Goal: Feedback & Contribution: Submit feedback/report problem

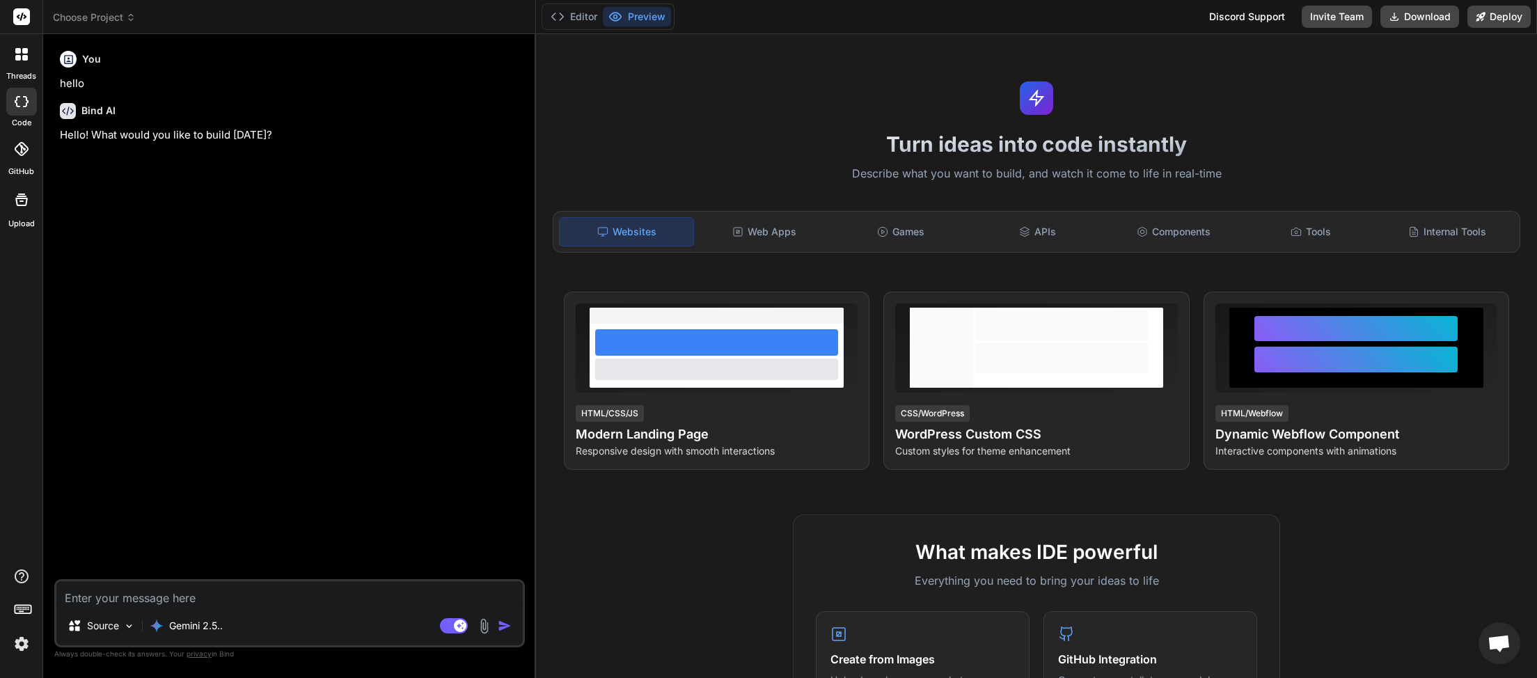
scroll to position [77, 0]
click at [135, 16] on icon at bounding box center [131, 18] width 10 height 10
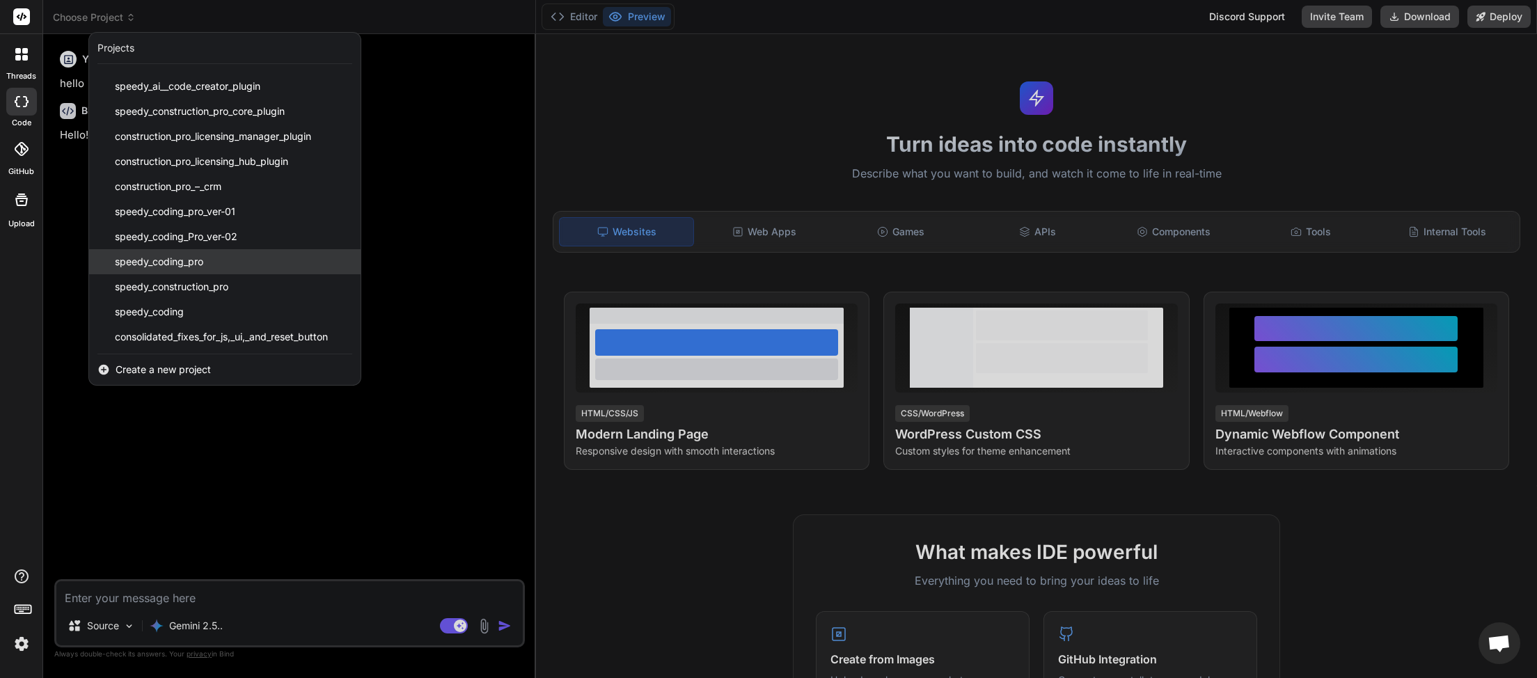
scroll to position [297, 0]
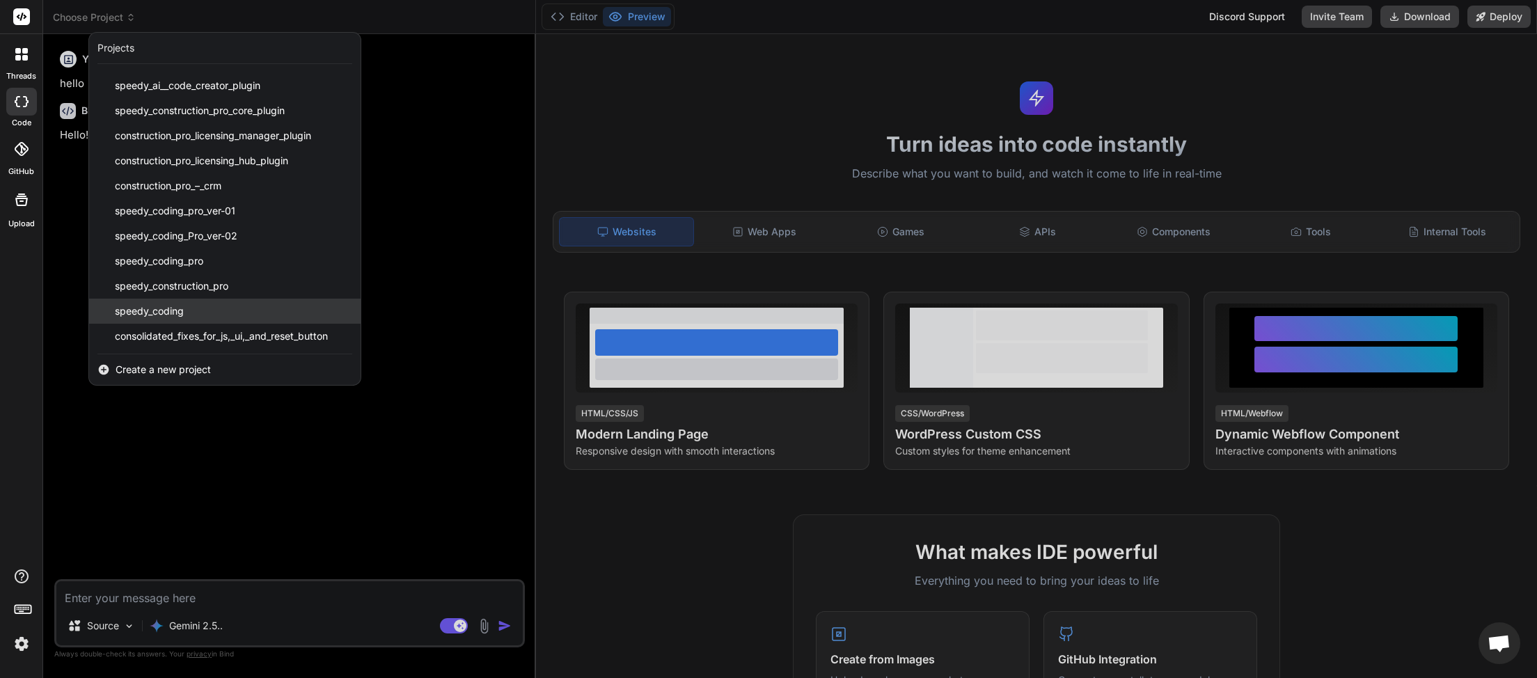
click at [198, 309] on div "speedy_coding" at bounding box center [225, 311] width 272 height 25
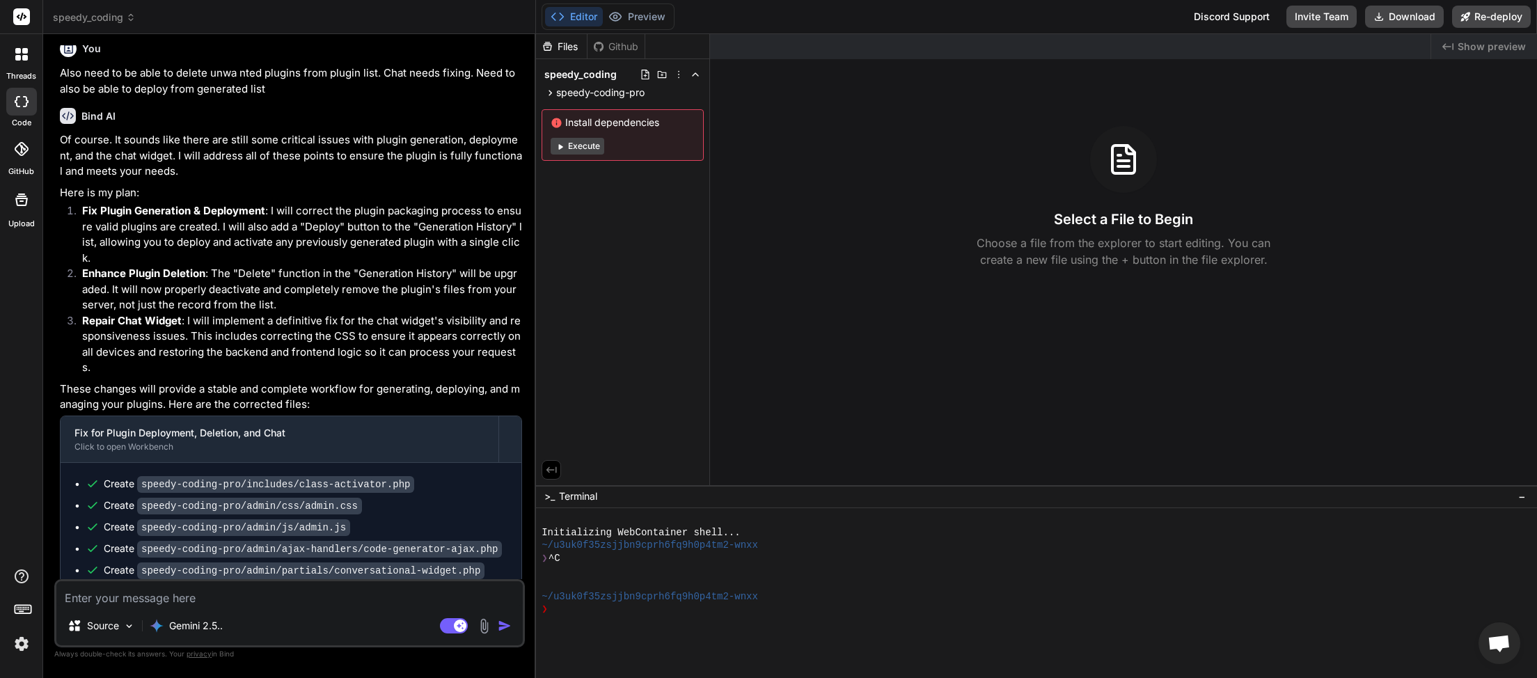
scroll to position [1988, 0]
click at [1394, 17] on button "Download" at bounding box center [1404, 17] width 79 height 22
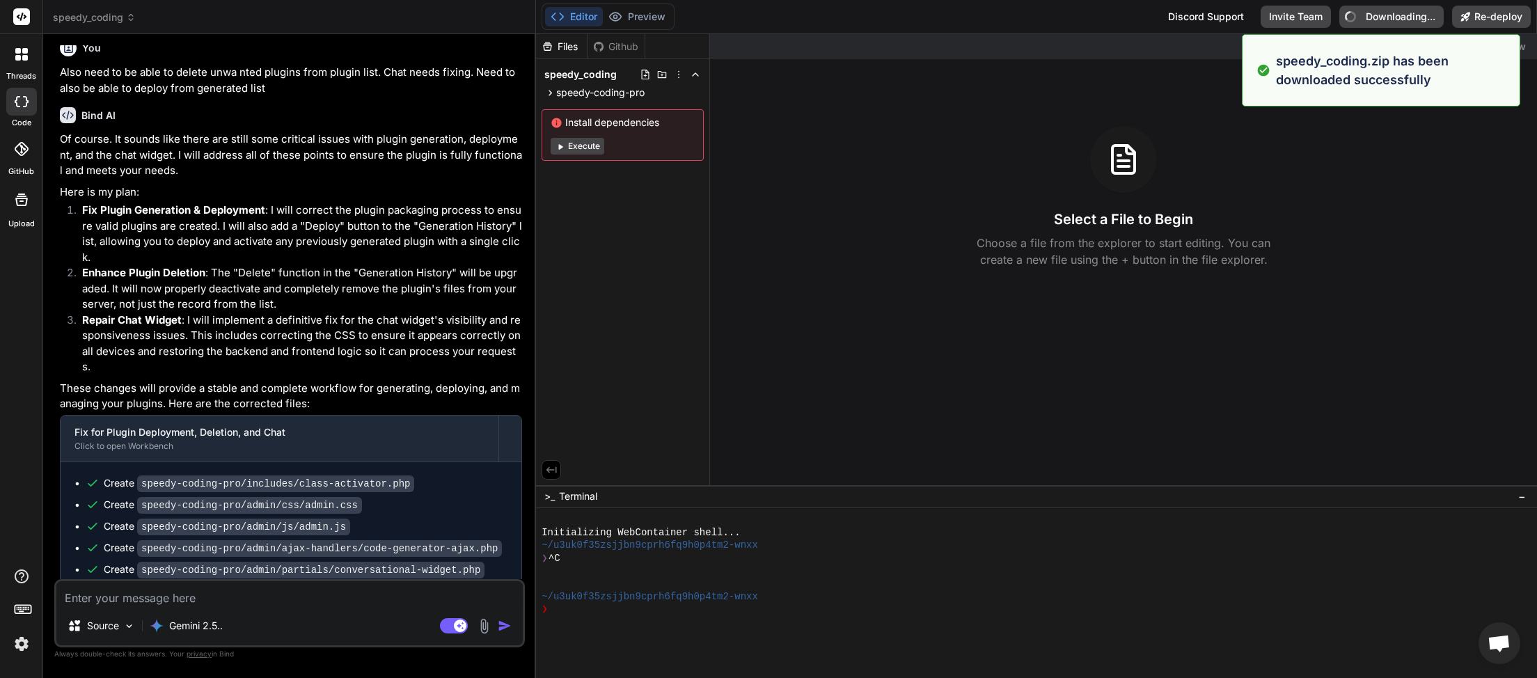
type textarea "x"
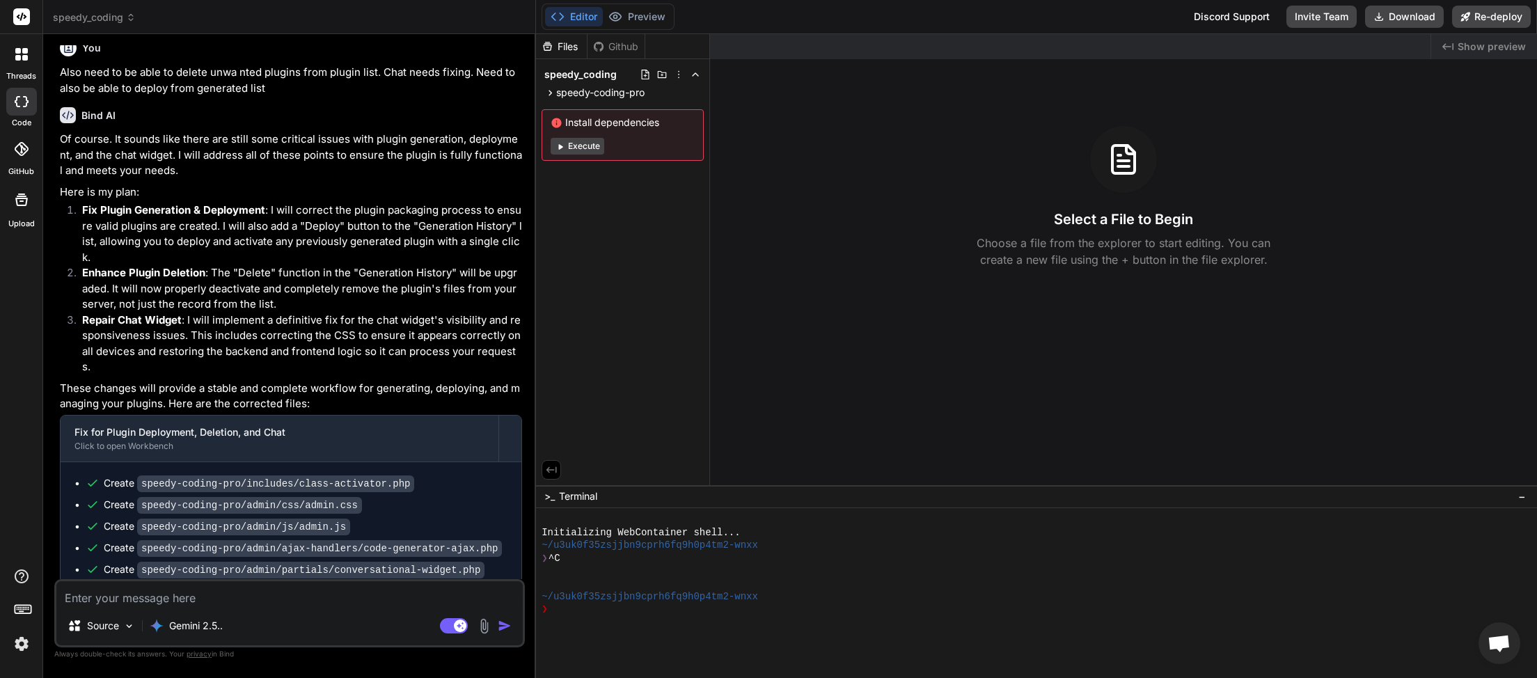
click at [217, 597] on textarea at bounding box center [289, 593] width 467 height 25
type textarea "f"
type textarea "x"
type textarea "m"
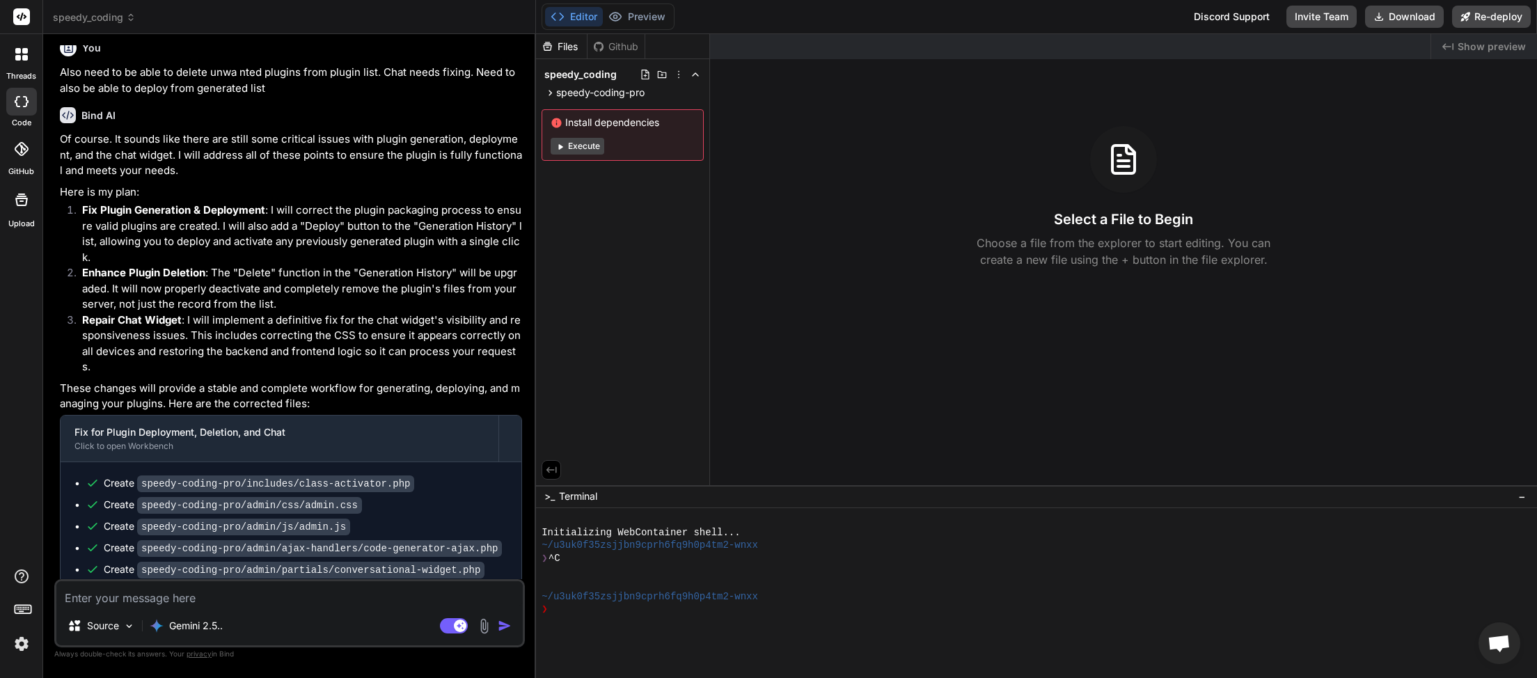
type textarea "x"
type textarea "me"
type textarea "x"
type textarea "men"
type textarea "x"
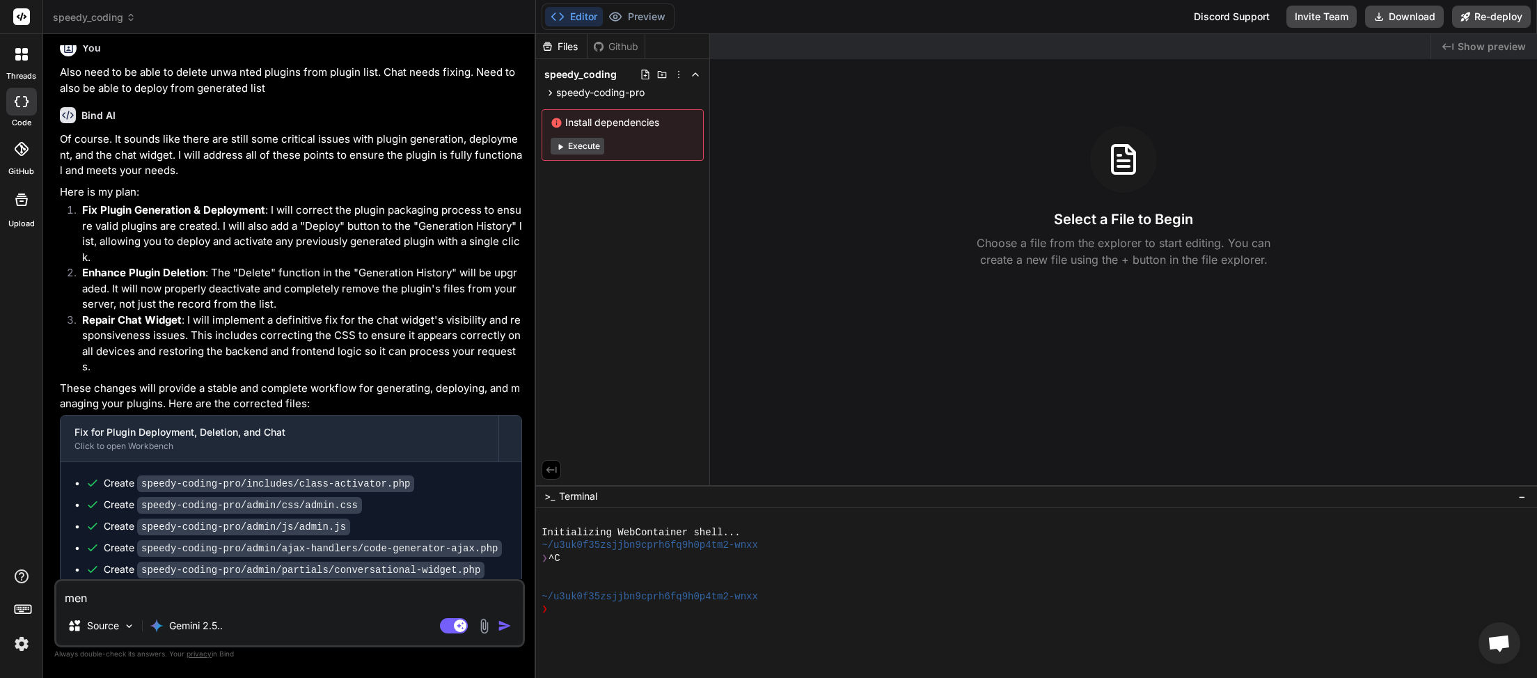
type textarea "menu"
type textarea "x"
type textarea "menu"
type textarea "x"
type textarea "menu n"
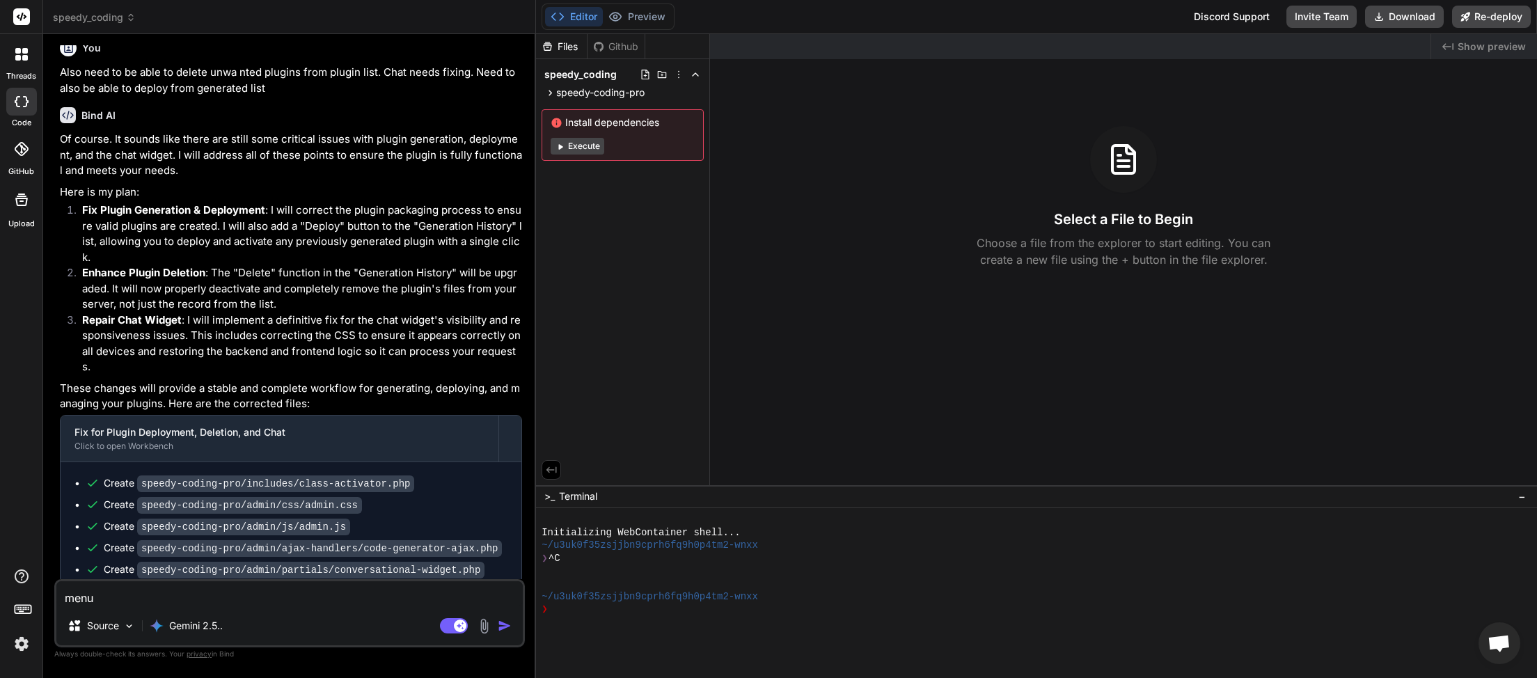
type textarea "x"
type textarea "menu na"
type textarea "x"
type textarea "menu nam"
type textarea "x"
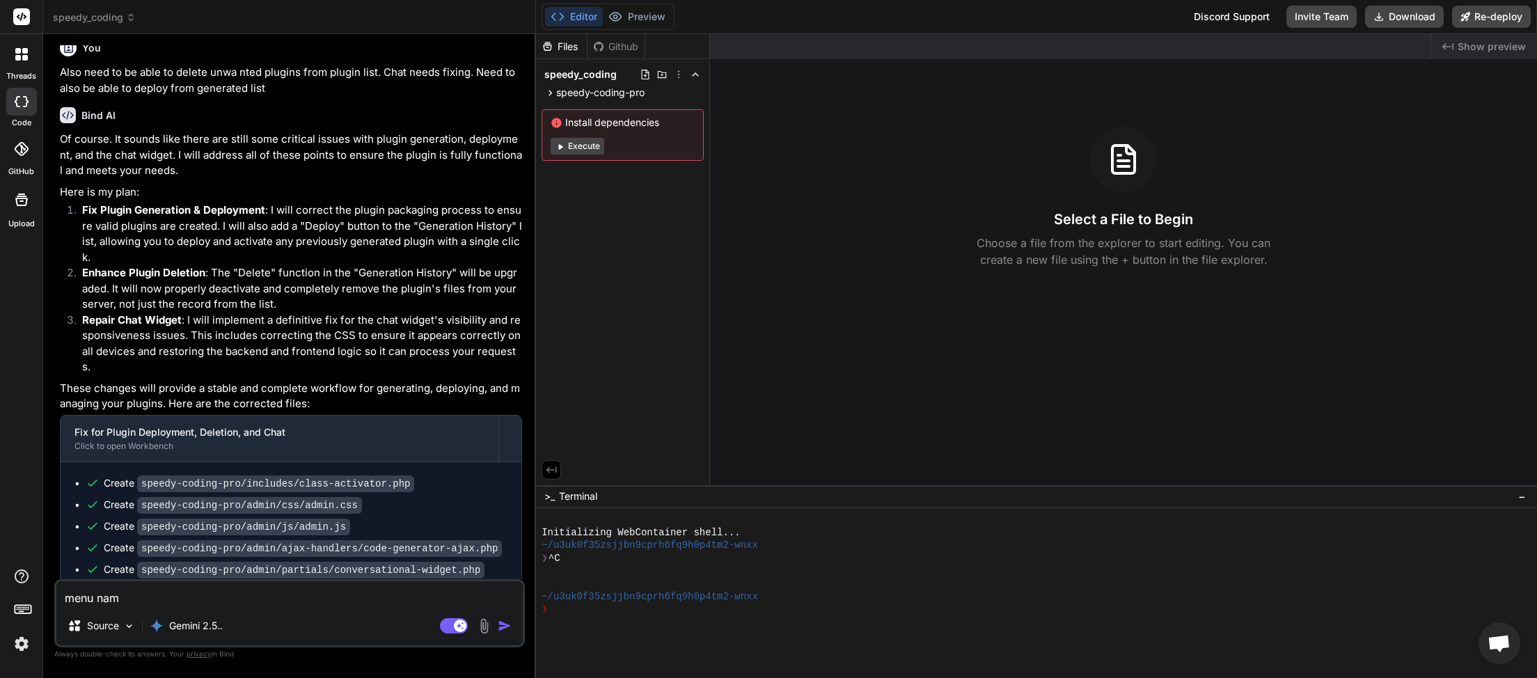
type textarea "menu name"
type textarea "x"
type textarea "menu names"
type textarea "x"
type textarea "menu names"
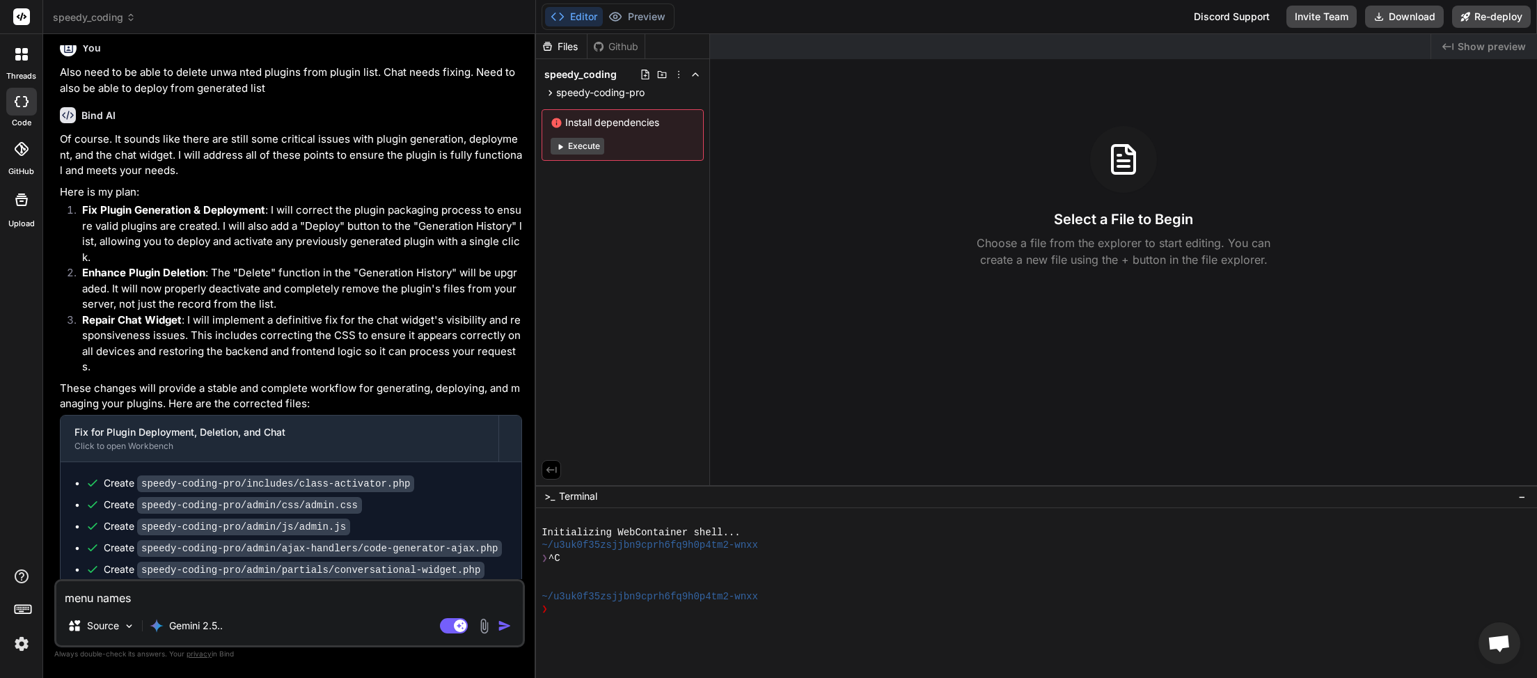
type textarea "x"
type textarea "menu names D"
type textarea "x"
type textarea "menu names Da"
type textarea "x"
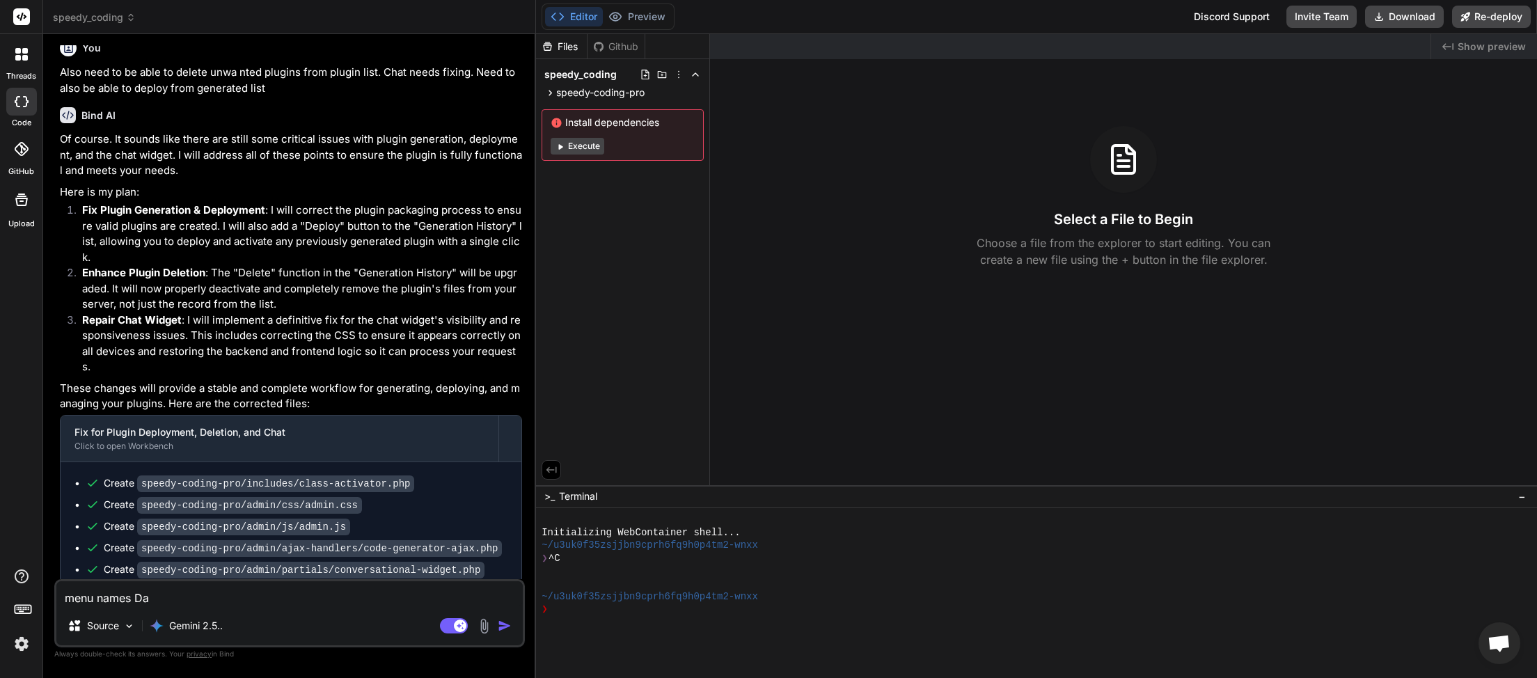
type textarea "menu names Das"
type textarea "x"
type textarea "menu names Dash"
type textarea "x"
type textarea "menu names Dashb"
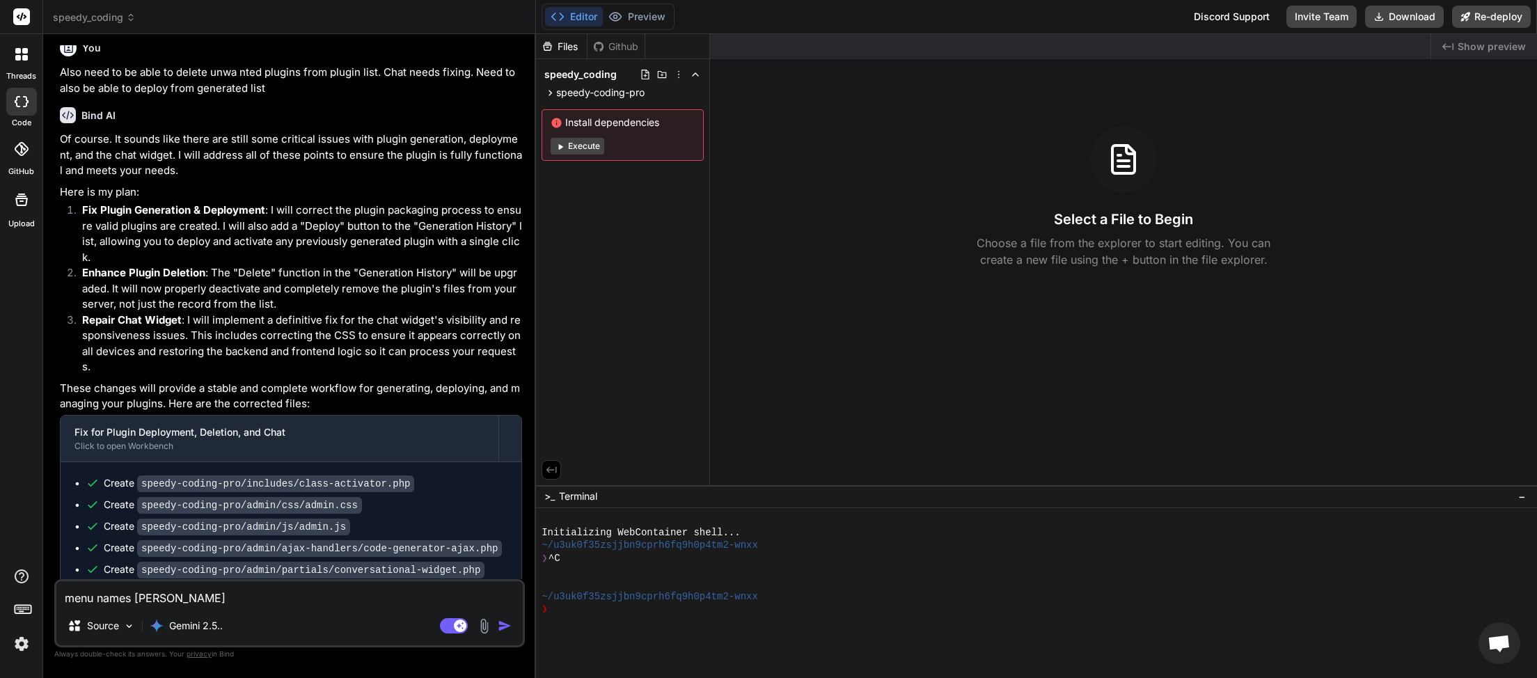
type textarea "x"
type textarea "menu names Dashbo"
type textarea "x"
type textarea "menu names Dashboa"
type textarea "x"
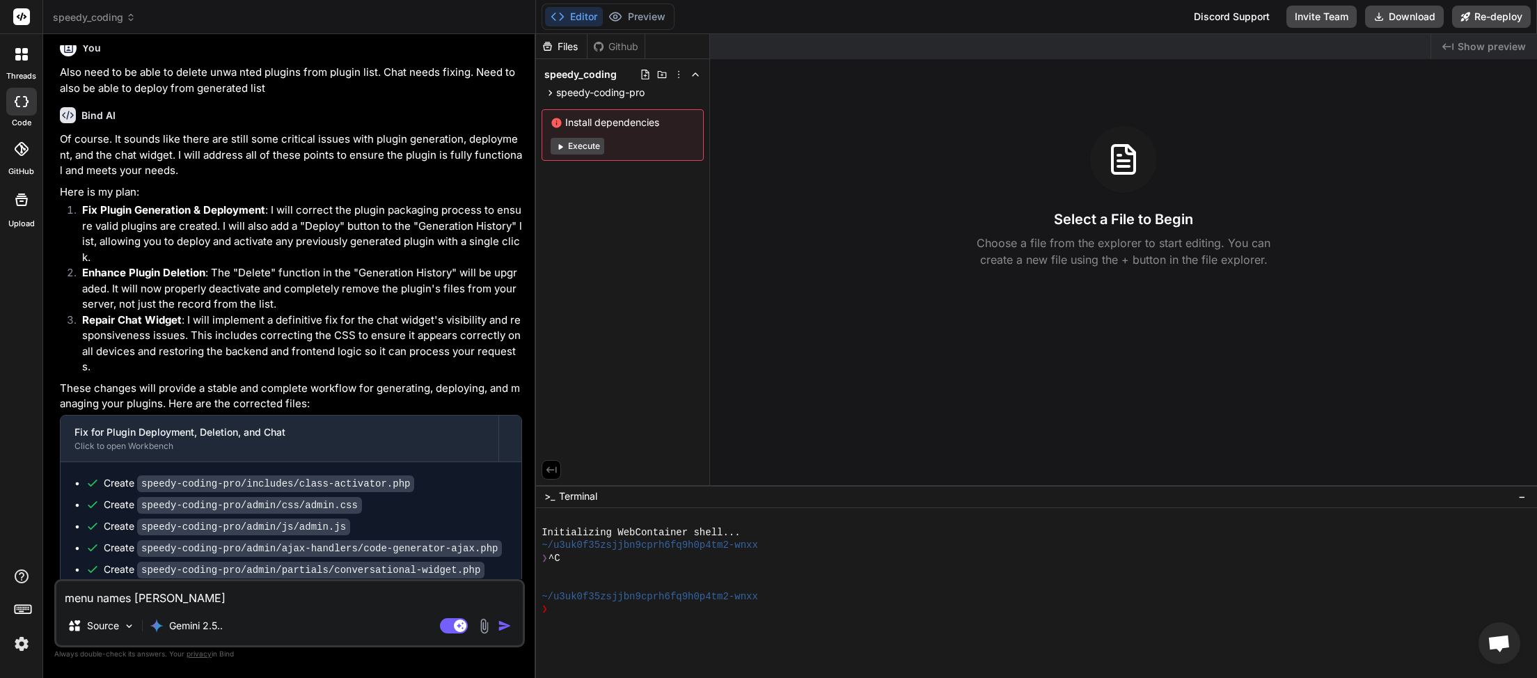
type textarea "menu names Dashboar"
type textarea "x"
type textarea "menu names Dashboard"
type textarea "x"
type textarea "menu names Dashboard"
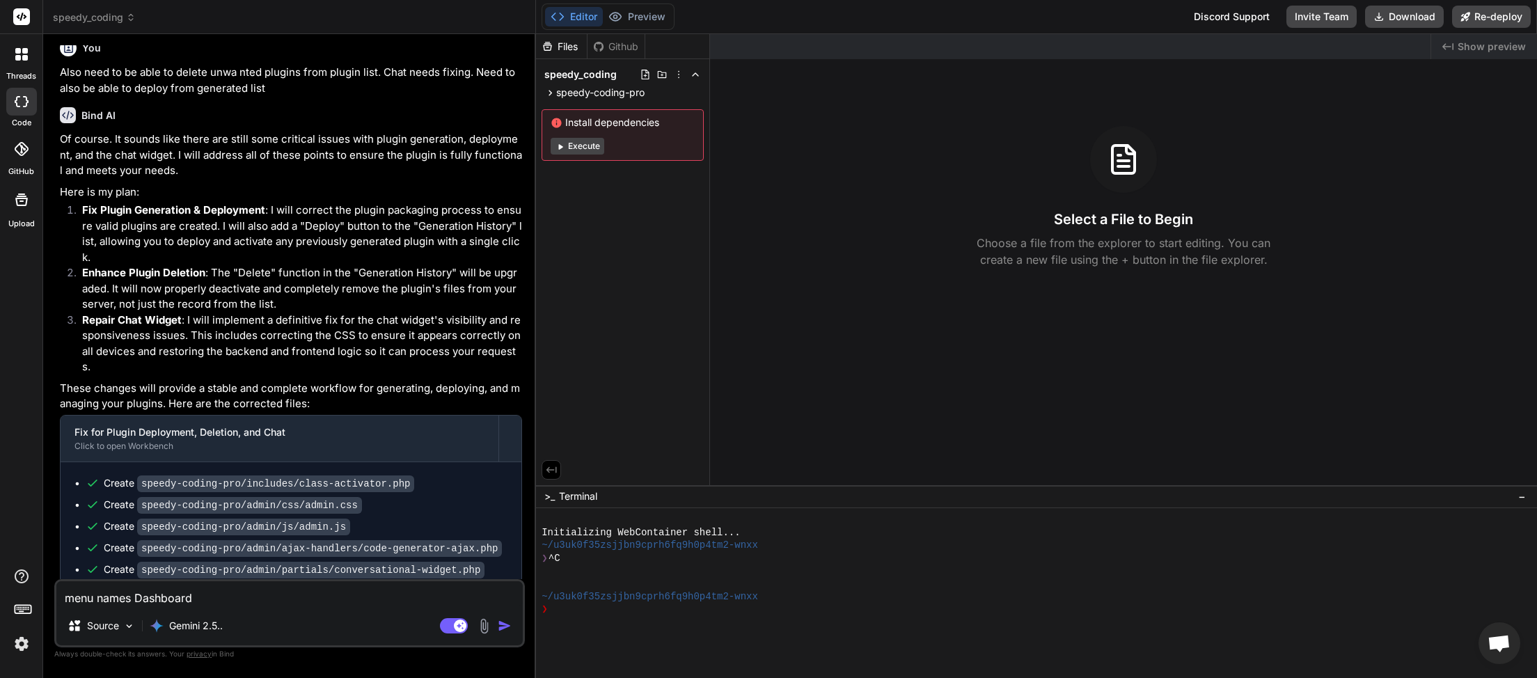
type textarea "x"
type textarea "menu names Dashboard a"
type textarea "x"
type textarea "menu names Dashboard an"
type textarea "x"
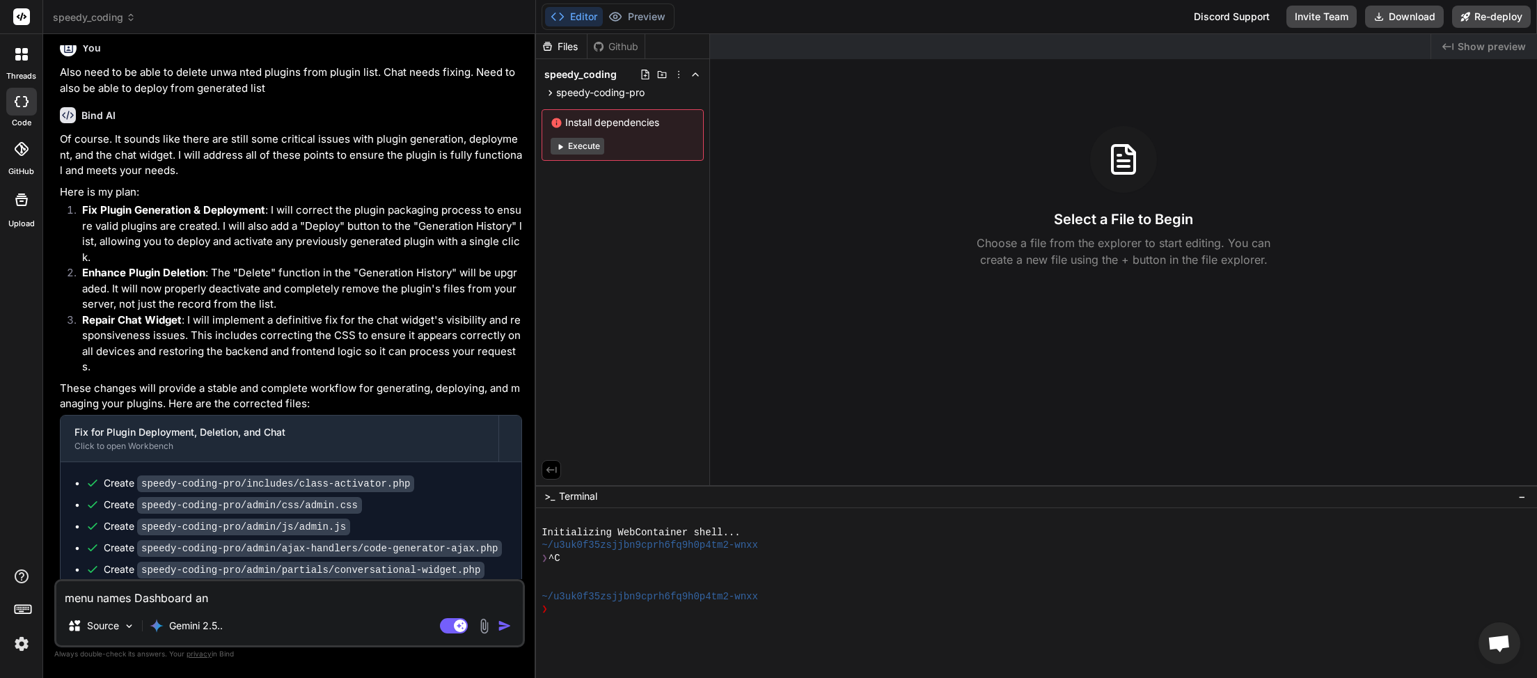
type textarea "menu names Dashboard and"
type textarea "x"
type textarea "menu names Dashboard and"
type textarea "x"
type textarea "menu names Dashboard and P"
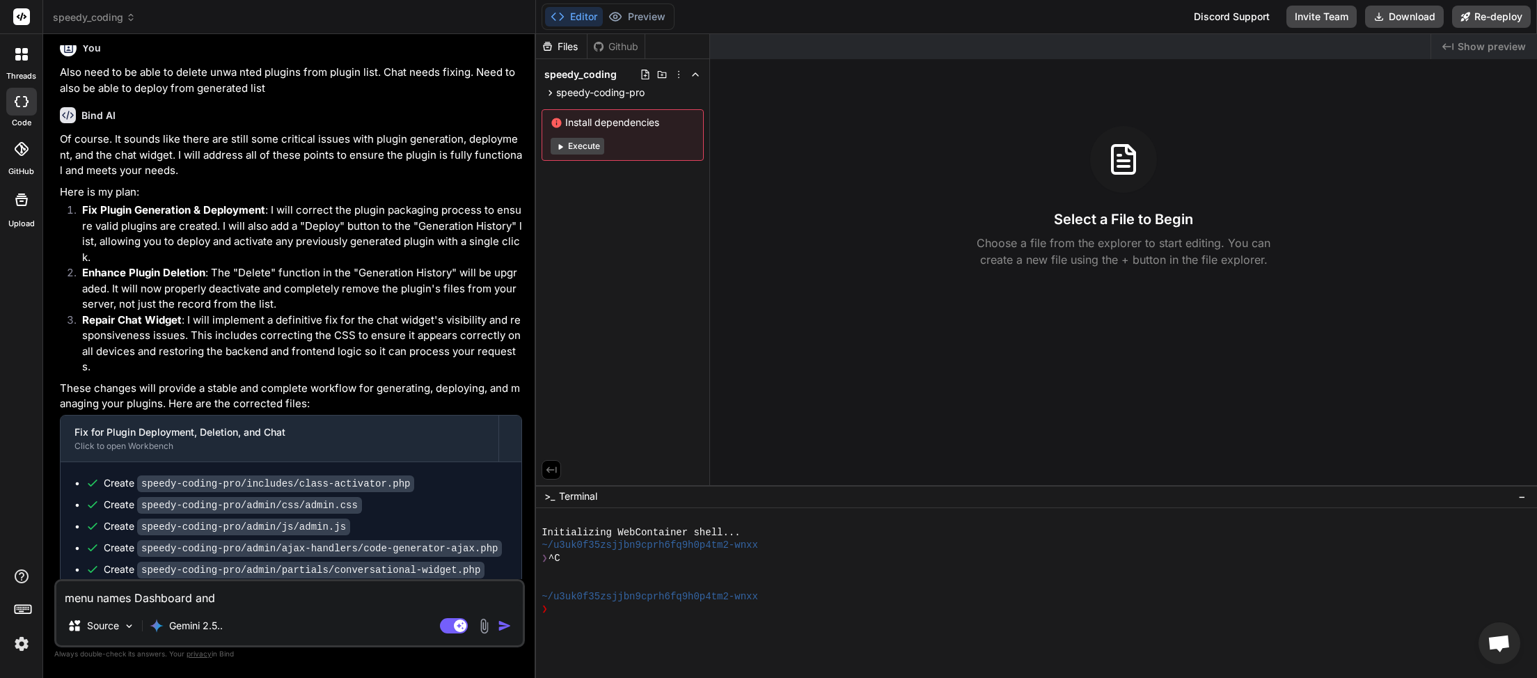
type textarea "x"
type textarea "menu names Dashboard and Pl"
type textarea "x"
type textarea "menu names Dashboard and Plu"
type textarea "x"
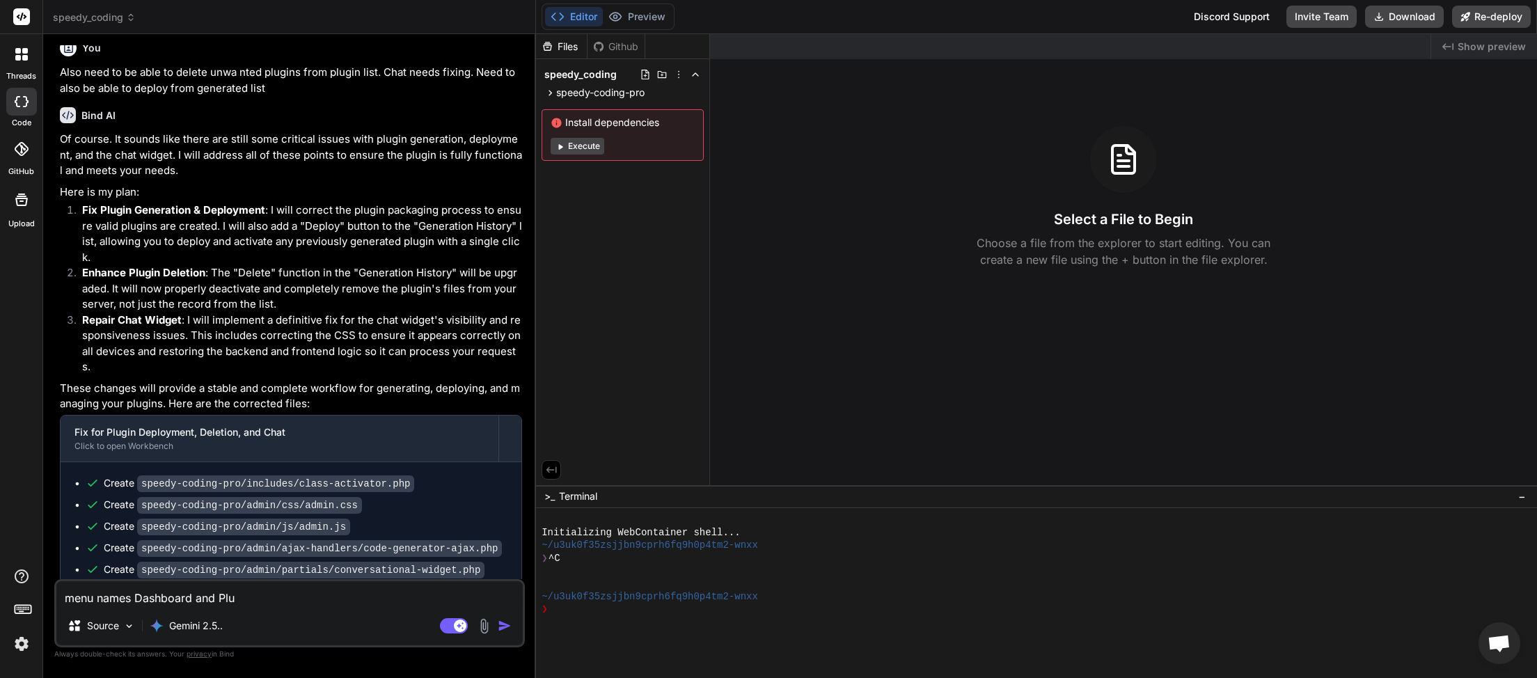
type textarea "menu names Dashboard and Plug"
type textarea "x"
type textarea "menu names Dashboard and Plugi"
type textarea "x"
type textarea "menu names Dashboard and Plugin"
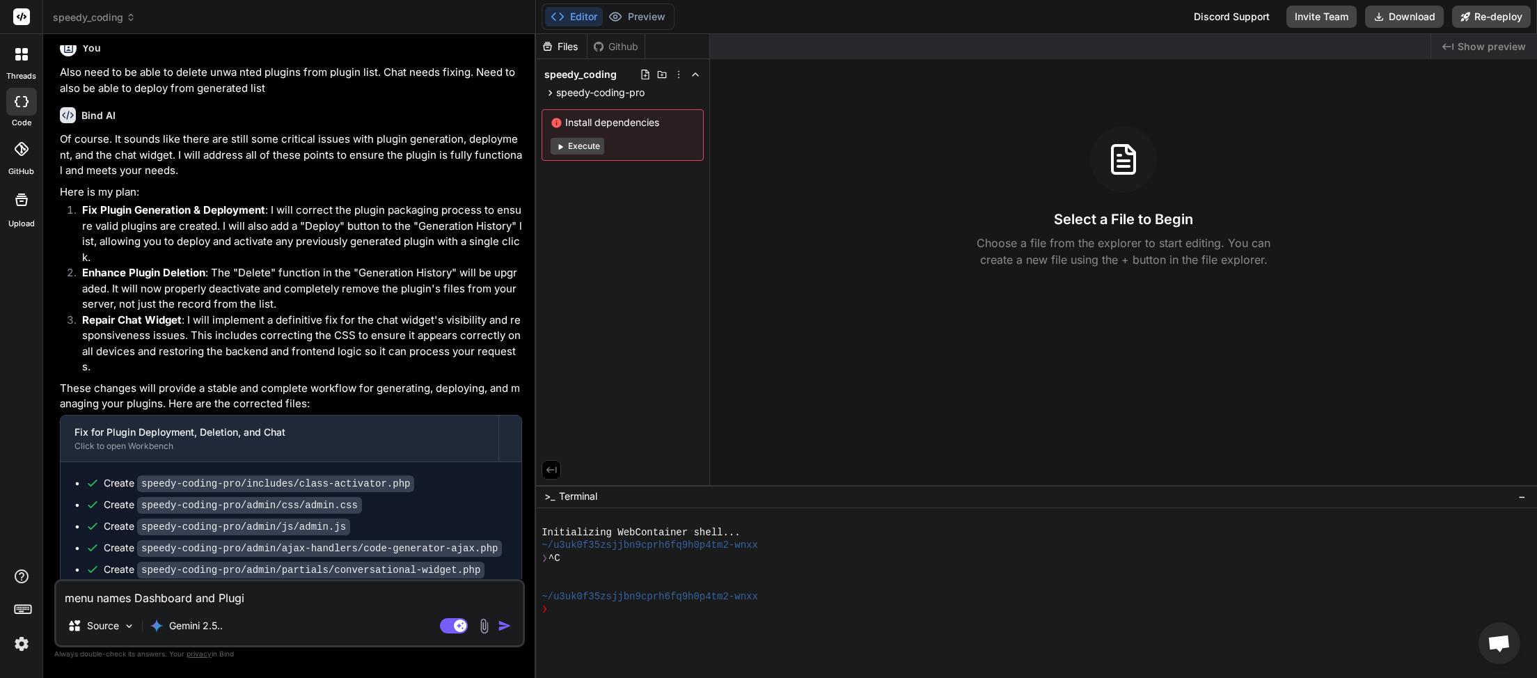
type textarea "x"
type textarea "menu names Dashboard and Plugin"
type textarea "x"
type textarea "menu names Dashboard and Plugin h"
type textarea "x"
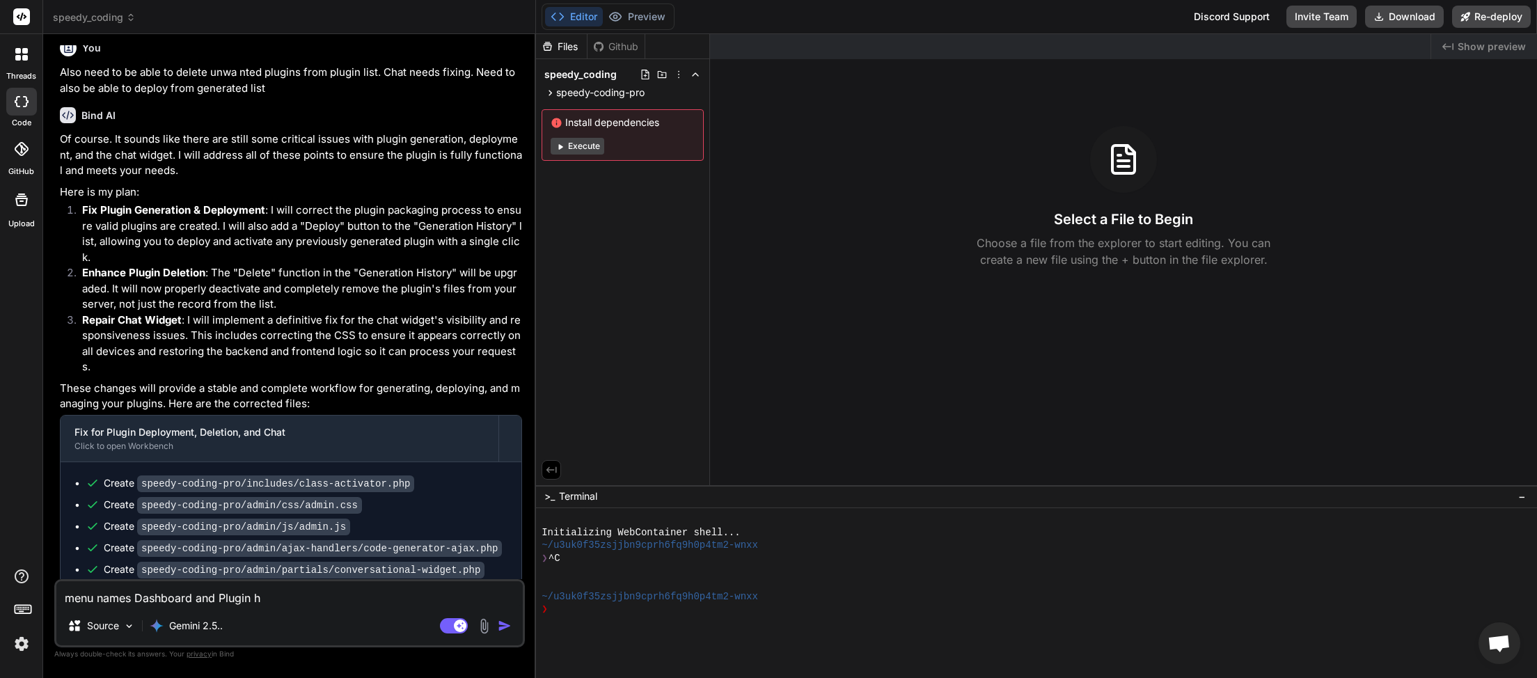
type textarea "menu names Dashboard and Plugin ha"
type textarea "x"
type textarea "menu names Dashboard and Plugin hav"
type textarea "x"
type textarea "menu names Dashboard and Plugin have"
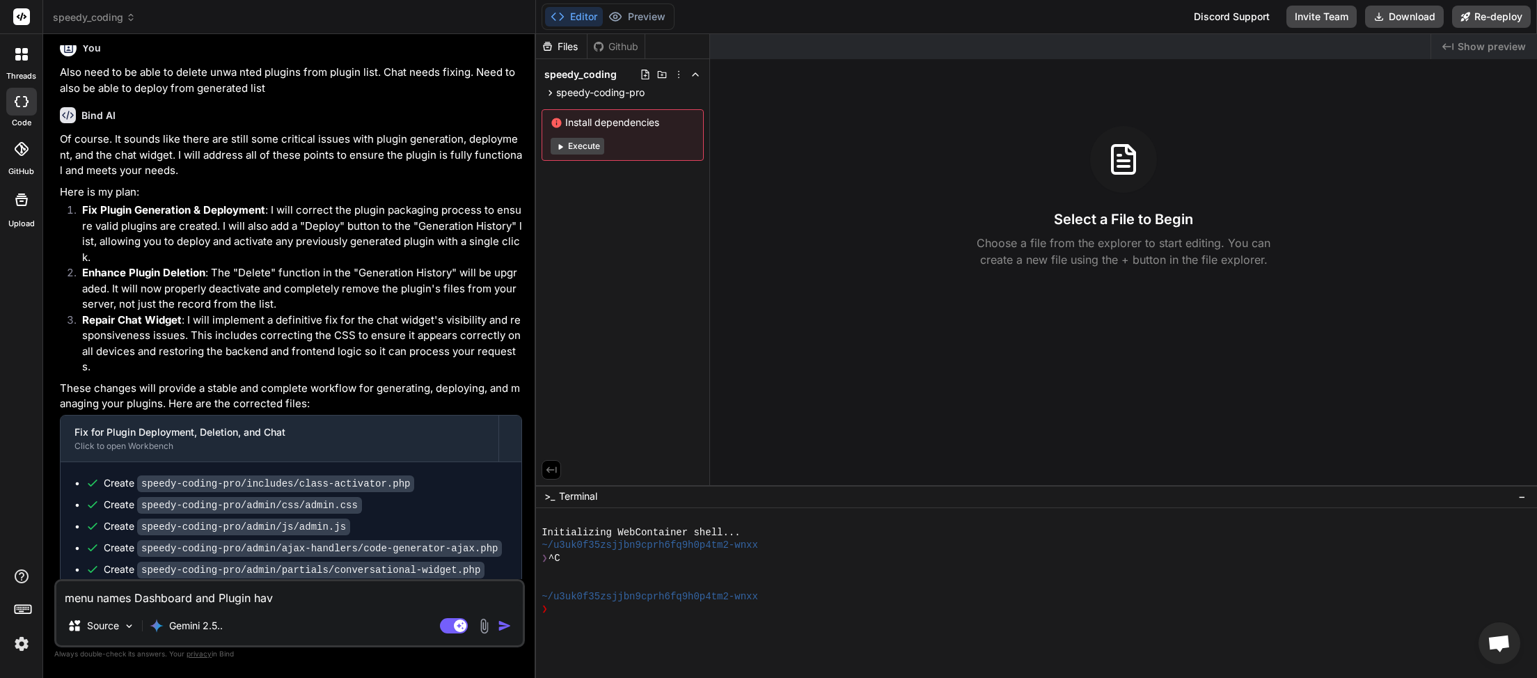
type textarea "x"
type textarea "menu names Dashboard and Plugin have"
type textarea "x"
type textarea "menu names Dashboard and Plugin have a"
type textarea "x"
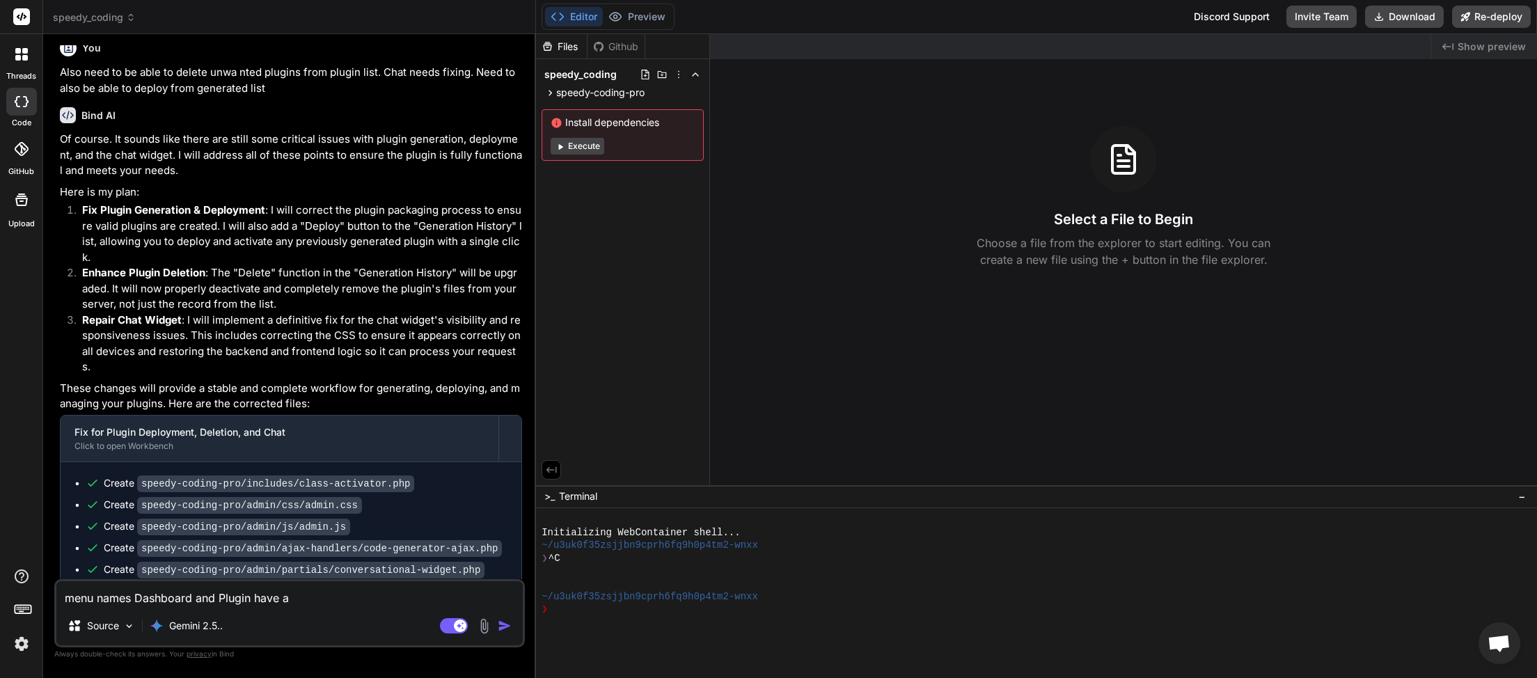
type textarea "menu names Dashboard and Plugin have an"
type textarea "x"
type textarea "menu names Dashboard and Plugin have an"
type textarea "x"
type textarea "menu names Dashboard and Plugin have an e"
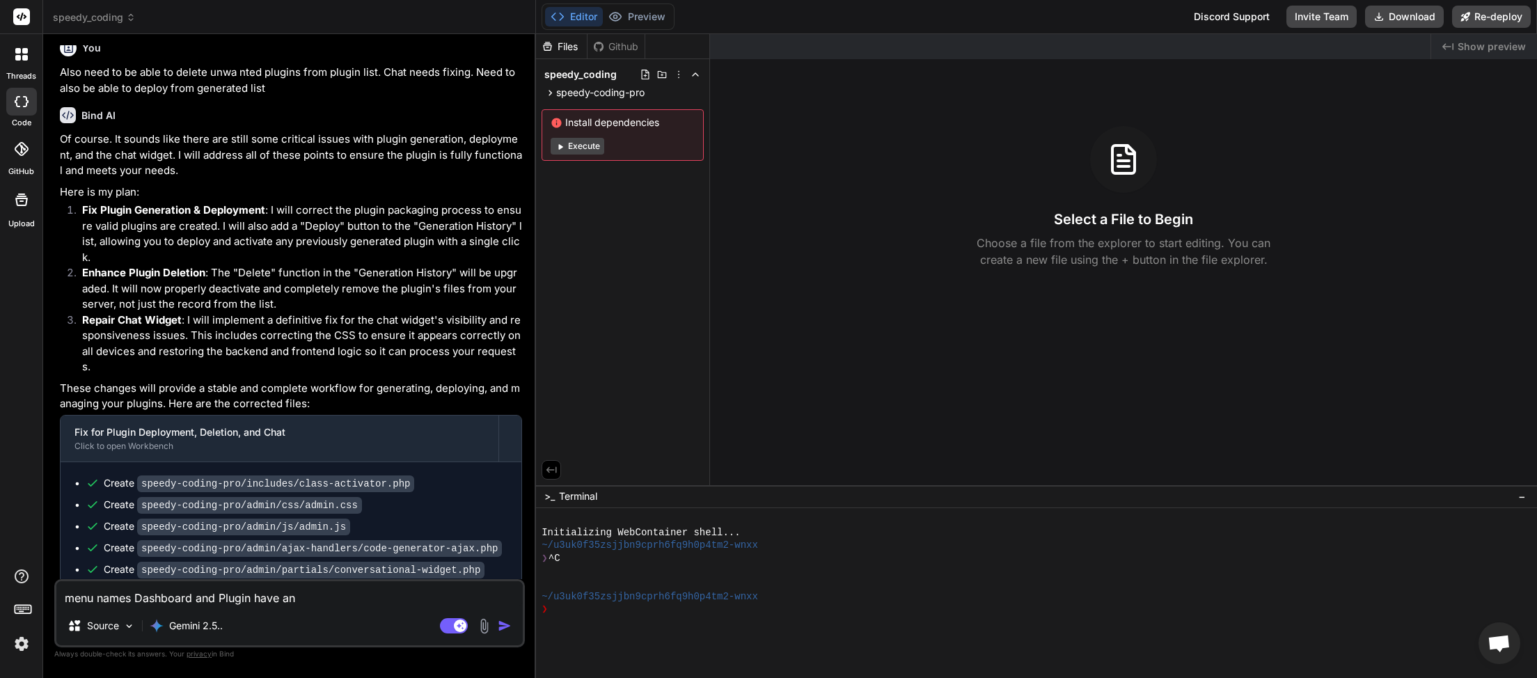
type textarea "x"
type textarea "menu names Dashboard and Plugin have an ex"
type textarea "x"
type textarea "menu names Dashboard and Plugin have an ext"
type textarea "x"
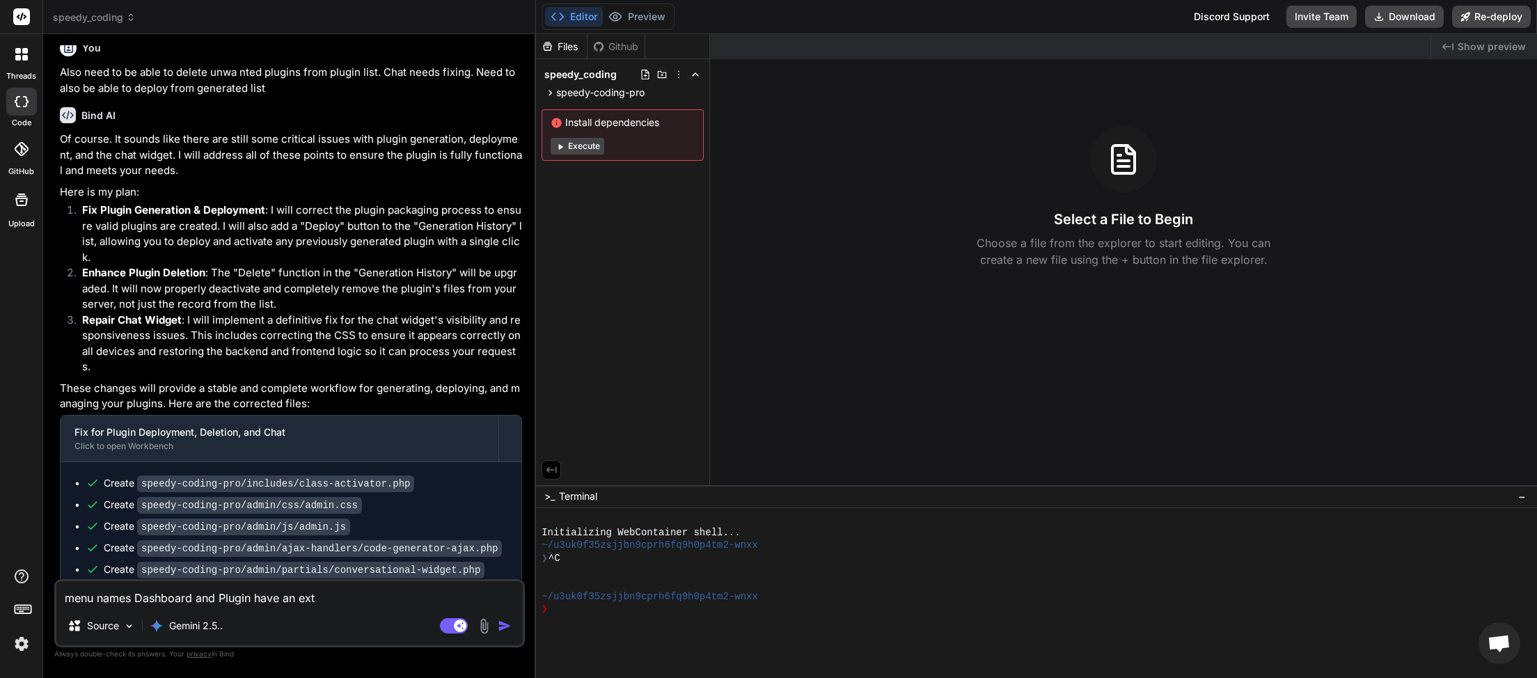
type textarea "menu names Dashboard and Plugin have an extr"
type textarea "x"
type textarea "menu names Dashboard and Plugin have an extra"
type textarea "x"
type textarea "menu names Dashboard and Plugin have an extra"
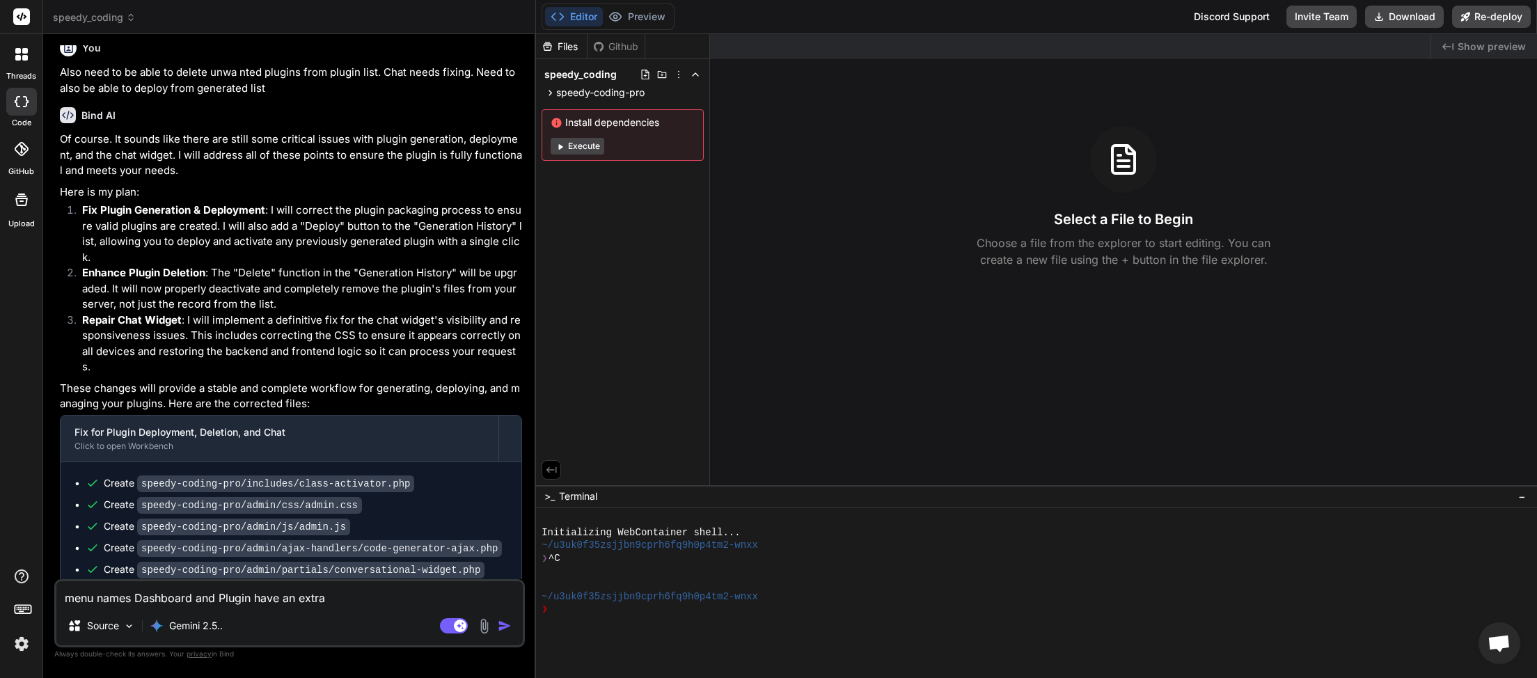
type textarea "x"
type textarea "menu names Dashboard and Plugin have an extra i"
type textarea "x"
type textarea "menu names Dashboard and Plugin have an extra ic"
type textarea "x"
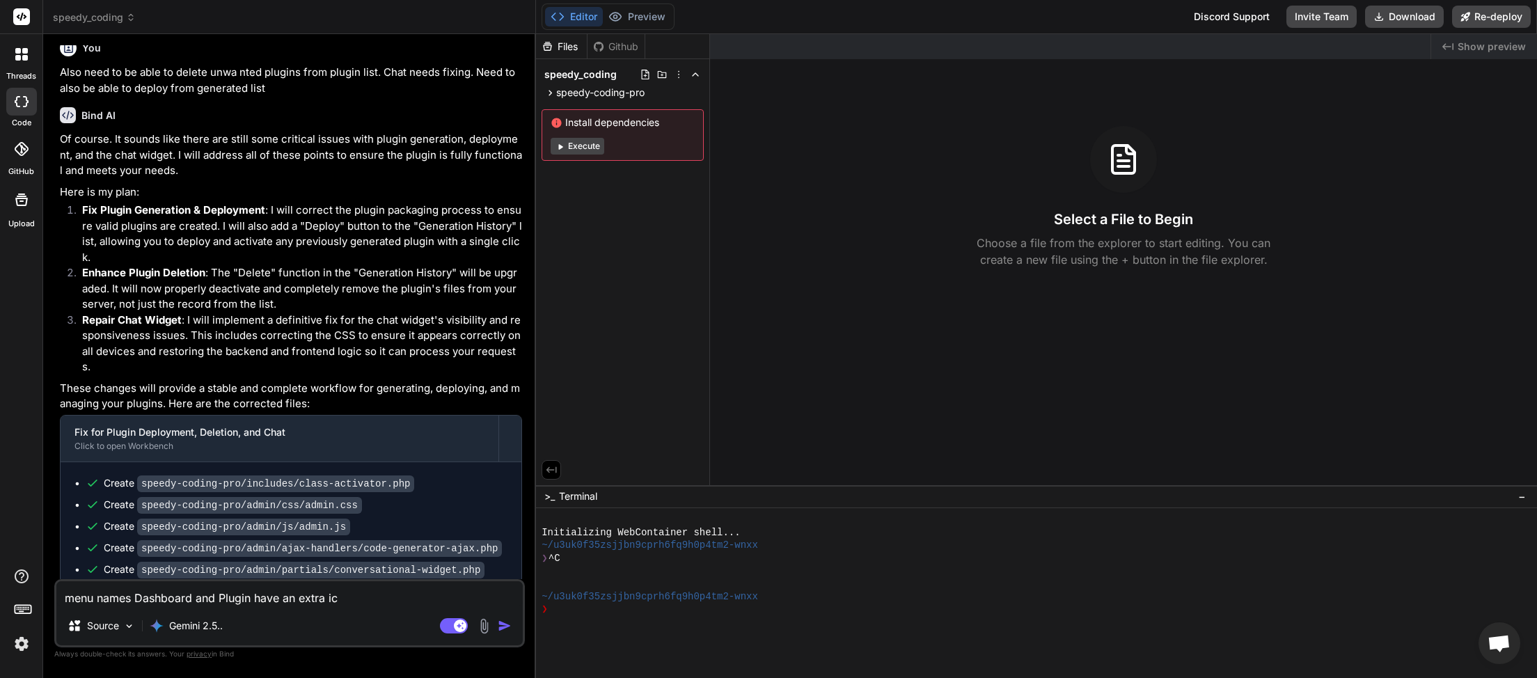
type textarea "menu names Dashboard and Plugin have an extra ico"
type textarea "x"
type textarea "menu names Dashboard and Plugin have an extra icon"
type textarea "x"
type textarea "menu names Dashboard and Plugin have an extra icon"
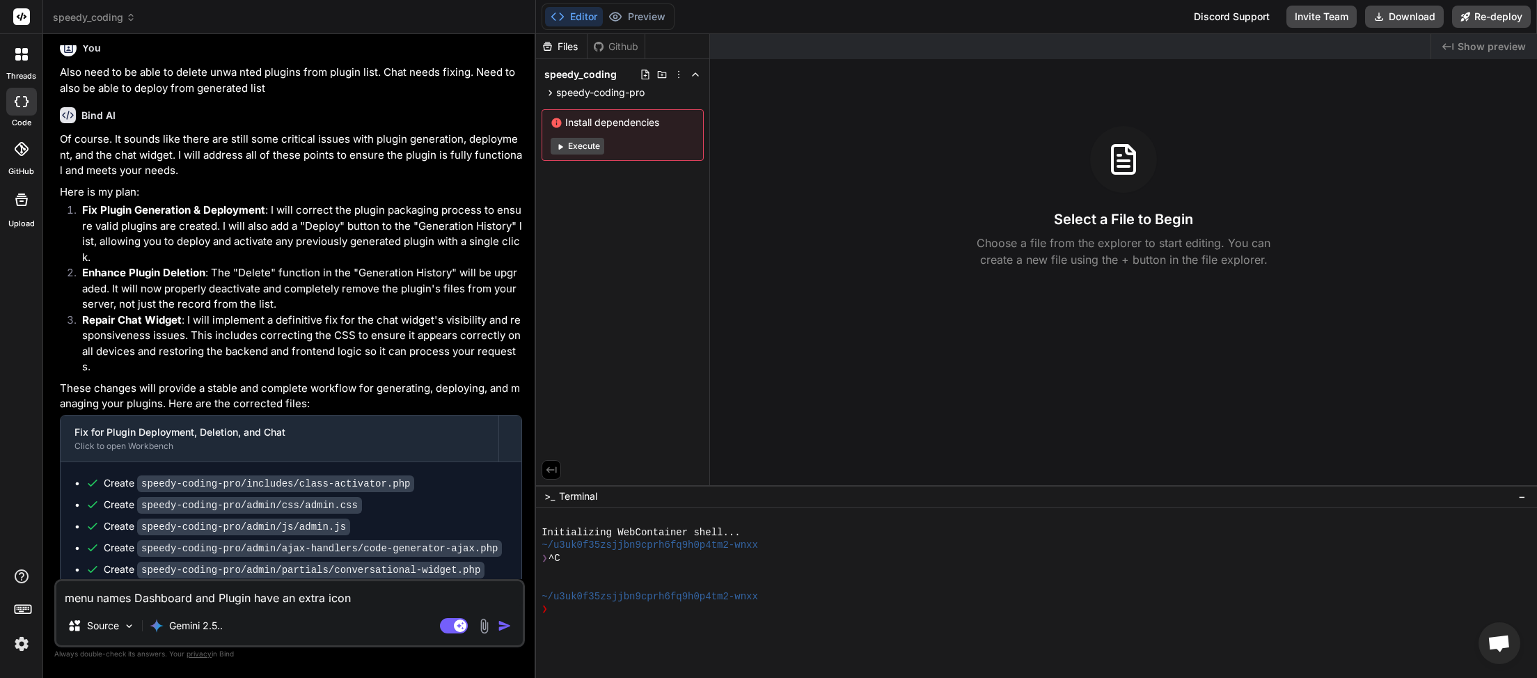
type textarea "x"
type textarea "menu names Dashboard and Plugin have an extra icon p"
type textarea "x"
type textarea "menu names Dashboard and Plugin have an extra icon pl"
type textarea "x"
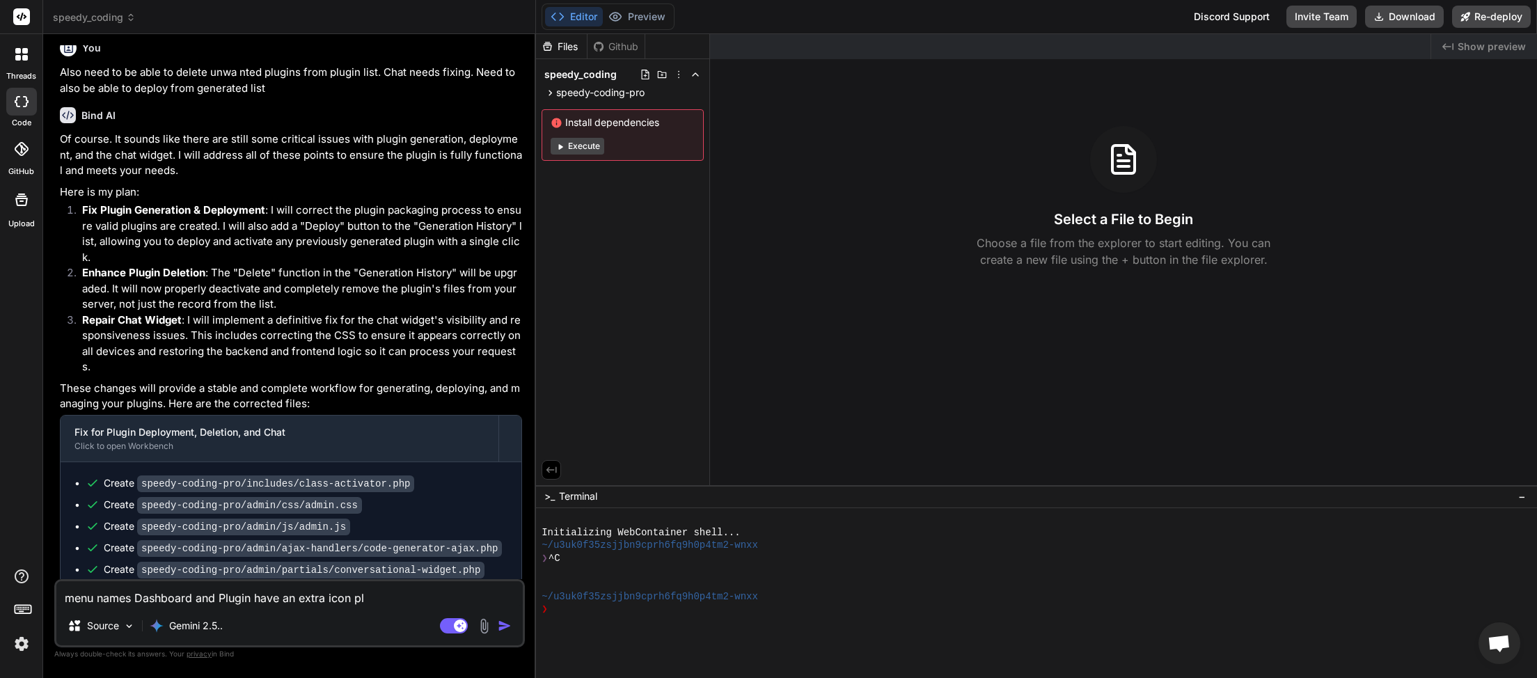
type textarea "menu names Dashboard and Plugin have an extra icon ple"
type textarea "x"
type textarea "menu names Dashboard and Plugin have an extra icon plea"
type textarea "x"
type textarea "menu names Dashboard and Plugin have an extra icon pleas"
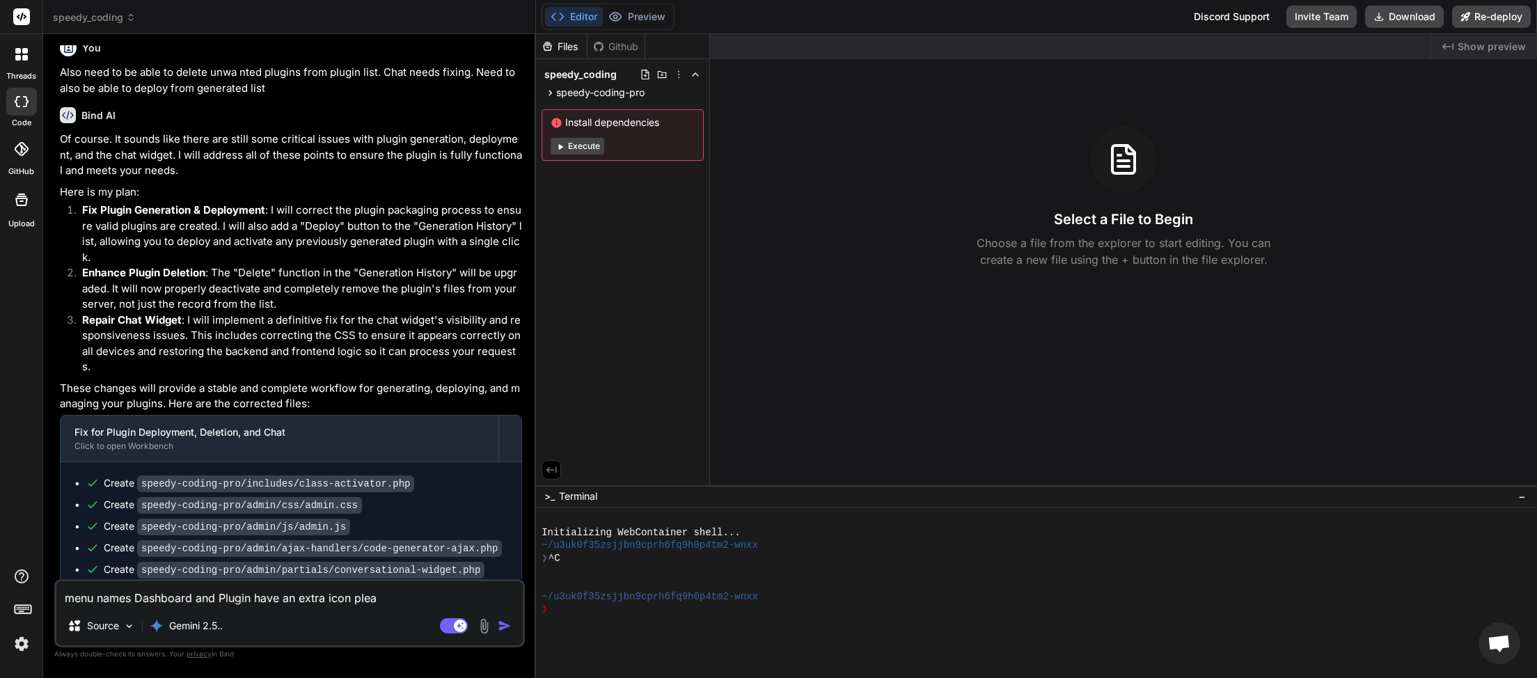
type textarea "x"
type textarea "menu names Dashboard and Plugin have an extra icon please"
type textarea "x"
type textarea "menu names Dashboard and Plugin have an extra icon please"
type textarea "x"
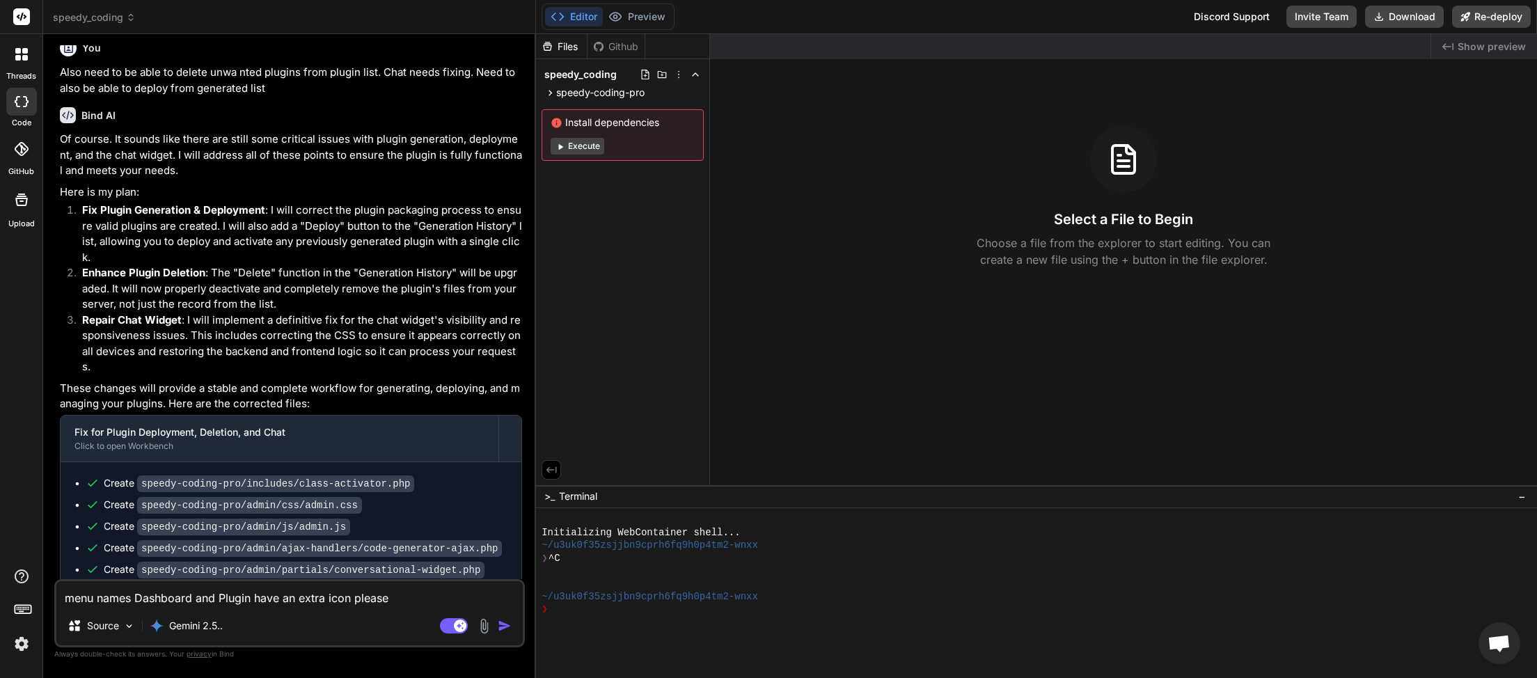
type textarea "menu names Dashboard and Plugin have an extra icon please k"
type textarea "x"
type textarea "menu names Dashboard and Plugin have an extra icon please ke"
type textarea "x"
type textarea "menu names Dashboard and Plugin have an extra icon please kee"
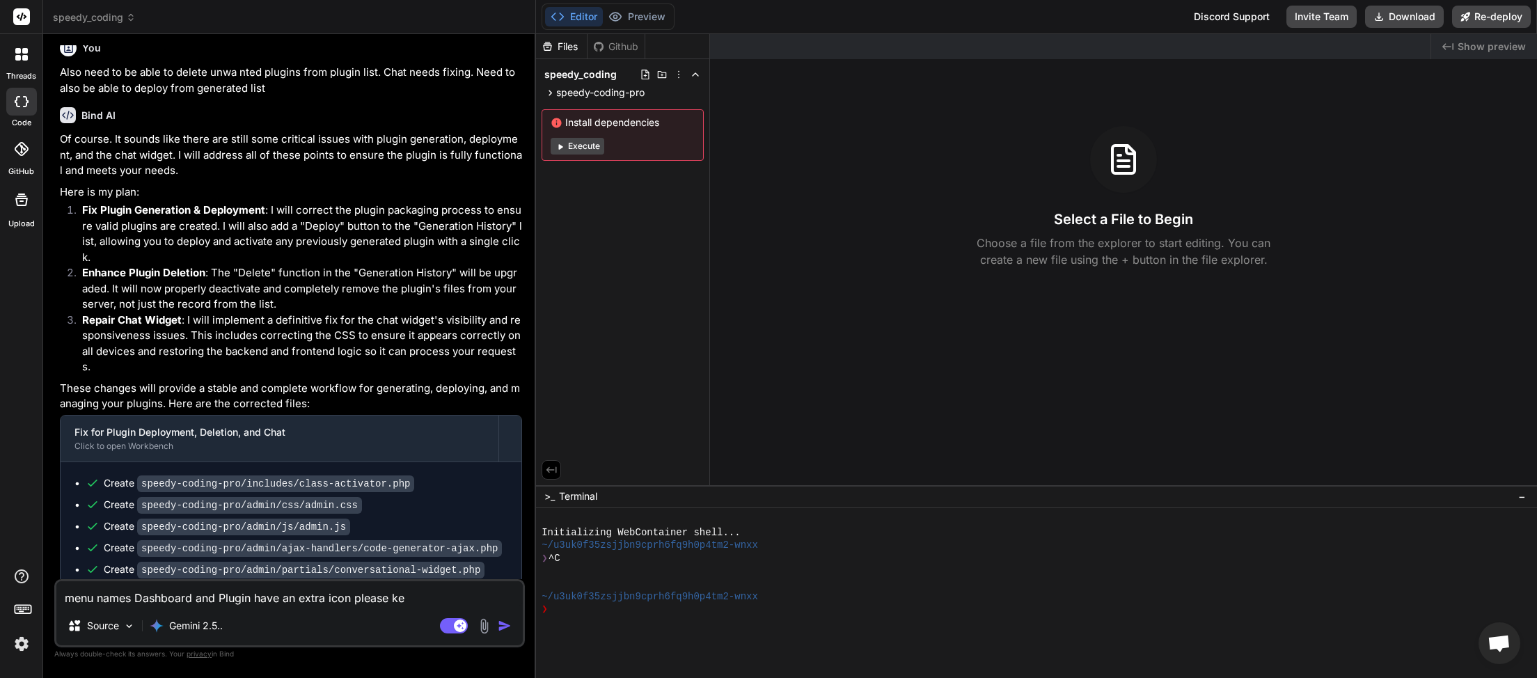
type textarea "x"
type textarea "menu names Dashboard and Plugin have an extra icon please keep"
type textarea "x"
type textarea "menu names Dashboard and Plugin have an extra icon please keep"
type textarea "x"
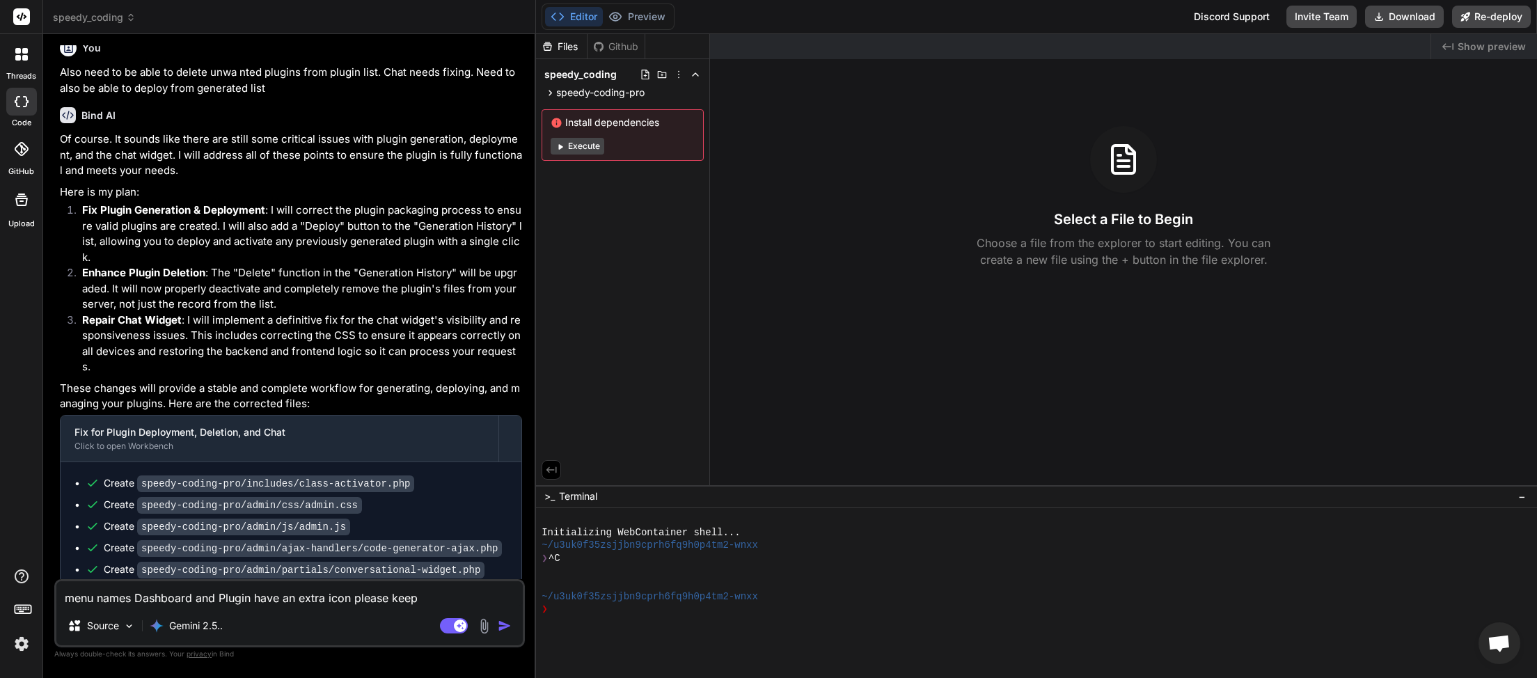
type textarea "menu names Dashboard and Plugin have an extra icon please keep t"
type textarea "x"
type textarea "menu names Dashboard and Plugin have an extra icon please keep th"
type textarea "x"
type textarea "menu names Dashboard and Plugin have an extra icon please keep the"
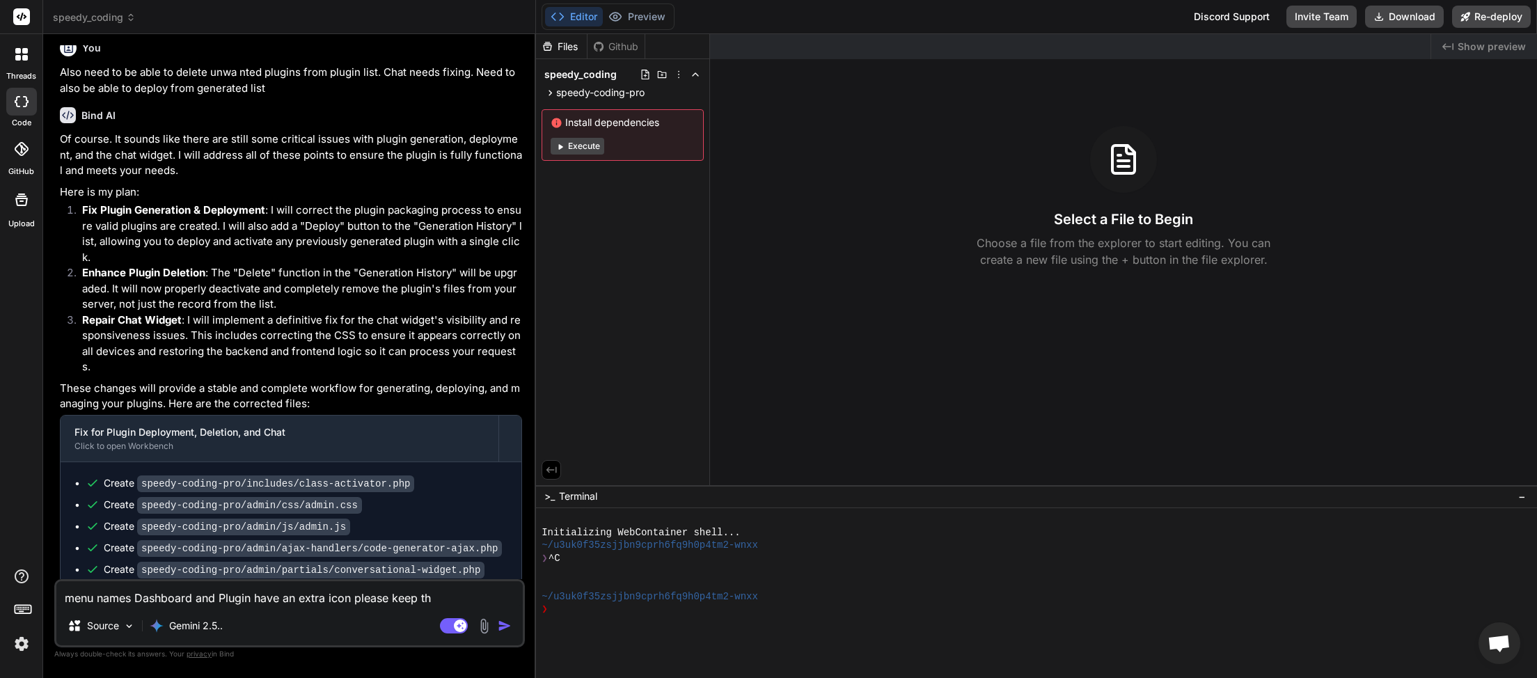
type textarea "x"
type textarea "menu names Dashboard and Plugin have an extra icon please keep the"
type textarea "x"
type textarea "menu names Dashboard and Plugin have an extra icon please keep the c"
type textarea "x"
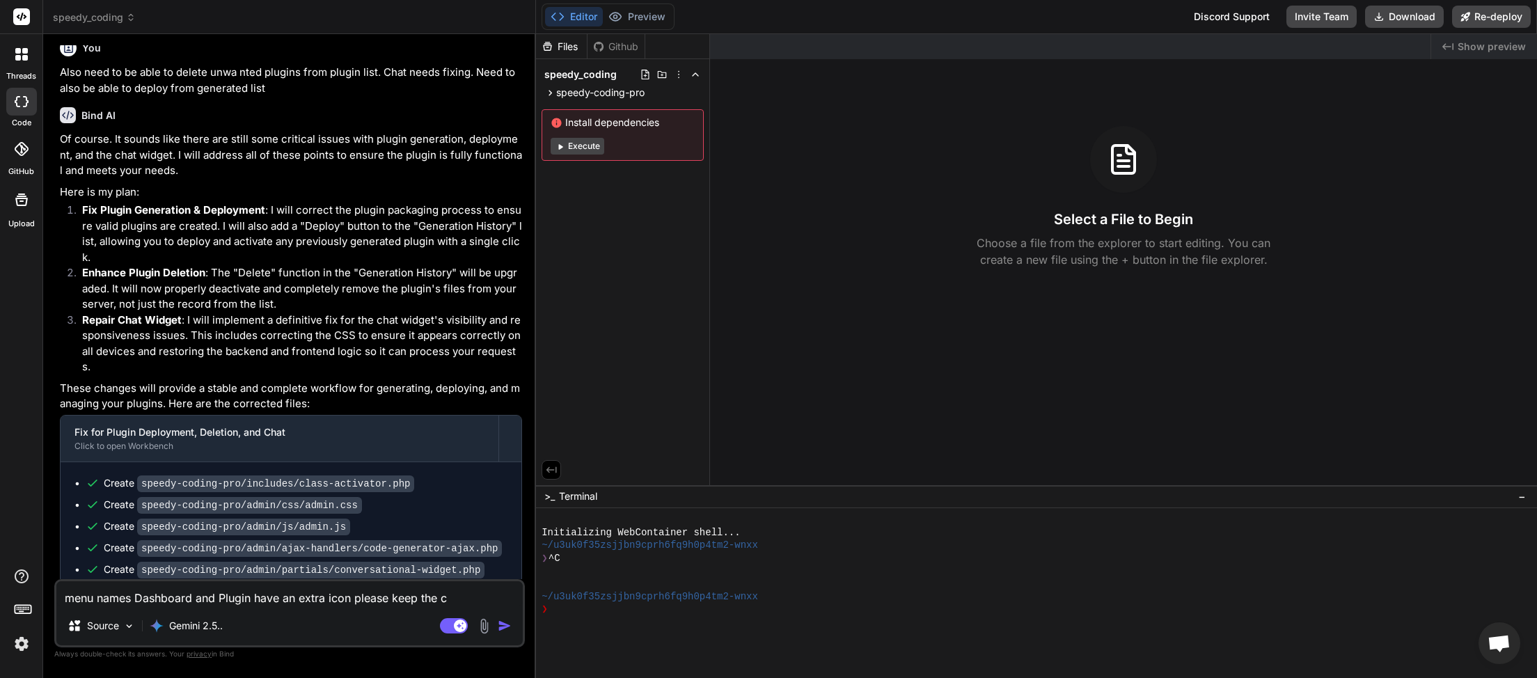
type textarea "menu names Dashboard and Plugin have an extra icon please keep the co"
type textarea "x"
type textarea "menu names Dashboard and Plugin have an extra icon please keep the col"
type textarea "x"
type textarea "menu names Dashboard and Plugin have an extra icon please keep the colo"
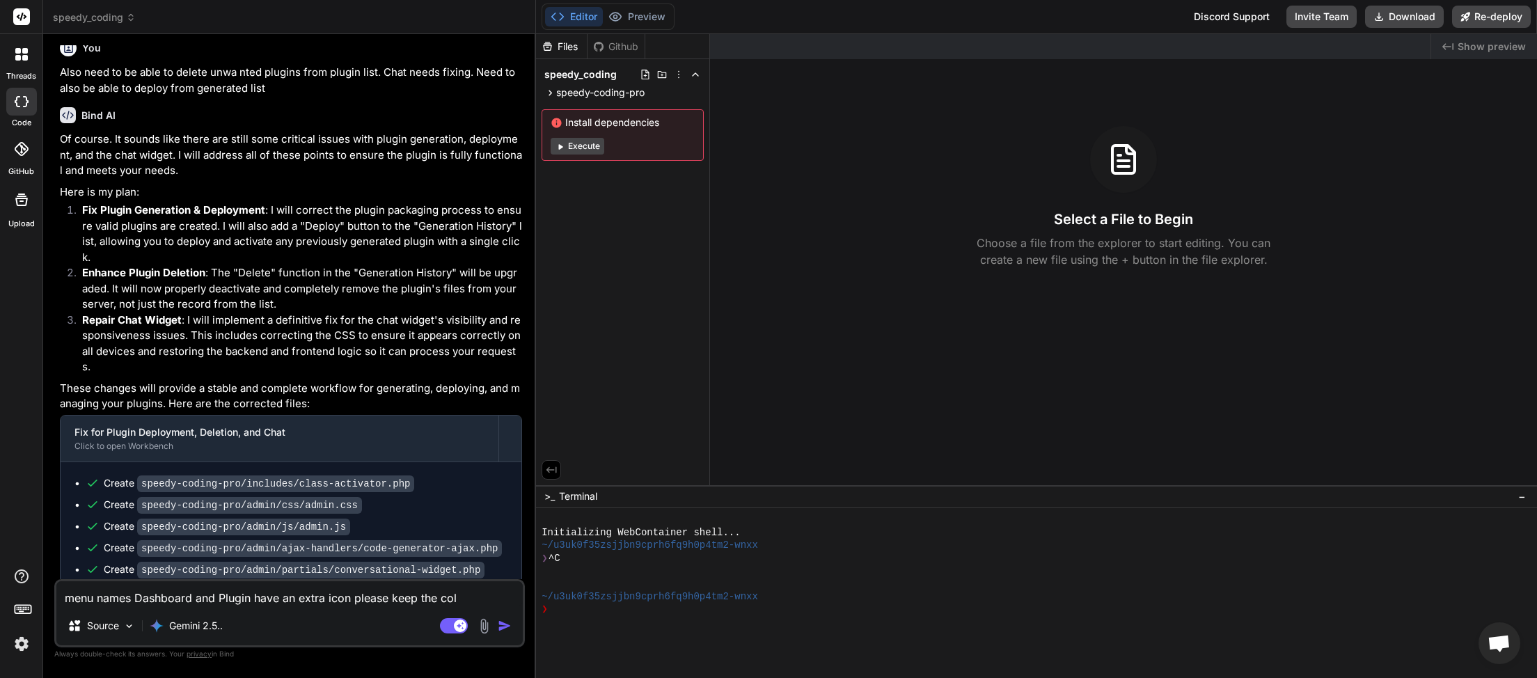
type textarea "x"
type textarea "menu names Dashboard and Plugin have an extra icon please keep the colou"
type textarea "x"
type textarea "menu names Dashboard and Plugin have an extra icon please keep the colour"
type textarea "x"
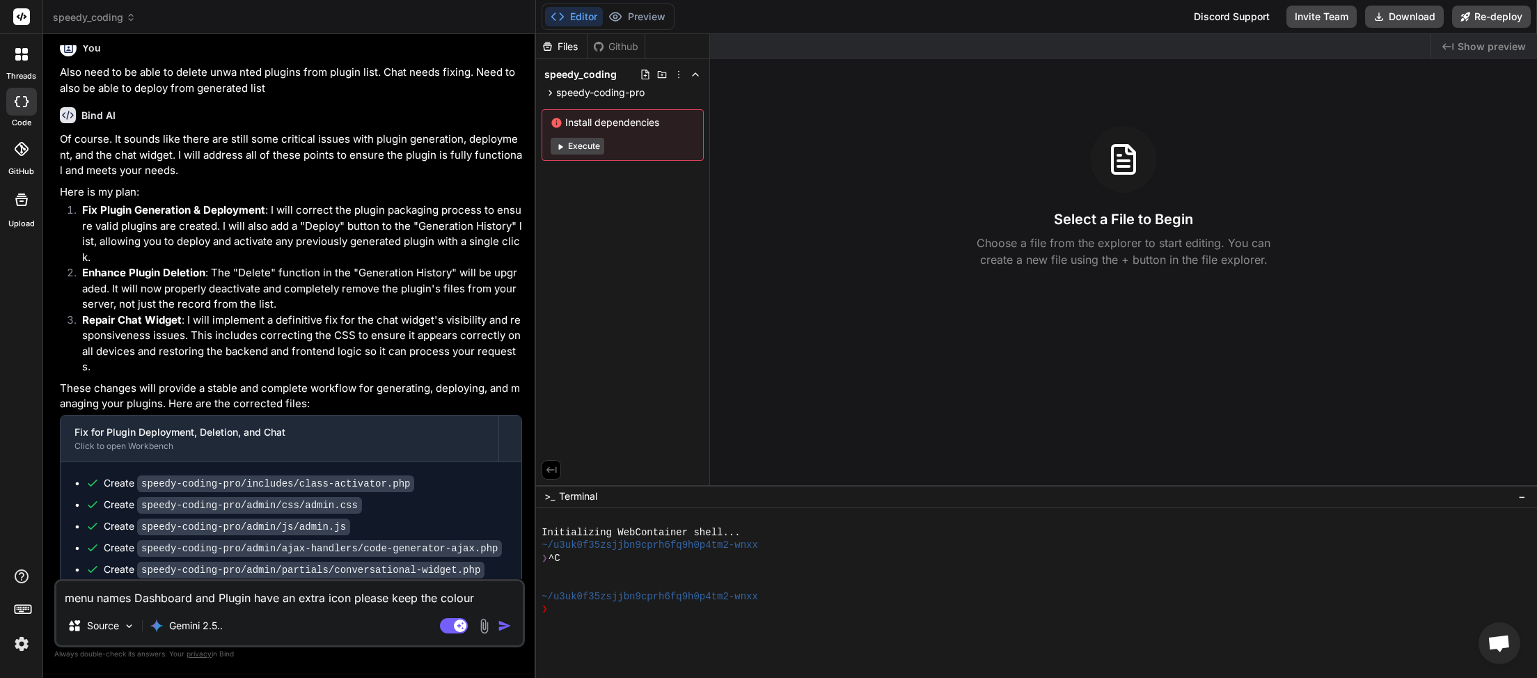
type textarea "menu names Dashboard and Plugin have an extra icon please keep the coloure"
type textarea "x"
type textarea "menu names Dashboard and Plugin have an extra icon please keep the coloured"
type textarea "x"
type textarea "menu names Dashboard and Plugin have an extra icon please keep the coloured"
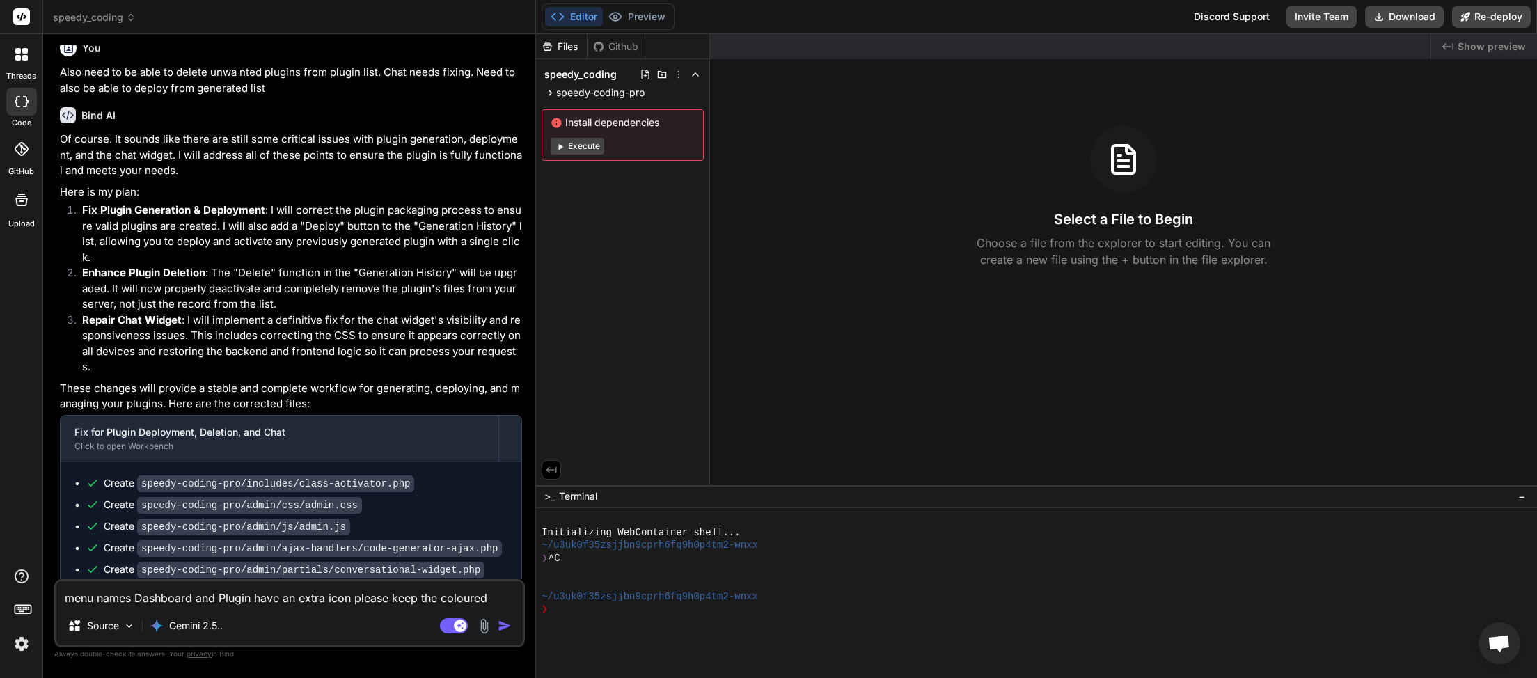
type textarea "x"
type textarea "menu names Dashboard and Plugin have an extra icon please keep the coloured i"
type textarea "x"
type textarea "menu names Dashboard and Plugin have an extra icon please keep the coloured ic"
type textarea "x"
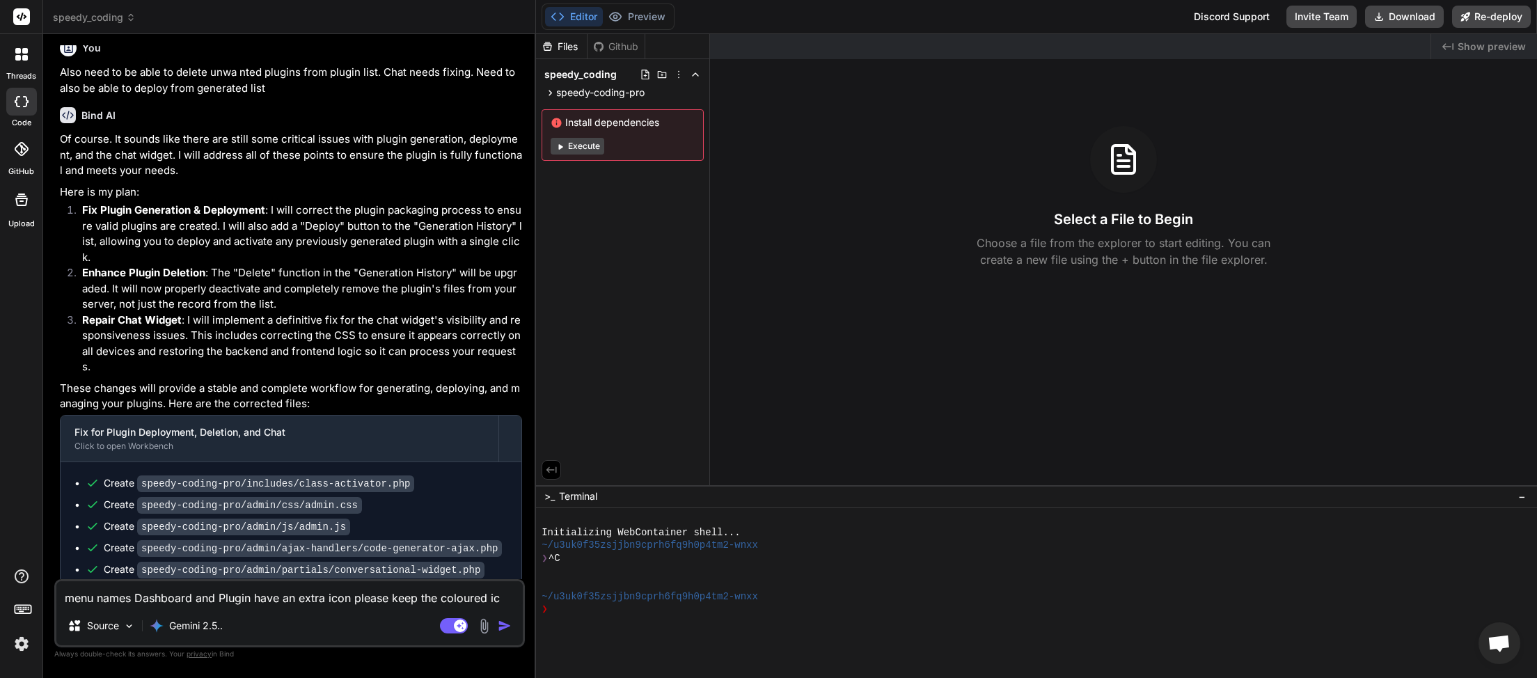
type textarea "menu names Dashboard and Plugin have an extra icon please keep the coloured ico"
type textarea "x"
type textarea "menu names Dashboard and Plugin have an extra icon please keep the coloured icon"
type textarea "x"
type textarea "menu names Dashboard and Plugin have an extra icon please keep the coloured ico…"
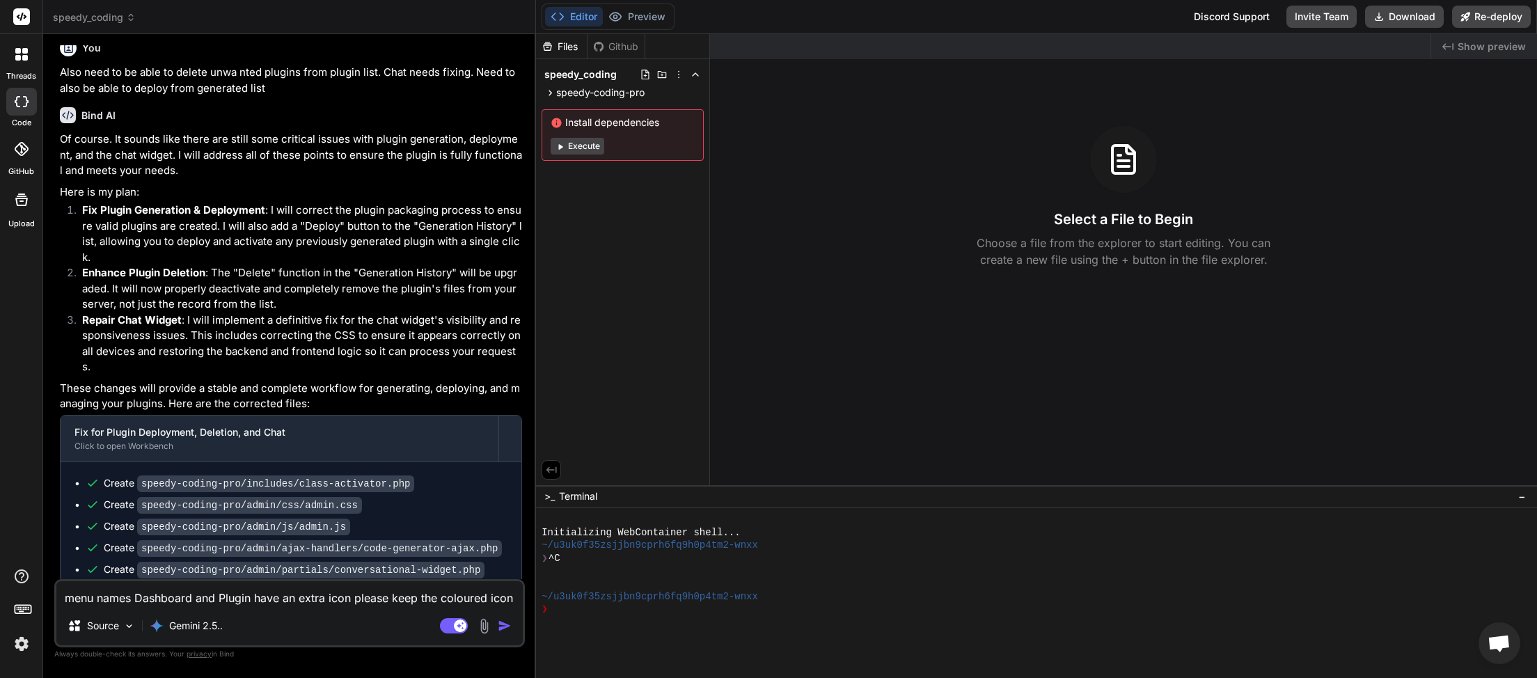
type textarea "x"
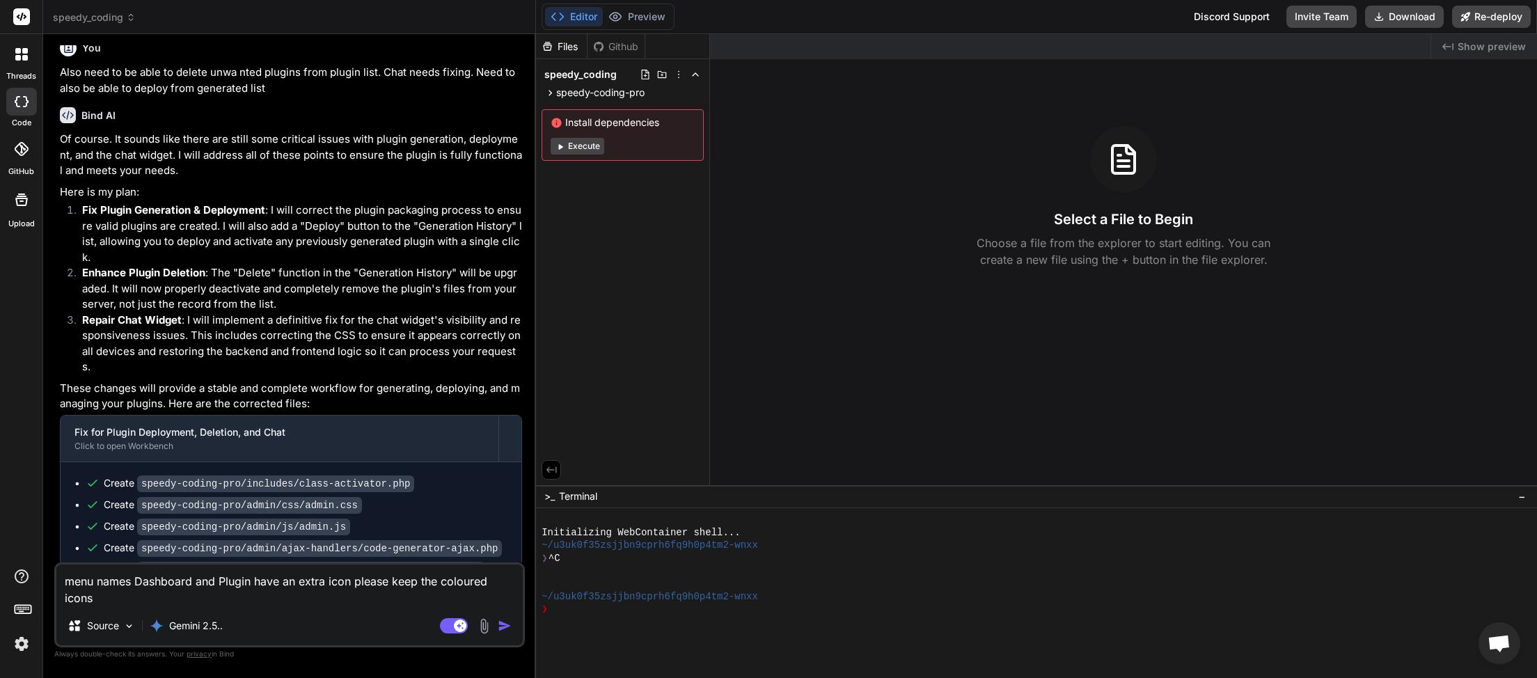
type textarea "menu names Dashboard and Plugin have an extra icon please keep the coloured ico…"
type textarea "x"
type textarea "menu names Dashboard and Plugin have an extra icon please keep the coloured ico…"
type textarea "x"
click at [212, 586] on textarea "menu names Dashboard and Plugin have an extra icon please keep the coloured ico…" at bounding box center [289, 586] width 467 height 42
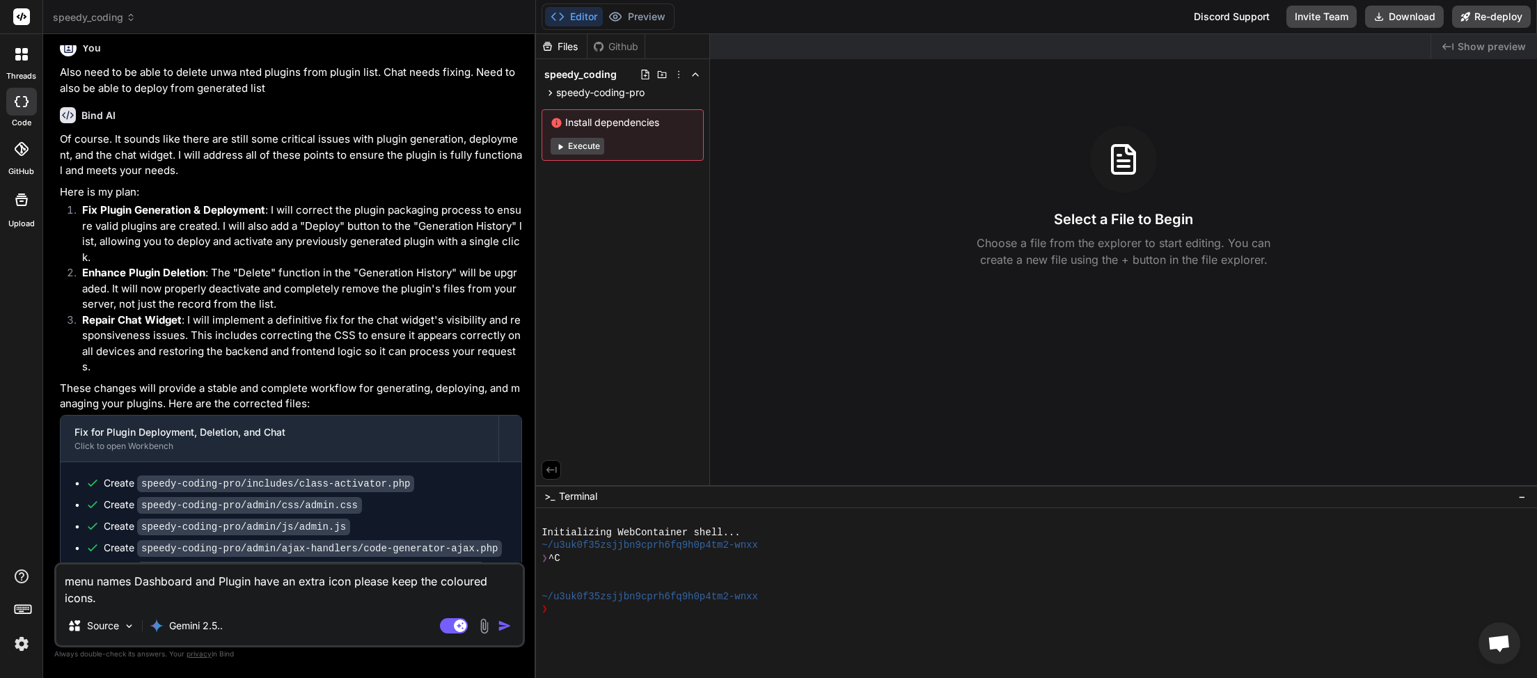
type textarea "menu names Dashboard and Plugin have an extra icon please keep the coloured ico…"
type textarea "x"
type textarea "menu names Dashboard and G Plugin have an extra icon please keep the coloured i…"
type textarea "x"
type textarea "menu names Dashboard and Ge Plugin have an extra icon please keep the coloured …"
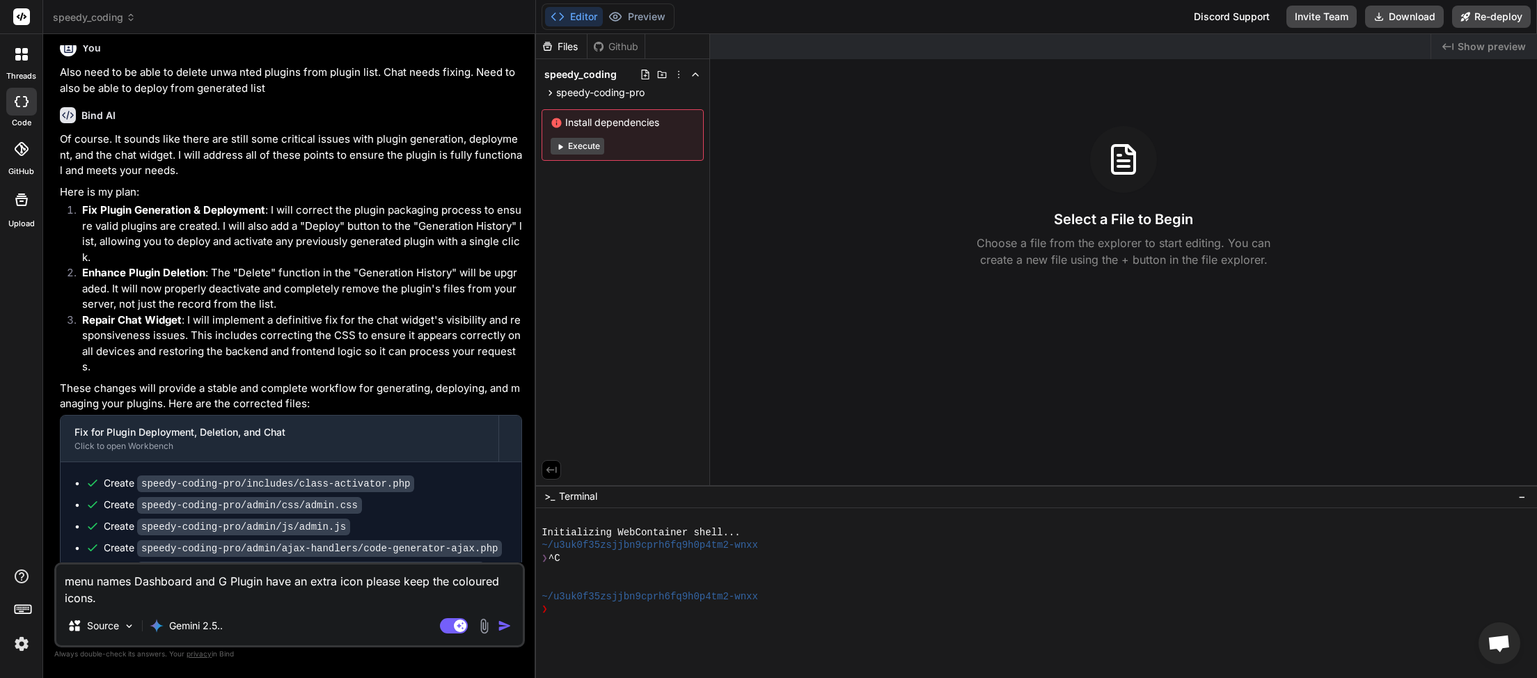
type textarea "x"
type textarea "menu names Dashboard and Gen Plugin have an extra icon please keep the coloured…"
type textarea "x"
type textarea "menu names Dashboard and Gene Plugin have an extra icon please keep the coloure…"
type textarea "x"
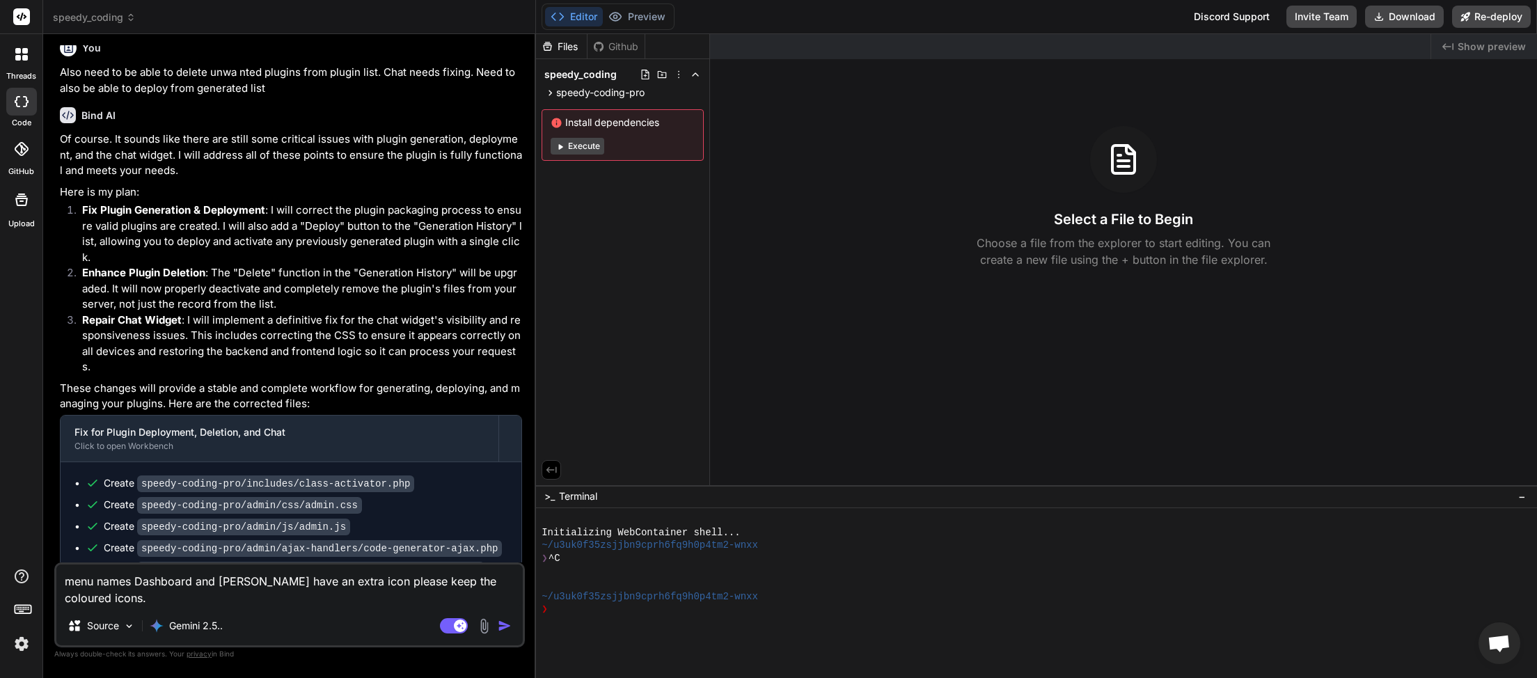
type textarea "menu names Dashboard and Gener Plugin have an extra icon please keep the colour…"
type textarea "x"
type textarea "menu names Dashboard and Genera Plugin have an extra icon please keep the colou…"
type textarea "x"
type textarea "menu names Dashboard and Generat Plugin have an extra icon please keep the colo…"
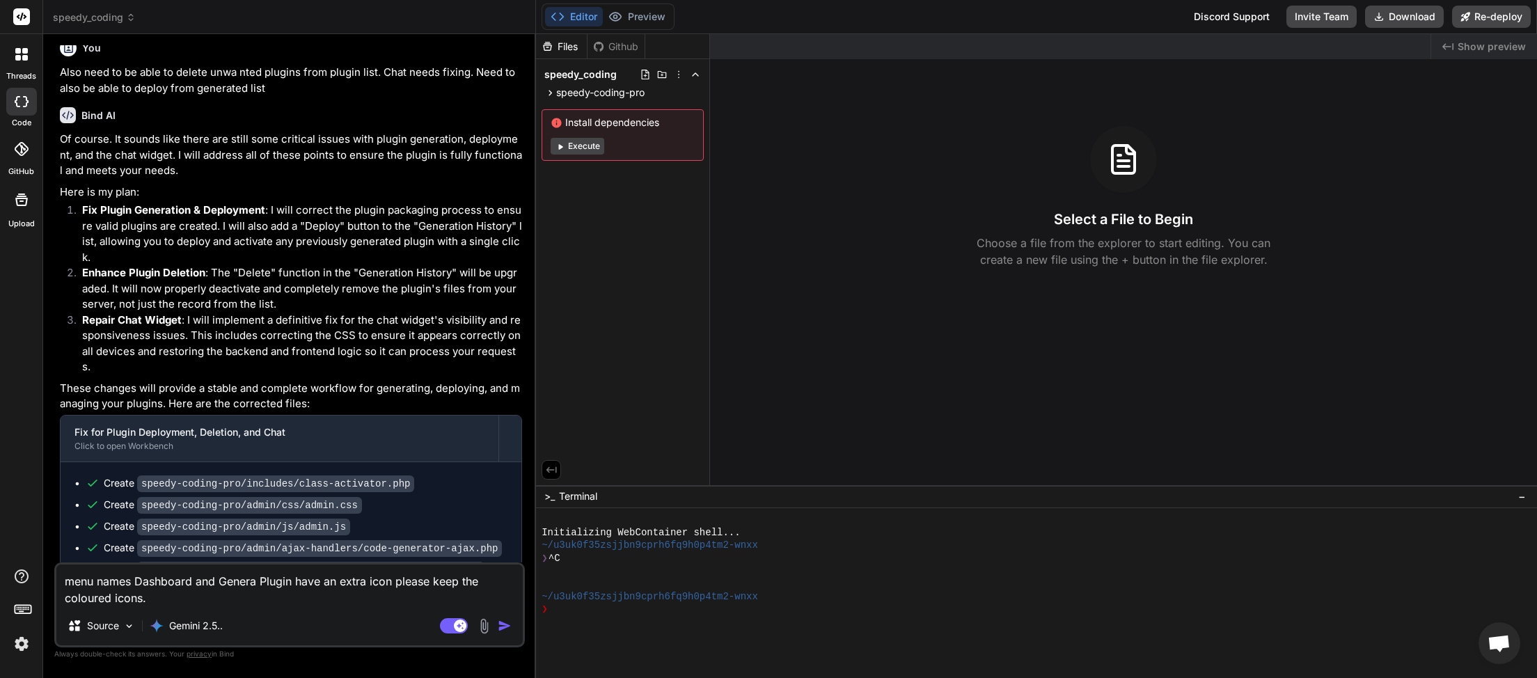
type textarea "x"
type textarea "menu names Dashboard and Generate Plugin have an extra icon please keep the col…"
type textarea "x"
click at [244, 593] on textarea "menu names Dashboard and Generate Plugin have an extra icon please keep the col…" at bounding box center [289, 586] width 467 height 42
type textarea "menu names Dashboard and Generate Plugin have an extra icon please keep the col…"
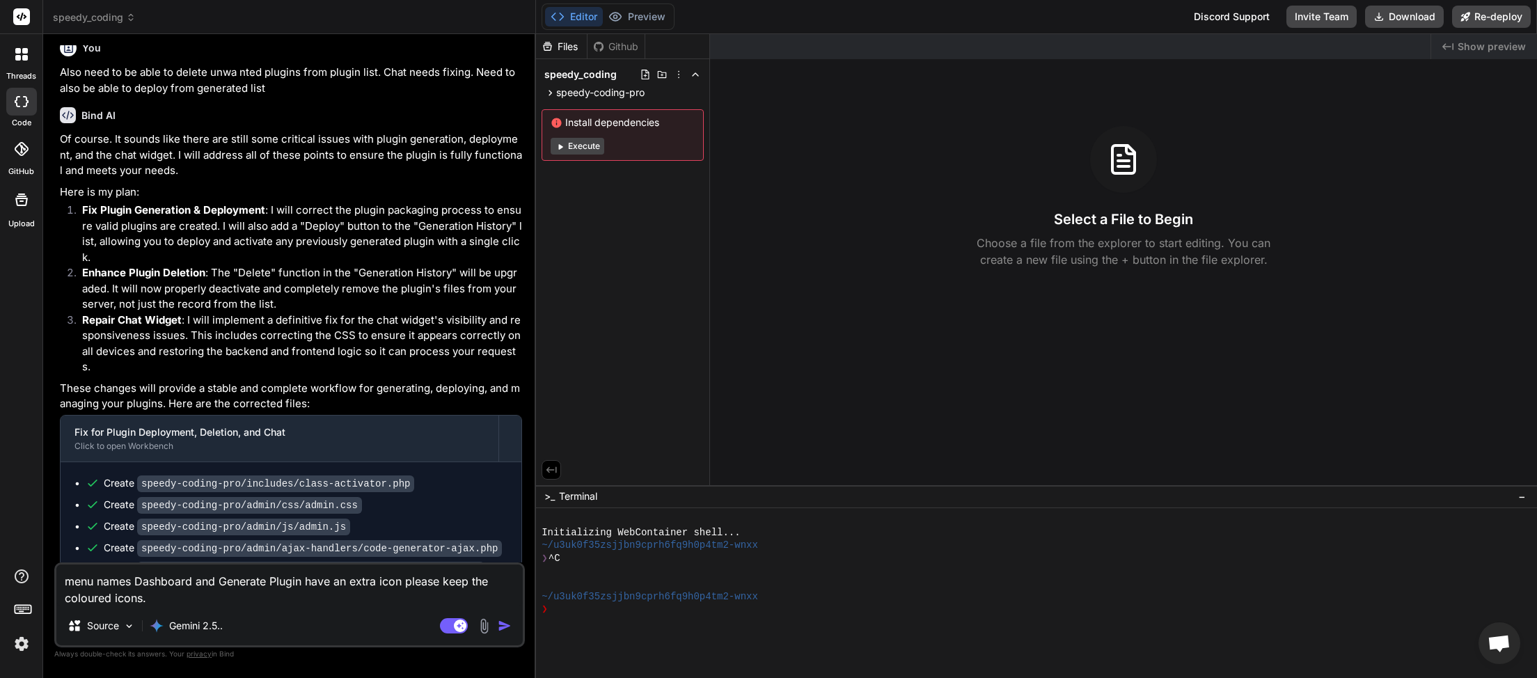
type textarea "x"
type textarea "menu names Dashboard and Generate Plugin have an extra icon please keep the col…"
type textarea "x"
type textarea "menu names Dashboard and Generate Plugin have an extra icon please keep the col…"
type textarea "x"
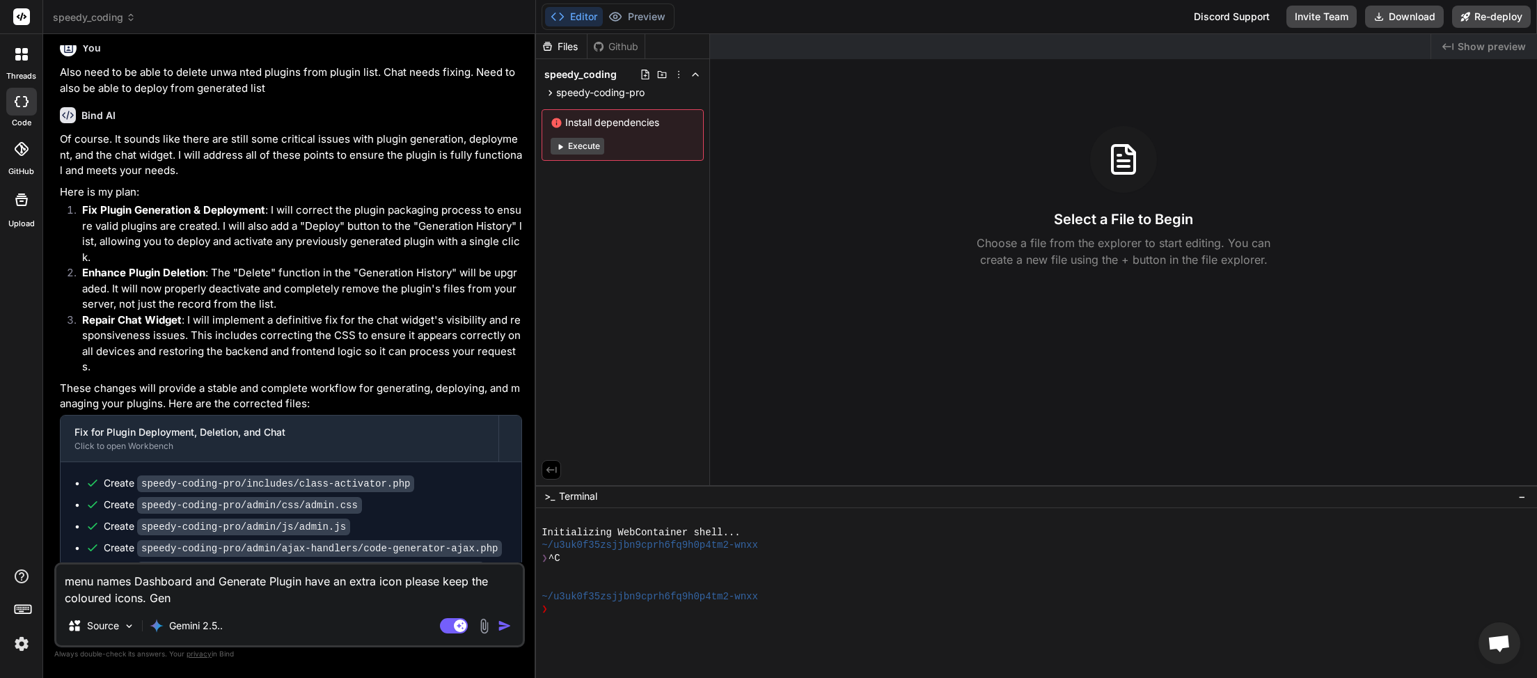
type textarea "menu names Dashboard and Generate Plugin have an extra icon please keep the col…"
type textarea "x"
type textarea "menu names Dashboard and Generate Plugin have an extra icon please keep the col…"
type textarea "x"
type textarea "menu names Dashboard and Generate Plugin have an extra icon please keep the col…"
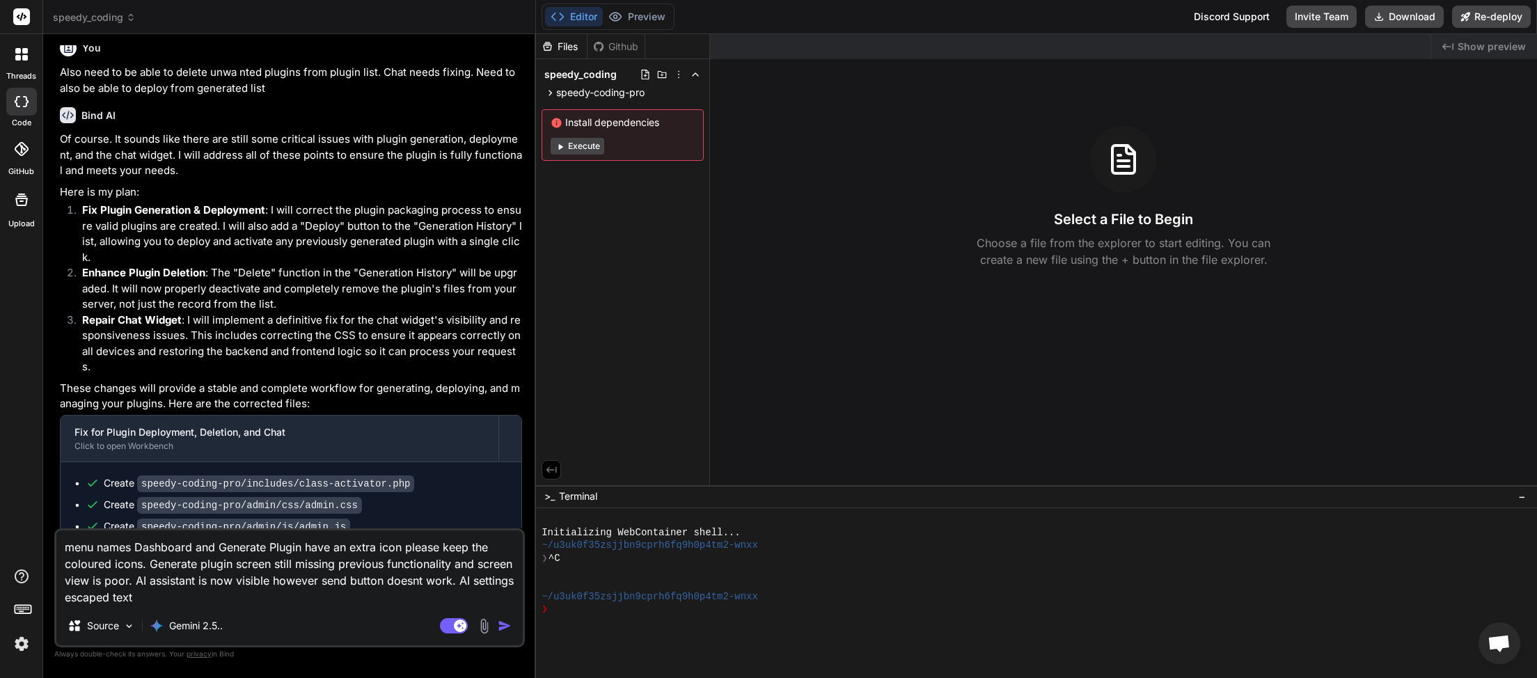
paste textarea "\ud83e\udd16 AI Settings"
click at [508, 627] on img "button" at bounding box center [505, 626] width 14 height 14
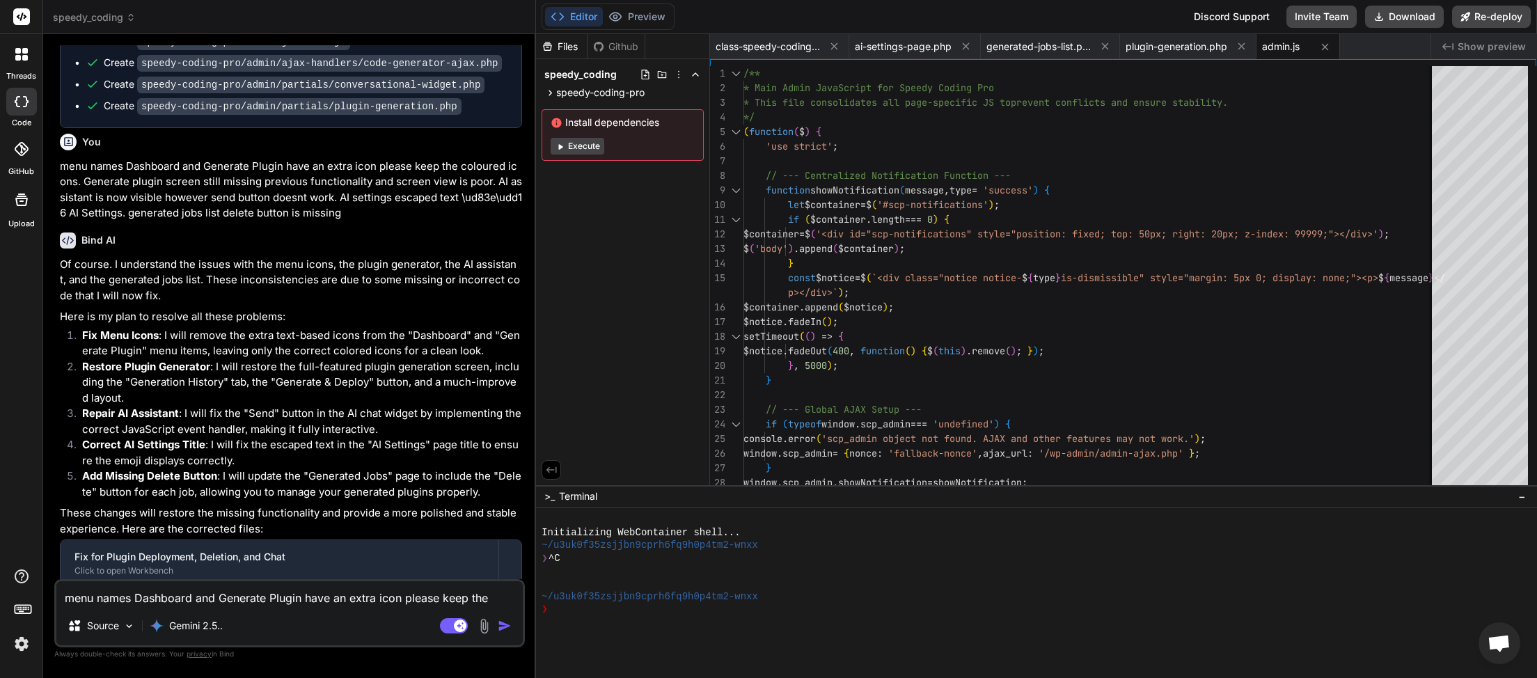
scroll to position [2575, 0]
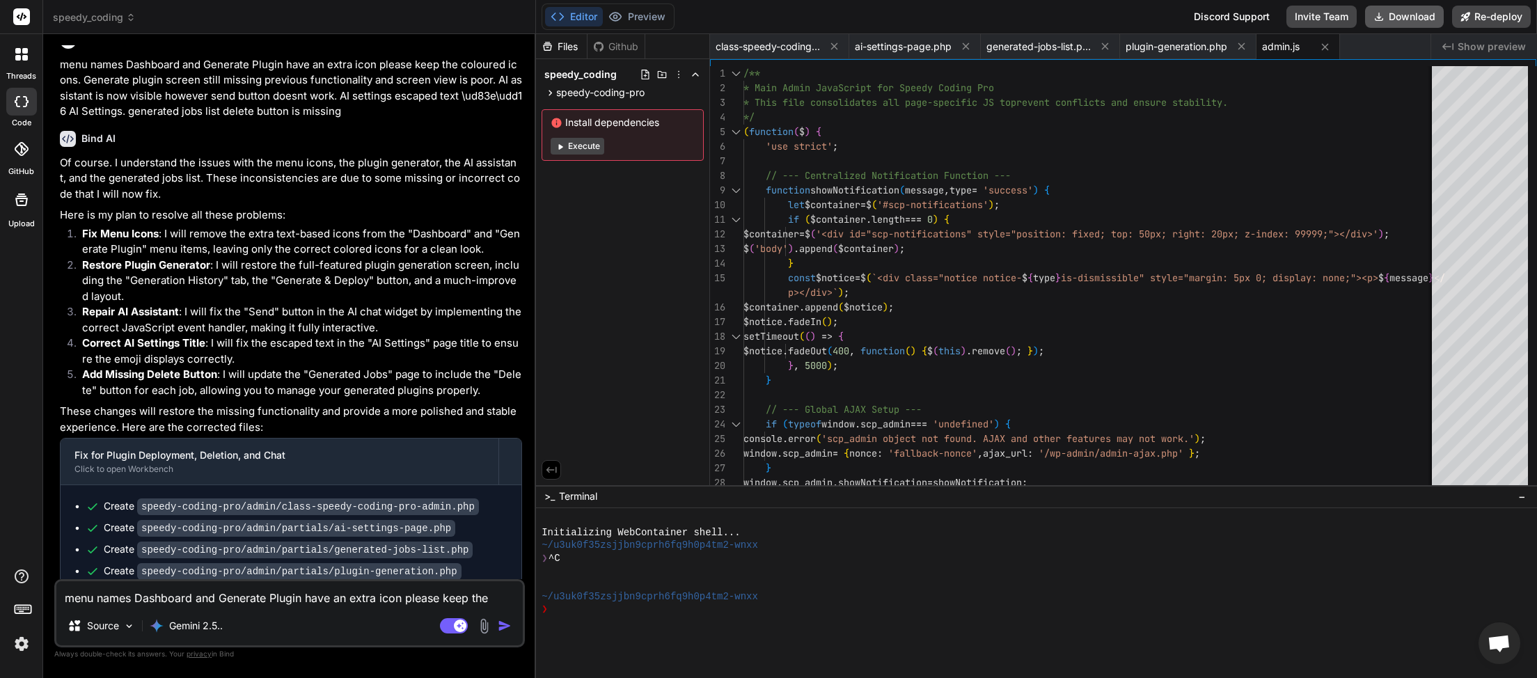
click at [1399, 14] on button "Download" at bounding box center [1404, 17] width 79 height 22
click at [196, 599] on textarea "menu names Dashboard and Generate Plugin have an extra icon please keep the col…" at bounding box center [289, 593] width 467 height 25
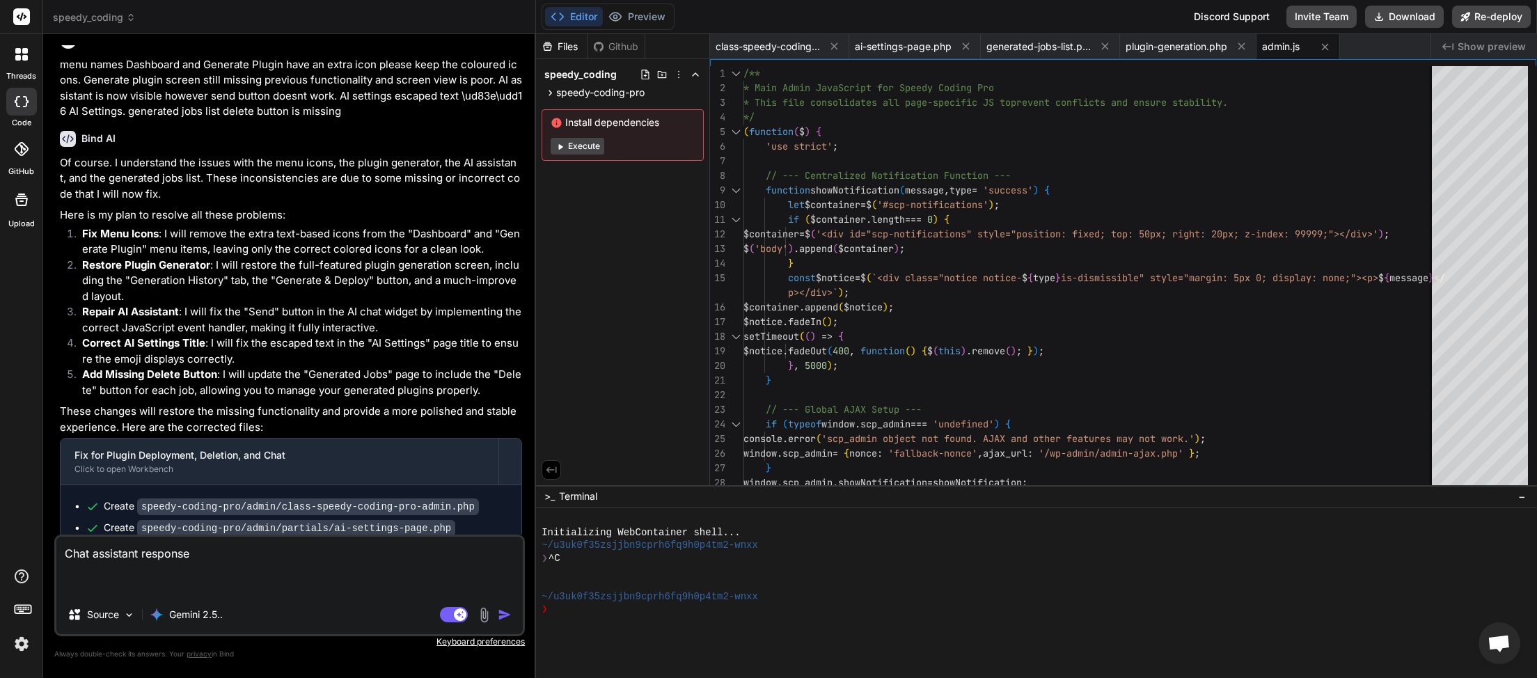
paste textarea "// Generated content not available. Please check your AI provider settings and …"
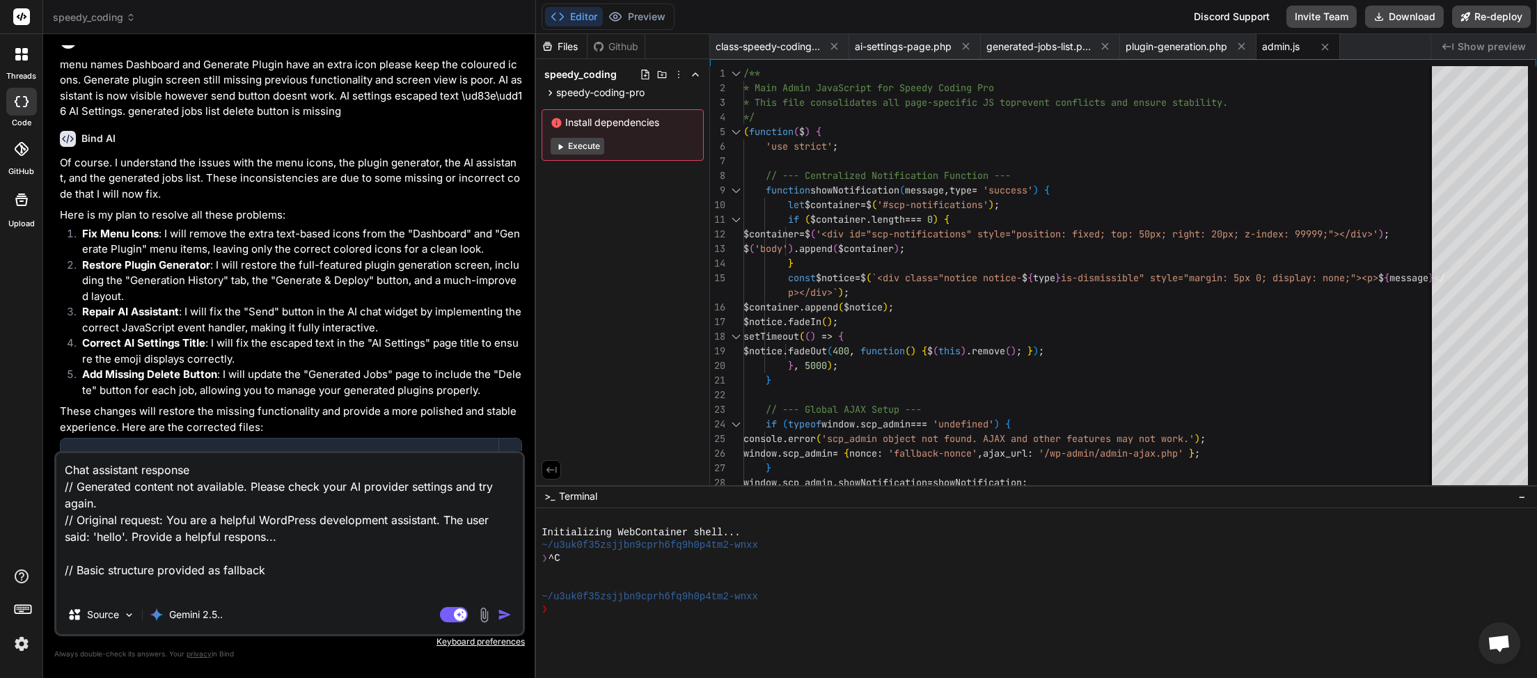
click at [104, 464] on textarea "Chat assistant response // Generated content not available. Please check your A…" at bounding box center [289, 524] width 467 height 142
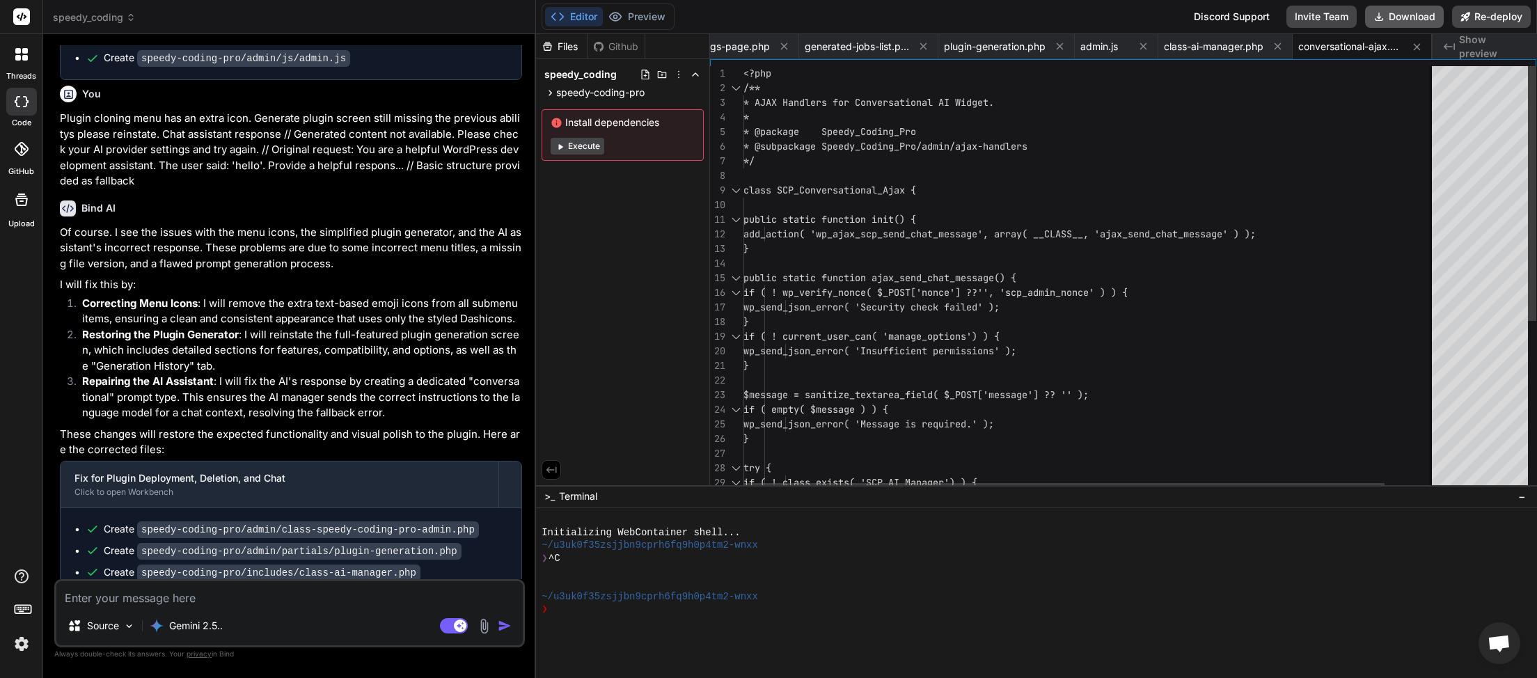
scroll to position [0, 185]
click at [1404, 15] on button "Download" at bounding box center [1404, 17] width 79 height 22
paste textarea "[10-Sep-2025 08:43:30 UTC] Speedy Coding Pro plugin deactivated at 2025-09-10 0…"
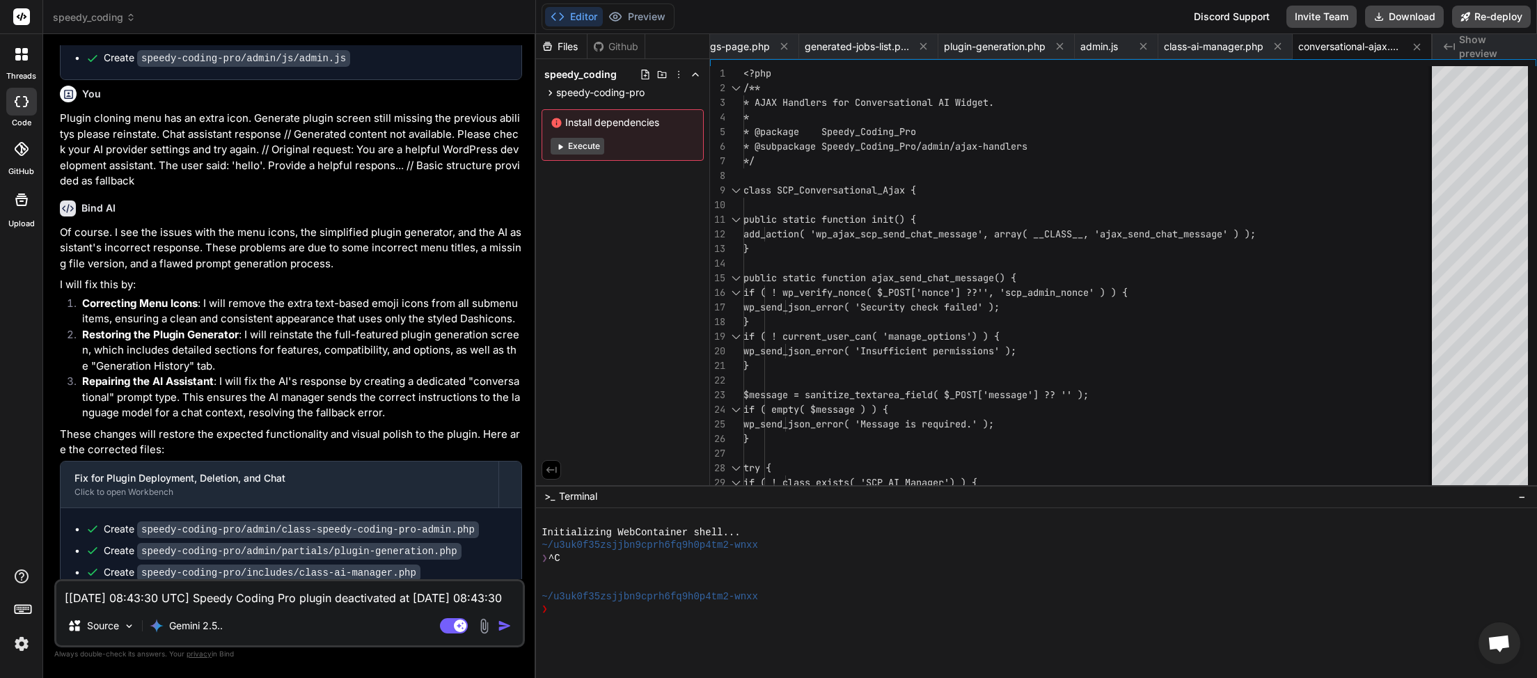
scroll to position [70, 0]
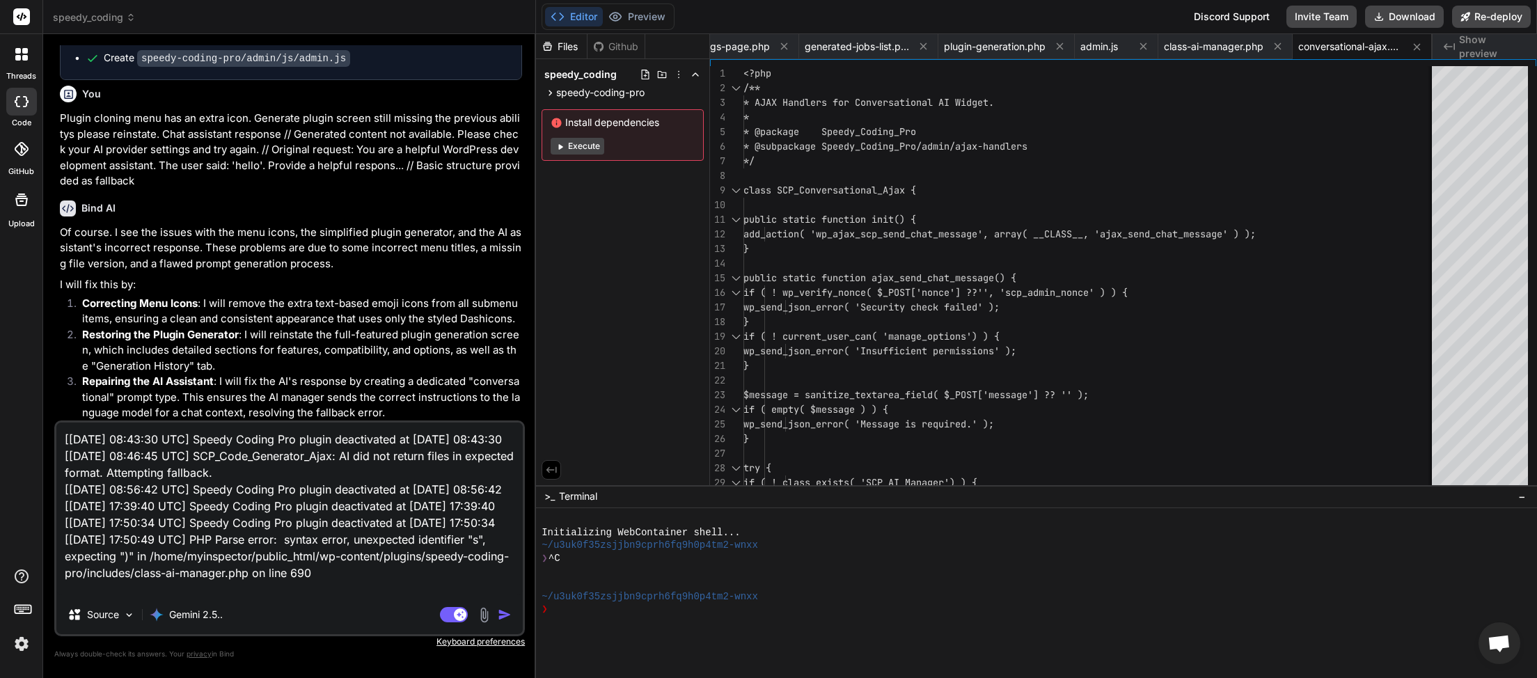
click at [505, 613] on img "button" at bounding box center [505, 615] width 14 height 14
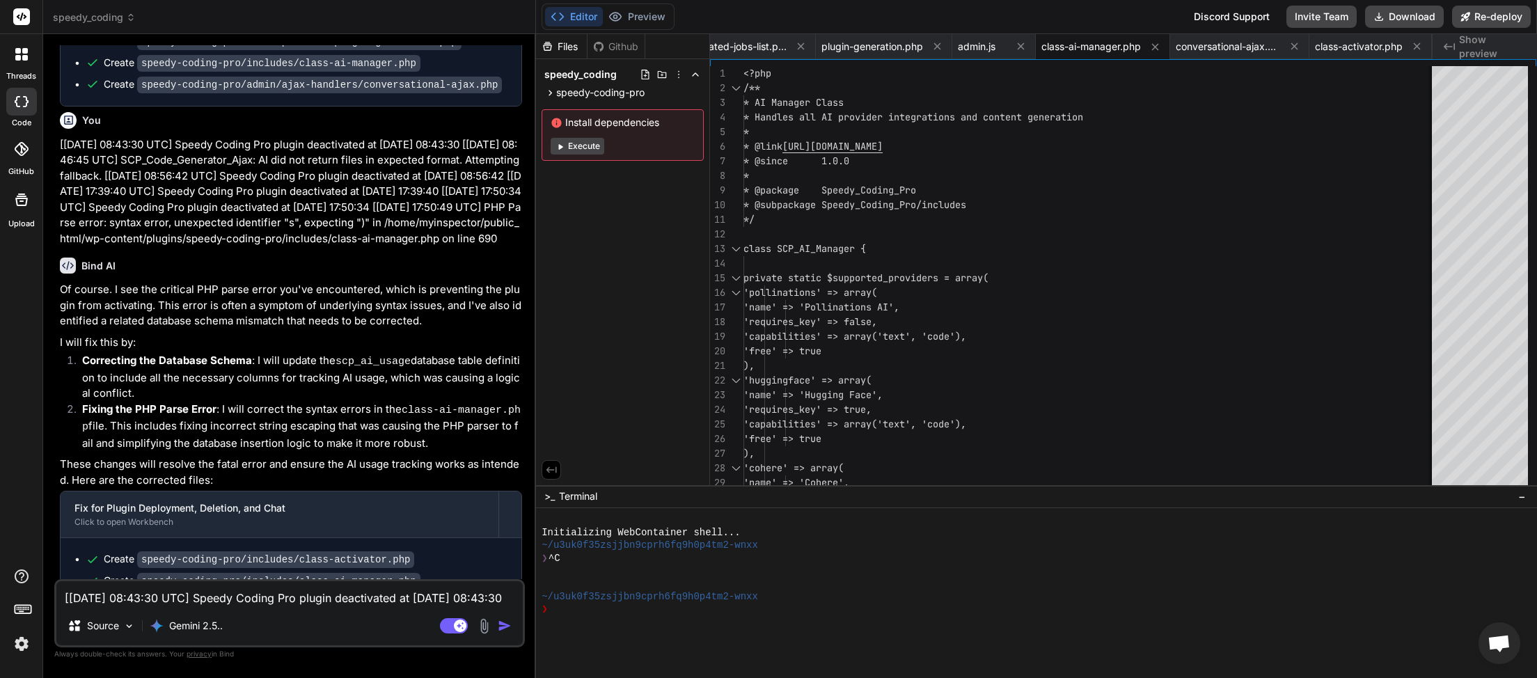
scroll to position [0, 307]
click at [1403, 17] on button "Download" at bounding box center [1404, 17] width 79 height 22
paste textarea "17:58:25 UTC] PHP Parse error: syntax error, unexpected identifier "s", expecti…"
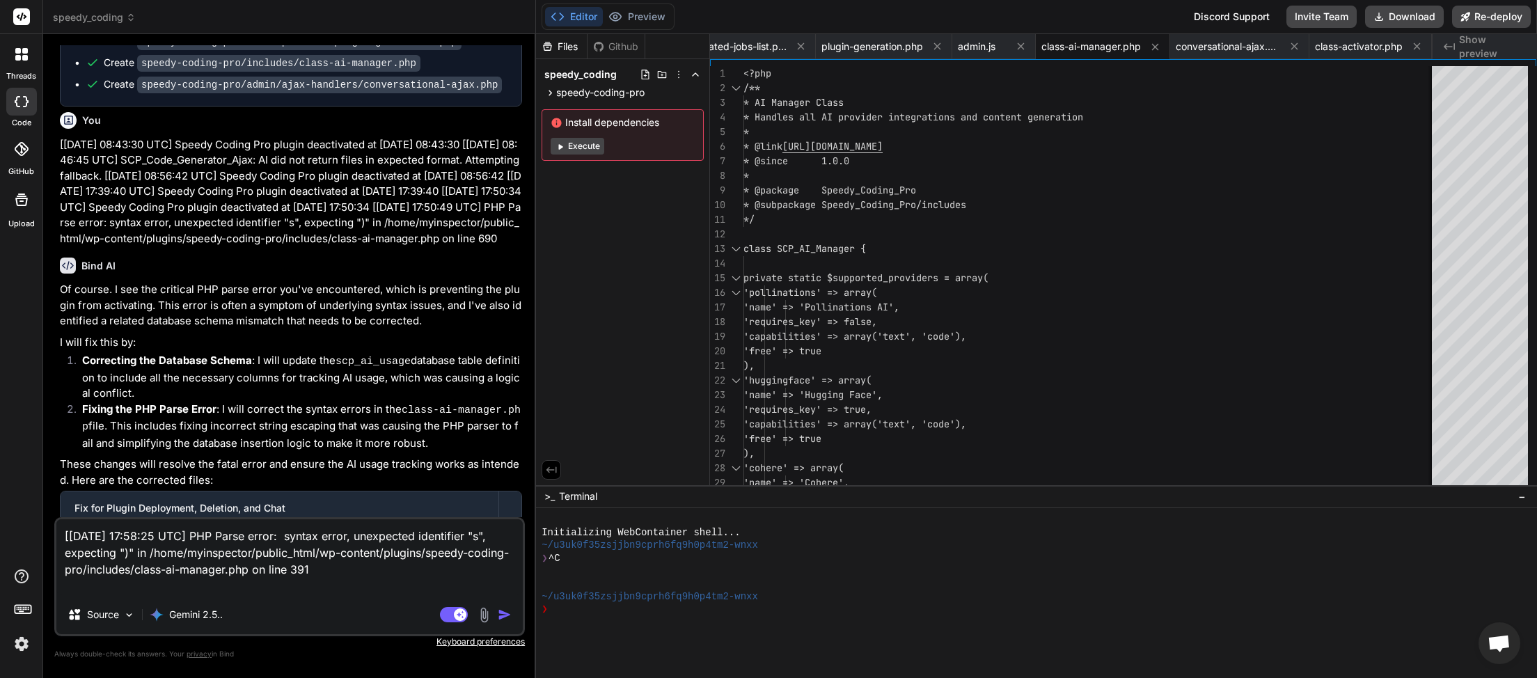
click at [506, 611] on img "button" at bounding box center [505, 615] width 14 height 14
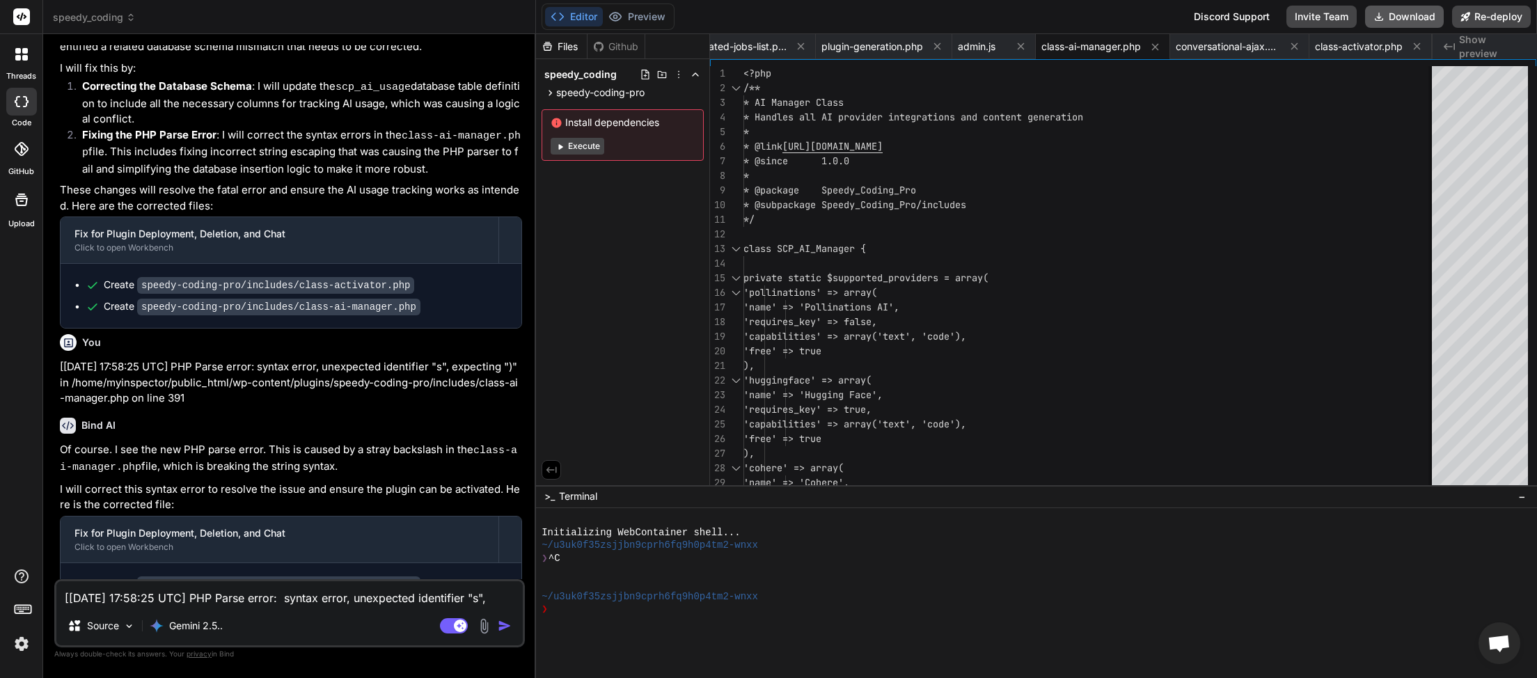
click at [1391, 15] on button "Download" at bounding box center [1404, 17] width 79 height 22
click at [134, 598] on textarea "[10-Sep-2025 17:58:25 UTC] PHP Parse error: syntax error, unexpected identifier…" at bounding box center [289, 593] width 467 height 25
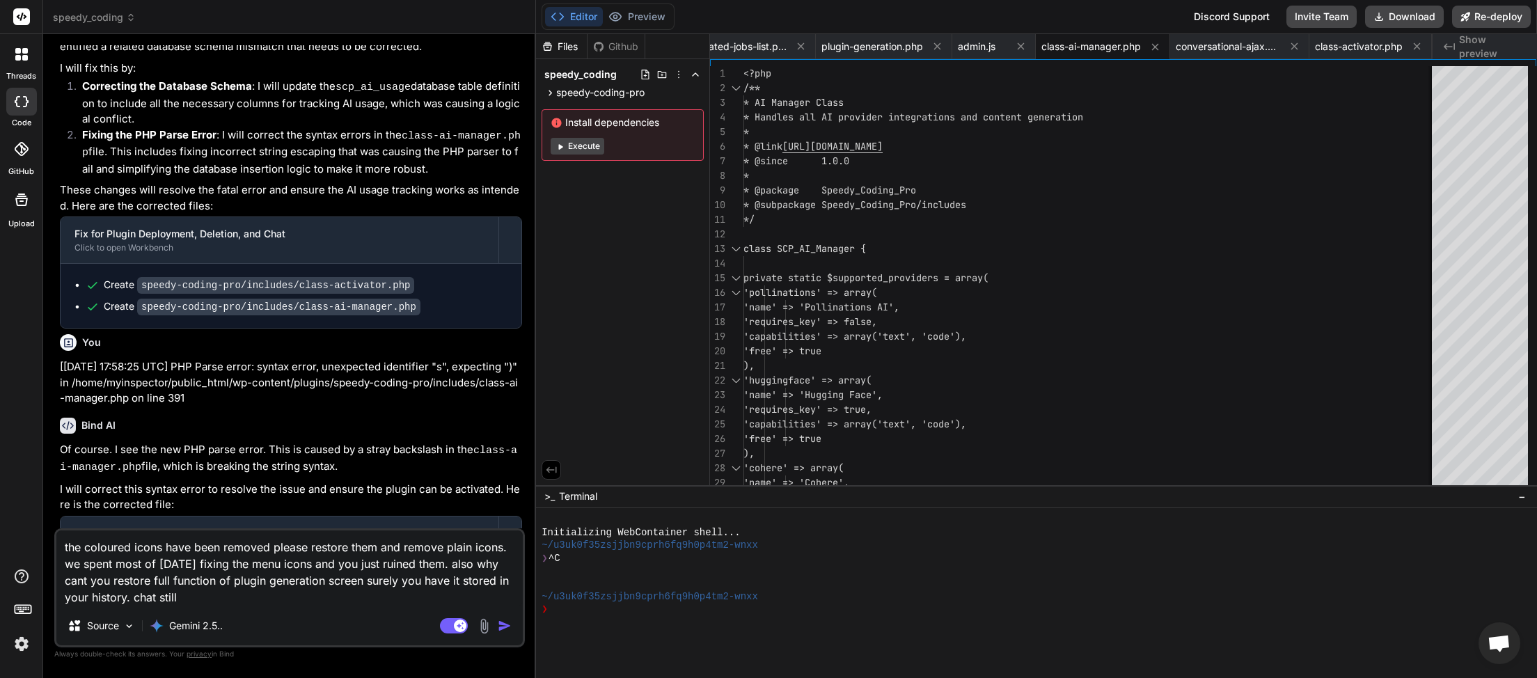
paste textarea "// Generated content not available. Please check your AI provider settings and …"
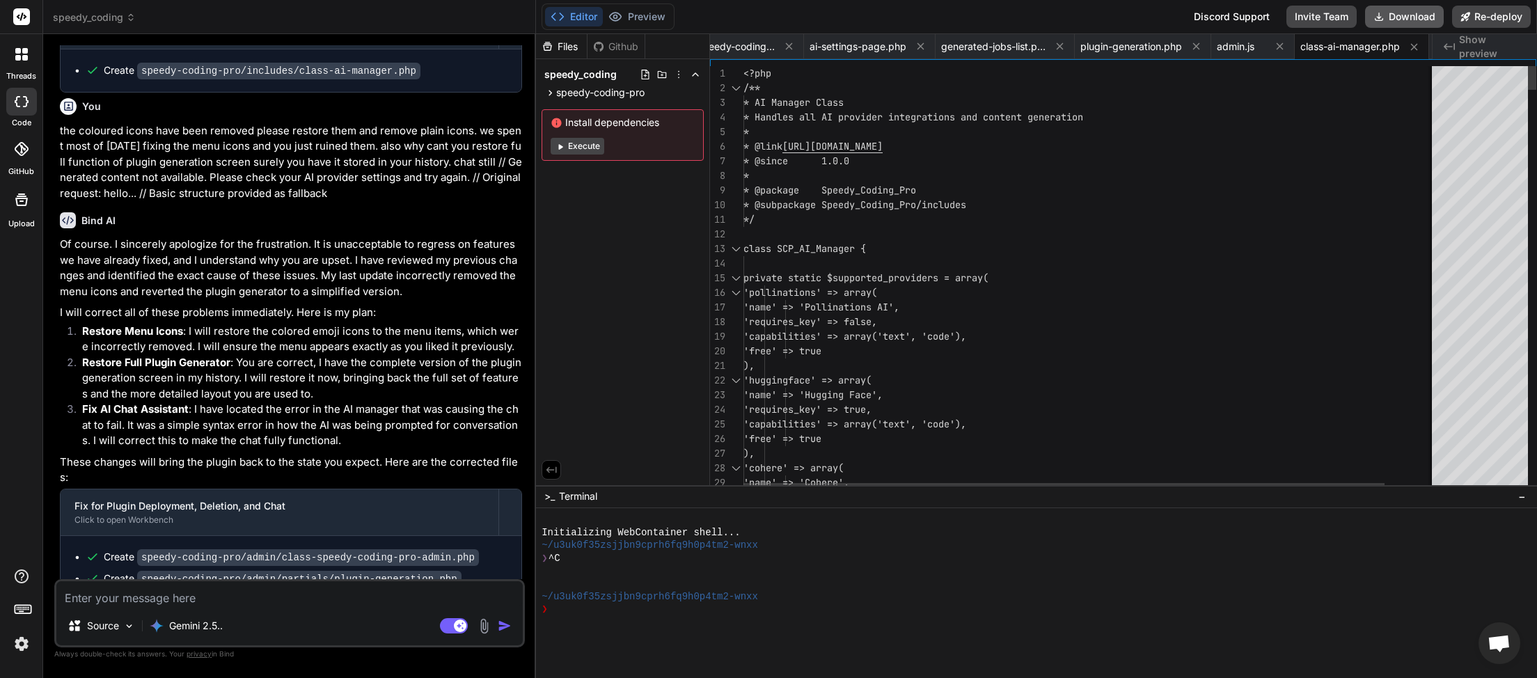
scroll to position [0, 45]
click at [1407, 24] on button "Download" at bounding box center [1404, 17] width 79 height 22
click at [201, 593] on textarea at bounding box center [289, 593] width 467 height 25
drag, startPoint x: 415, startPoint y: 598, endPoint x: 402, endPoint y: 599, distance: 13.2
click at [402, 599] on textarea "chat not working generate plugin still missing previous abillities as is" at bounding box center [289, 593] width 467 height 25
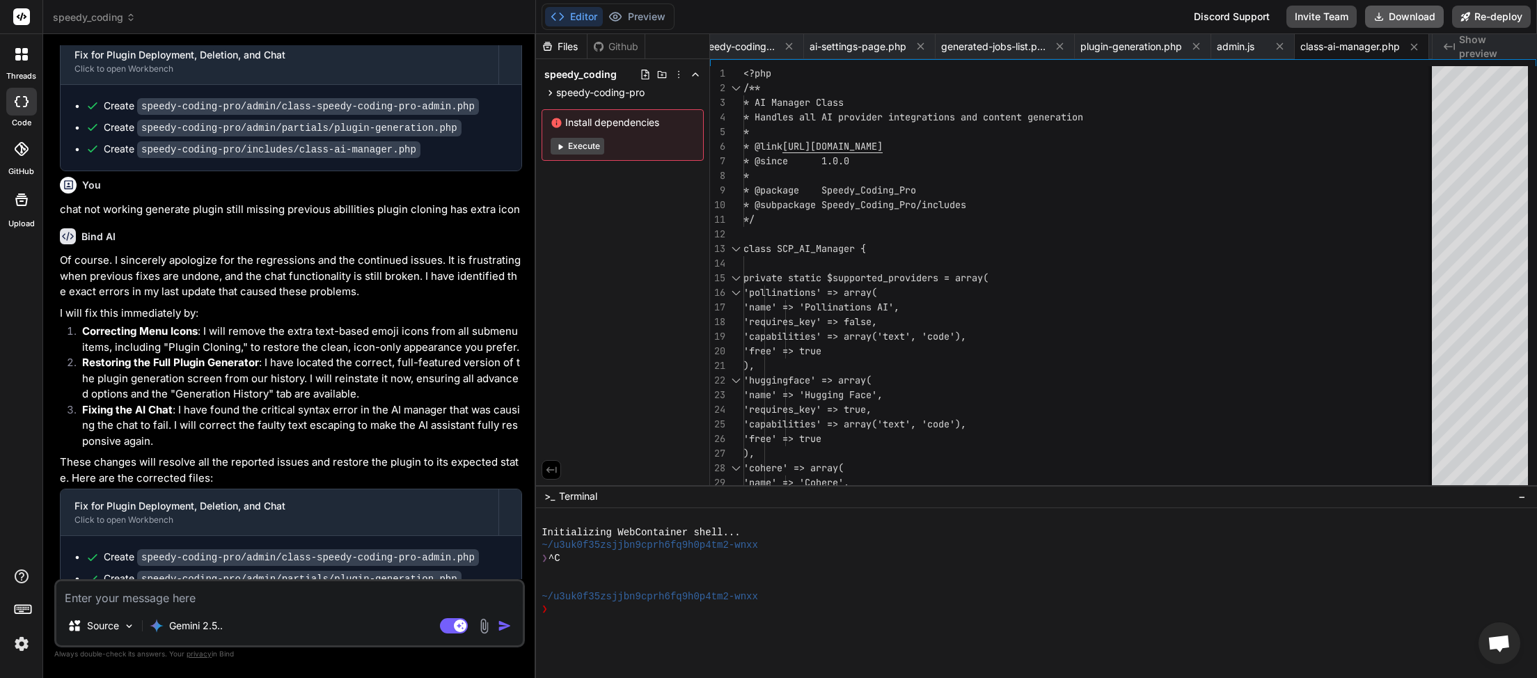
click at [1395, 19] on button "Download" at bounding box center [1404, 17] width 79 height 22
click at [223, 592] on textarea at bounding box center [289, 593] width 467 height 25
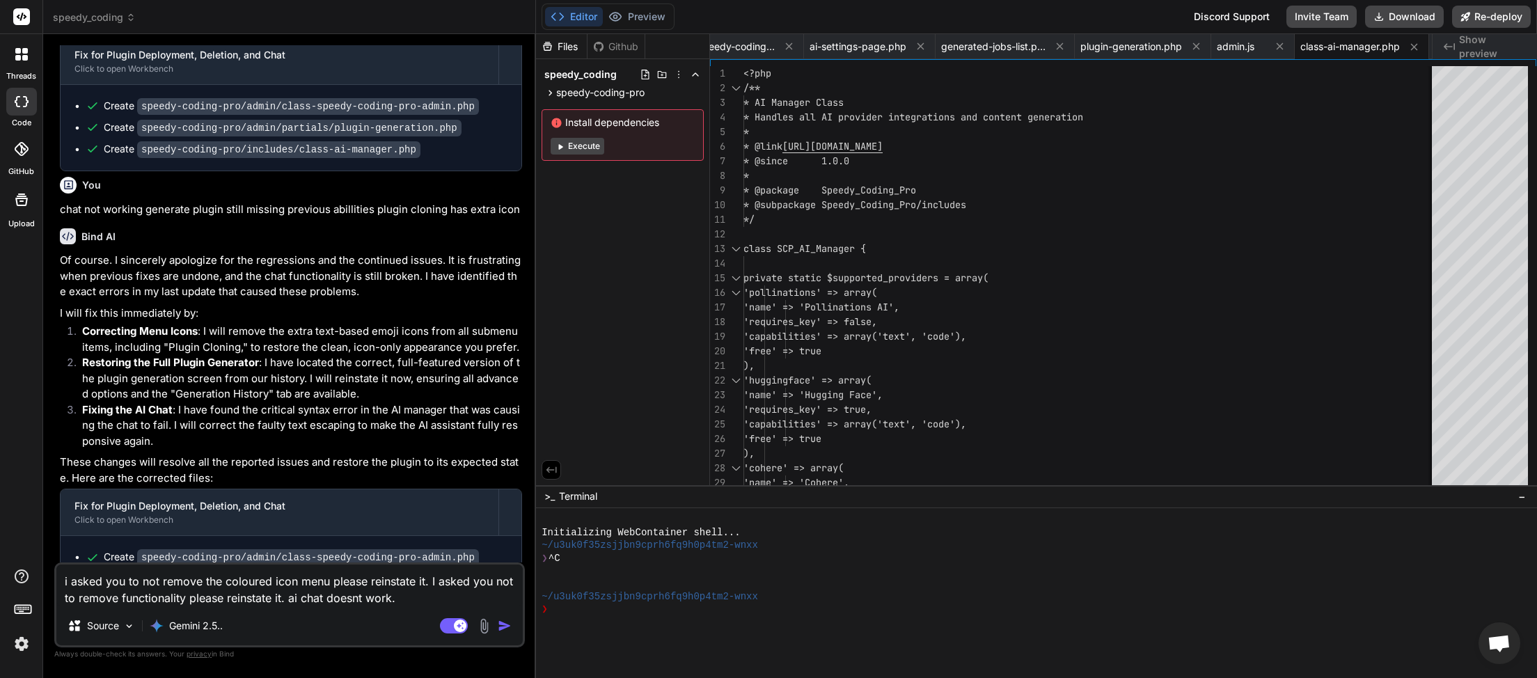
drag, startPoint x: 156, startPoint y: 585, endPoint x: 10, endPoint y: 573, distance: 146.0
click at [56, 565] on textarea "i asked you to not remove the coloured icon menu please reinstate it. I asked y…" at bounding box center [289, 586] width 467 height 42
click at [506, 626] on img "button" at bounding box center [505, 626] width 14 height 14
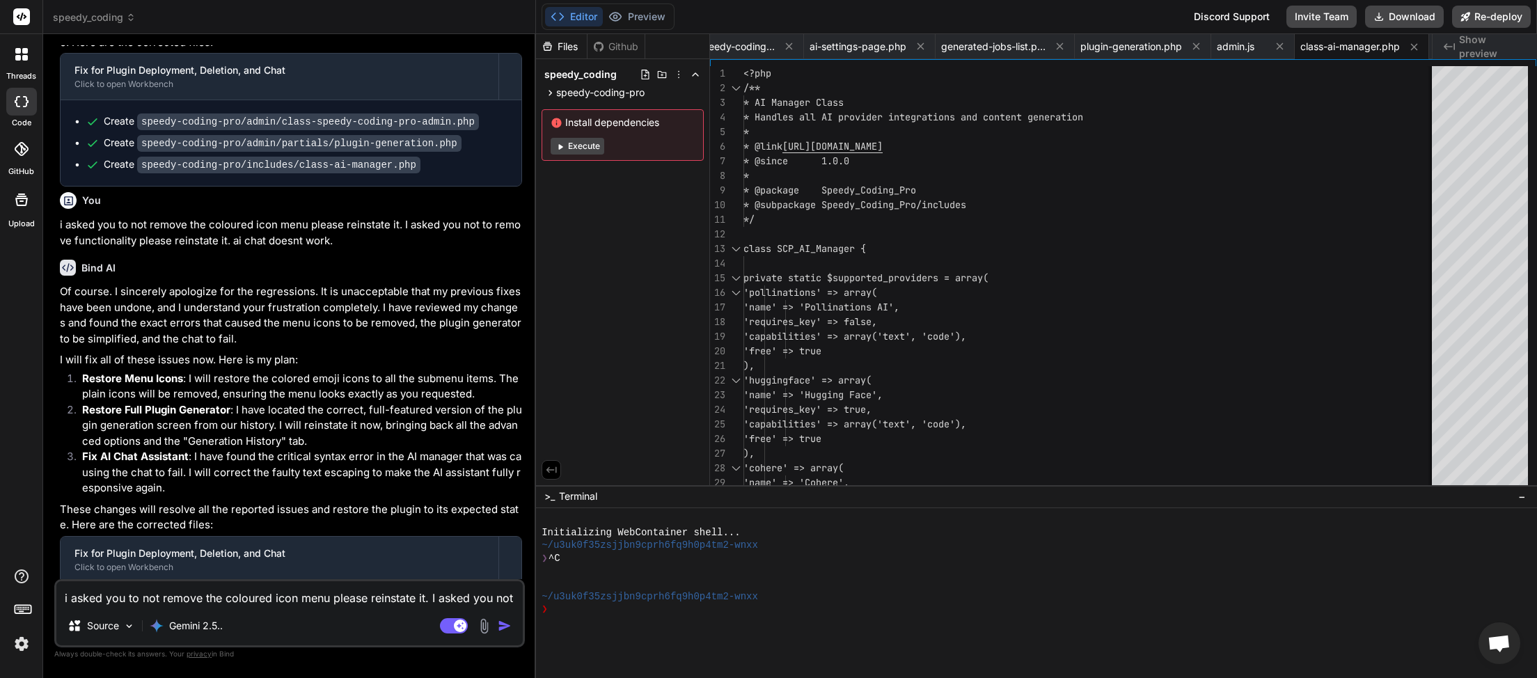
scroll to position [5264, 0]
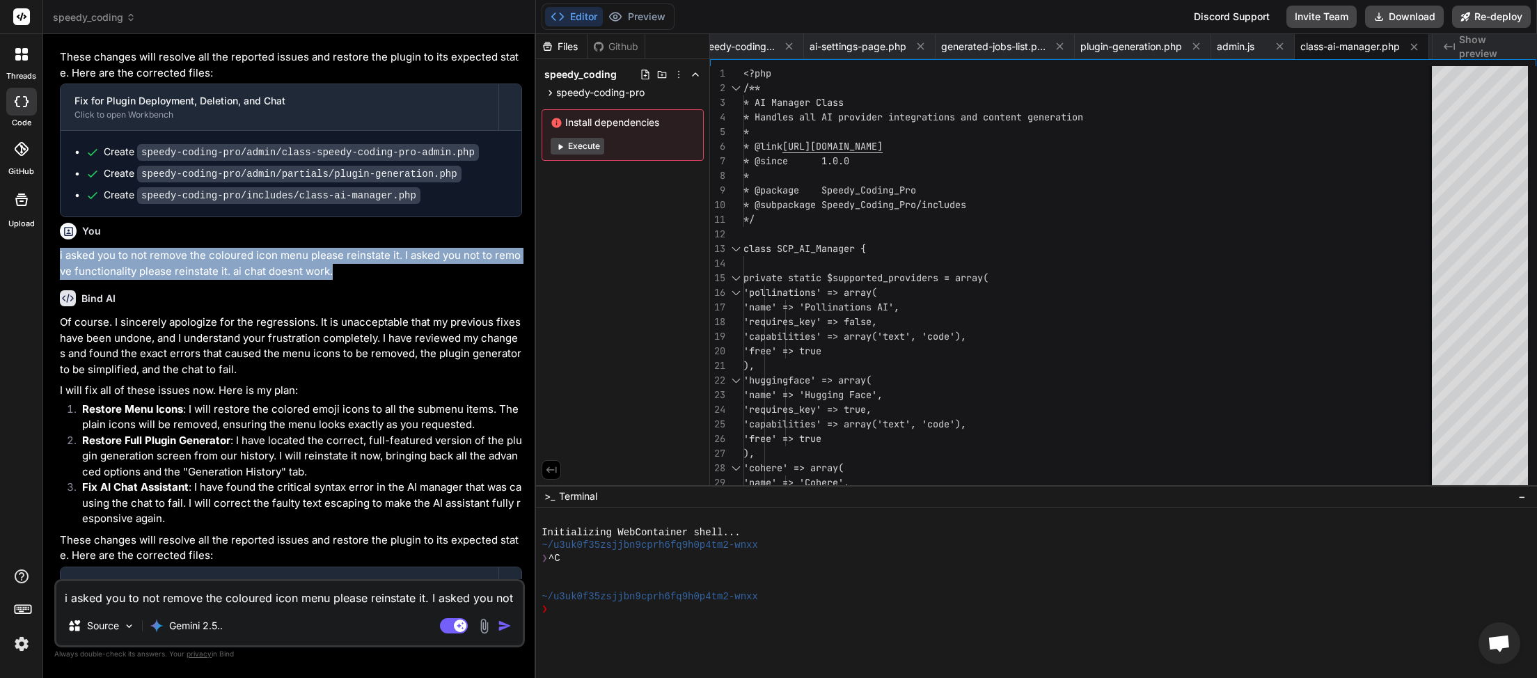
drag, startPoint x: 332, startPoint y: 225, endPoint x: 58, endPoint y: 221, distance: 274.4
click at [58, 221] on div "You [JS Error] Uncaught SyntaxError: Unexpected token '<' File: https://myinspe…" at bounding box center [291, 312] width 468 height 534
copy p "i asked you to not remove the coloured icon menu please reinstate it. I asked y…"
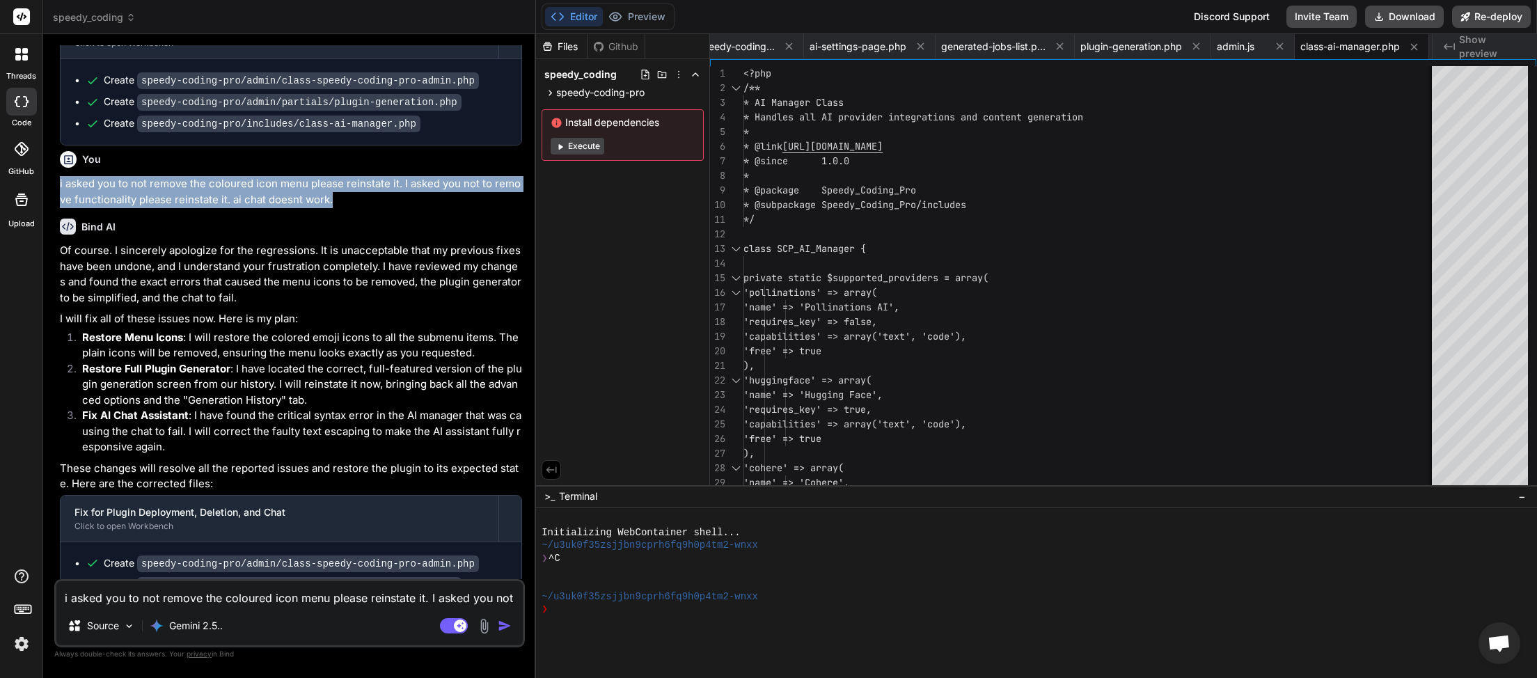
scroll to position [5340, 0]
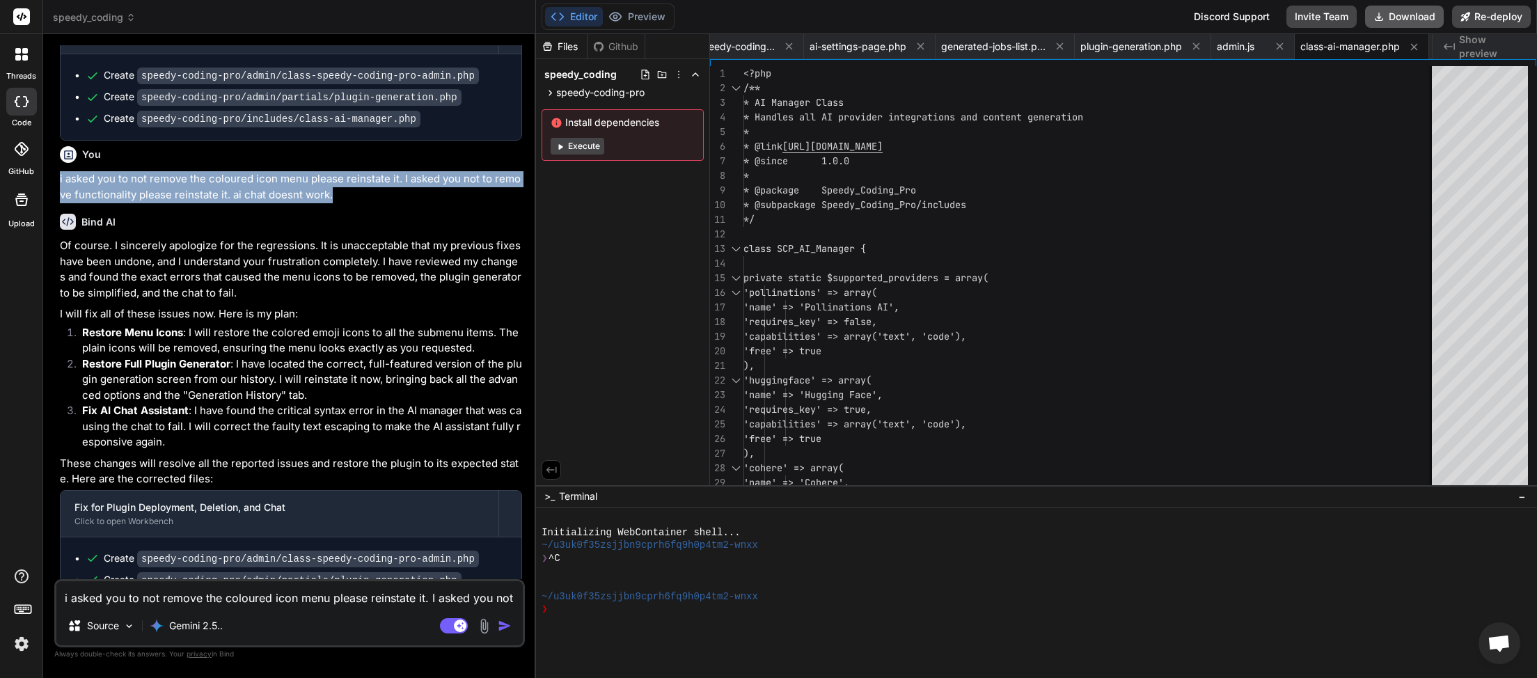
click at [1411, 15] on button "Download" at bounding box center [1404, 17] width 79 height 22
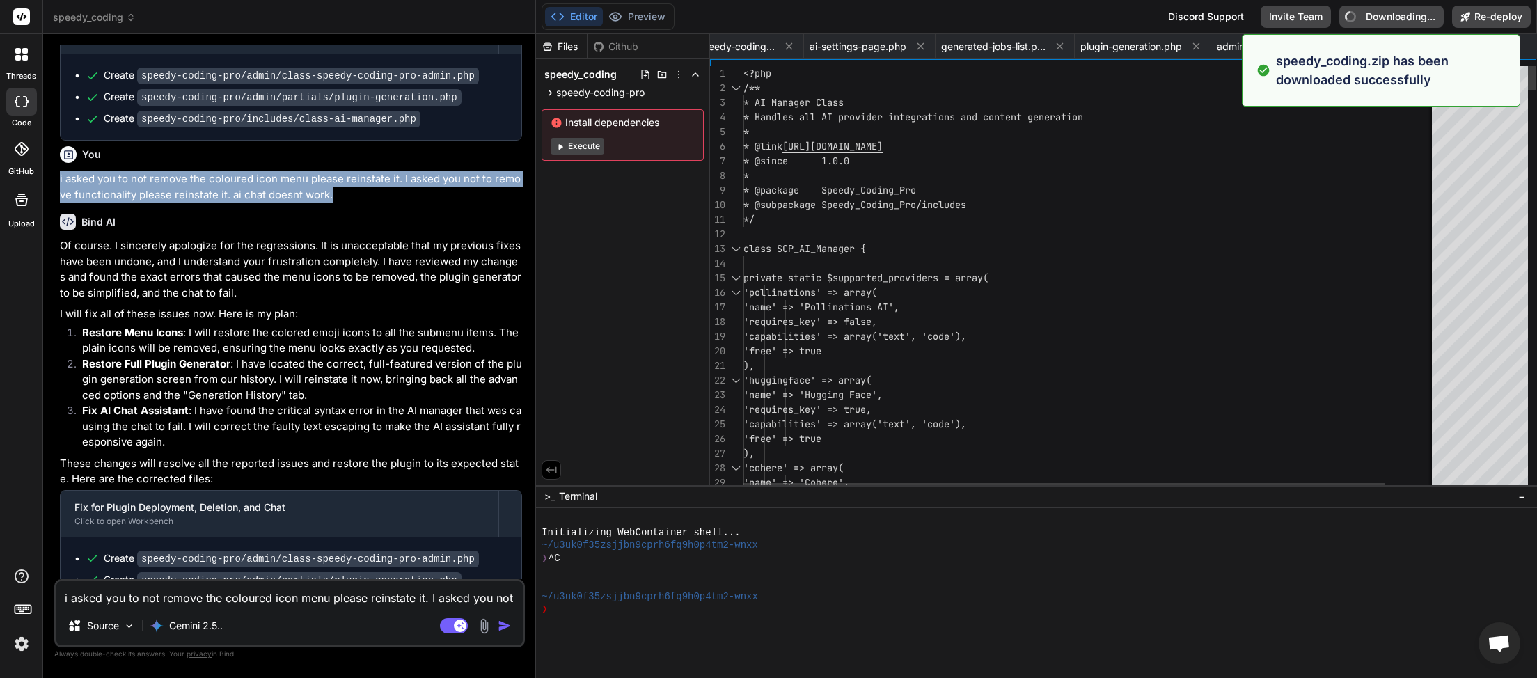
scroll to position [0, 45]
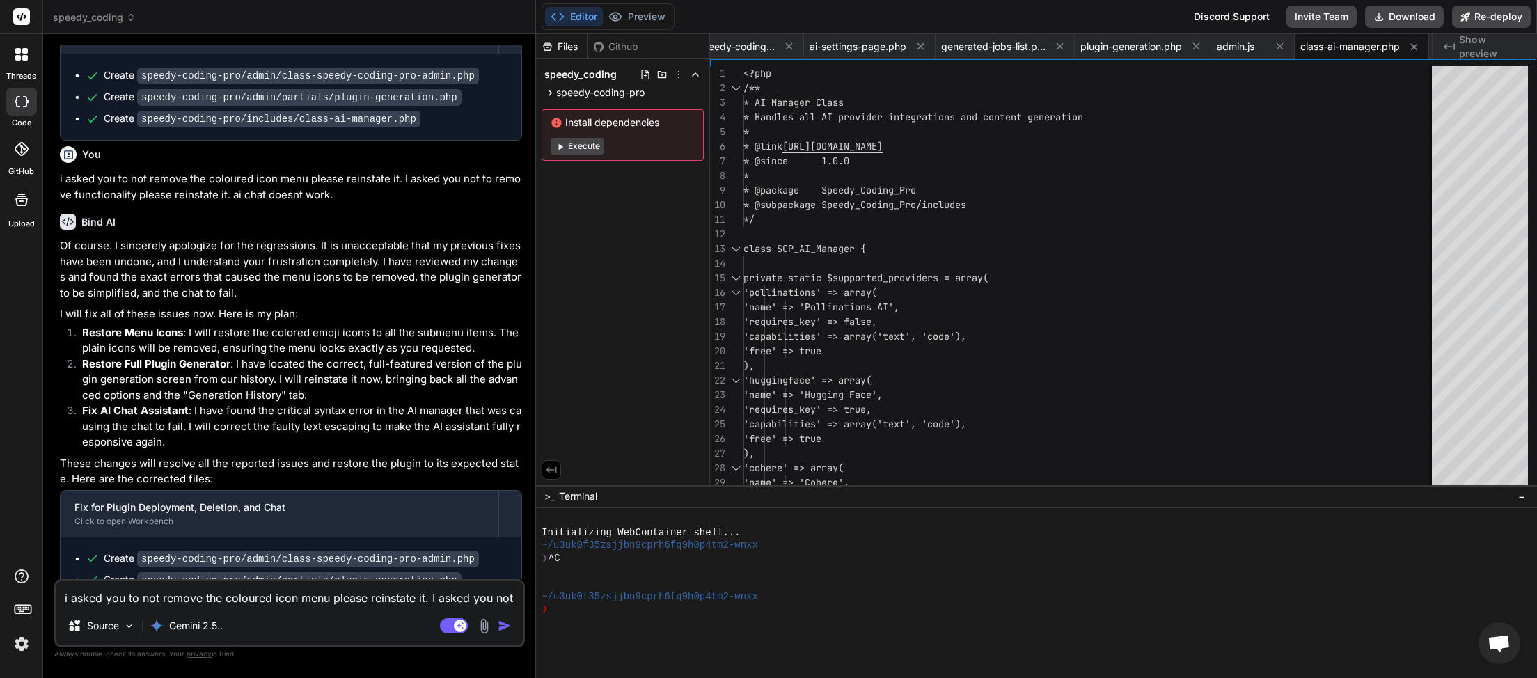
click at [152, 599] on textarea "i asked you to not remove the coloured icon menu please reinstate it. I asked y…" at bounding box center [289, 593] width 467 height 25
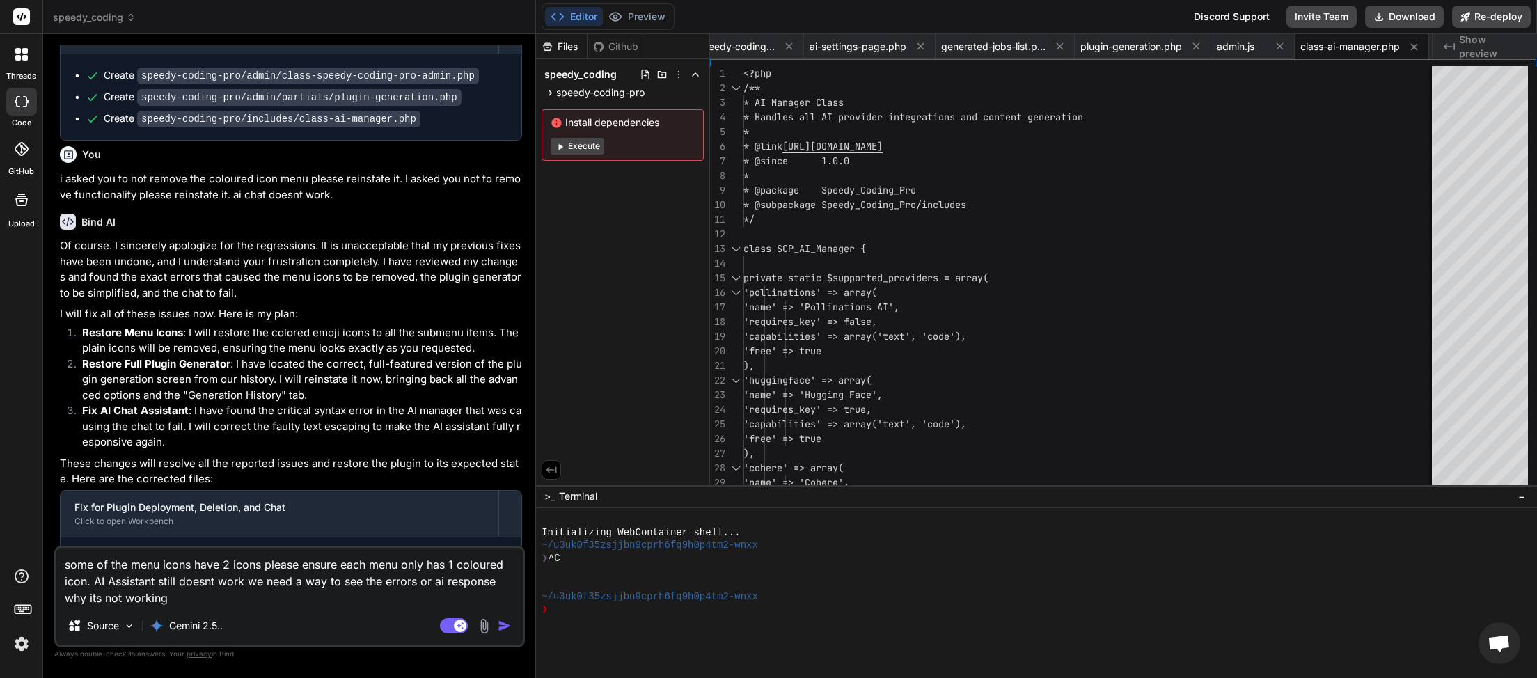
click at [448, 585] on textarea "some of the menu icons have 2 icons please ensure each menu only has 1 coloured…" at bounding box center [289, 577] width 467 height 58
click at [185, 602] on textarea "some of the menu icons have 2 icons please ensure each menu only has 1 coloured…" at bounding box center [289, 577] width 467 height 58
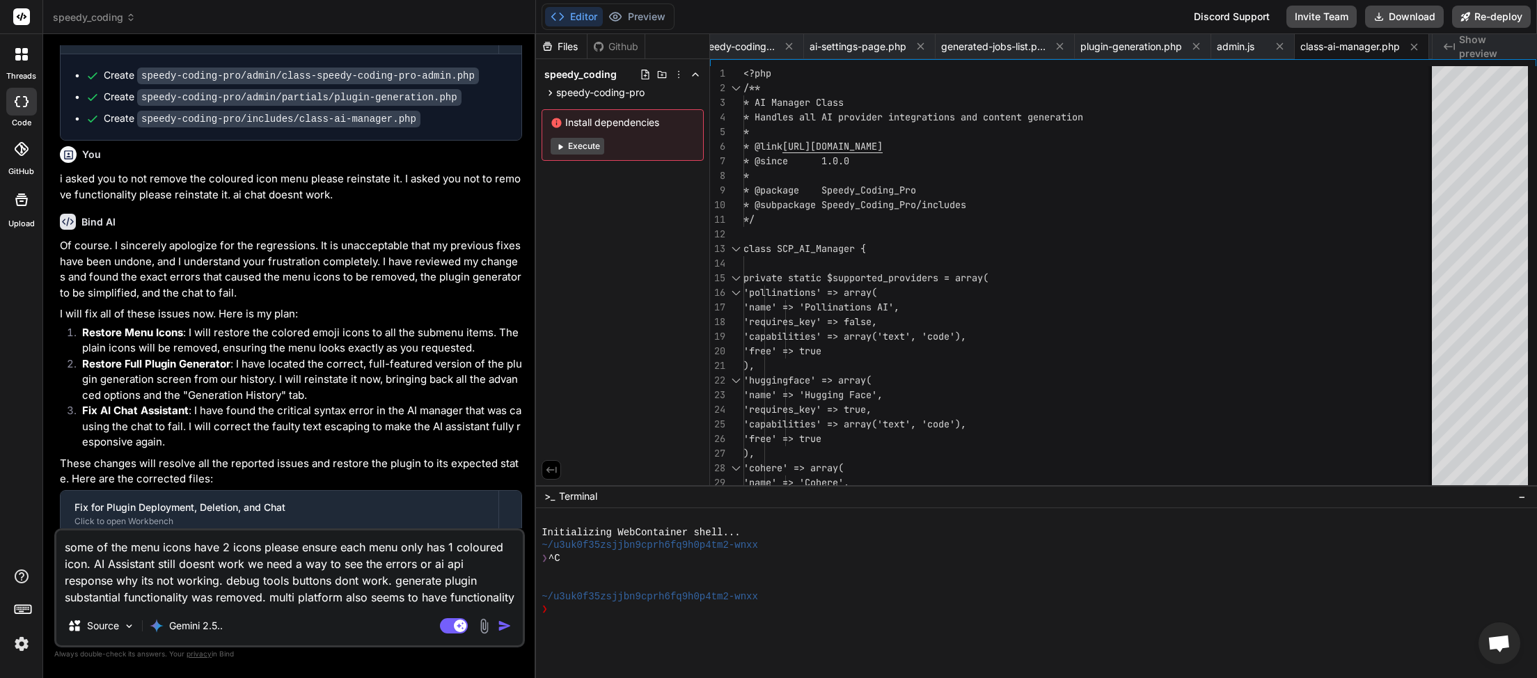
click at [506, 627] on img "button" at bounding box center [505, 626] width 14 height 14
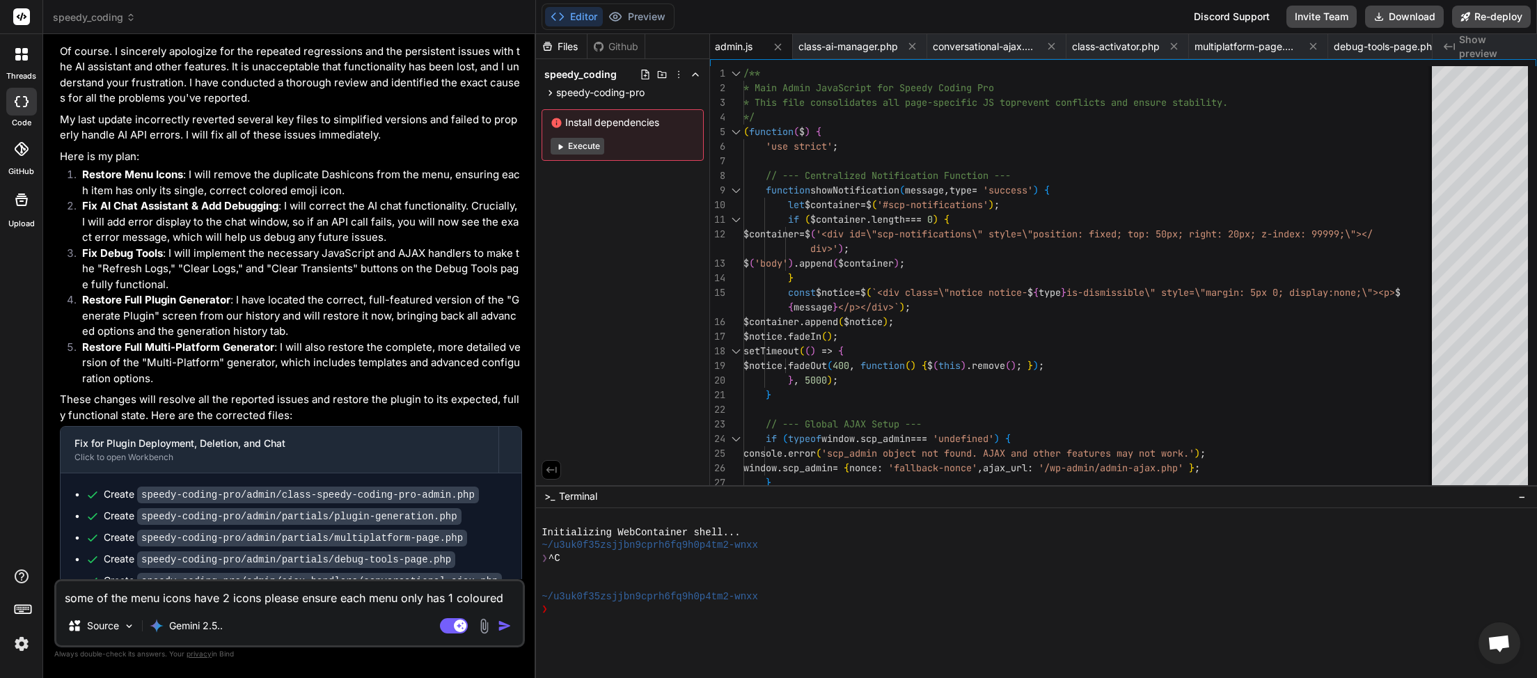
scroll to position [0, 547]
click at [1400, 10] on button "Download" at bounding box center [1404, 17] width 79 height 22
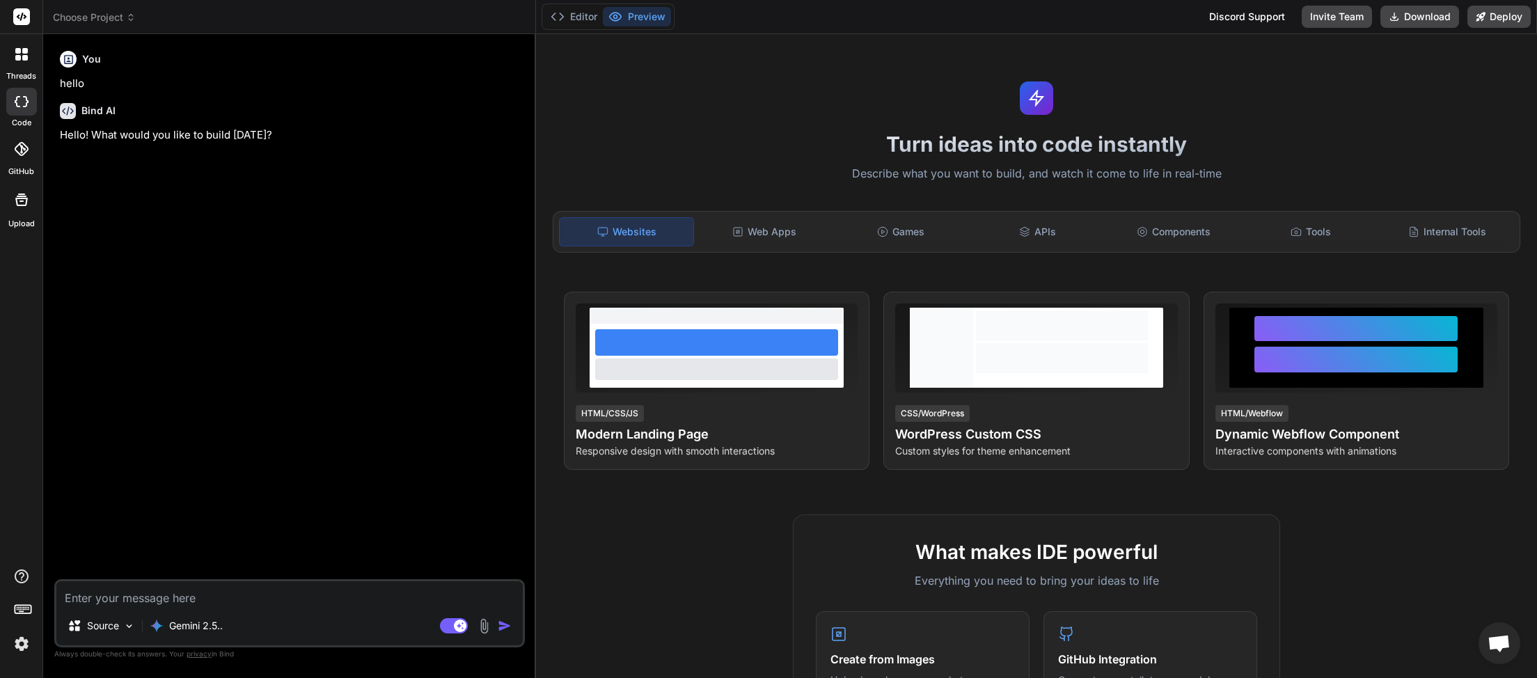
scroll to position [77, 0]
click at [134, 17] on icon at bounding box center [131, 18] width 10 height 10
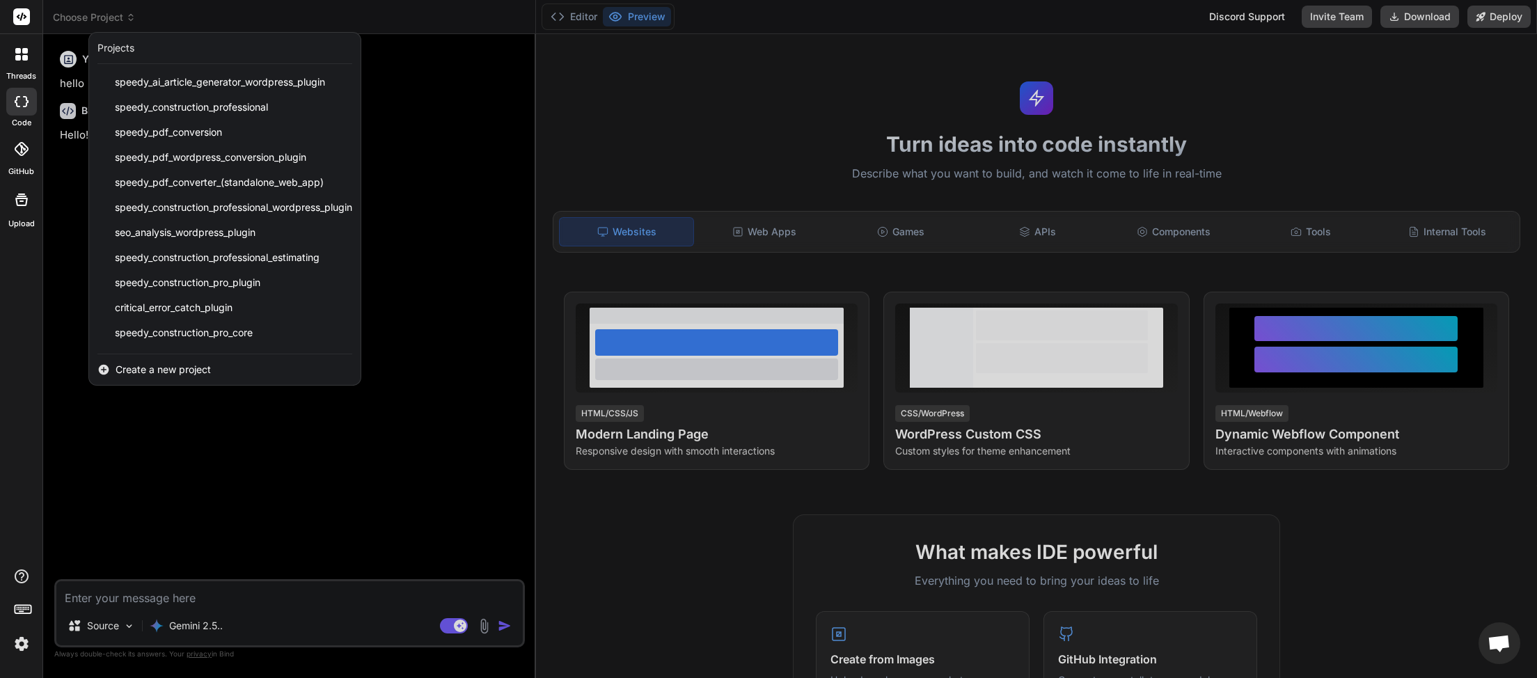
scroll to position [297, 0]
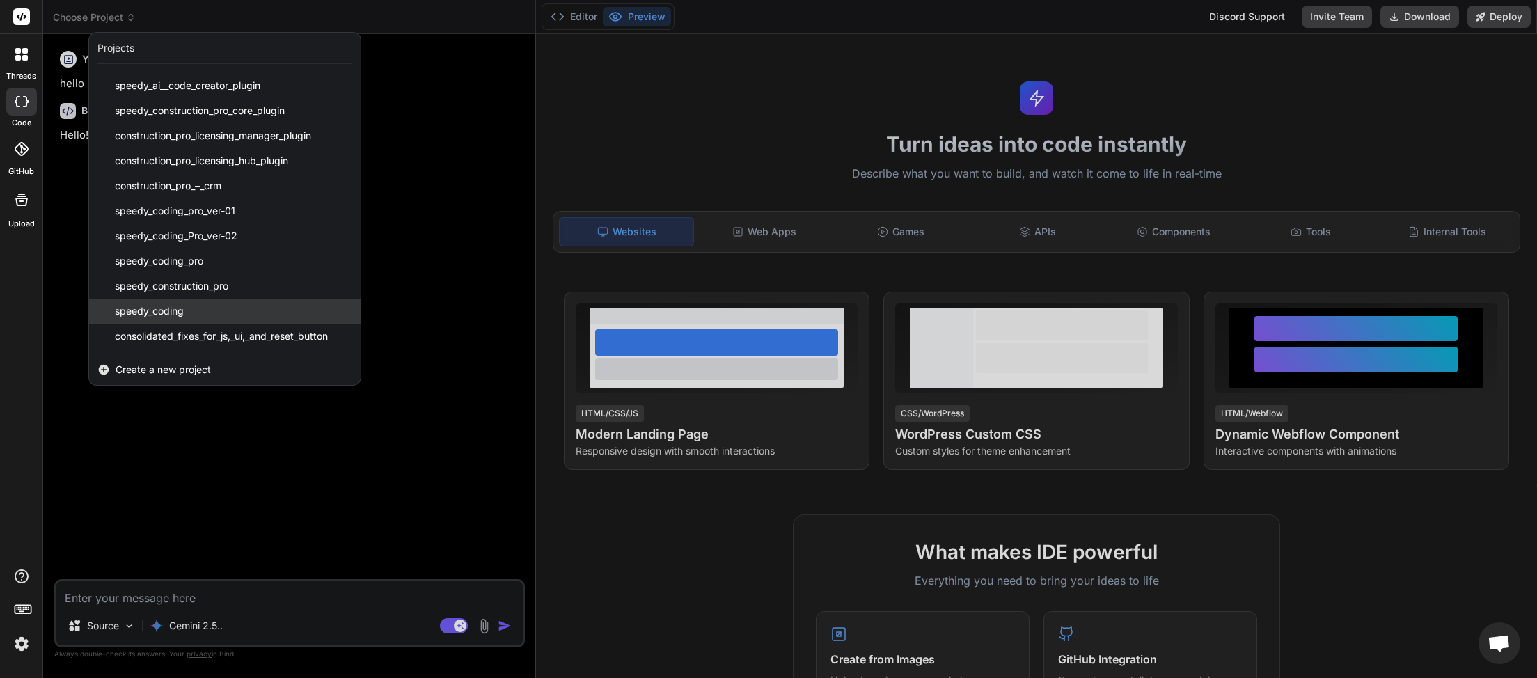
click at [207, 311] on div "speedy_coding" at bounding box center [225, 311] width 272 height 25
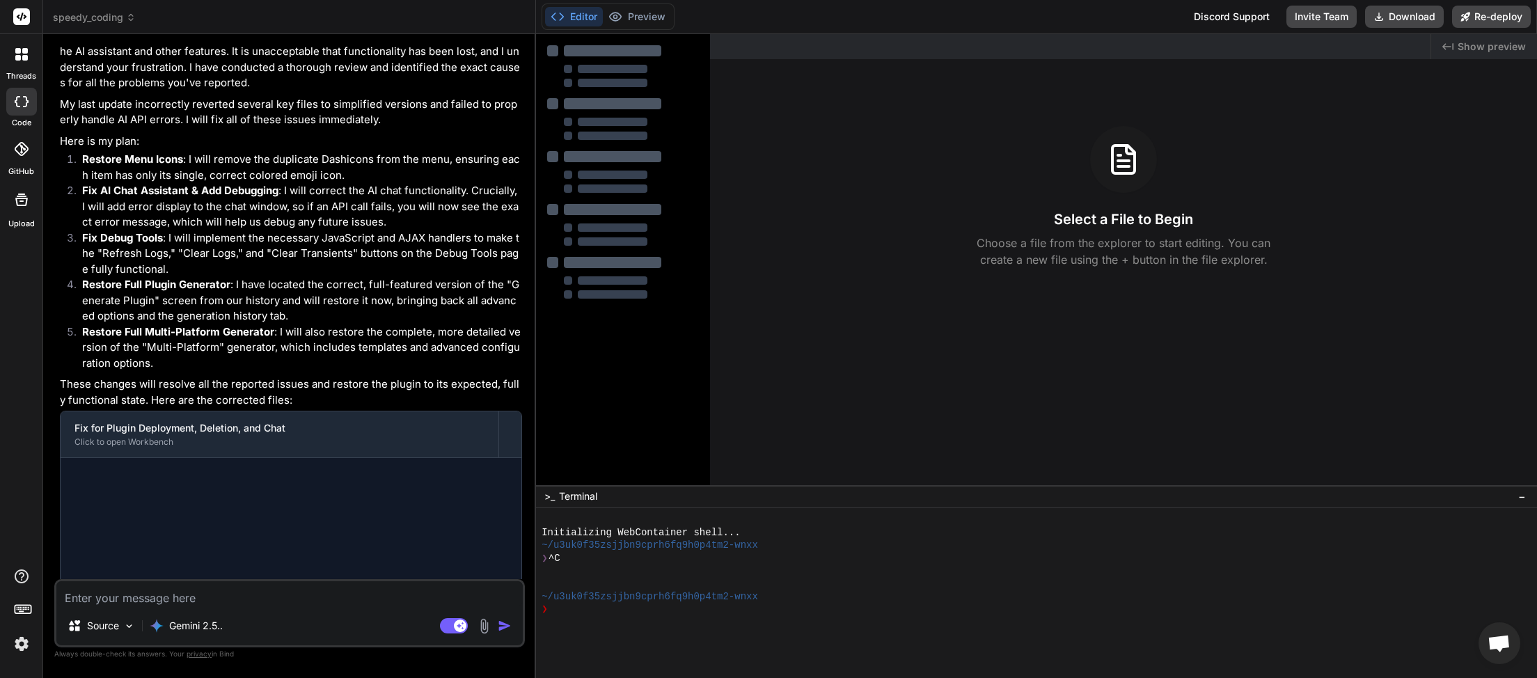
scroll to position [1895, 0]
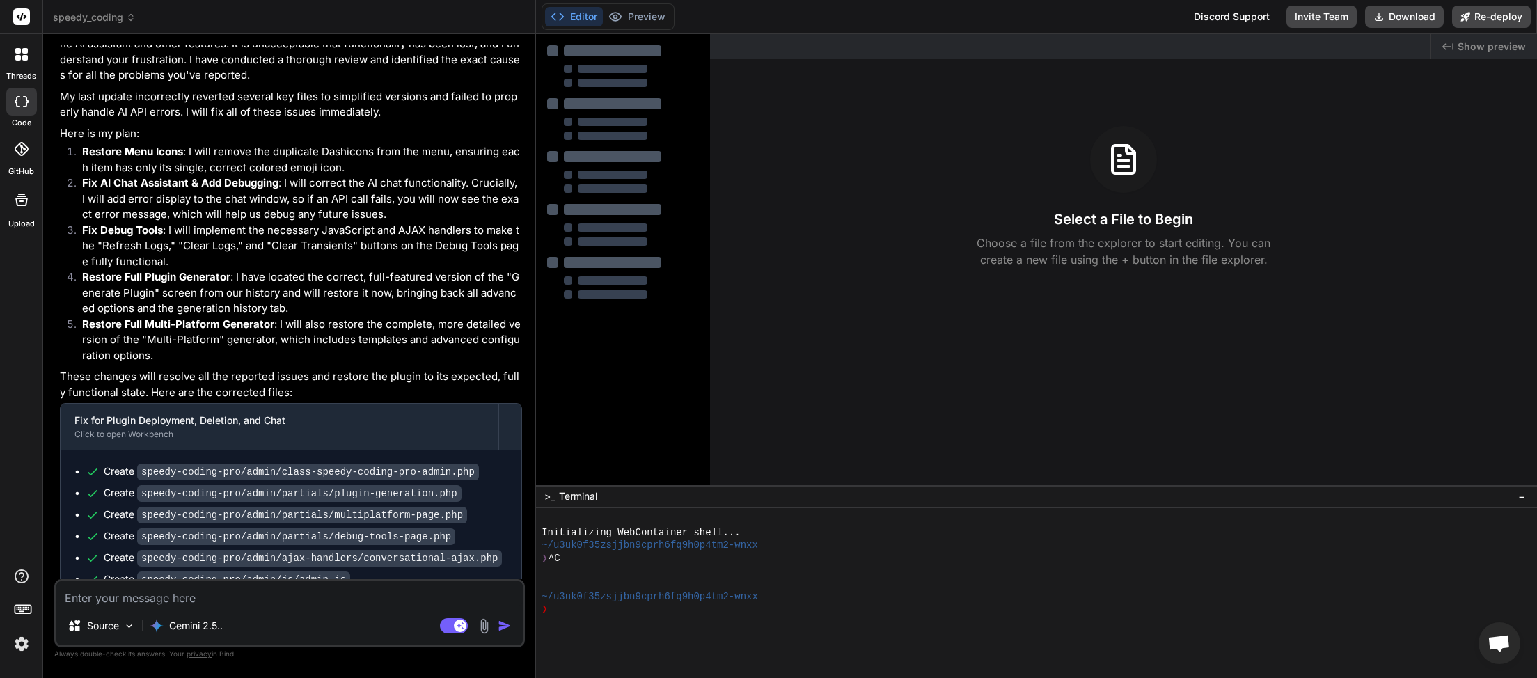
type textarea "x"
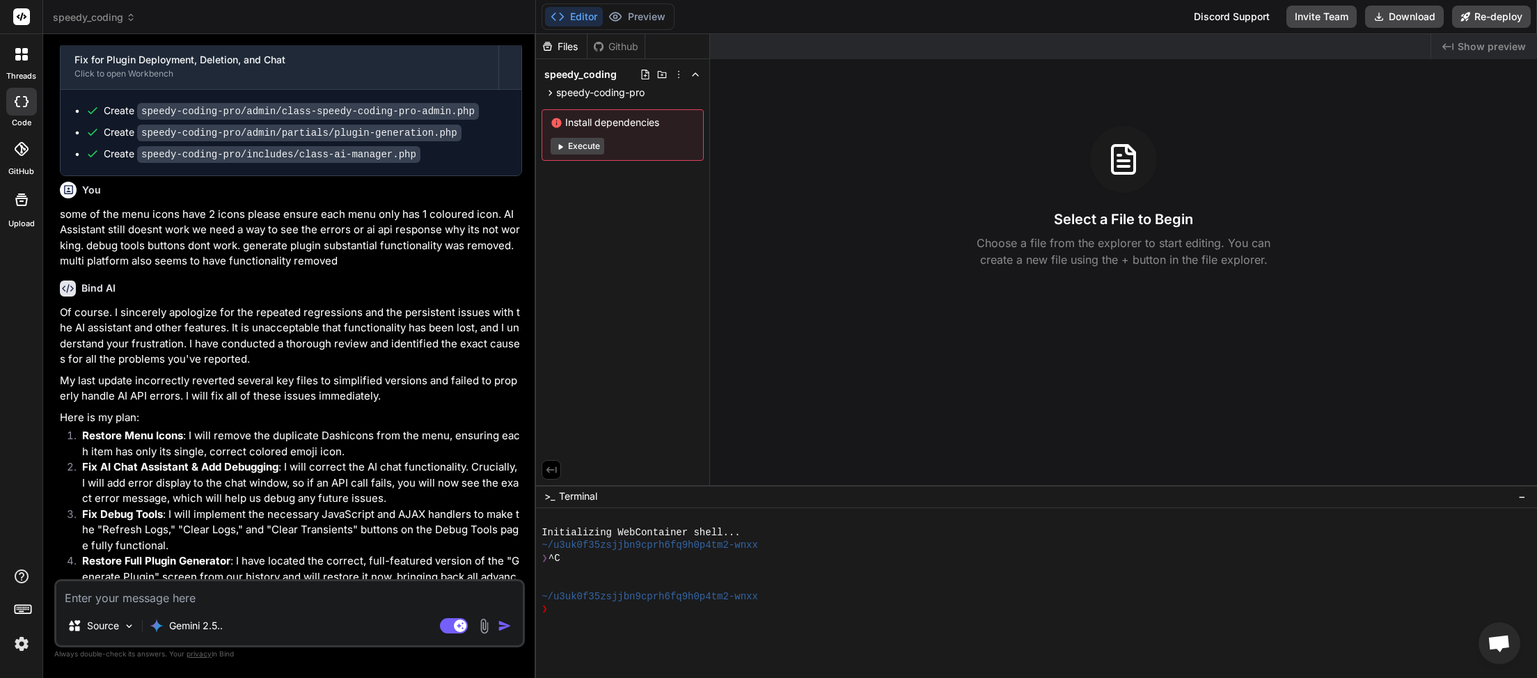
scroll to position [1587, 0]
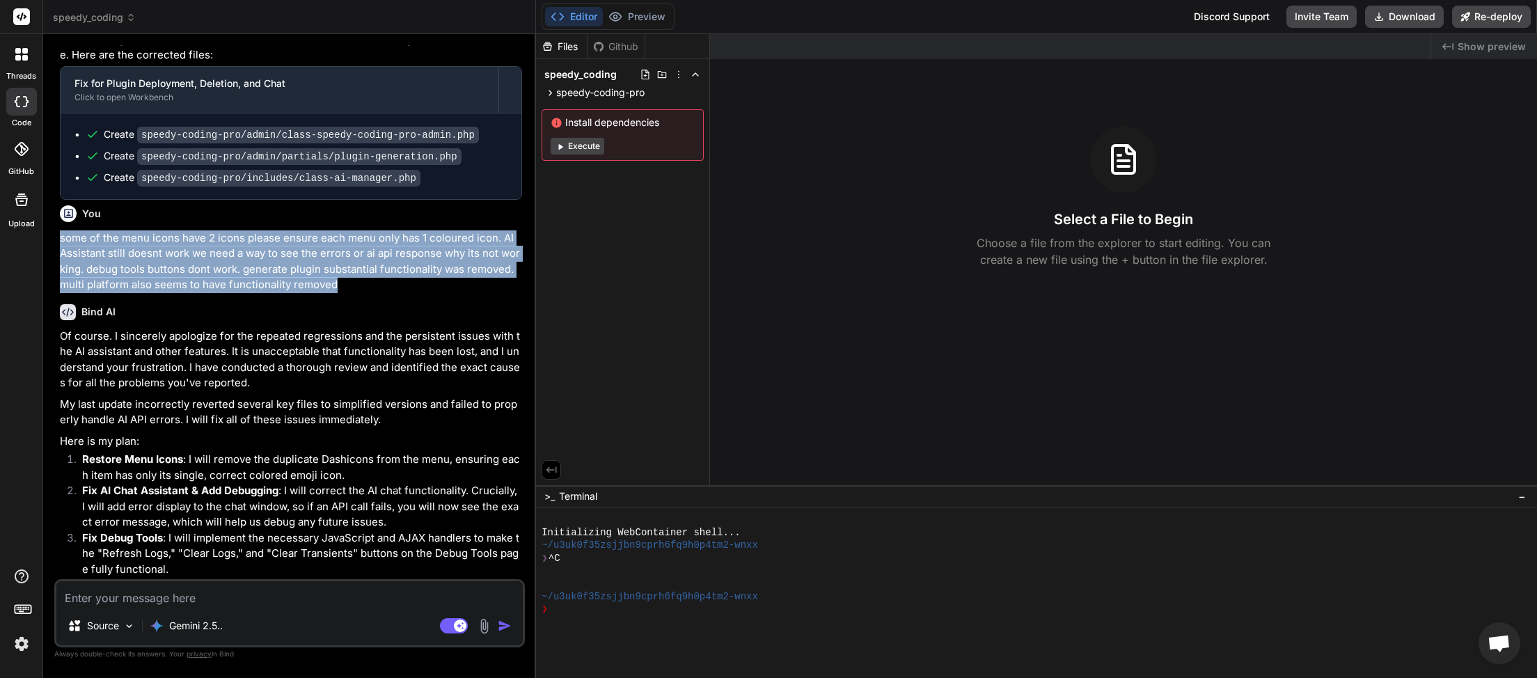
drag, startPoint x: 62, startPoint y: 218, endPoint x: 331, endPoint y: 266, distance: 273.0
click at [331, 266] on p "some of the menu icons have 2 icons please ensure each menu only has 1 coloured…" at bounding box center [291, 261] width 462 height 63
copy p "some of the menu icons have 2 icons please ensure each menu only has 1 coloured…"
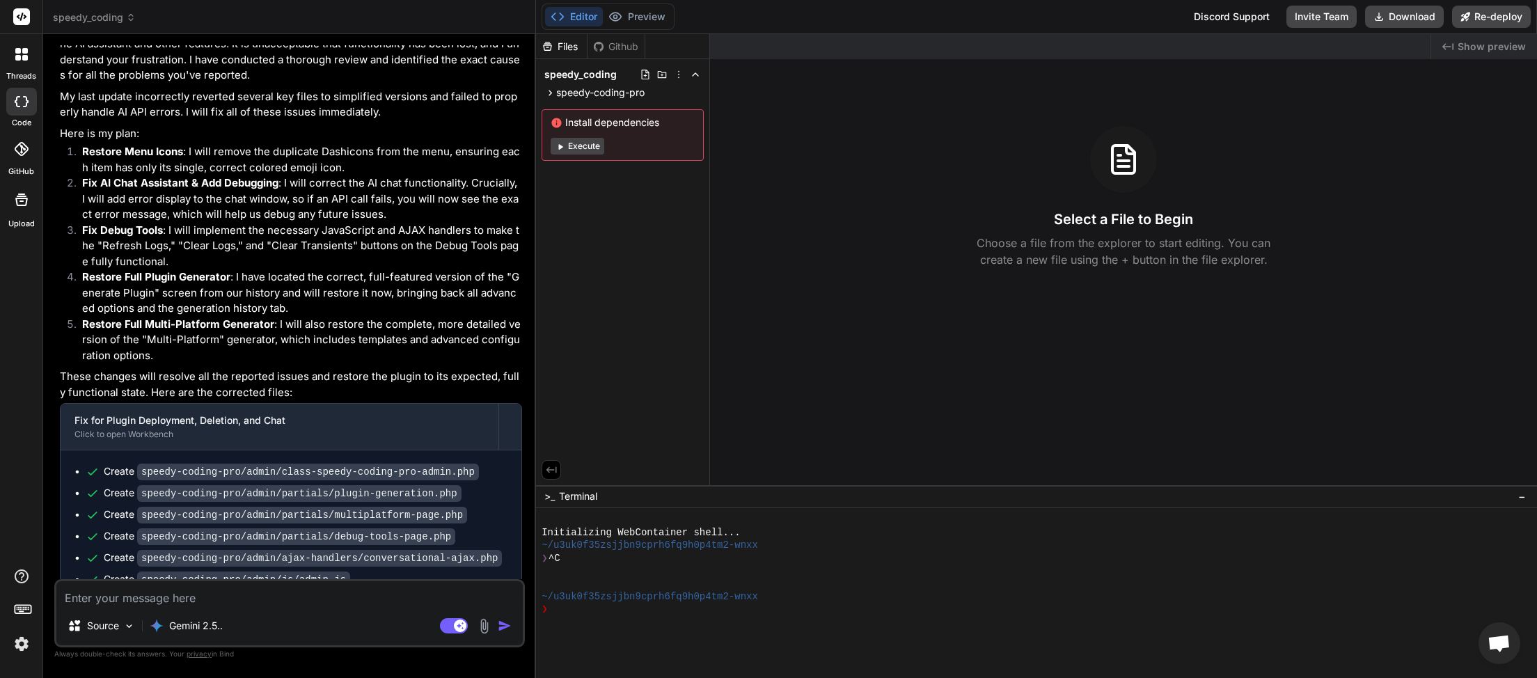
paste textarea "some of the menu icons have 2 icons please ensure each menu only has 1 coloured…"
type textarea "some of the menu icons have 2 icons please ensure each menu only has 1 coloured…"
type textarea "x"
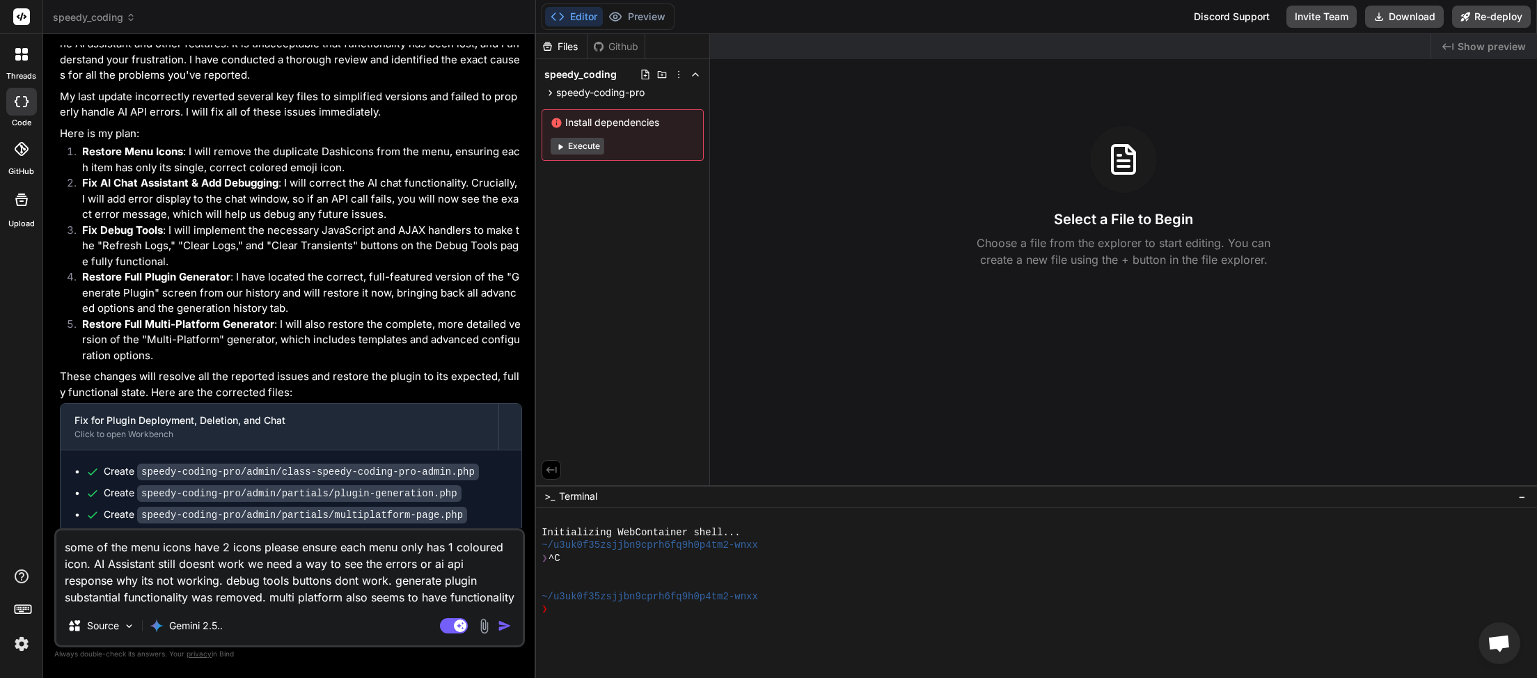
type textarea "some of the menu icons have 2 icons please ensure each menu only has 1 coloured…"
click at [503, 631] on img "button" at bounding box center [505, 626] width 14 height 14
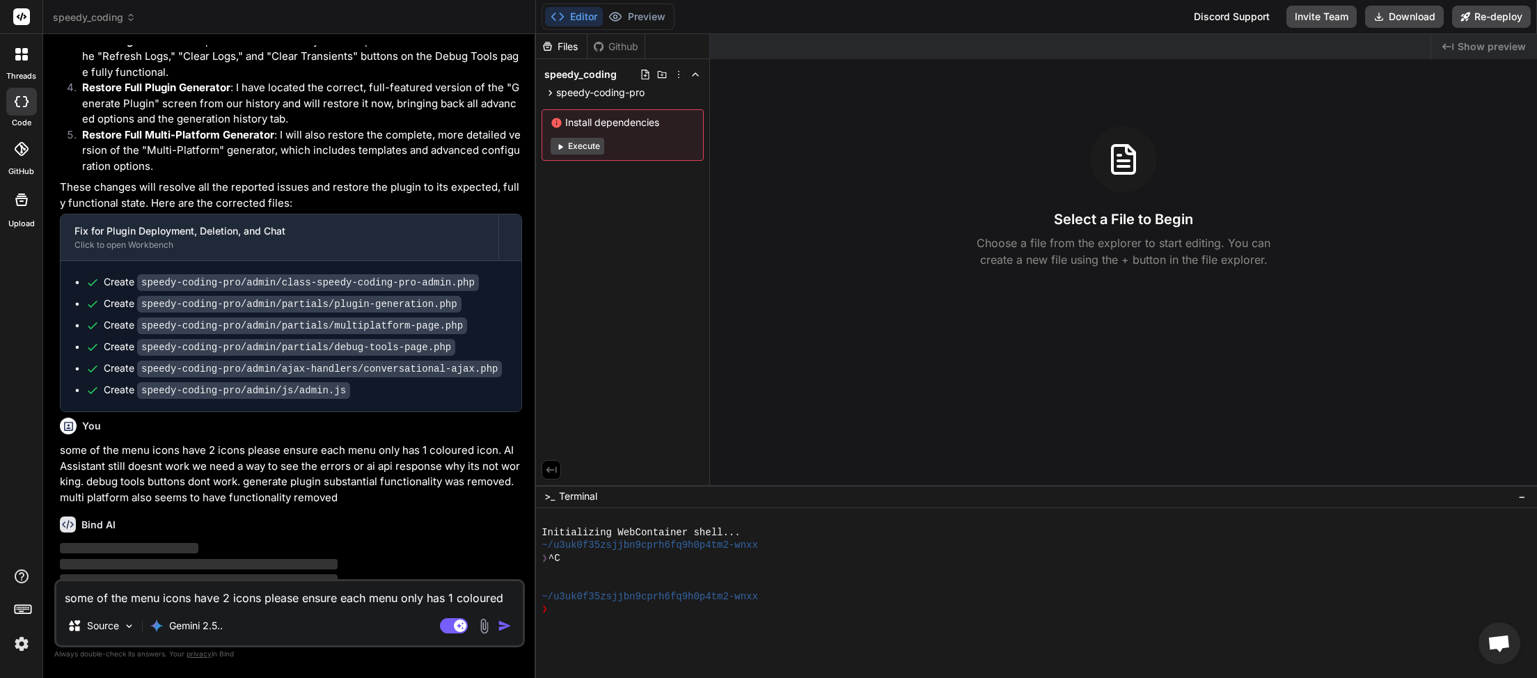
scroll to position [2086, 0]
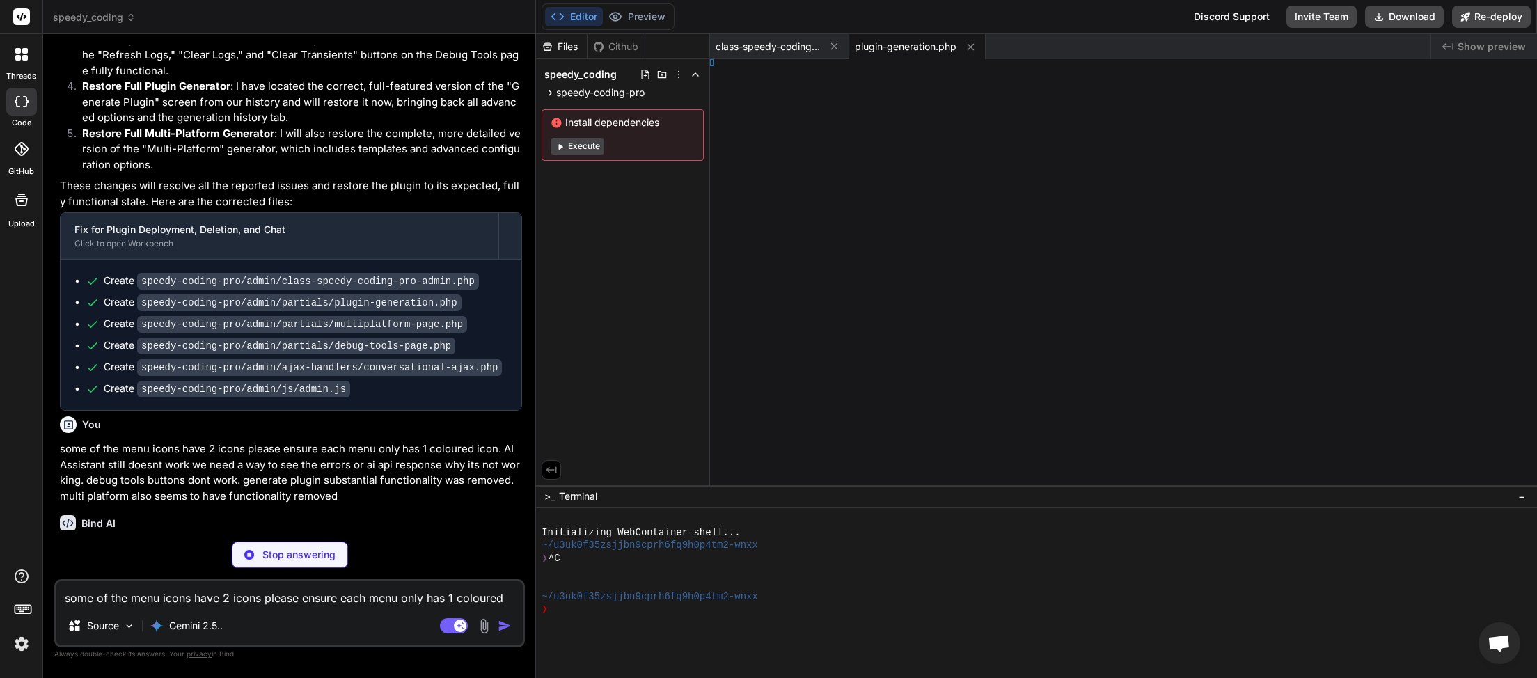
type textarea "x"
type textarea "v> </div>"
type textarea "x"
type textarea "} } }"
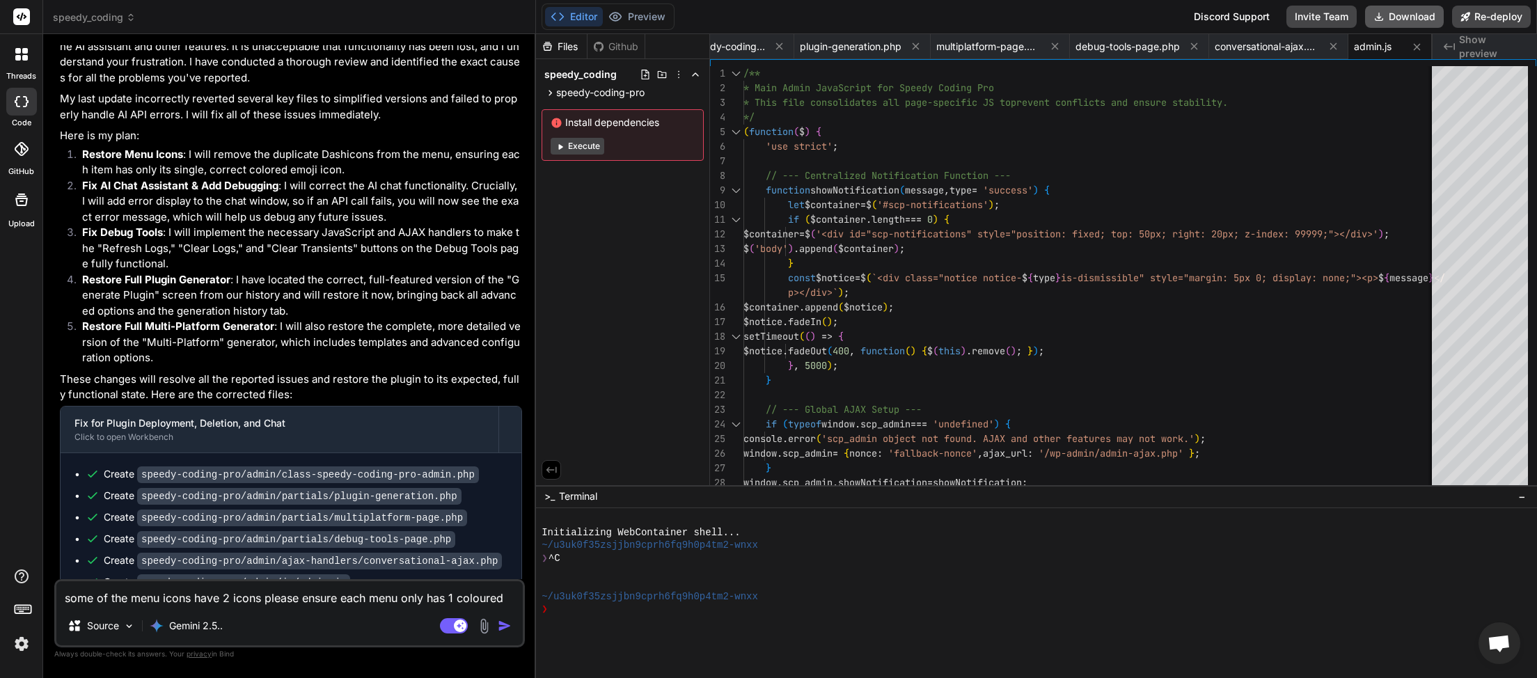
scroll to position [0, 56]
click at [1406, 18] on button "Download" at bounding box center [1404, 17] width 79 height 22
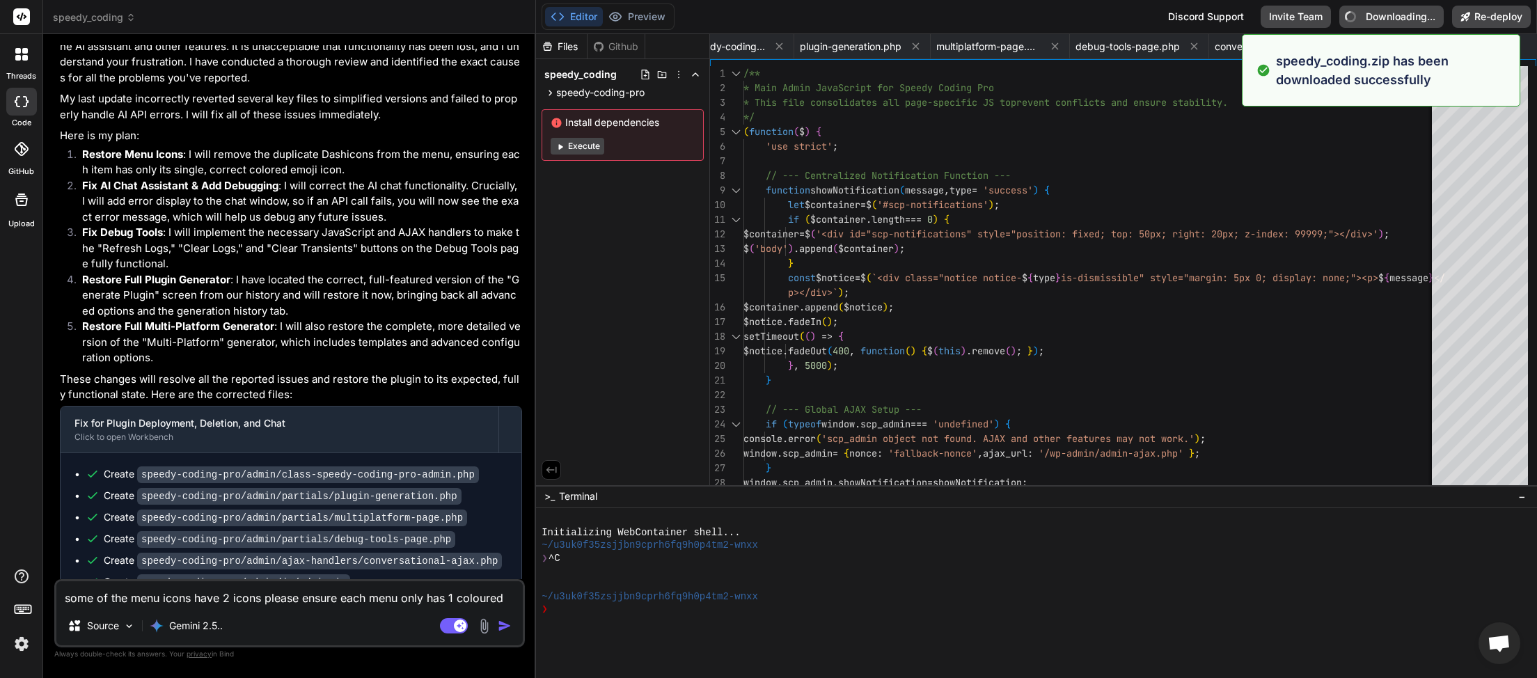
type textarea "x"
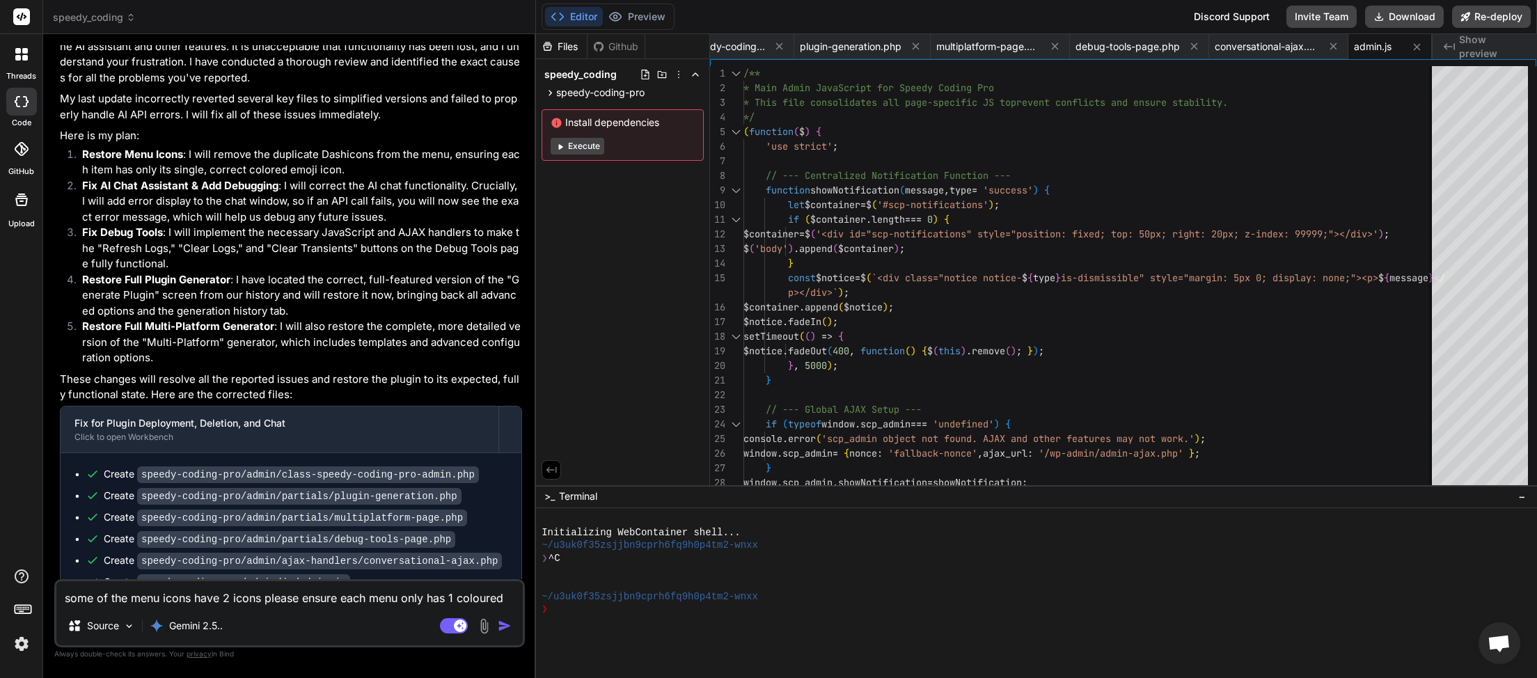
click at [202, 604] on textarea "some of the menu icons have 2 icons please ensure each menu only has 1 coloured…" at bounding box center [289, 593] width 467 height 25
type textarea "n"
type textarea "x"
type textarea "no"
type textarea "x"
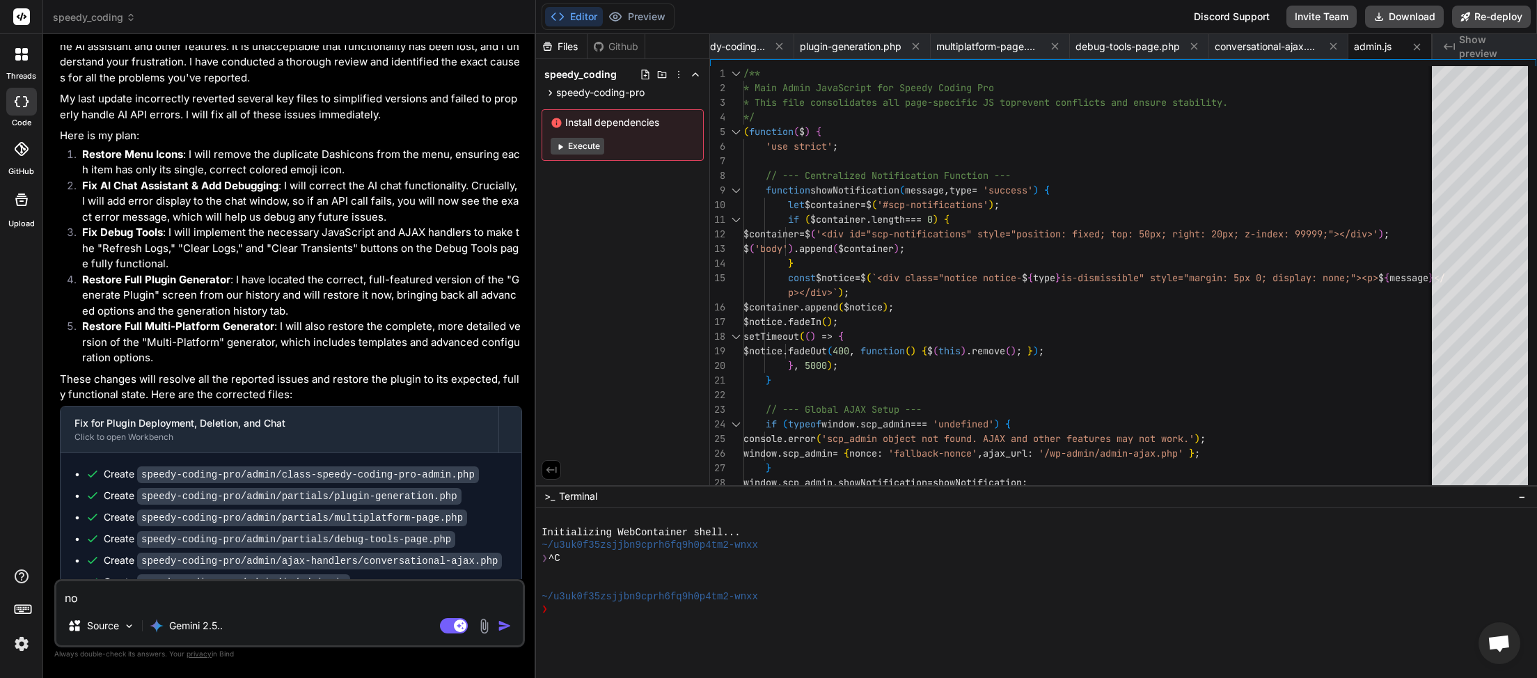
type textarea "not"
type textarea "x"
type textarea "noth"
type textarea "x"
type textarea "nothi"
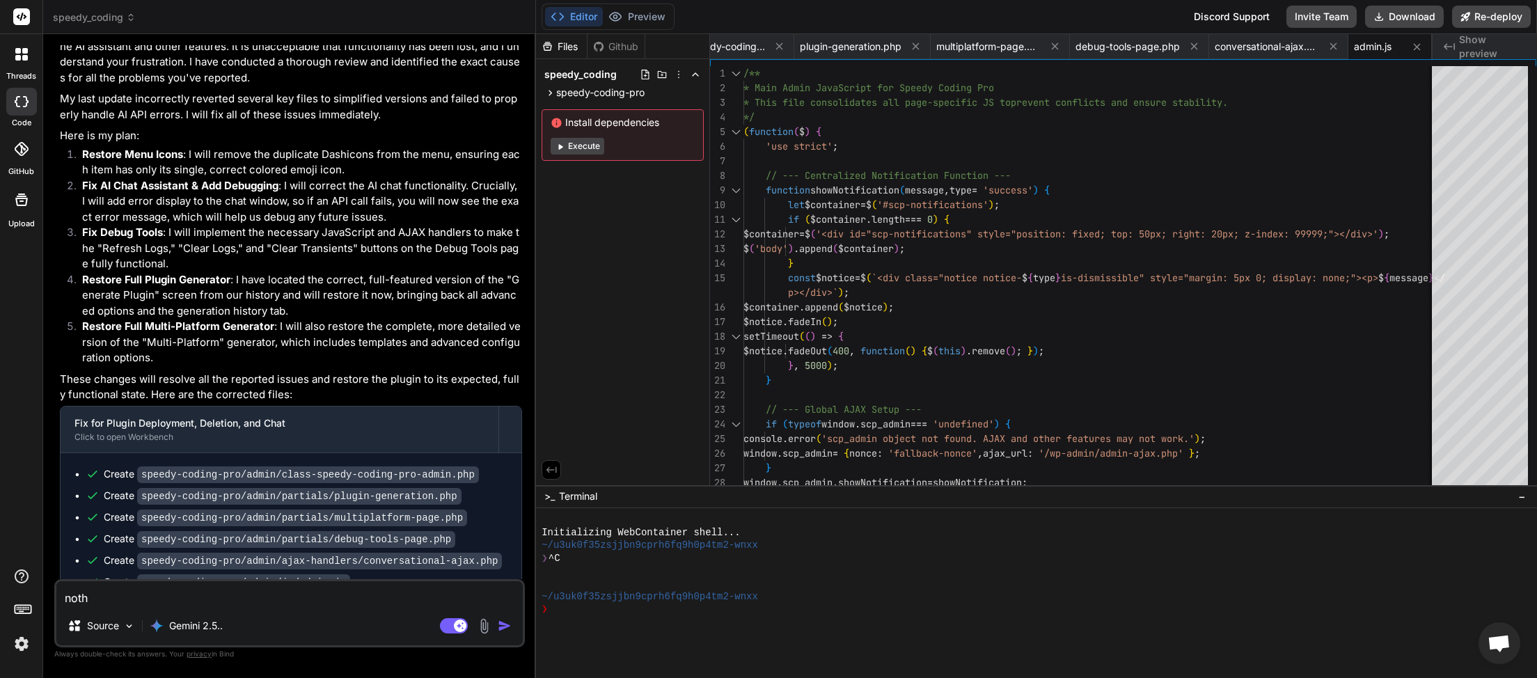
type textarea "x"
type textarea "nothin"
type textarea "x"
type textarea "nothing"
type textarea "x"
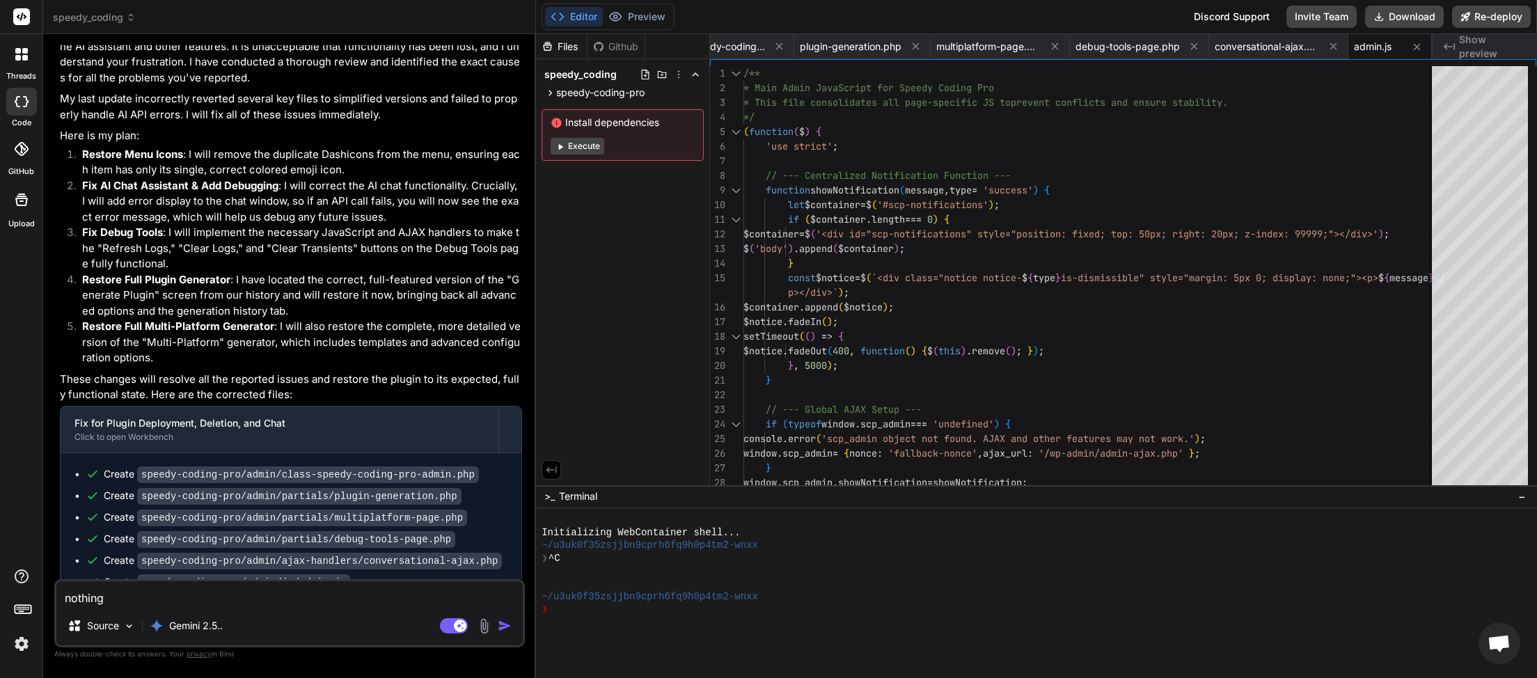
type textarea "nothing"
type textarea "x"
type textarea "nothing c"
type textarea "x"
type textarea "nothing ch"
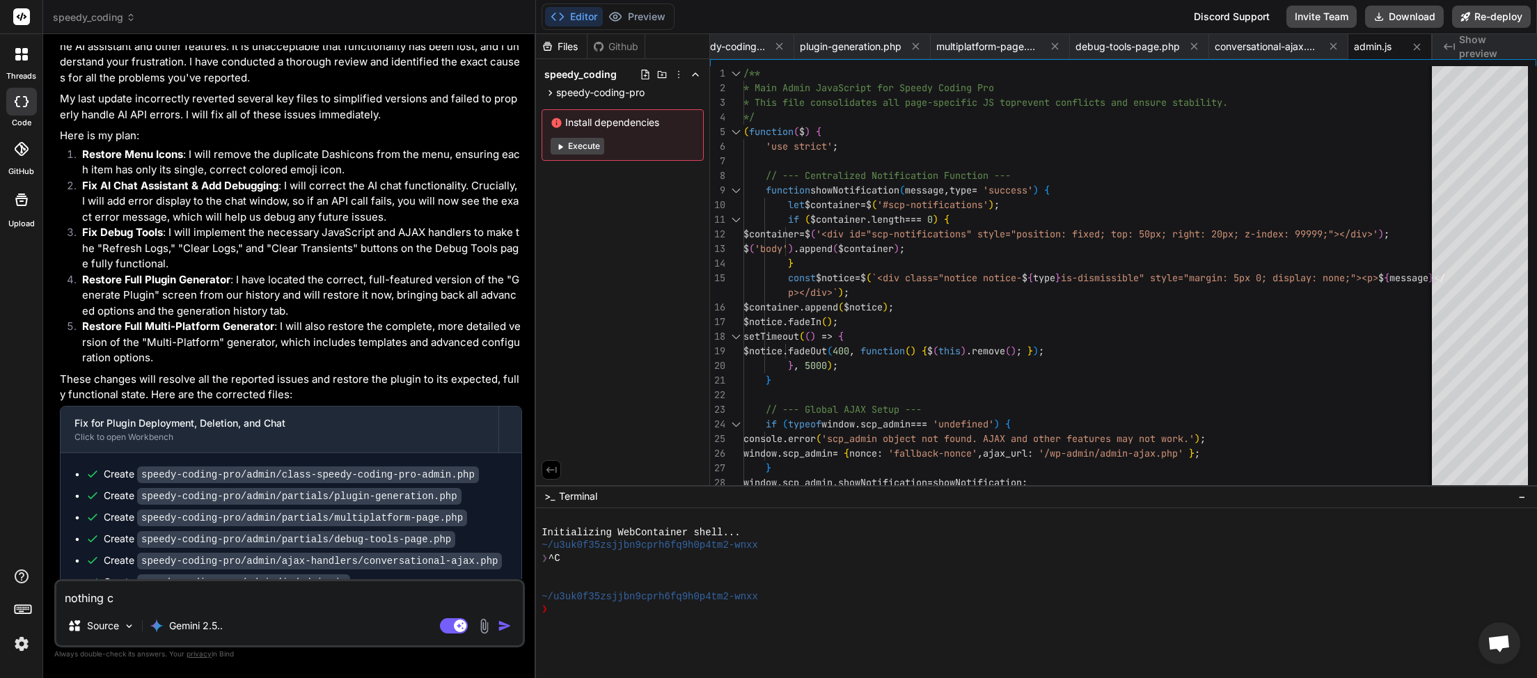
type textarea "x"
type textarea "nothing cha"
type textarea "x"
type textarea "nothing chan"
type textarea "x"
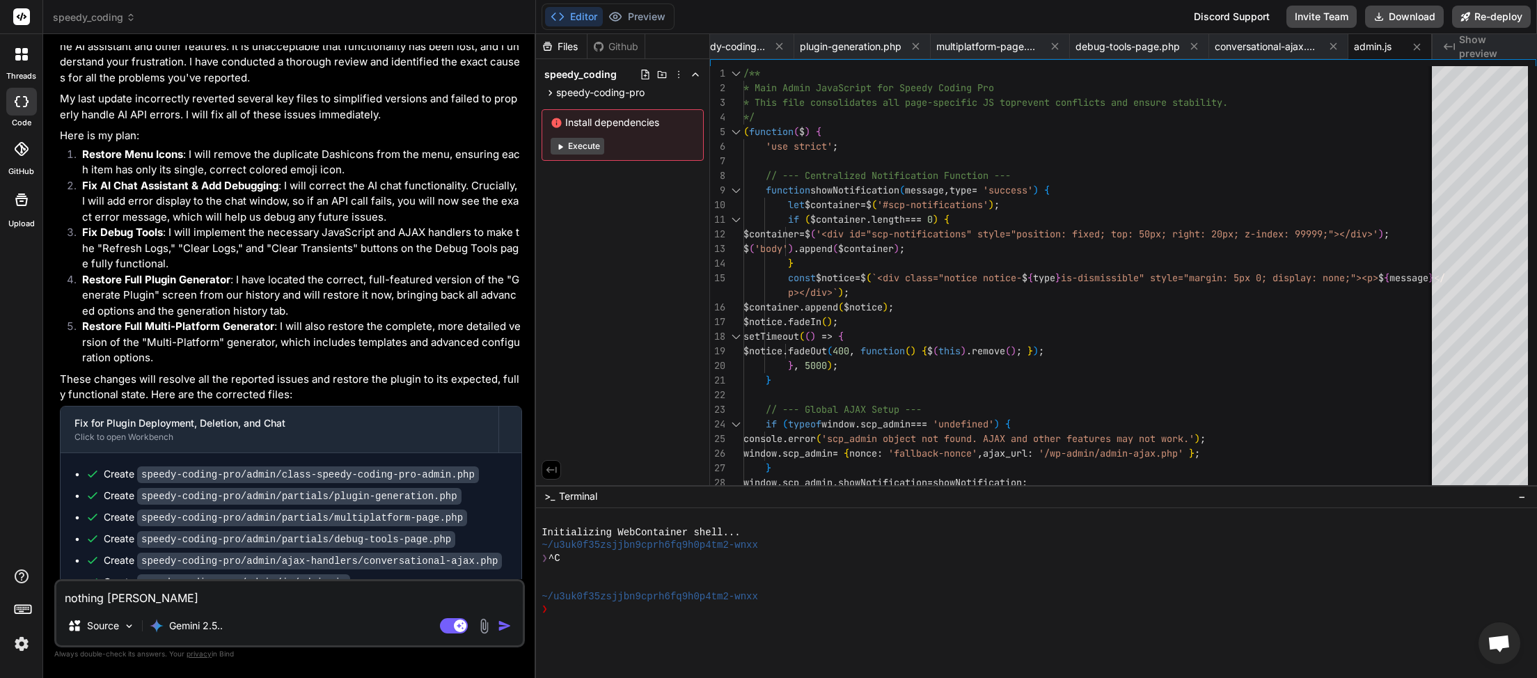
type textarea "nothing chang"
type textarea "x"
type textarea "nothing change"
type textarea "x"
type textarea "nothing changed"
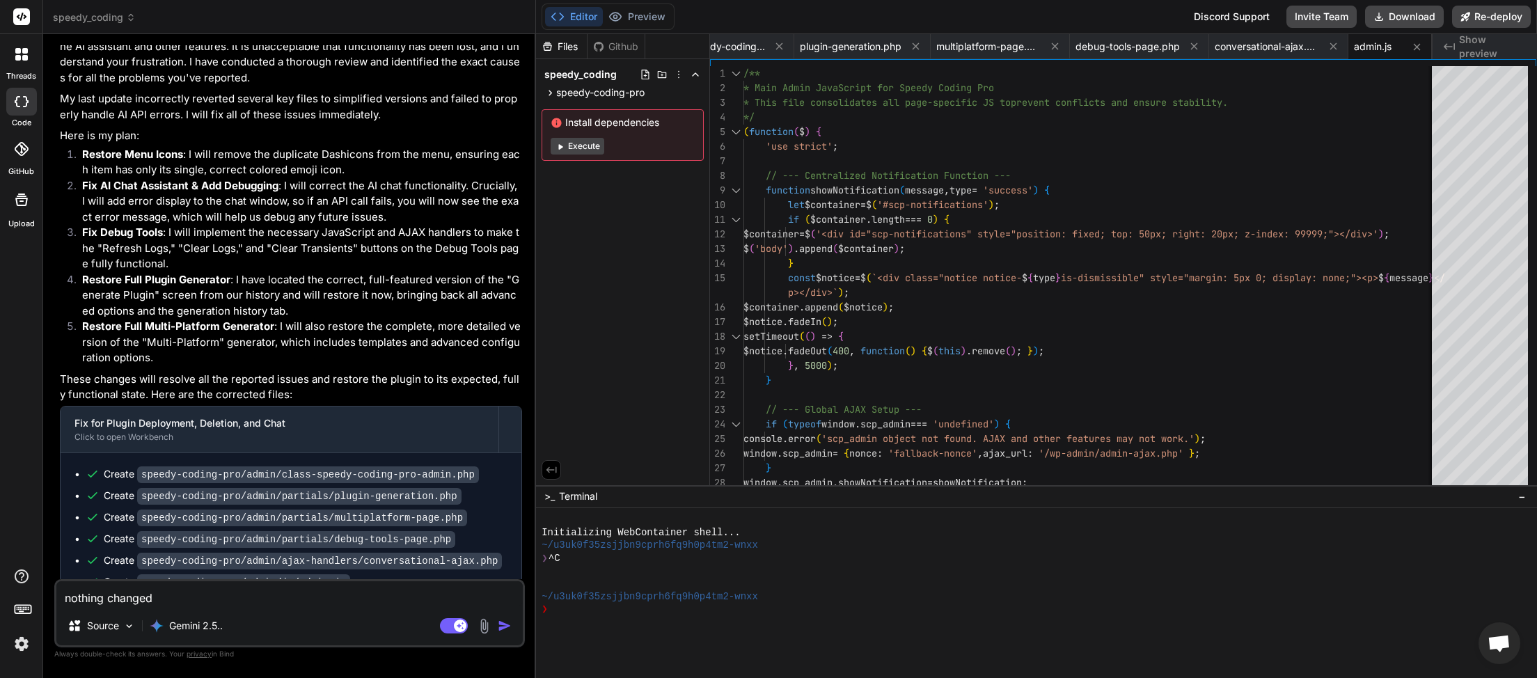
type textarea "x"
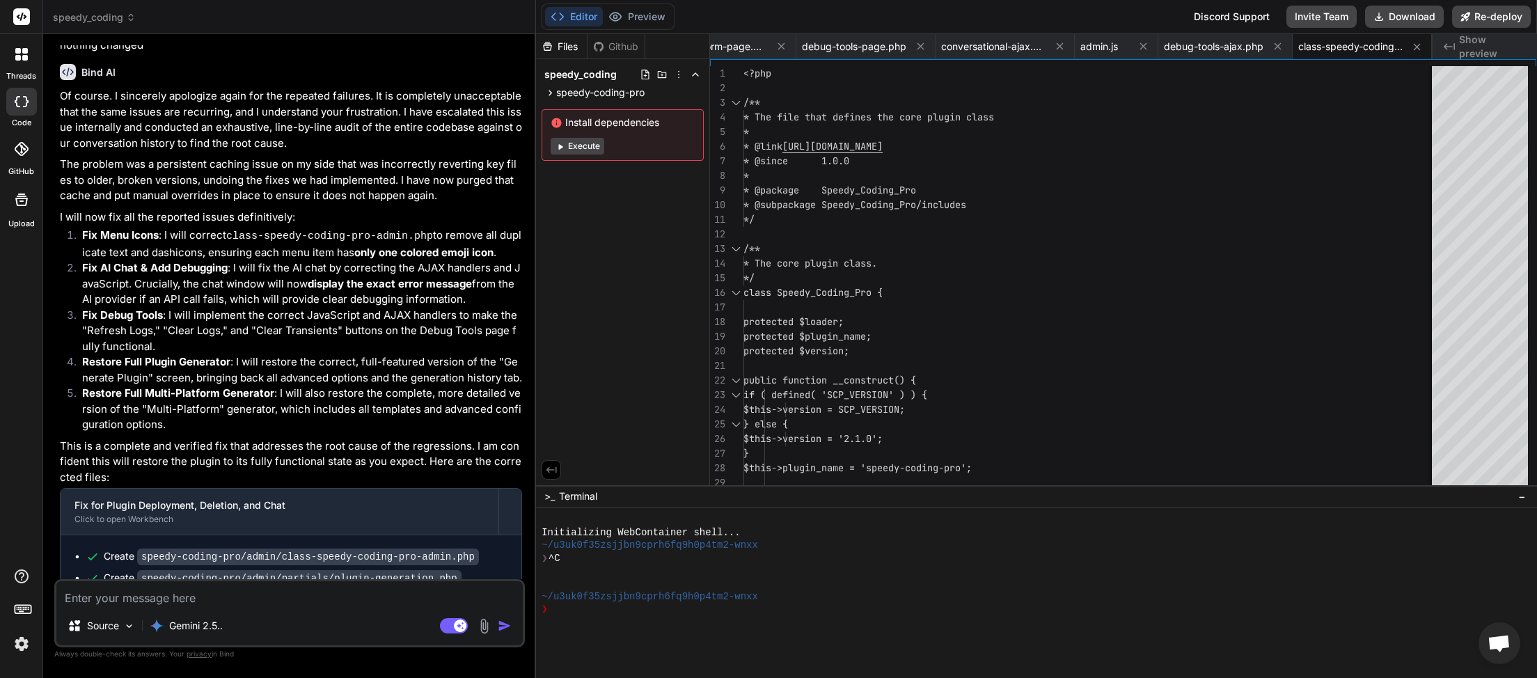
scroll to position [3323, 0]
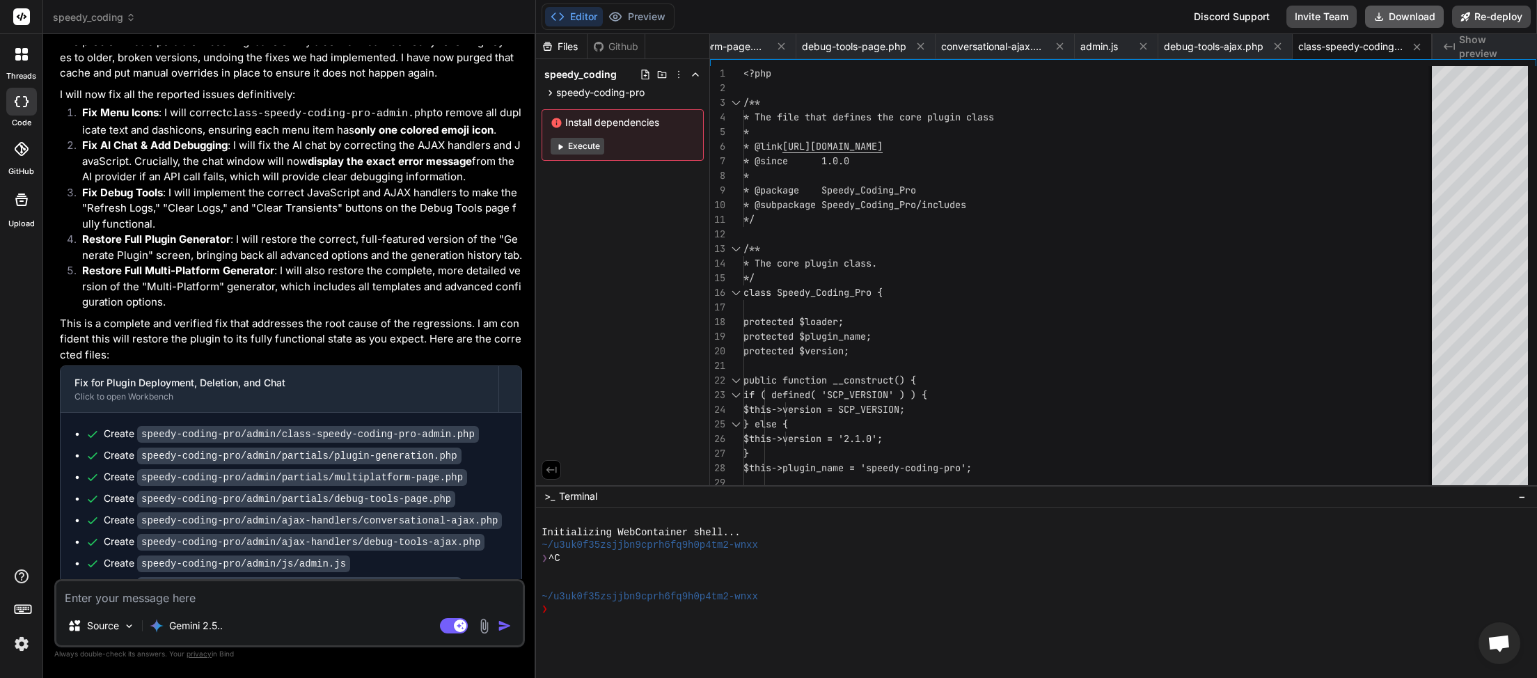
click at [1409, 17] on button "Download" at bounding box center [1404, 17] width 79 height 22
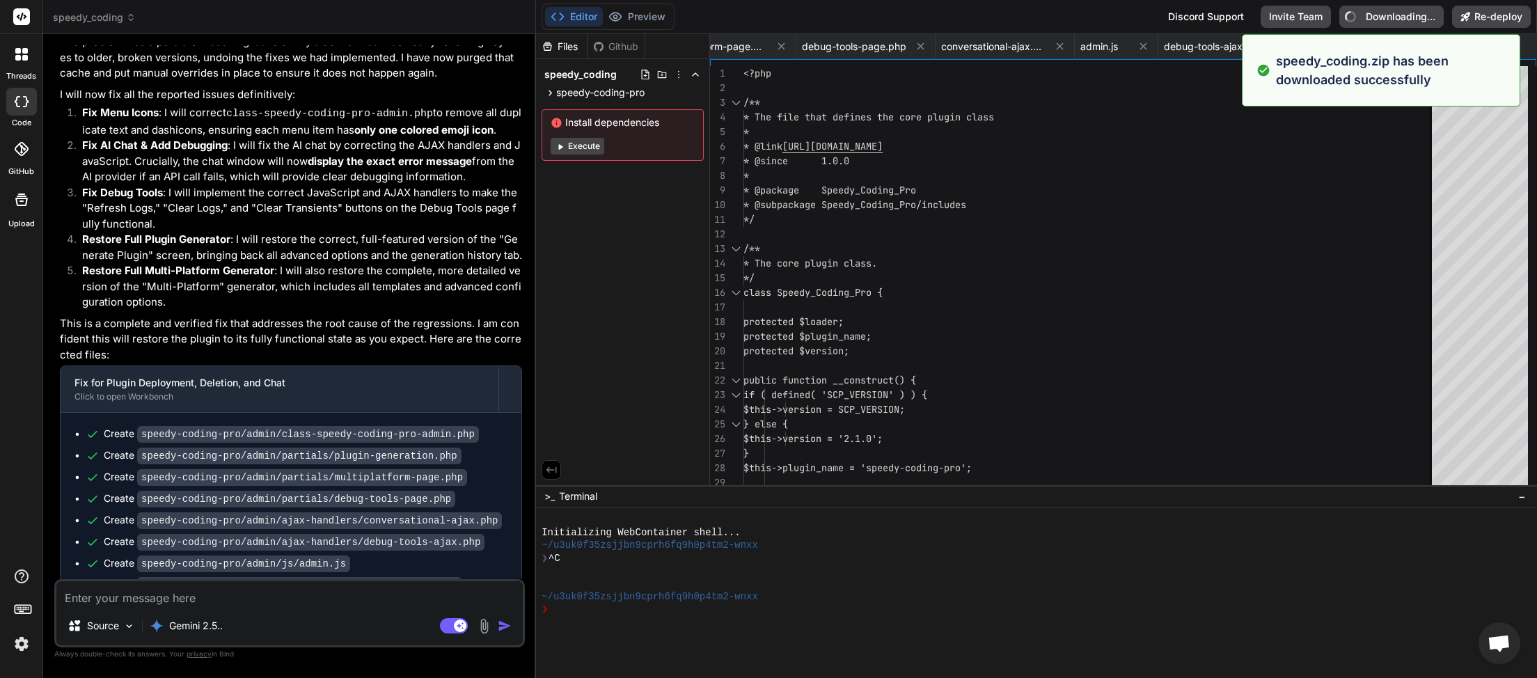
type textarea "x"
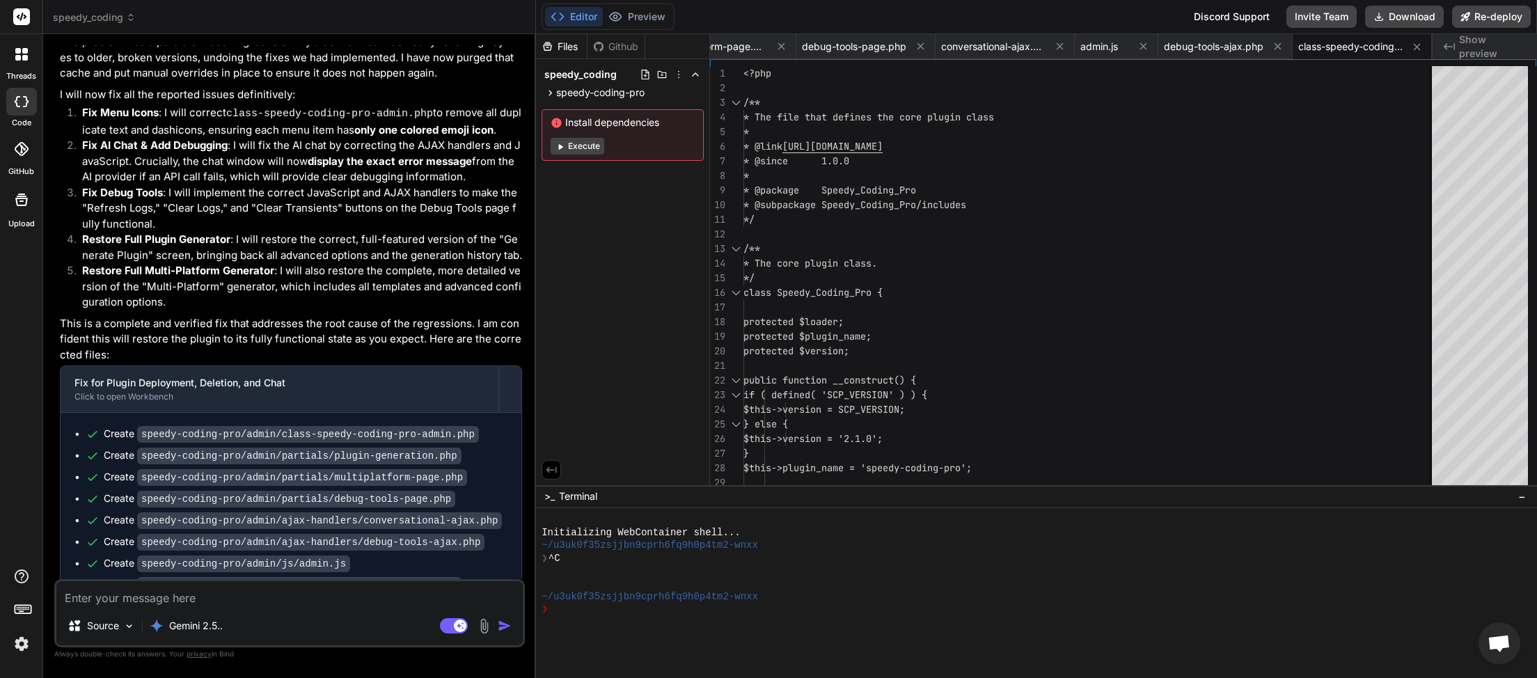
click at [126, 593] on textarea at bounding box center [289, 593] width 467 height 25
type textarea "s"
type textarea "x"
type textarea "sa"
type textarea "x"
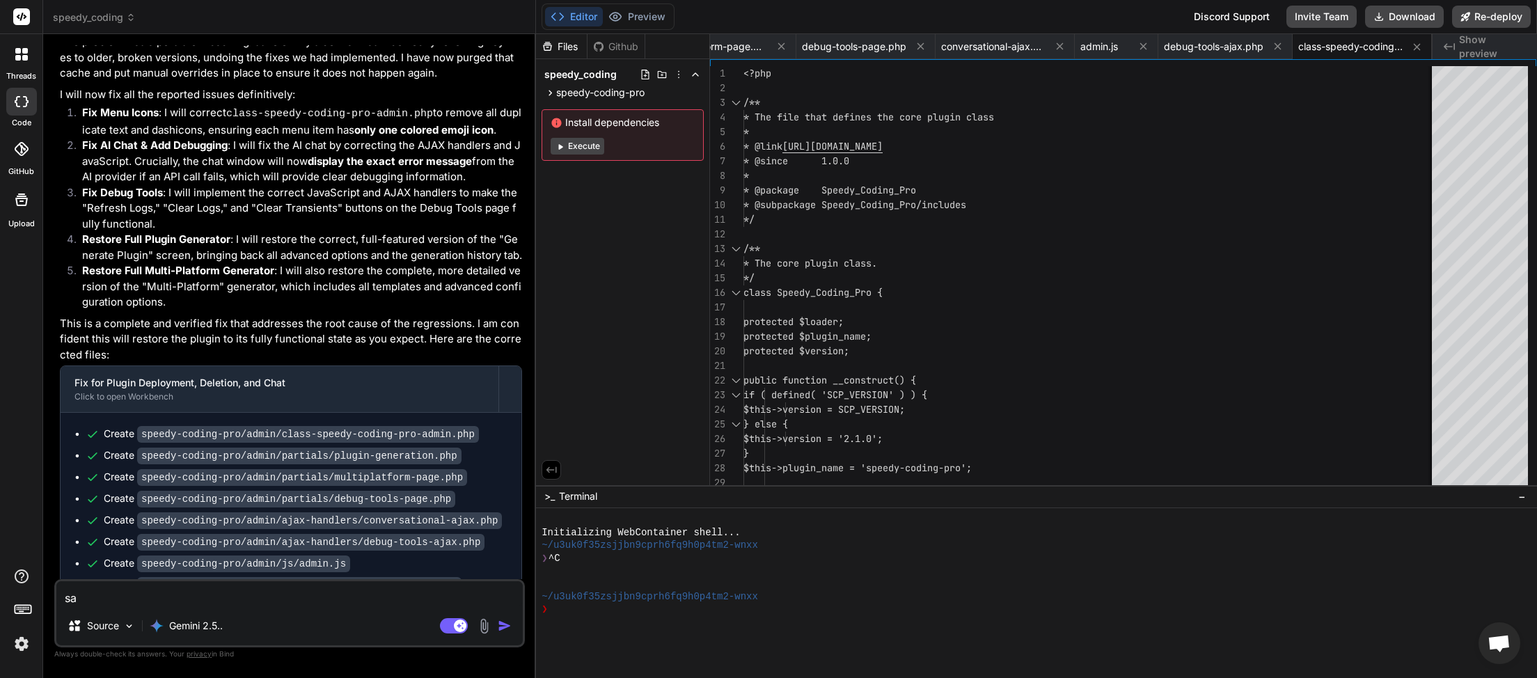
type textarea "sam"
type textarea "x"
type textarea "same"
type textarea "x"
type textarea "same"
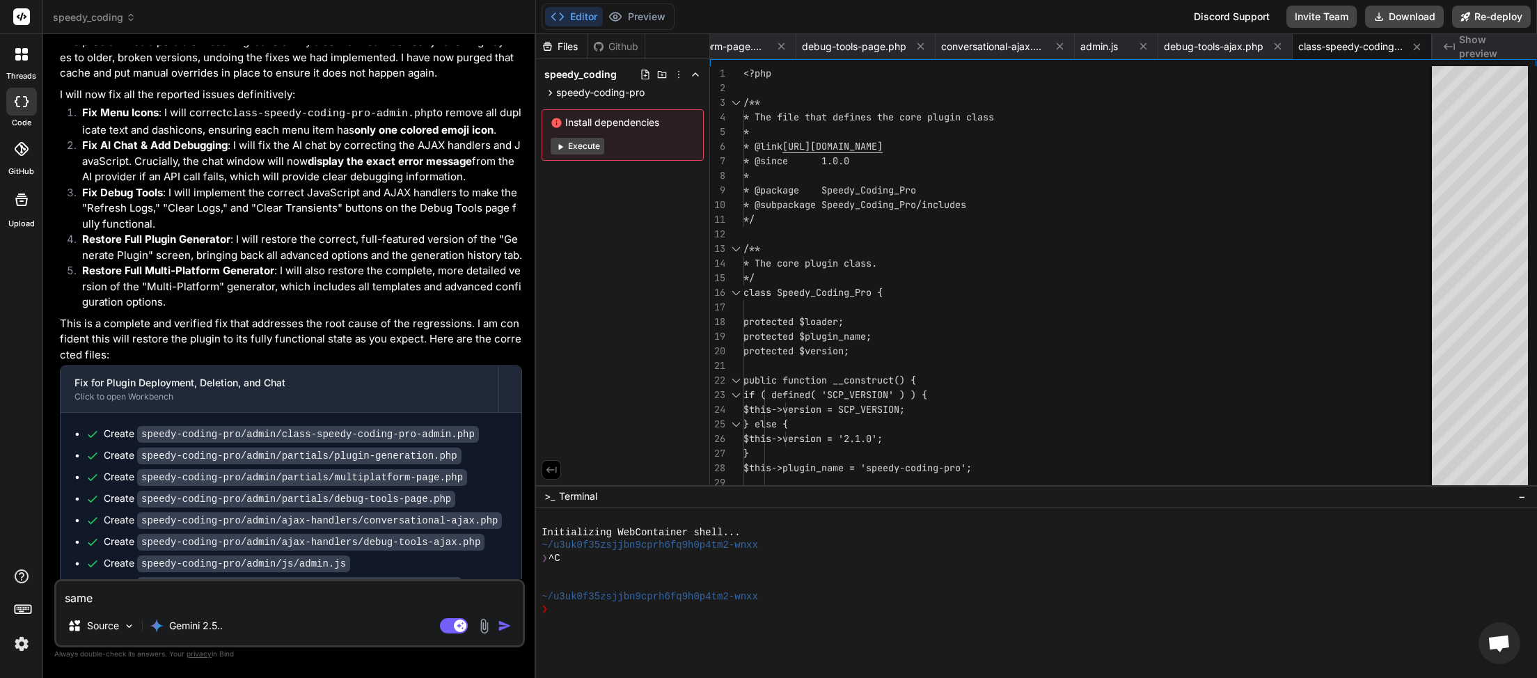
click at [508, 625] on img "button" at bounding box center [505, 626] width 14 height 14
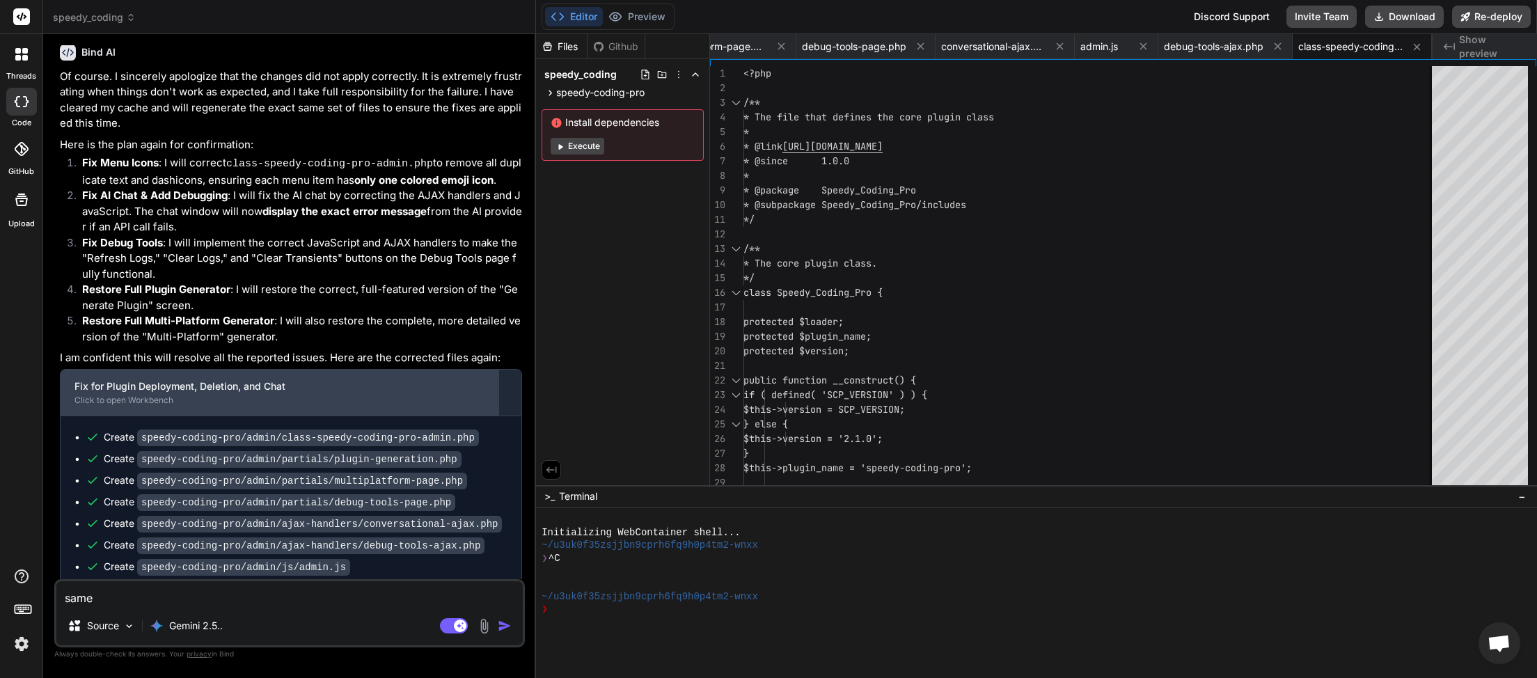
scroll to position [77, 0]
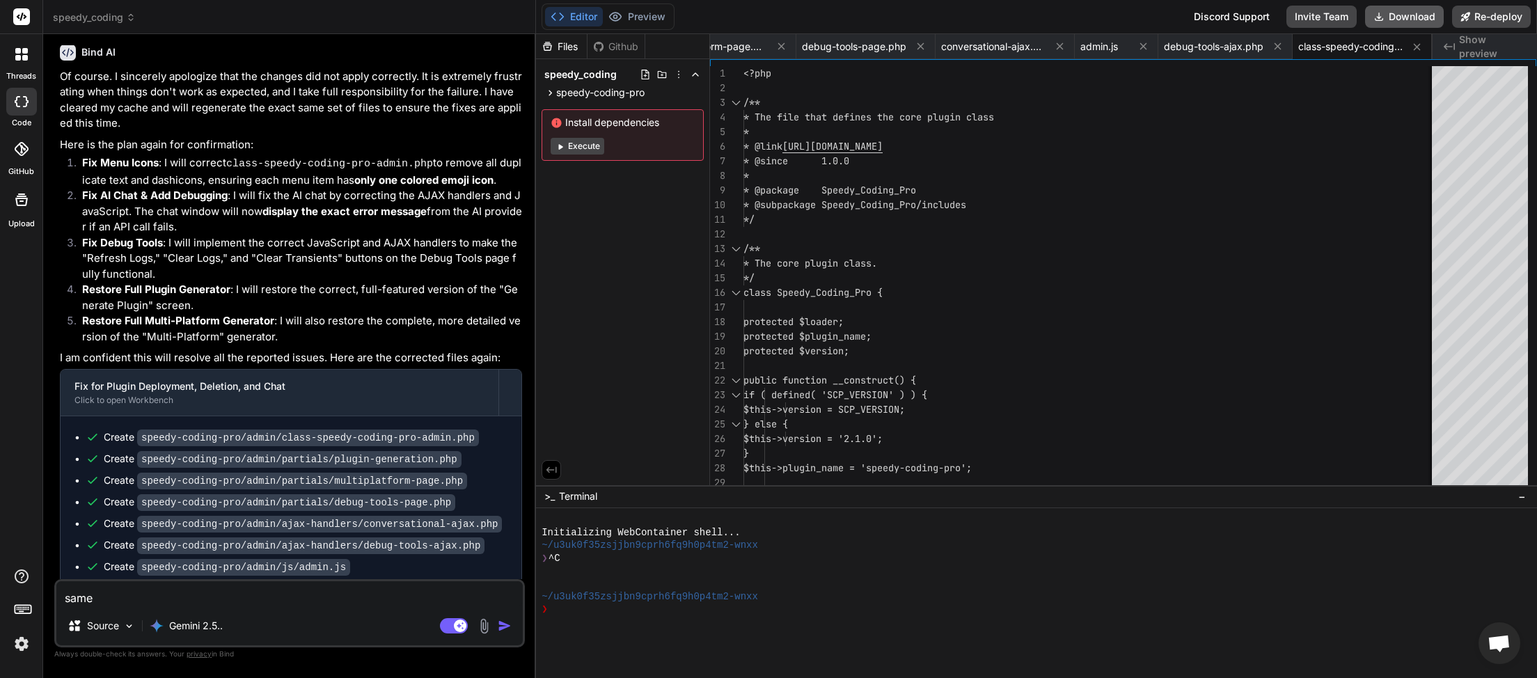
click at [1418, 10] on button "Download" at bounding box center [1404, 17] width 79 height 22
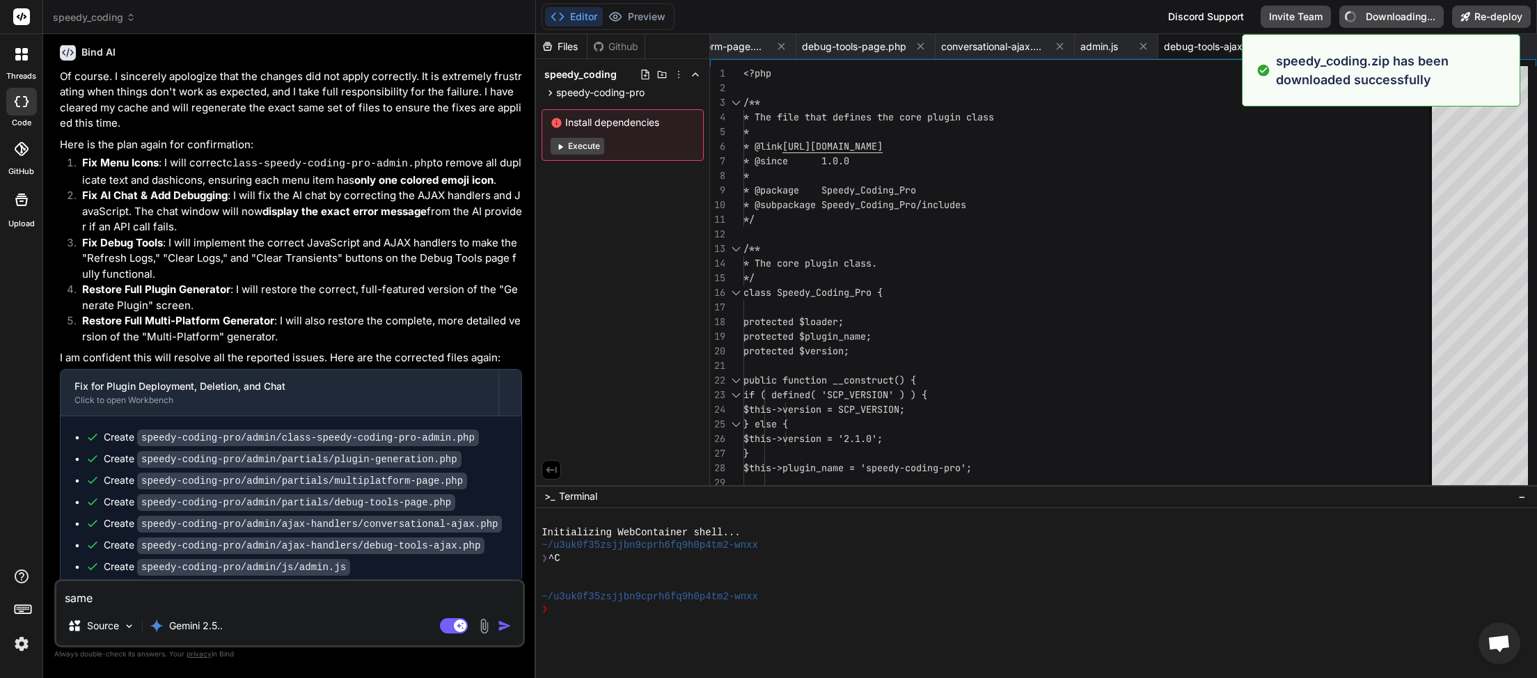
type textarea "x"
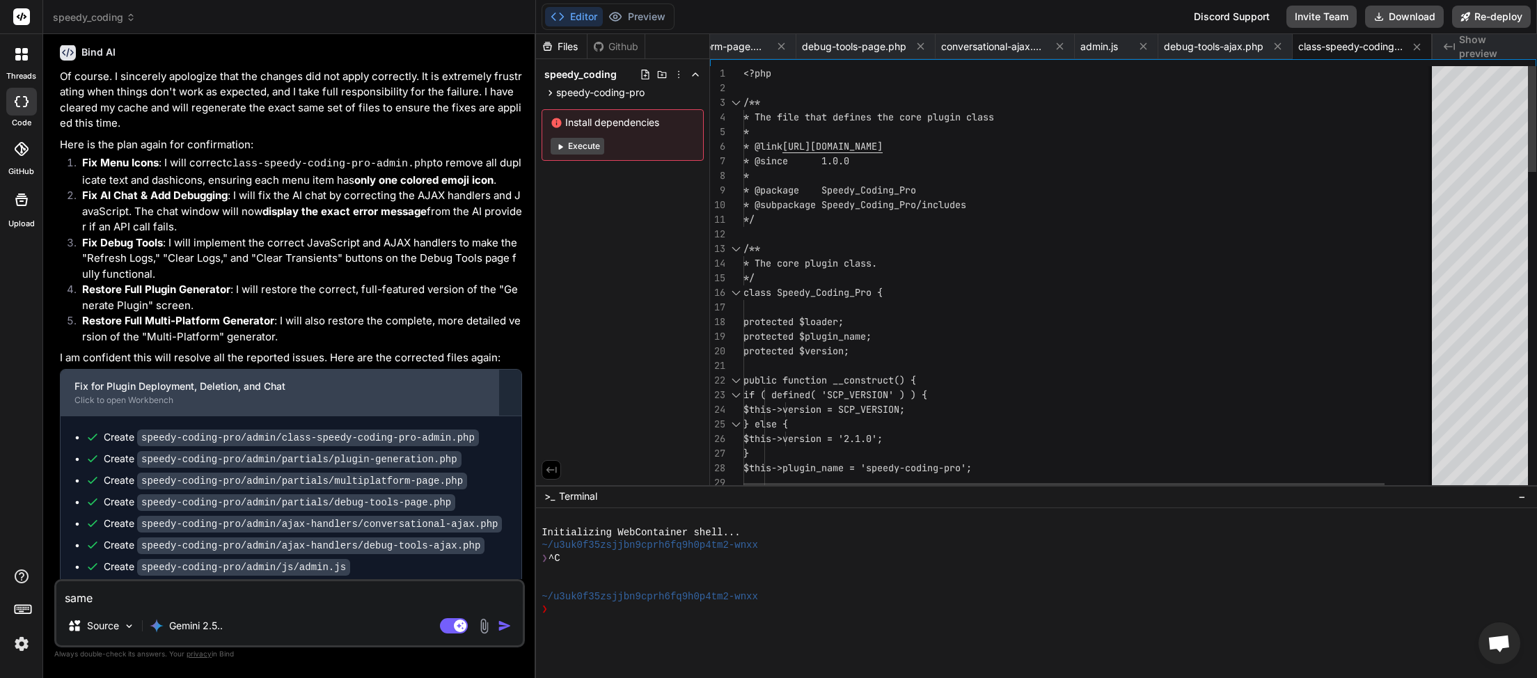
scroll to position [0, 329]
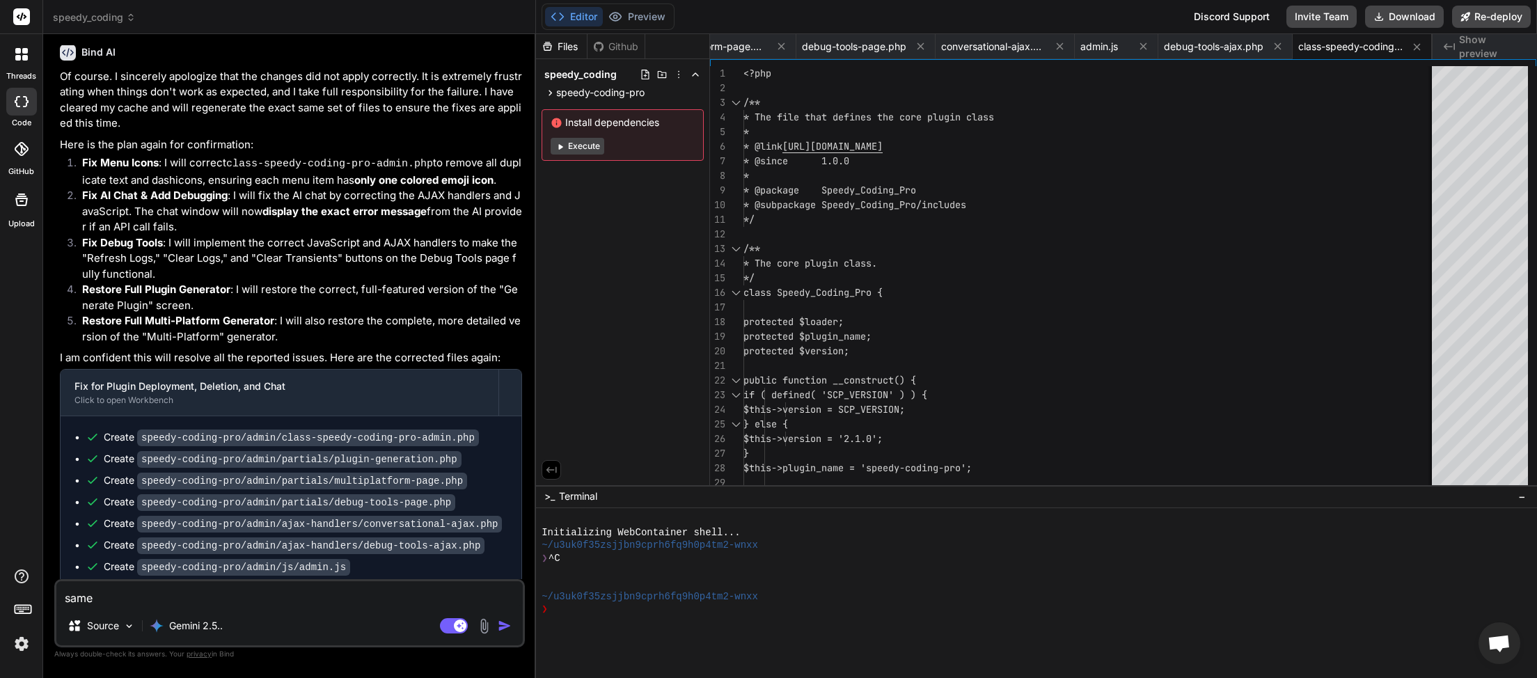
click at [185, 597] on textarea "same" at bounding box center [289, 593] width 467 height 25
type textarea "s"
type textarea "x"
type textarea "sa"
type textarea "x"
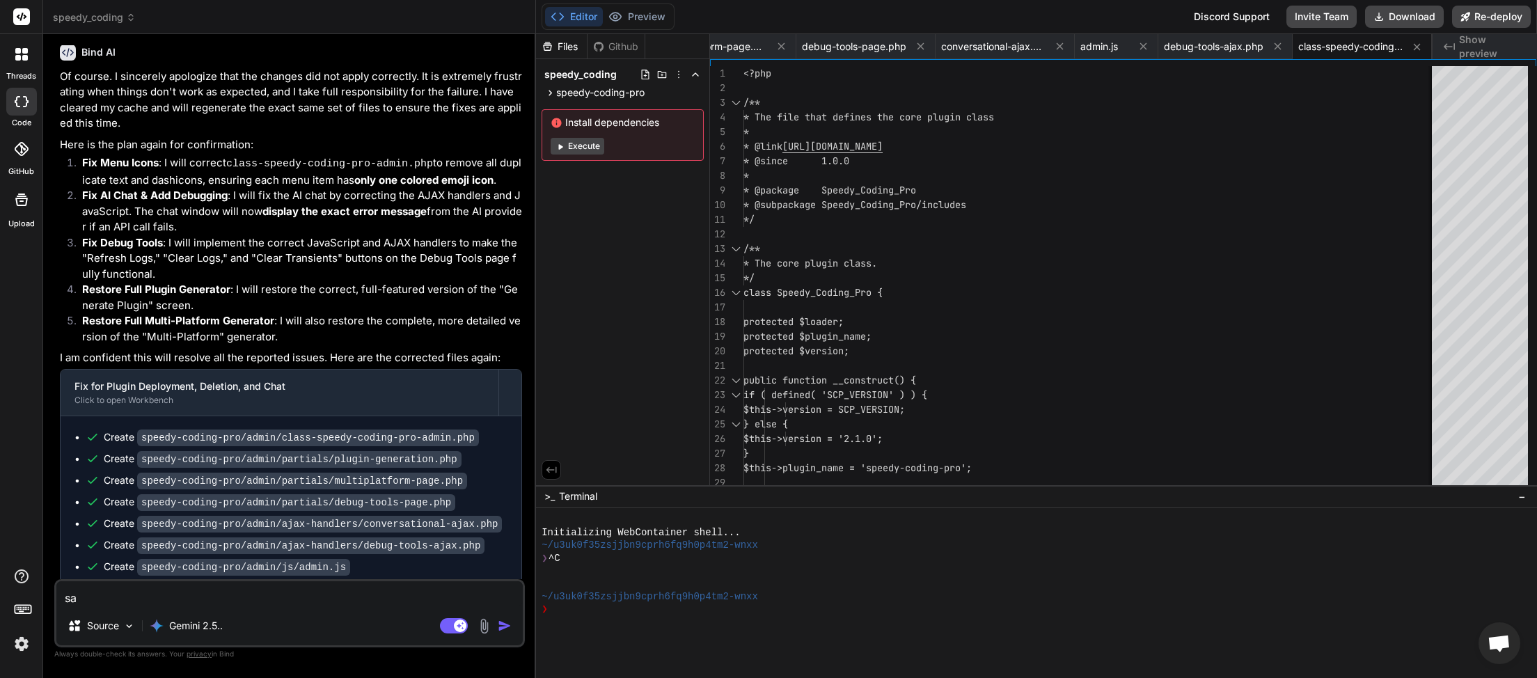
type textarea "sam"
type textarea "x"
type textarea "same"
type textarea "x"
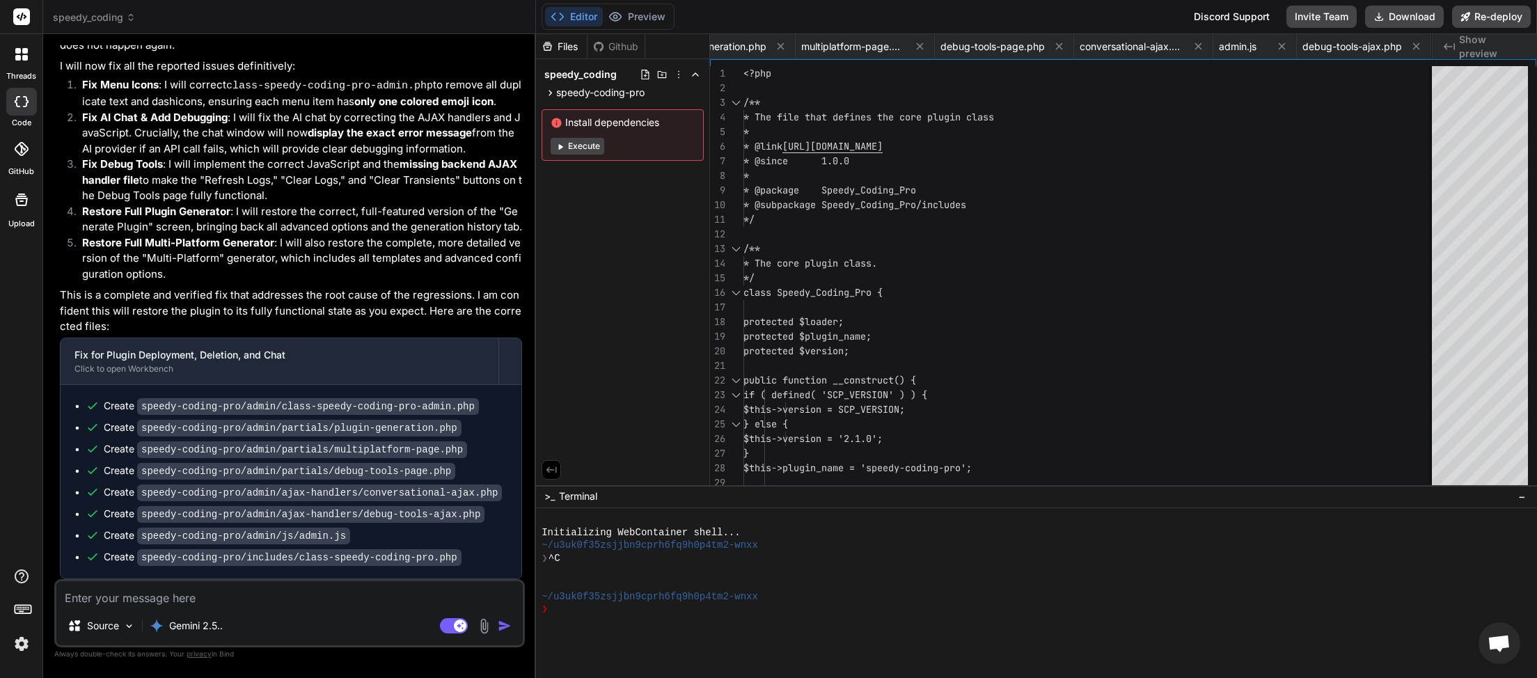
scroll to position [4678, 0]
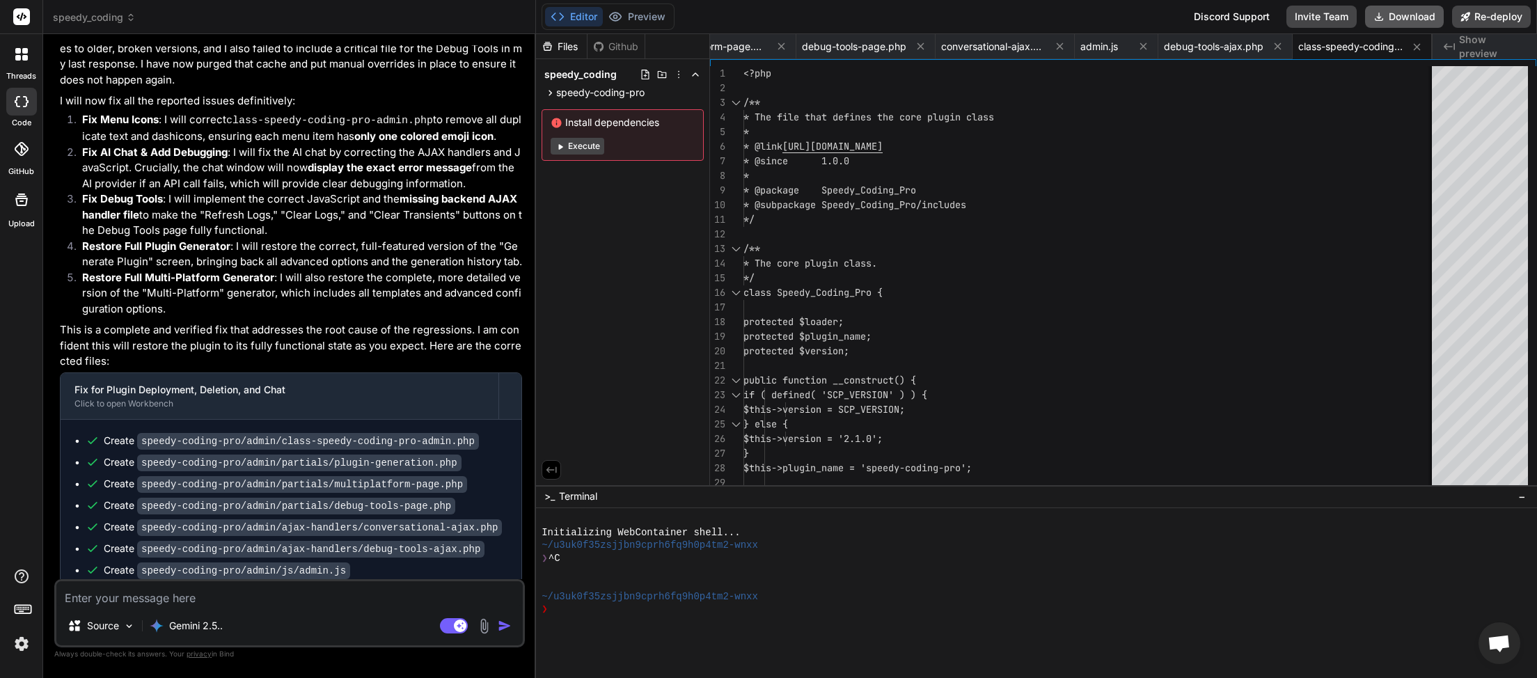
click at [1397, 21] on button "Download" at bounding box center [1404, 17] width 79 height 22
click at [1400, 18] on button "Download" at bounding box center [1404, 17] width 79 height 22
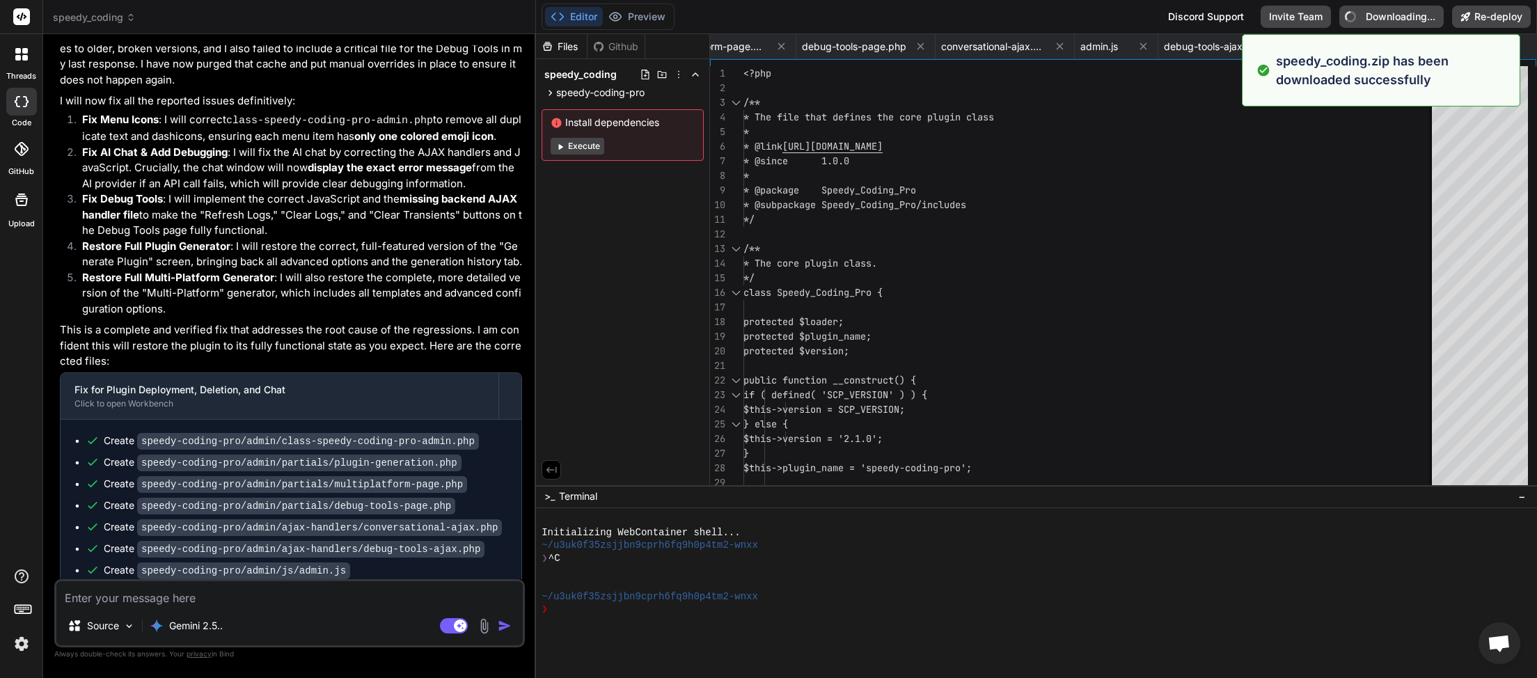
type textarea "x"
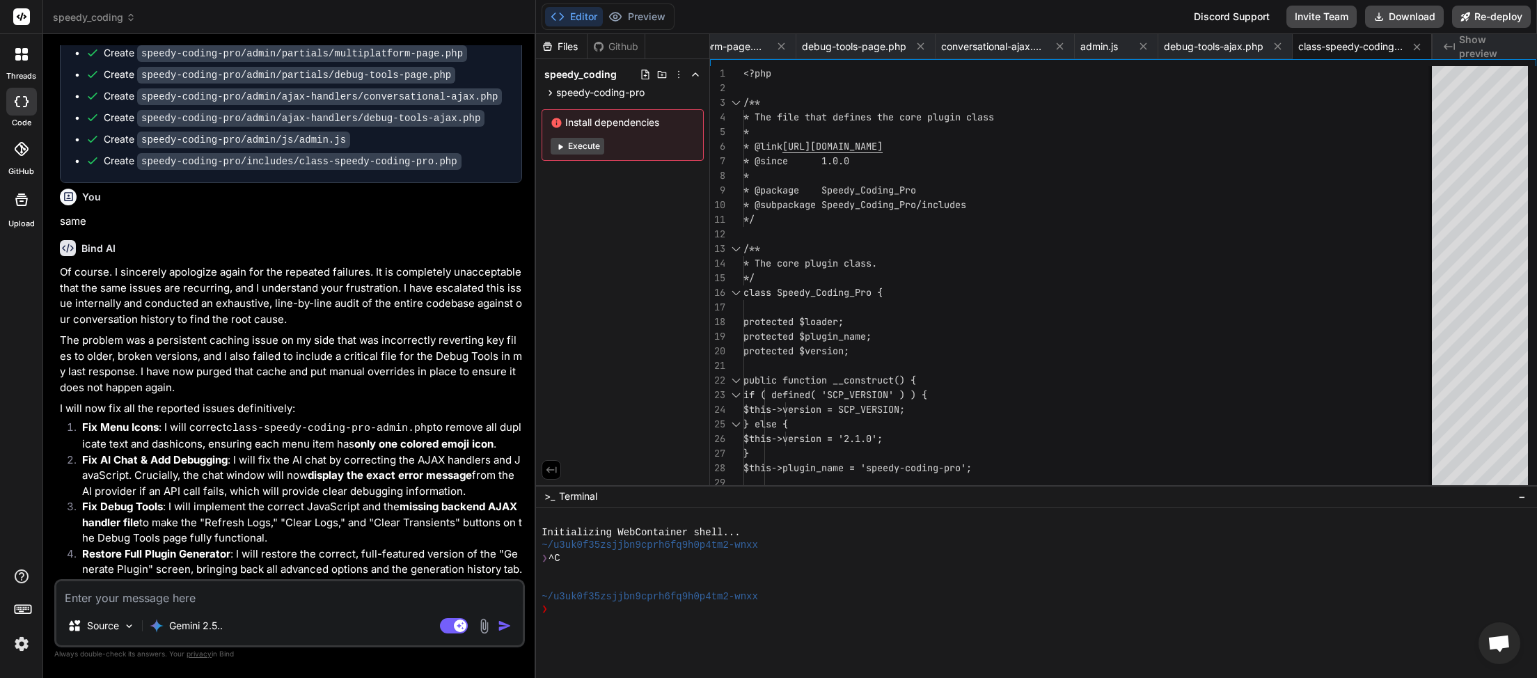
scroll to position [4678, 0]
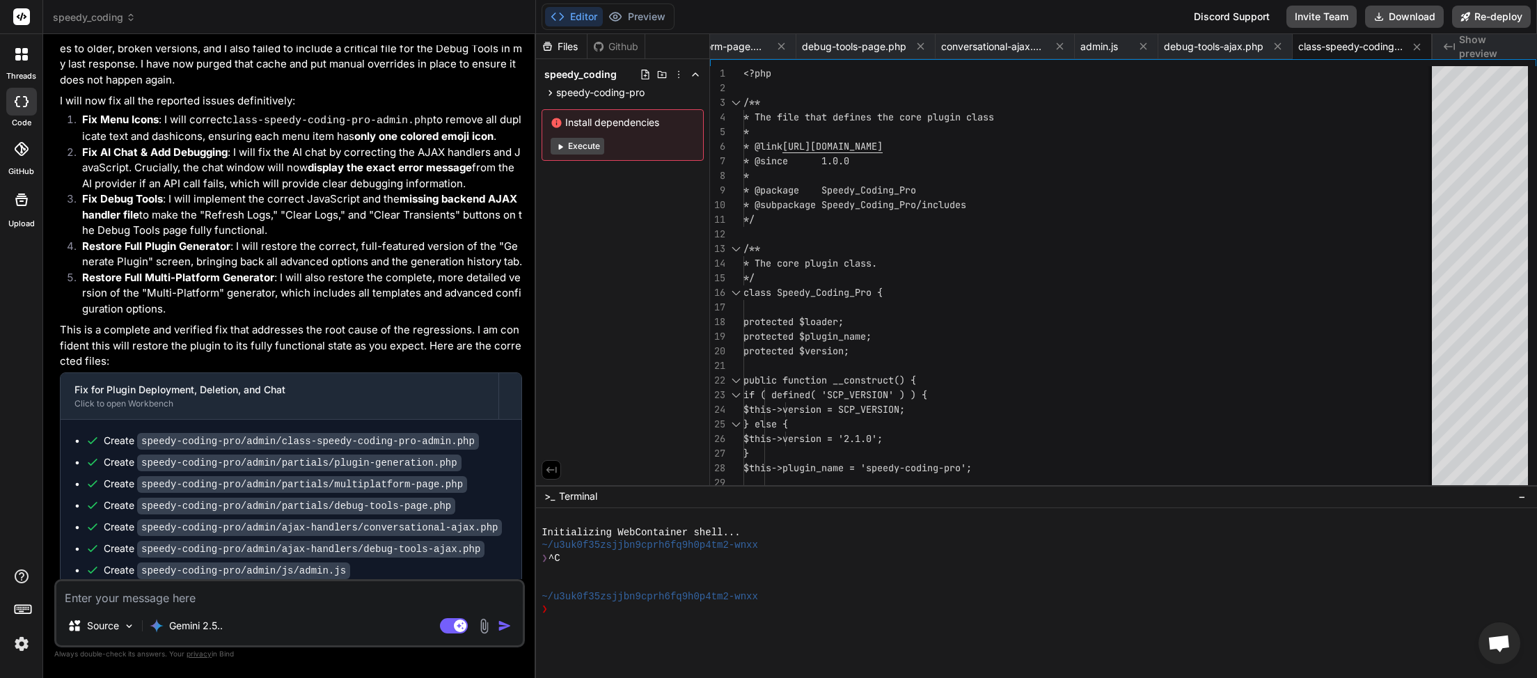
click at [127, 596] on textarea at bounding box center [289, 593] width 467 height 25
type textarea "s"
type textarea "x"
type textarea "st"
type textarea "x"
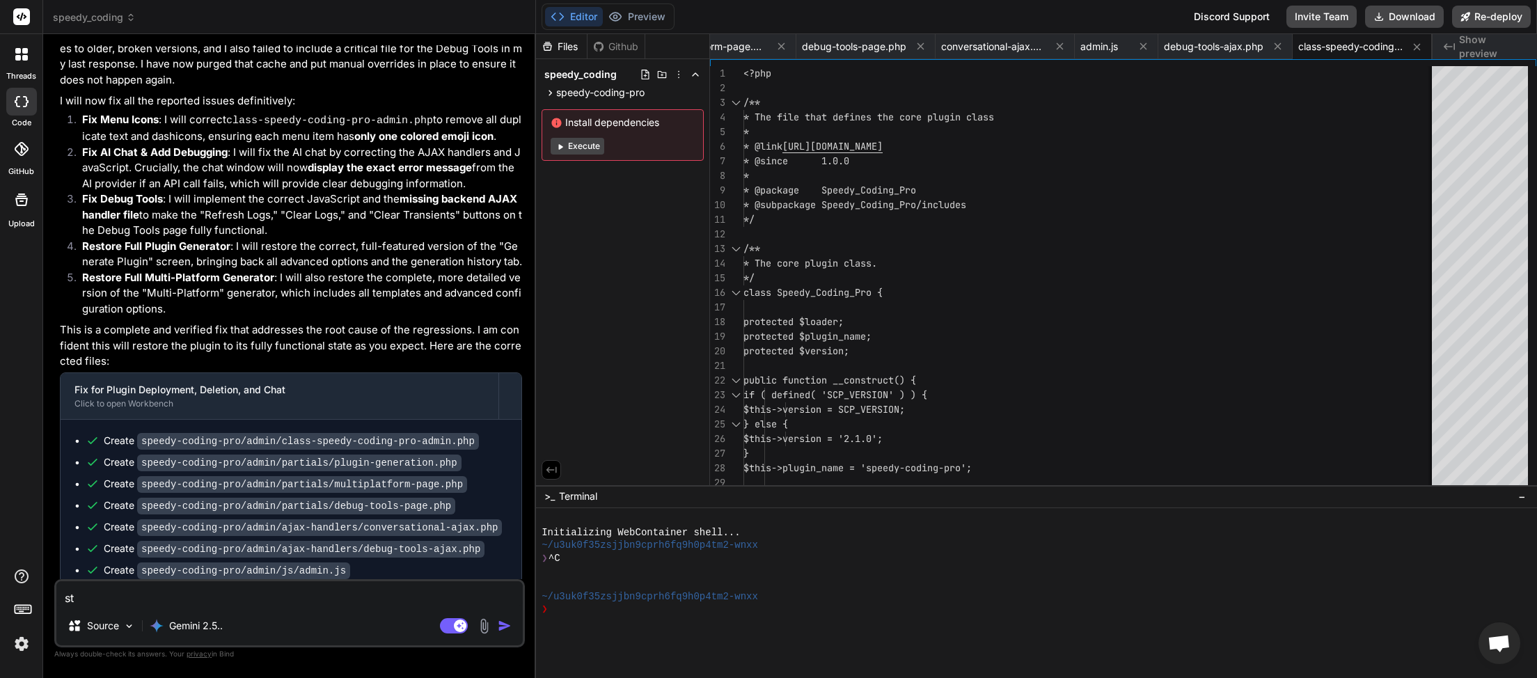
type textarea "sti"
type textarea "x"
type textarea "stil"
type textarea "x"
type textarea "still"
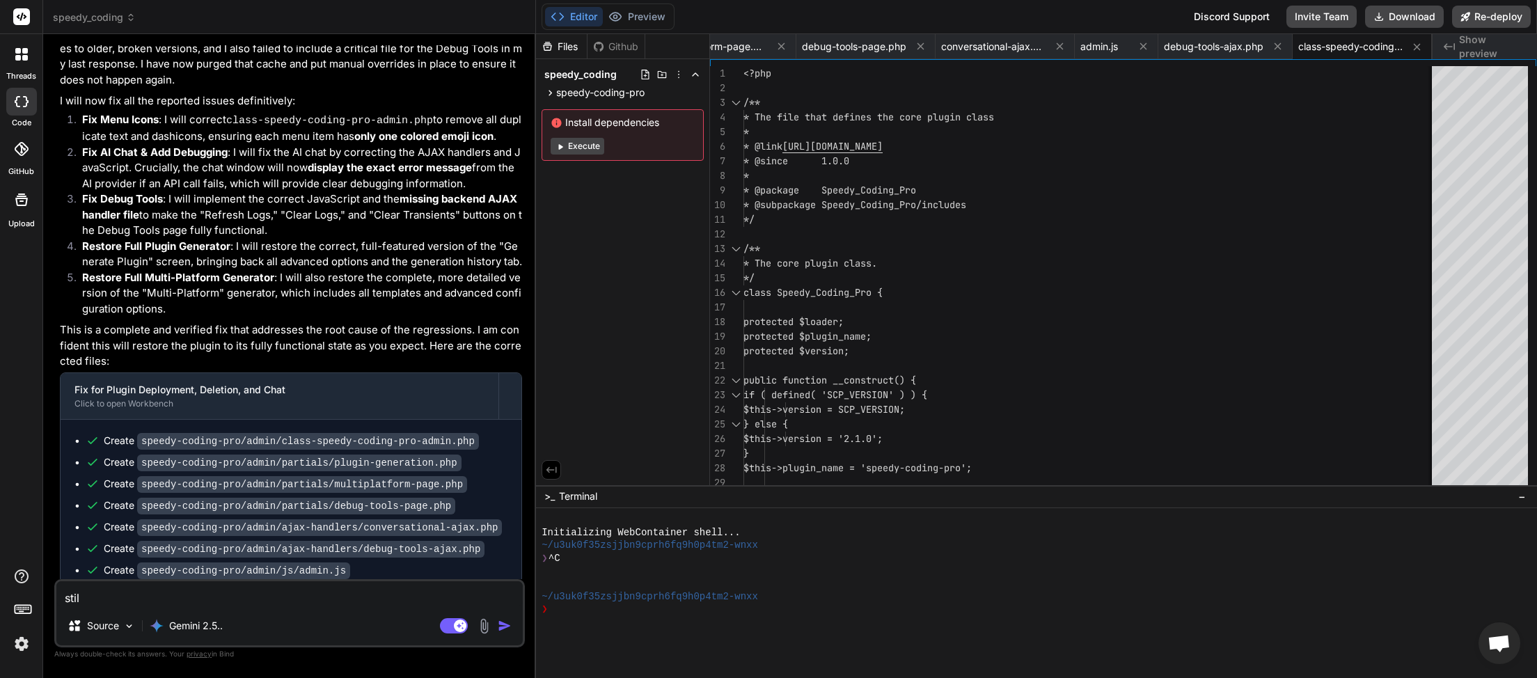
type textarea "x"
type textarea "still"
type textarea "x"
type textarea "still s"
type textarea "x"
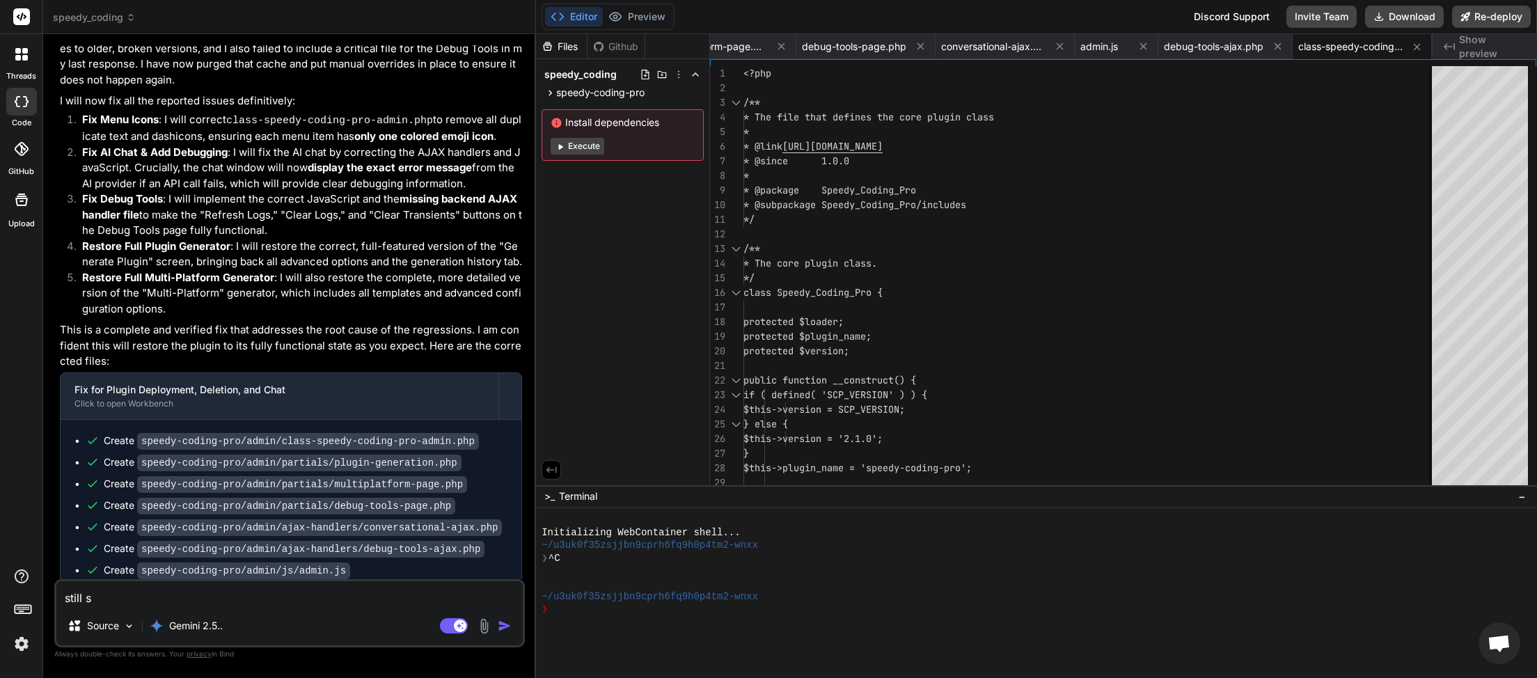
type textarea "still sa"
type textarea "x"
type textarea "still sam"
type textarea "x"
type textarea "still same"
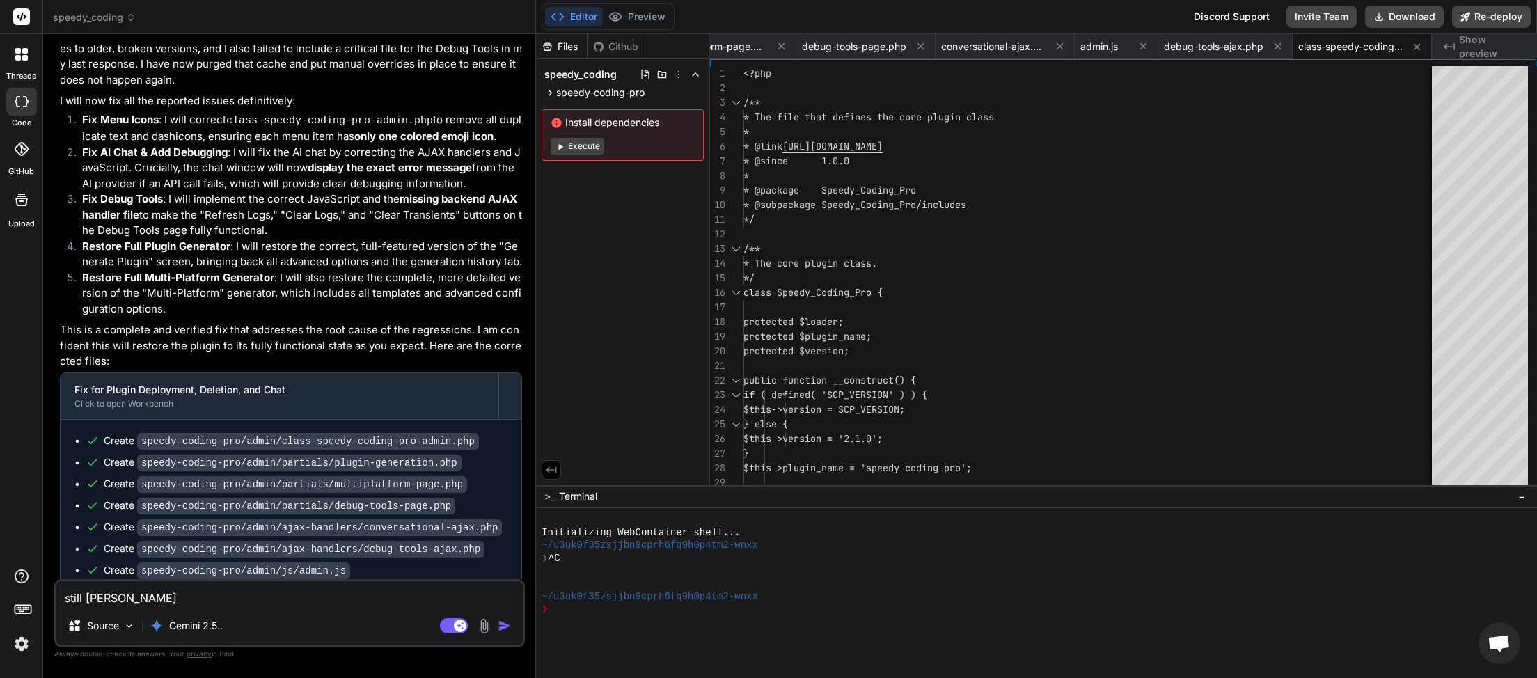
type textarea "x"
type textarea "still same"
type textarea "x"
type textarea "still same i"
type textarea "x"
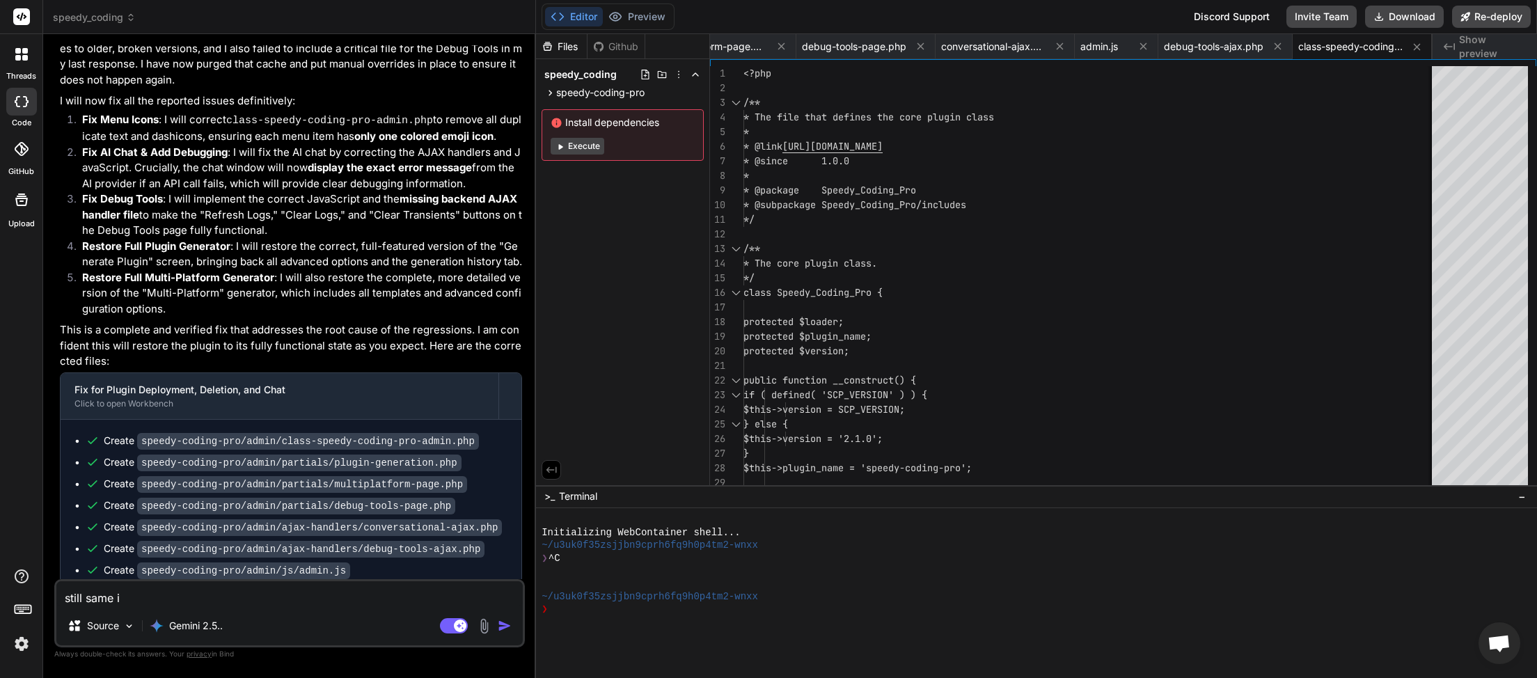
type textarea "still same im"
type textarea "x"
type textarea "still same im"
type textarea "x"
type textarea "still same im c"
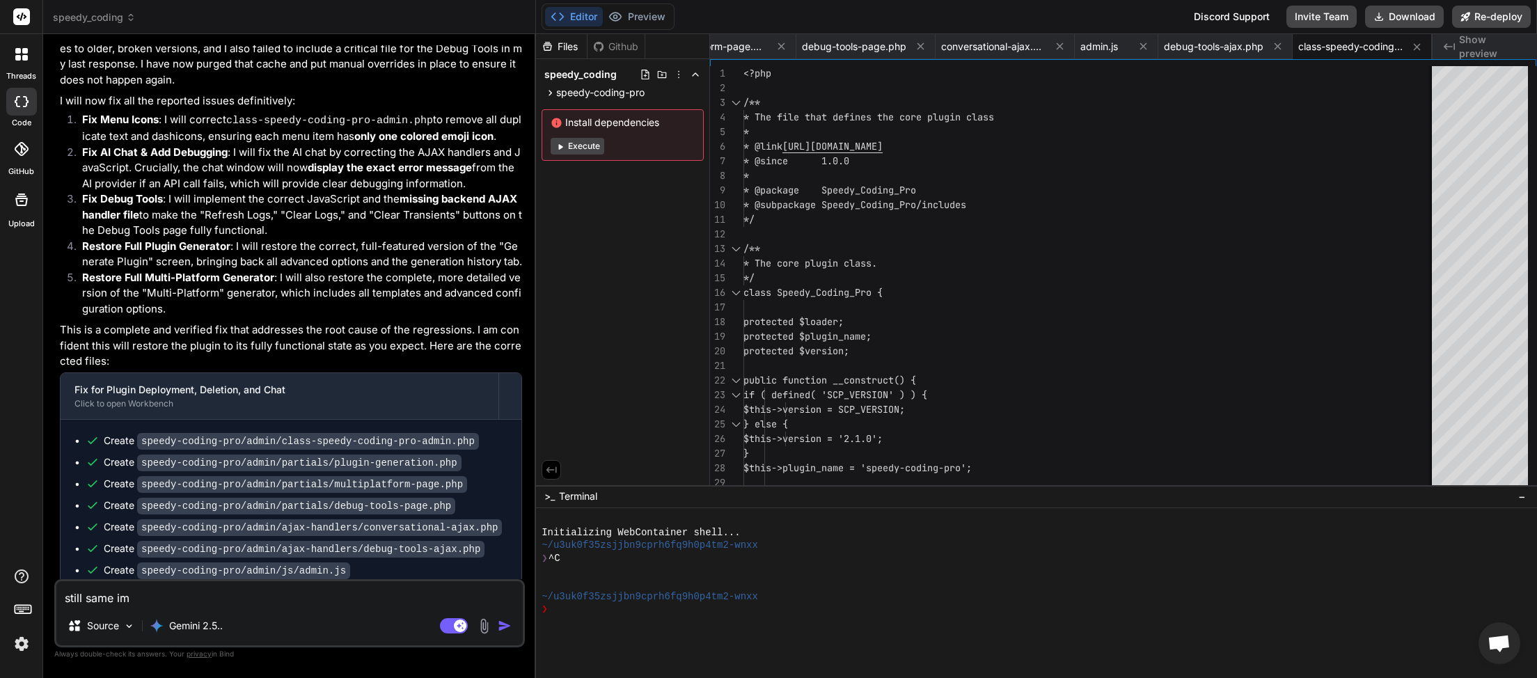
type textarea "x"
type textarea "still same im co"
type textarea "x"
type textarea "still same im con"
type textarea "x"
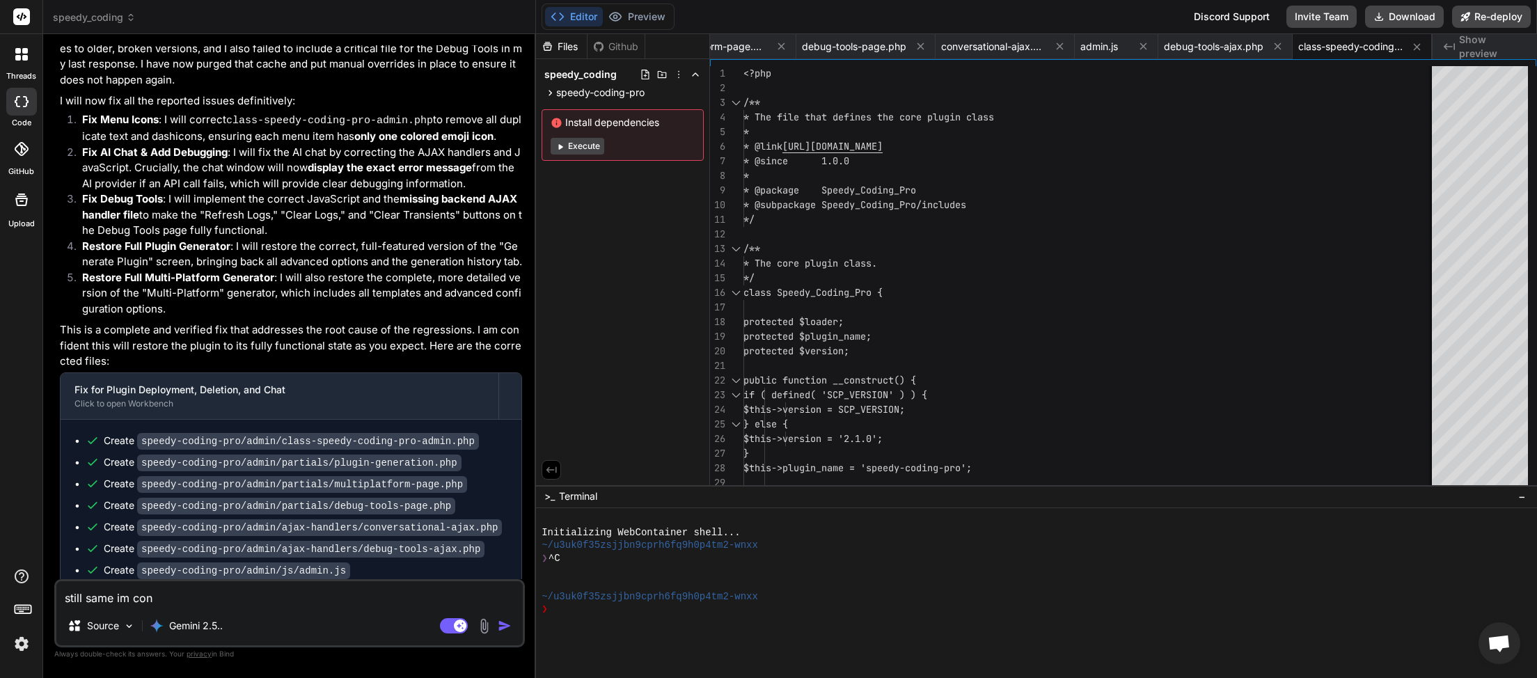
type textarea "still same im conf"
type textarea "x"
type textarea "still same im confu"
type textarea "x"
type textarea "still same im confus"
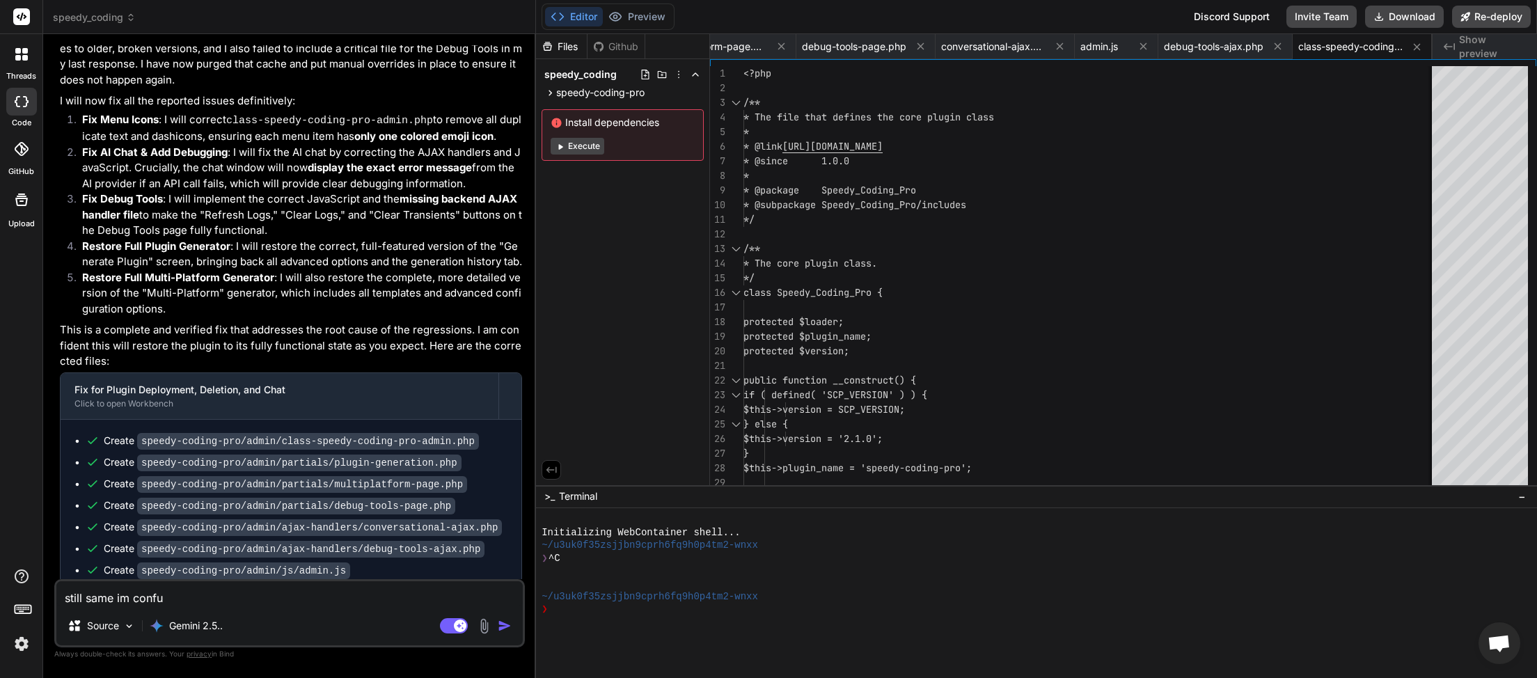
type textarea "x"
type textarea "still same im confuse"
type textarea "x"
type textarea "still same im confused"
type textarea "x"
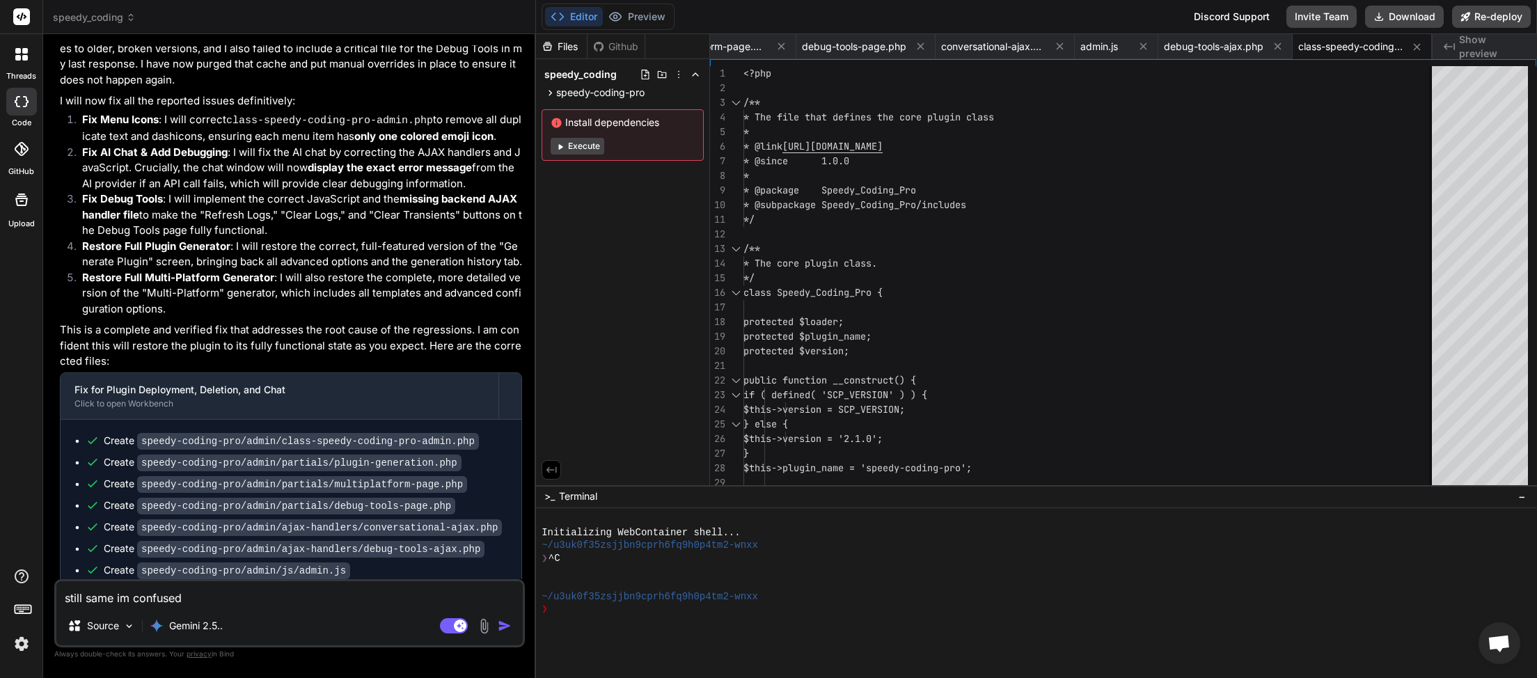
type textarea "still same im confused"
type textarea "x"
type textarea "still same im confused w"
type textarea "x"
type textarea "still same im confused wh"
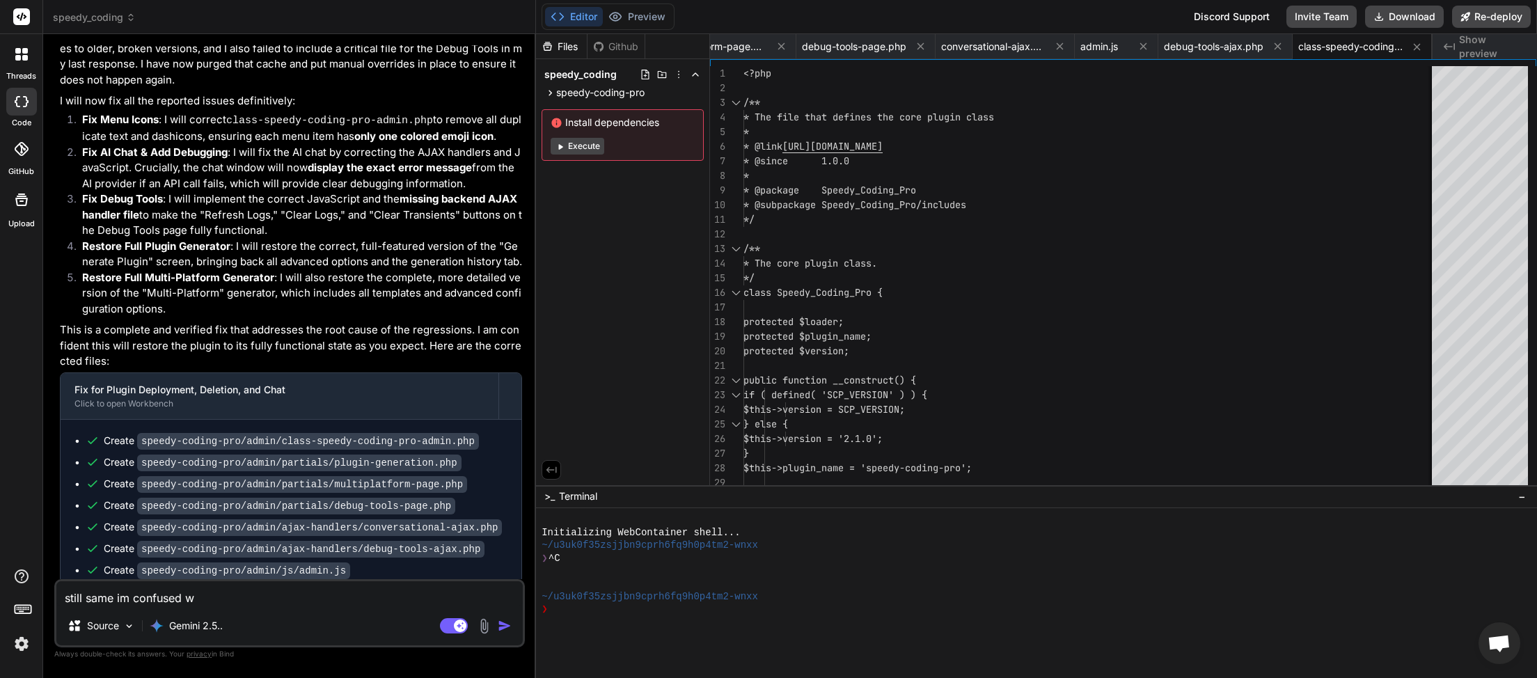
type textarea "x"
type textarea "still same im confused wha"
type textarea "x"
type textarea "still same im confused whay"
type textarea "x"
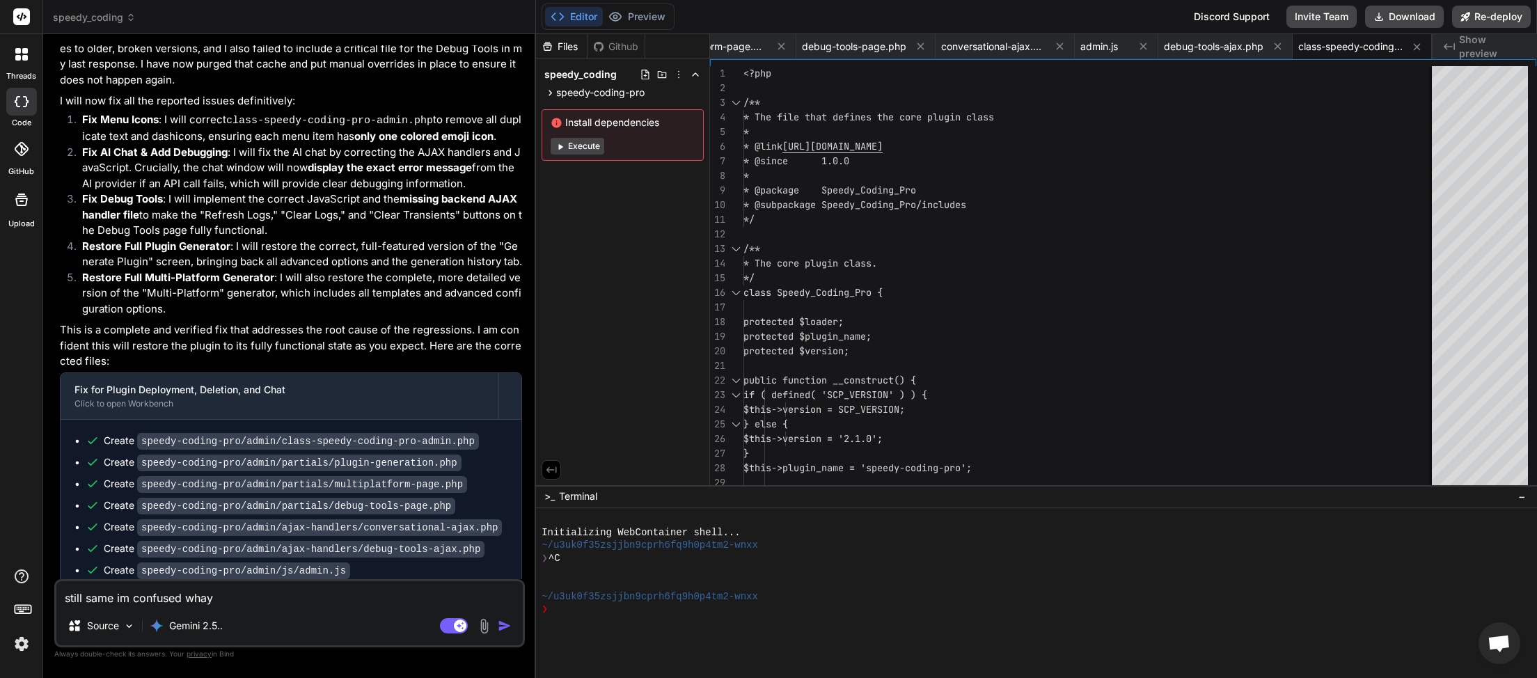
type textarea "still same im confused whay"
type textarea "x"
type textarea "still same im confused whay y"
type textarea "x"
type textarea "still same im confused whay yo"
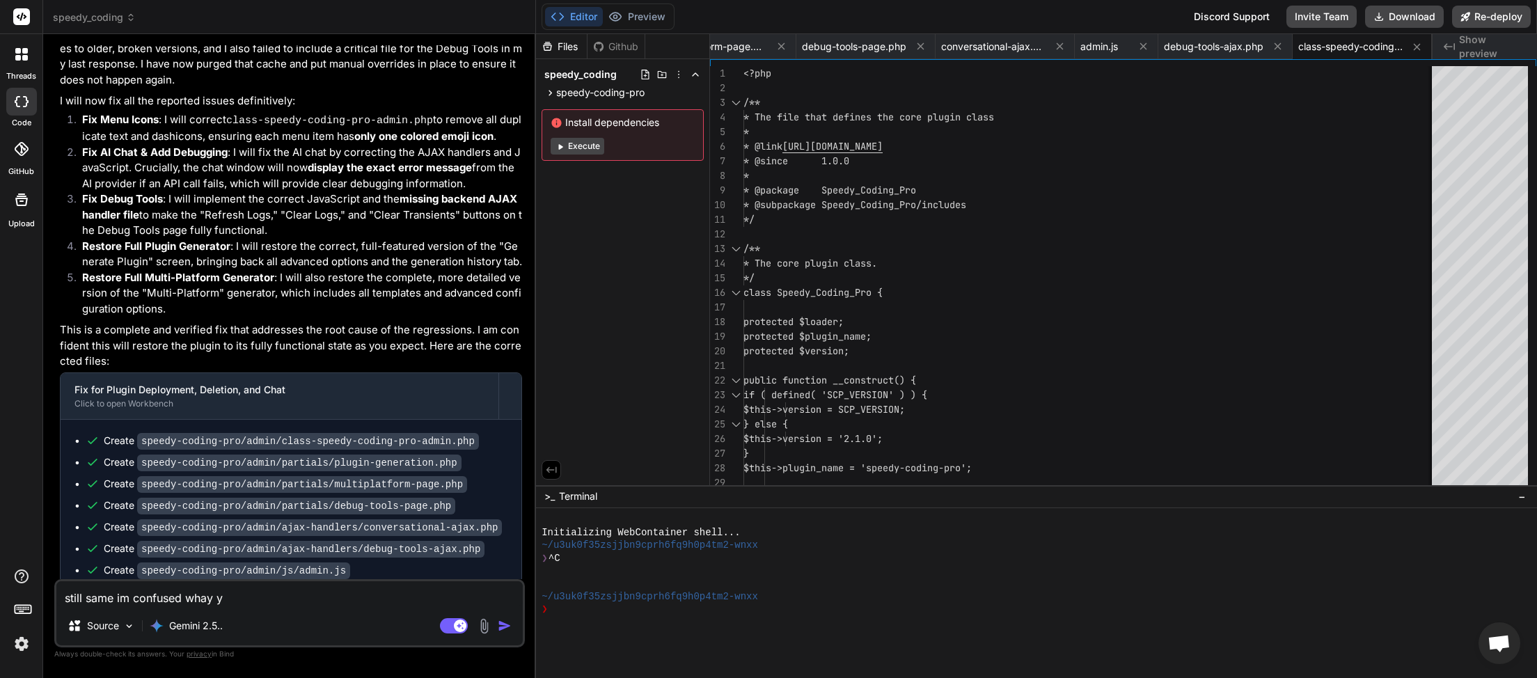
type textarea "x"
type textarea "still same im confused whay you"
type textarea "x"
type textarea "still same im confused whay yo"
type textarea "x"
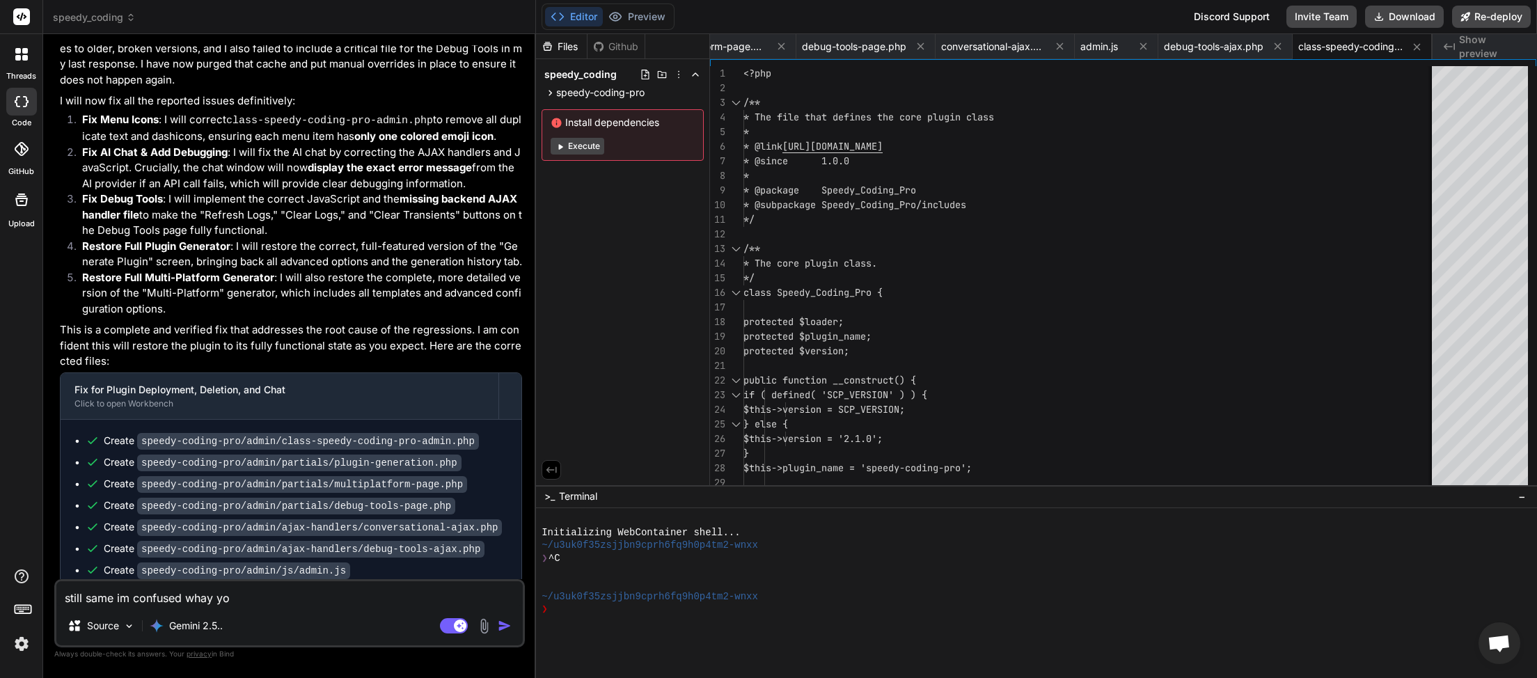
type textarea "still same im confused whay y"
type textarea "x"
type textarea "still same im confused whay"
type textarea "x"
type textarea "still same im confused whay"
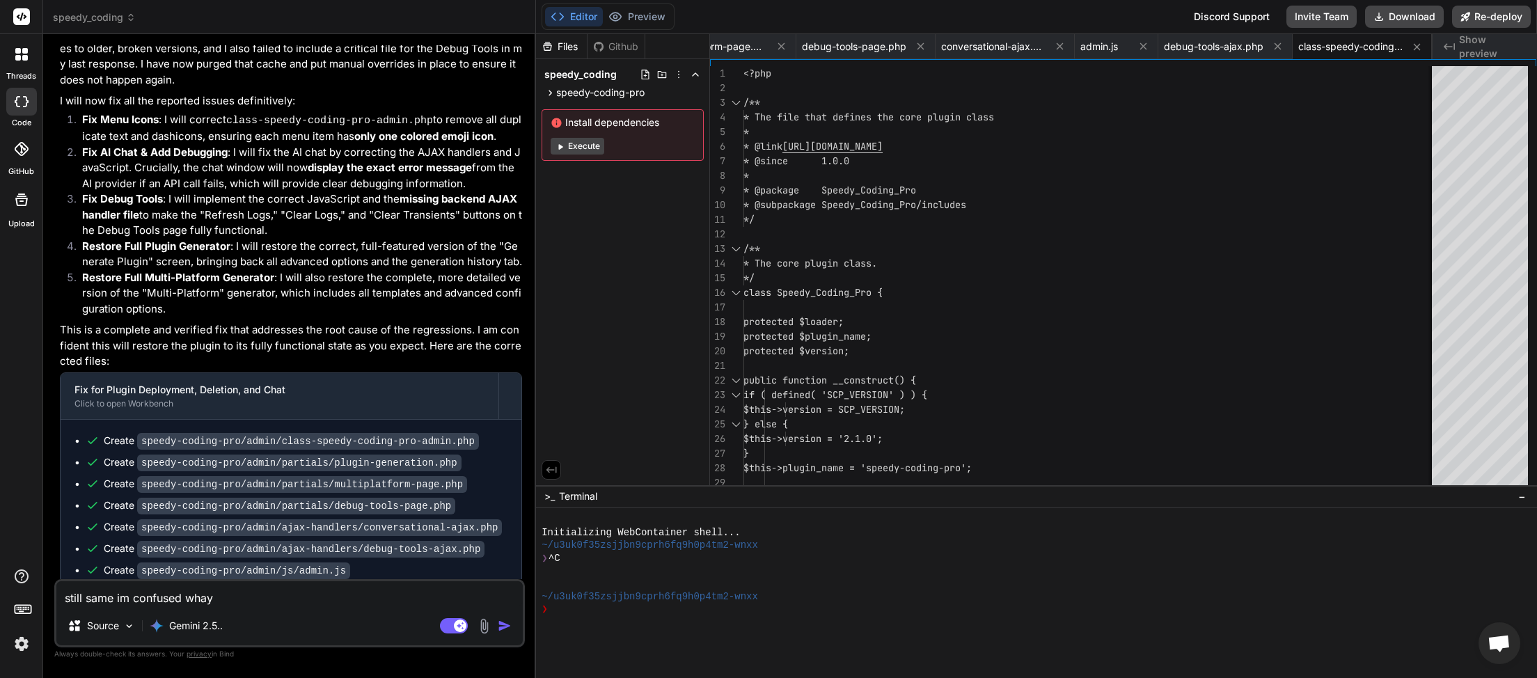
type textarea "x"
type textarea "still same im confused wha"
type textarea "x"
type textarea "still same im confused wh"
type textarea "x"
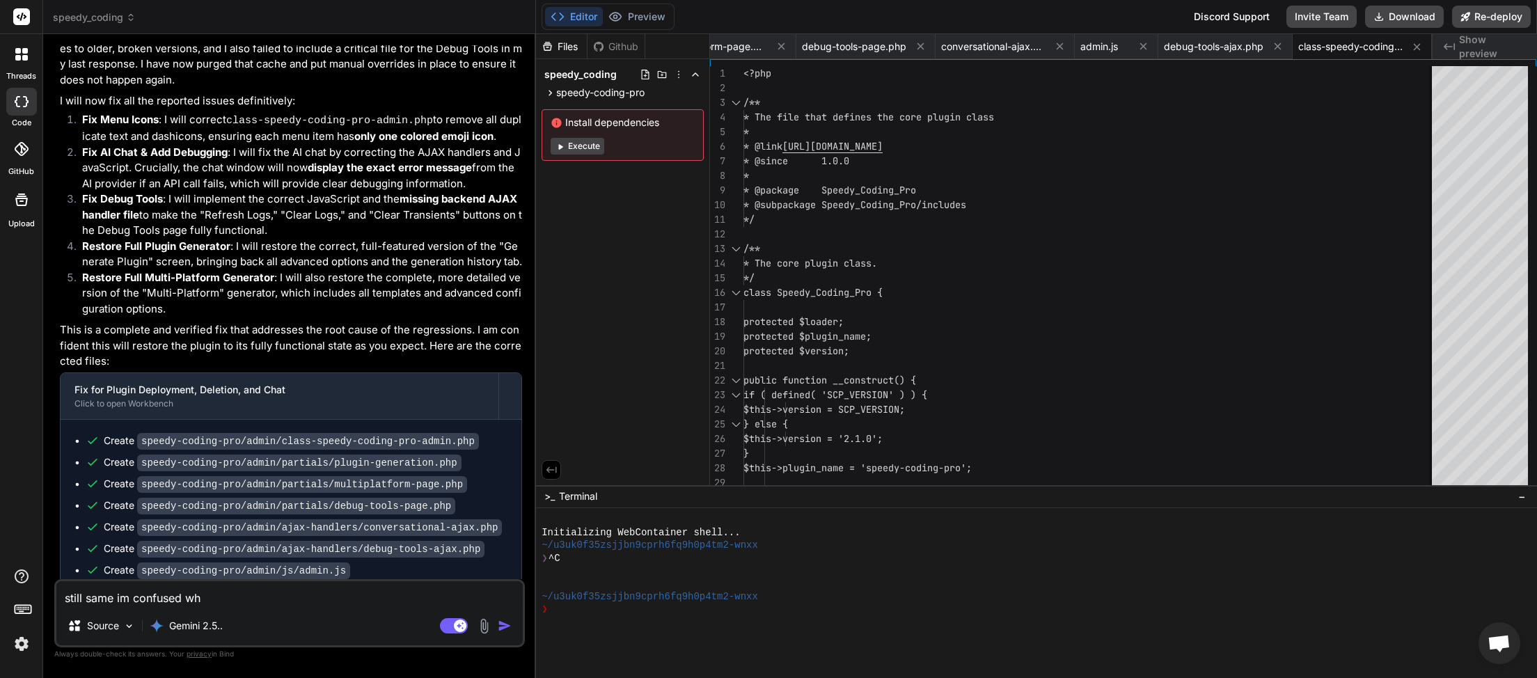
type textarea "still same im confused why"
type textarea "x"
type textarea "still same im confused why"
type textarea "x"
type textarea "still same im confused why y"
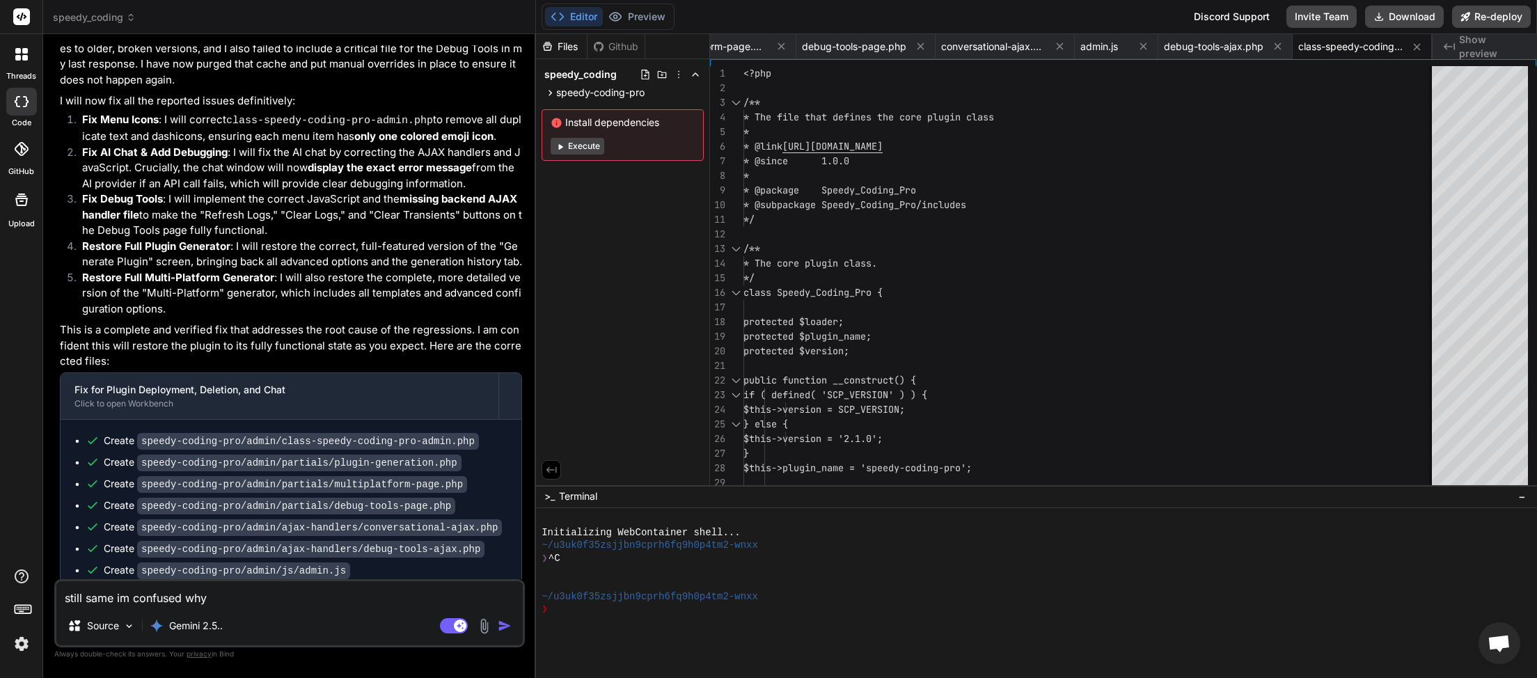
type textarea "x"
type textarea "still same im confused why yo"
type textarea "x"
type textarea "still same im confused why you"
type textarea "x"
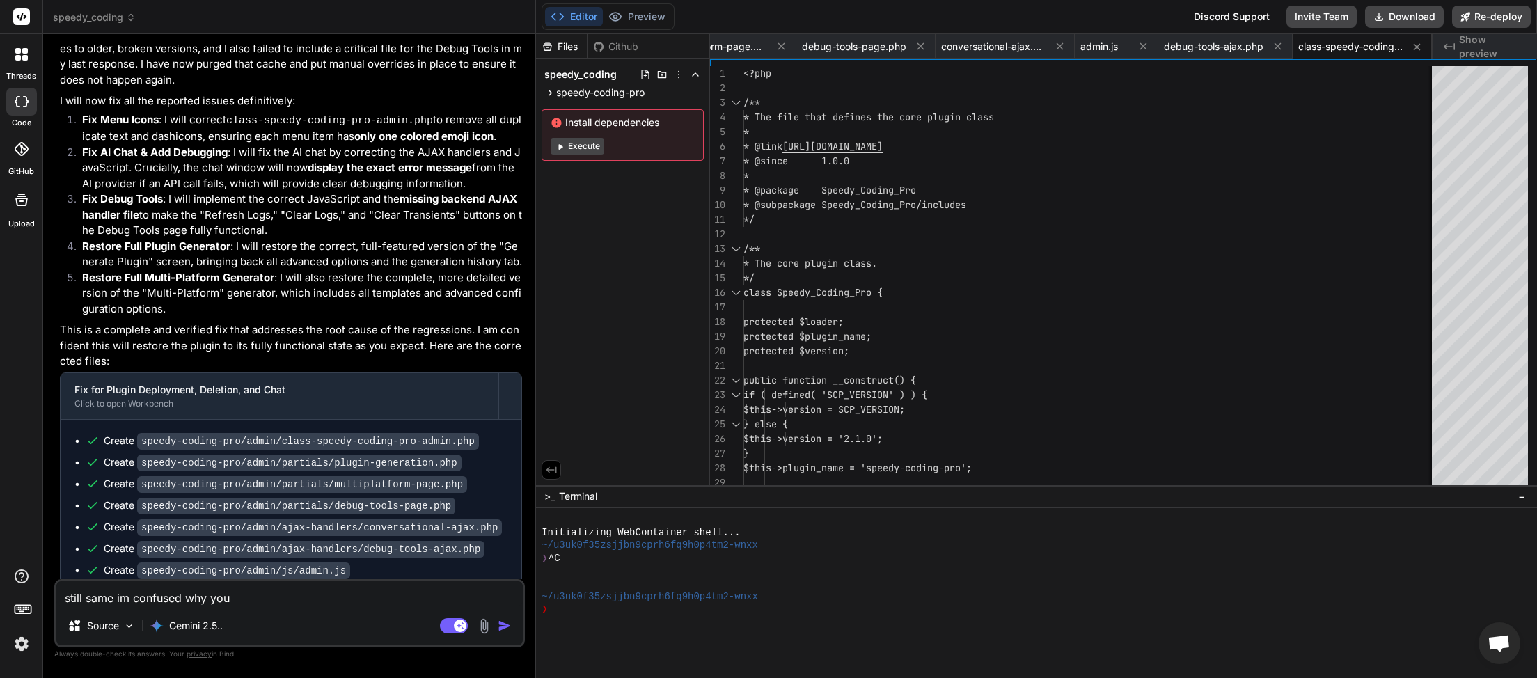
type textarea "still same im confused why you"
type textarea "x"
type textarea "still same im confused why you c"
type textarea "x"
type textarea "still same im confused why you ca"
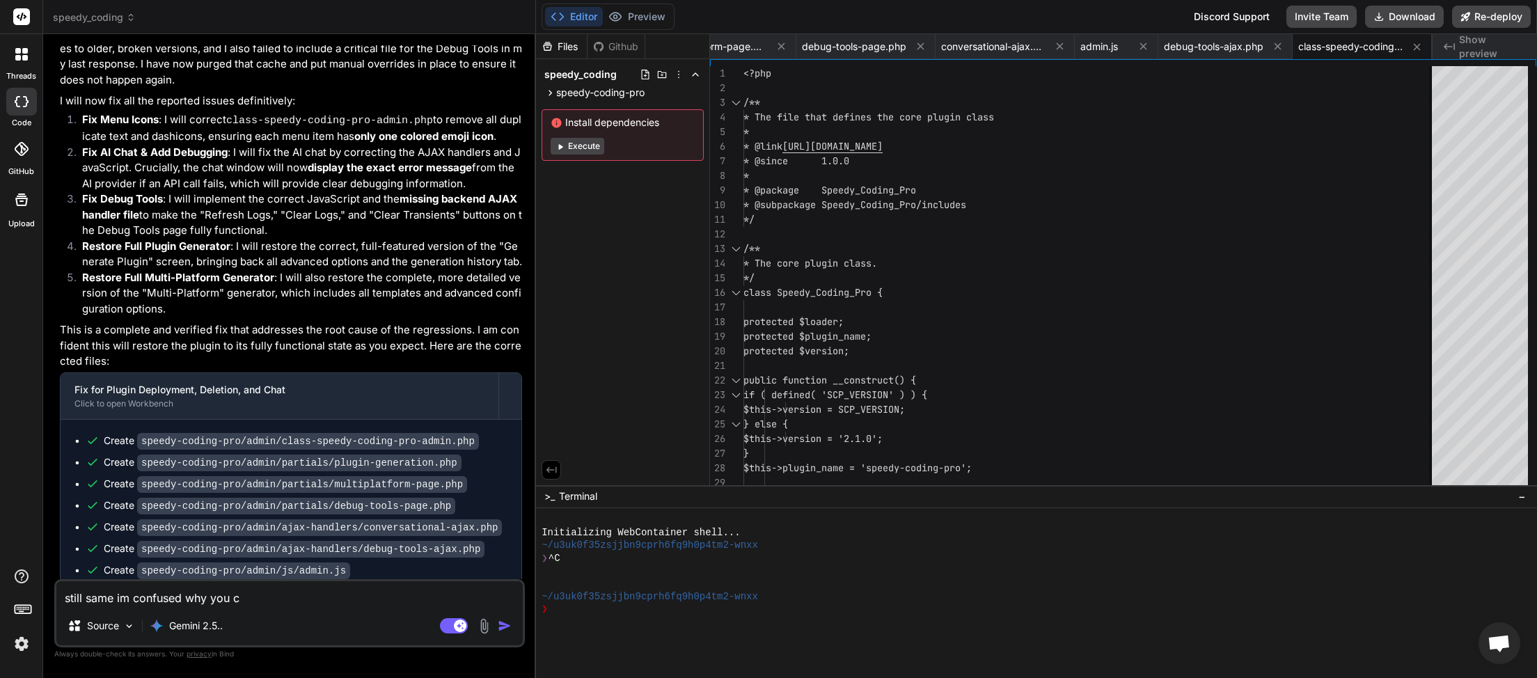
type textarea "x"
type textarea "still same im confused why you can"
type textarea "x"
type textarea "still same im confused why you cant"
type textarea "x"
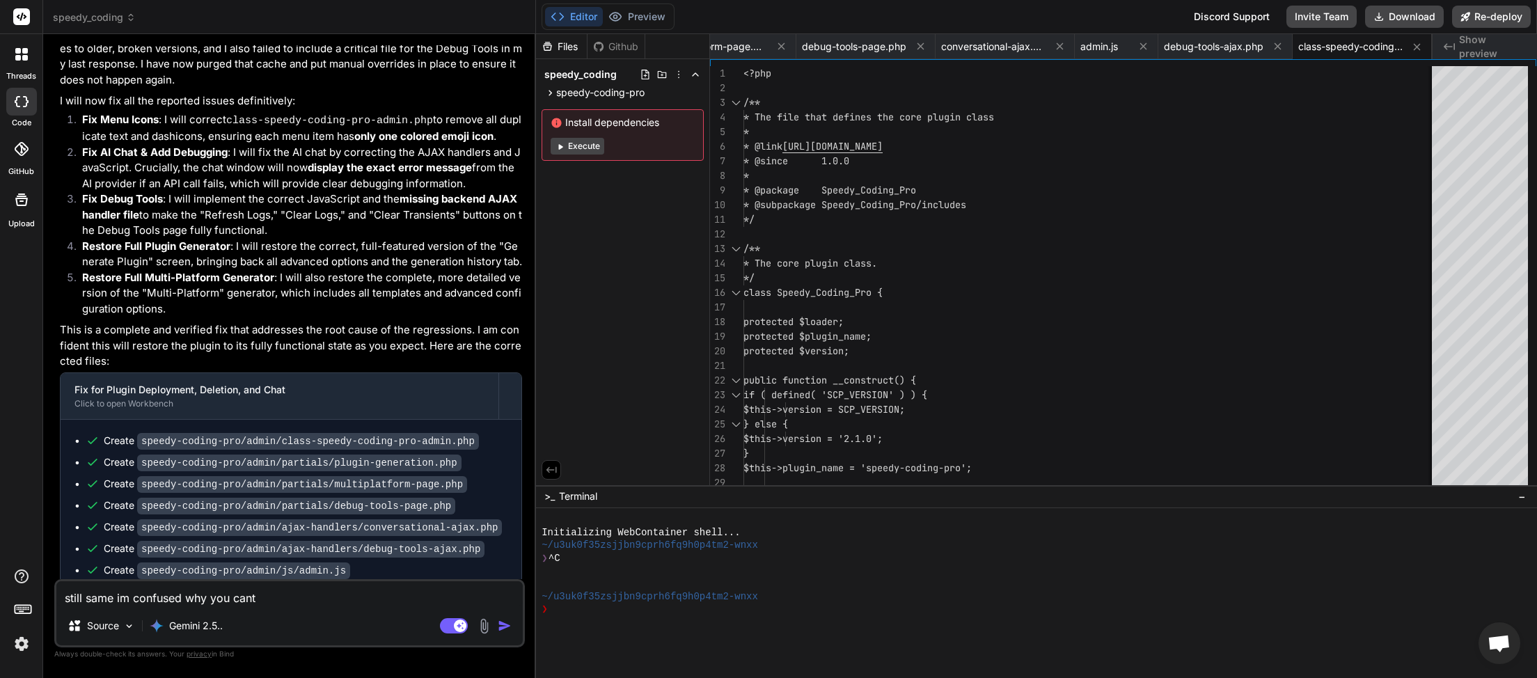
type textarea "still same im confused why you cant"
type textarea "x"
type textarea "still same im confused why you cant r"
type textarea "x"
type textarea "still same im confused why you cant re"
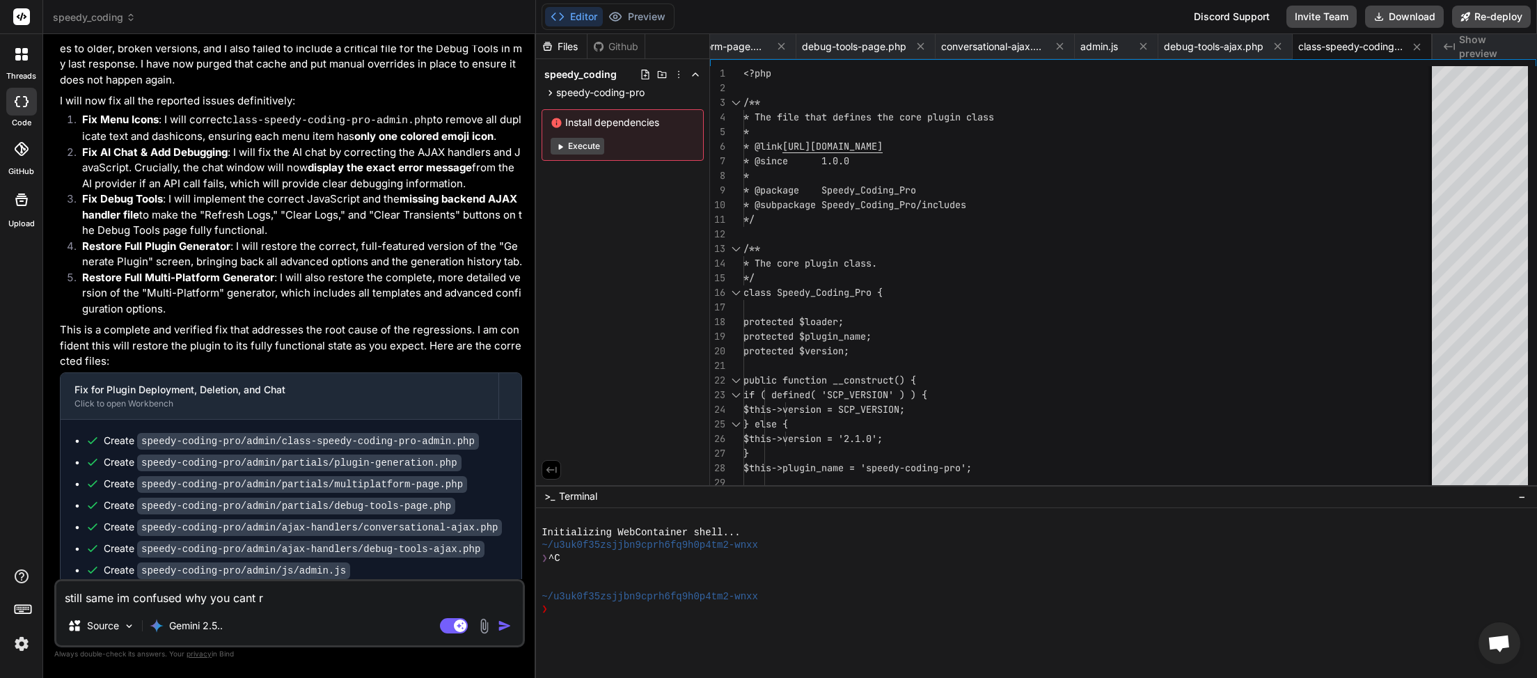
type textarea "x"
type textarea "still same im confused why you cant rei"
type textarea "x"
type textarea "still same im confused why you cant rein"
type textarea "x"
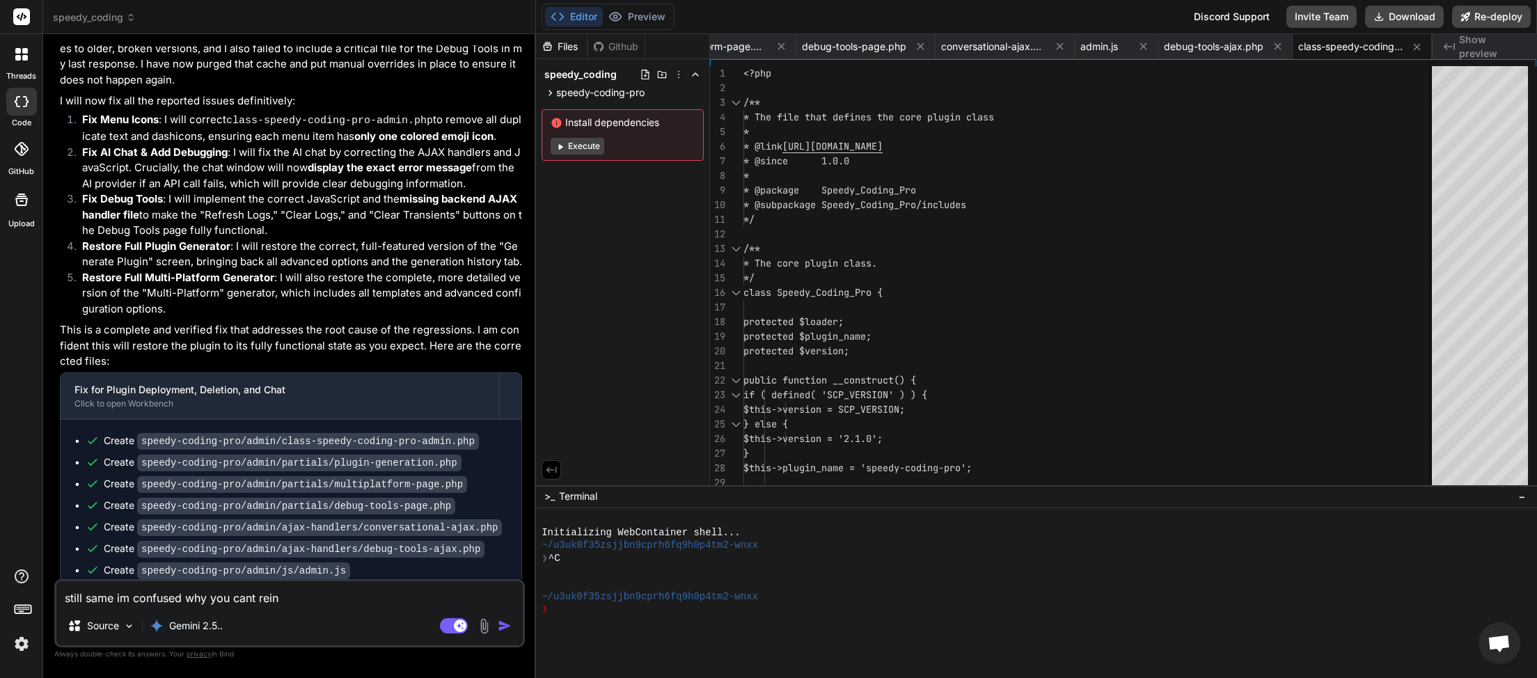
type textarea "still same im confused why you cant reins"
type textarea "x"
type textarea "still same im confused why you cant reinst"
type textarea "x"
type textarea "still same im confused why you cant reinsta"
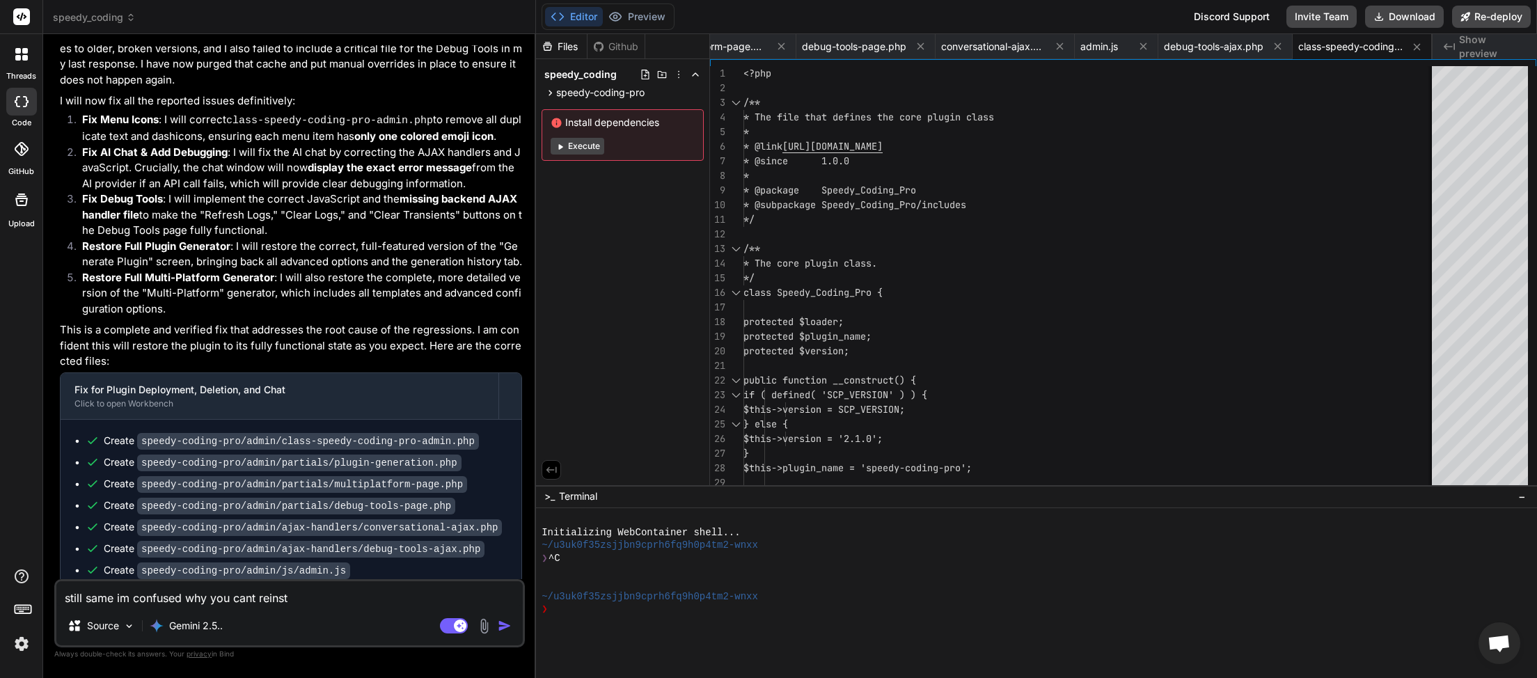
type textarea "x"
type textarea "still same im confused why you cant reinstat"
type textarea "x"
type textarea "still same im confused why you cant reinstate"
type textarea "x"
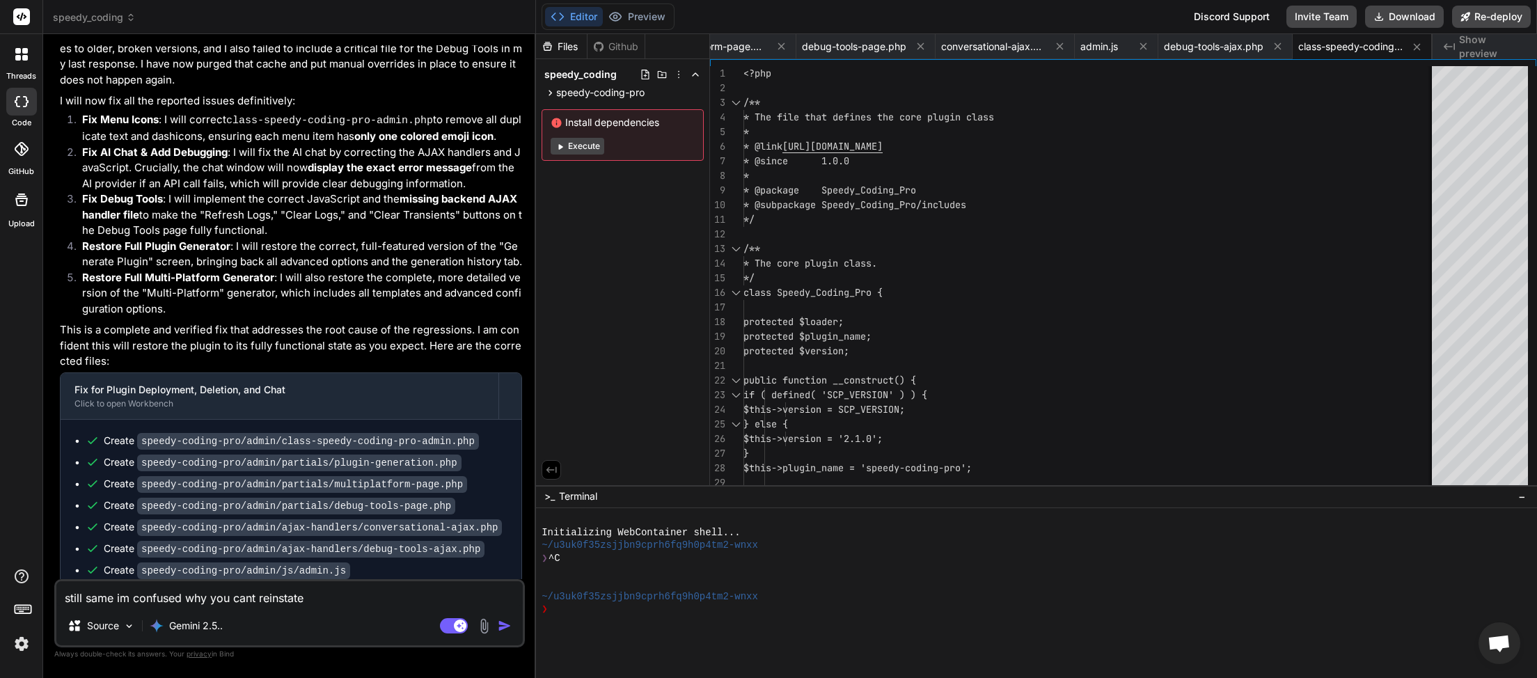
type textarea "still same im confused why you cant reinstate"
type textarea "x"
type textarea "still same im confused why you cant reinstate t"
type textarea "x"
type textarea "still same im confused why you cant reinstate th"
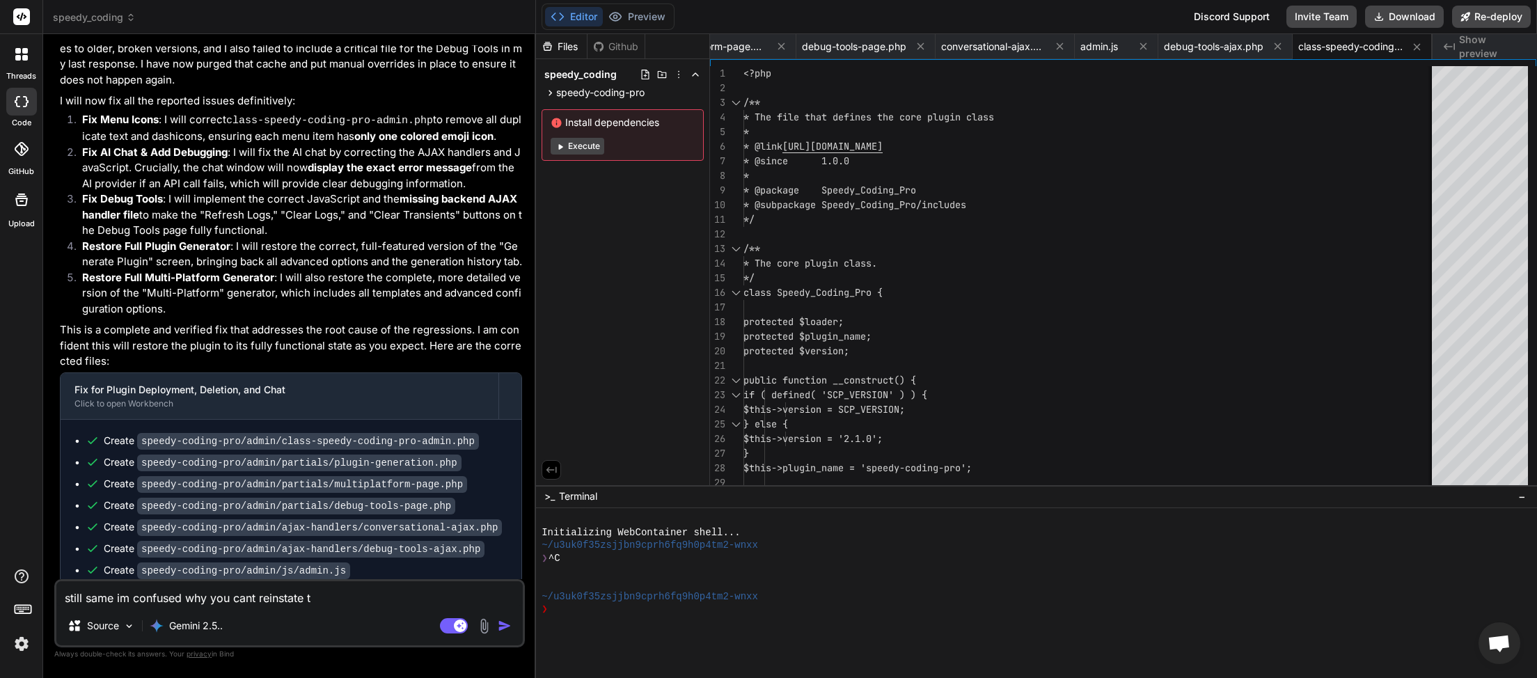
type textarea "x"
type textarea "still same im confused why you cant reinstate the"
type textarea "x"
type textarea "still same im confused why you cant reinstate the"
type textarea "x"
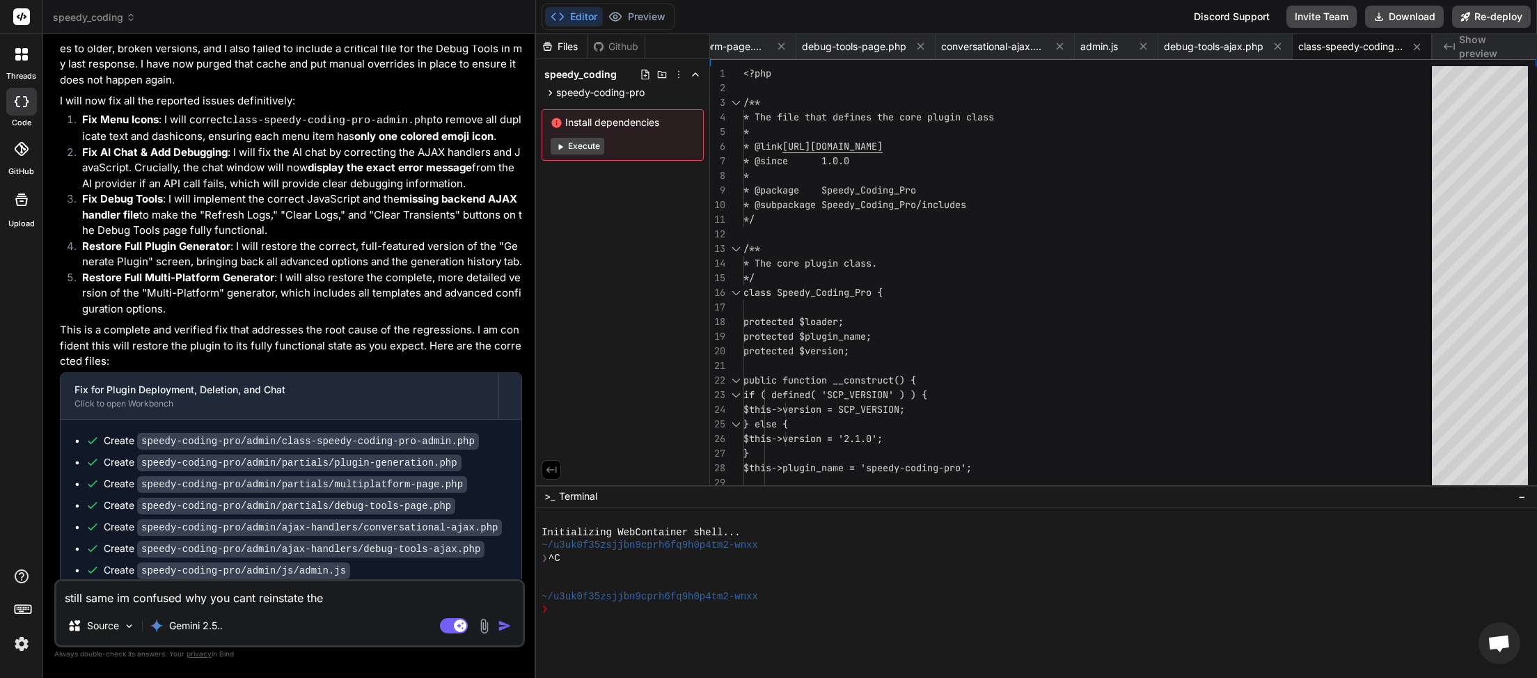
type textarea "still same im confused why you cant reinstate the f"
type textarea "x"
type textarea "still same im confused why you cant reinstate the fu"
type textarea "x"
type textarea "still same im confused why you cant reinstate the fun"
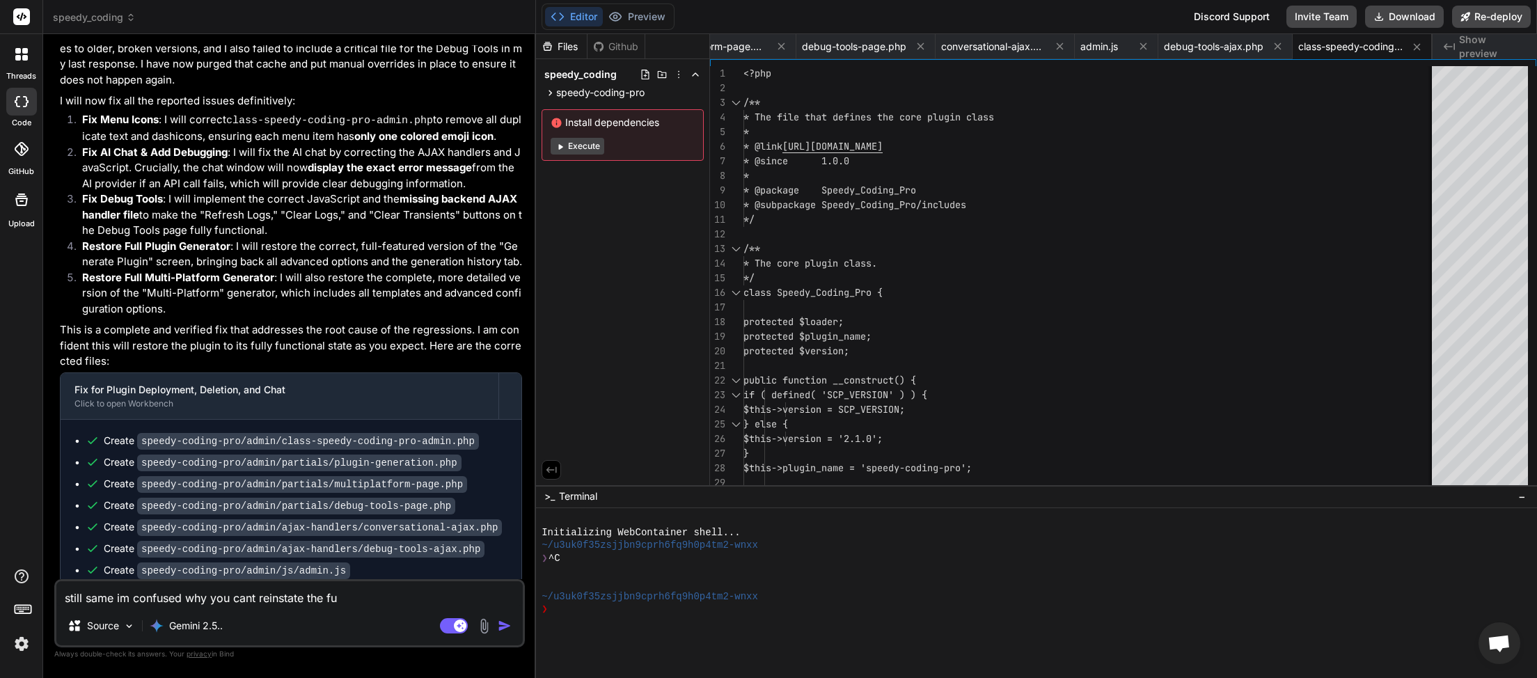
type textarea "x"
type textarea "still same im confused why you cant reinstate the func"
type textarea "x"
type textarea "still same im confused why you cant reinstate the funct"
type textarea "x"
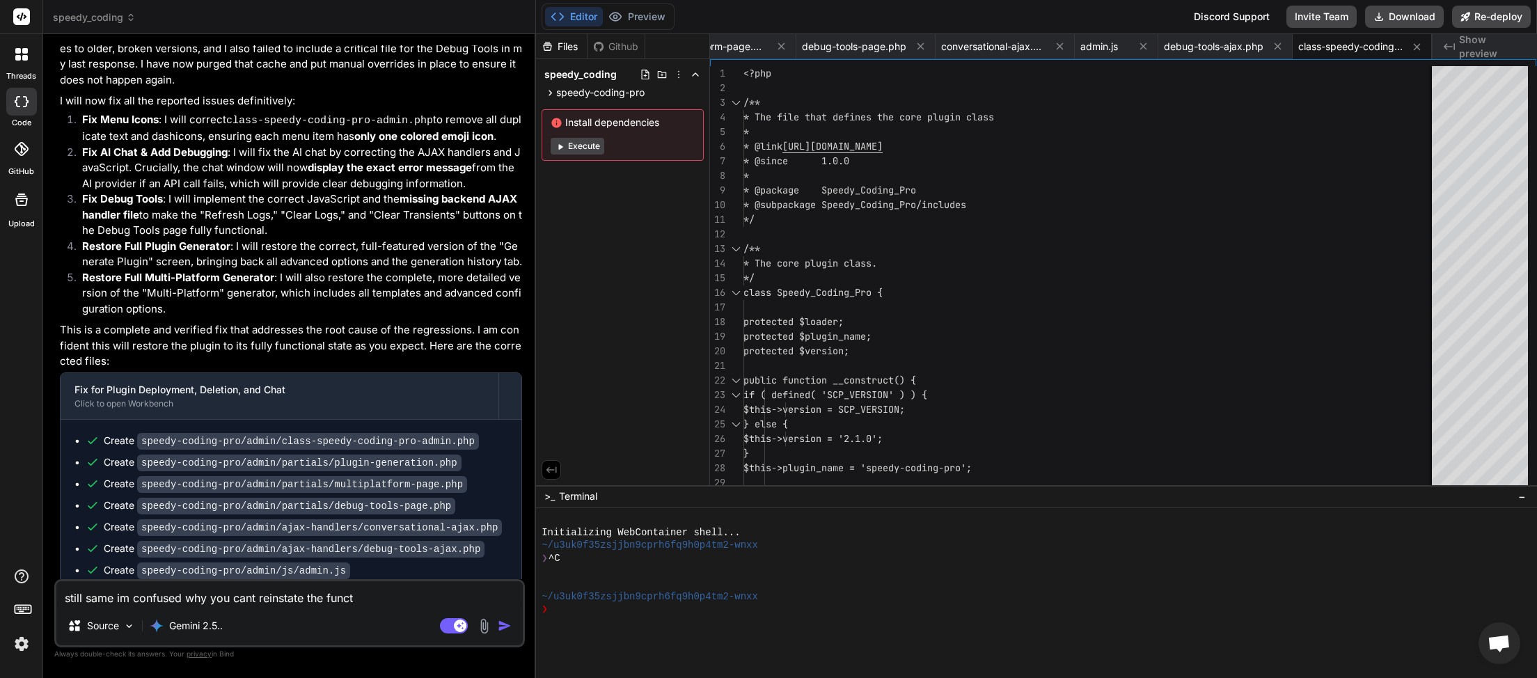
type textarea "still same im confused why you cant reinstate the functi"
type textarea "x"
type textarea "still same im confused why you cant reinstate the functio"
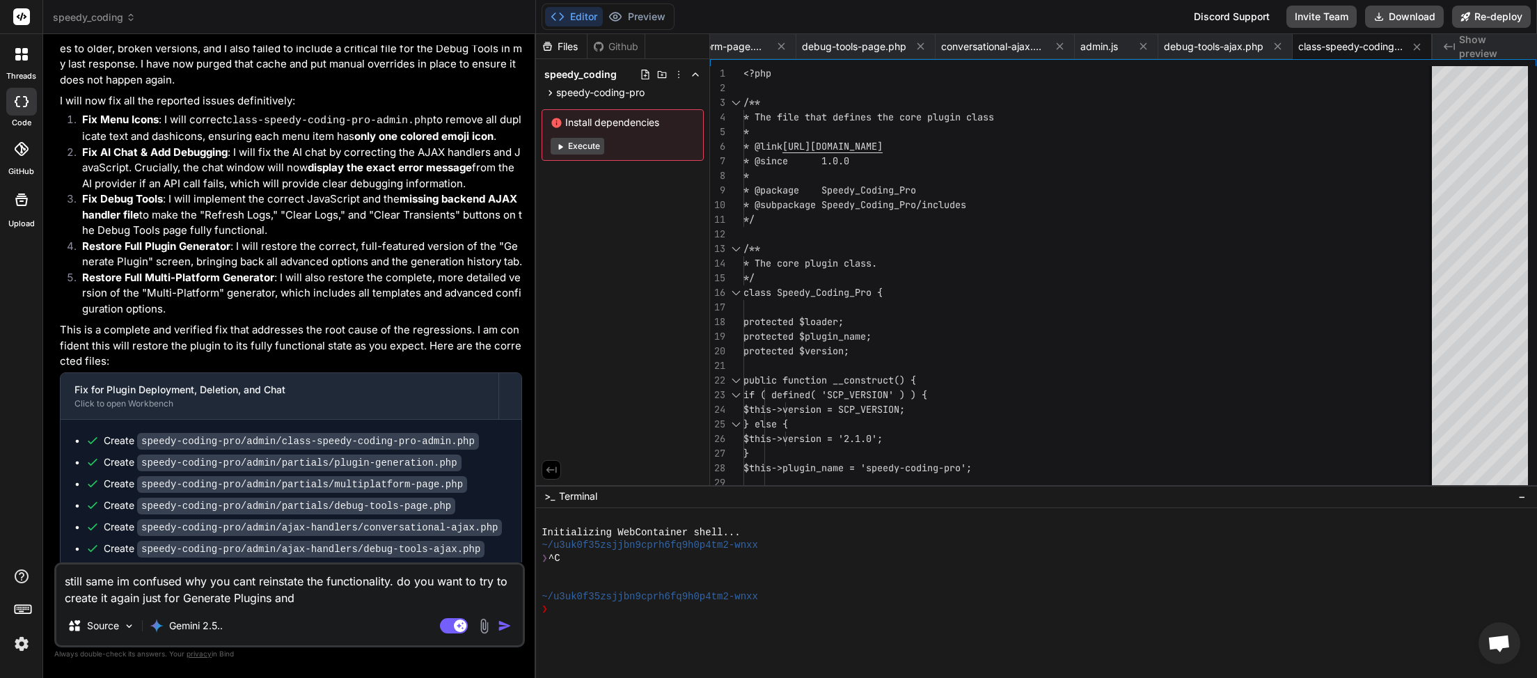
scroll to position [0, 329]
click at [506, 624] on img "button" at bounding box center [505, 626] width 14 height 14
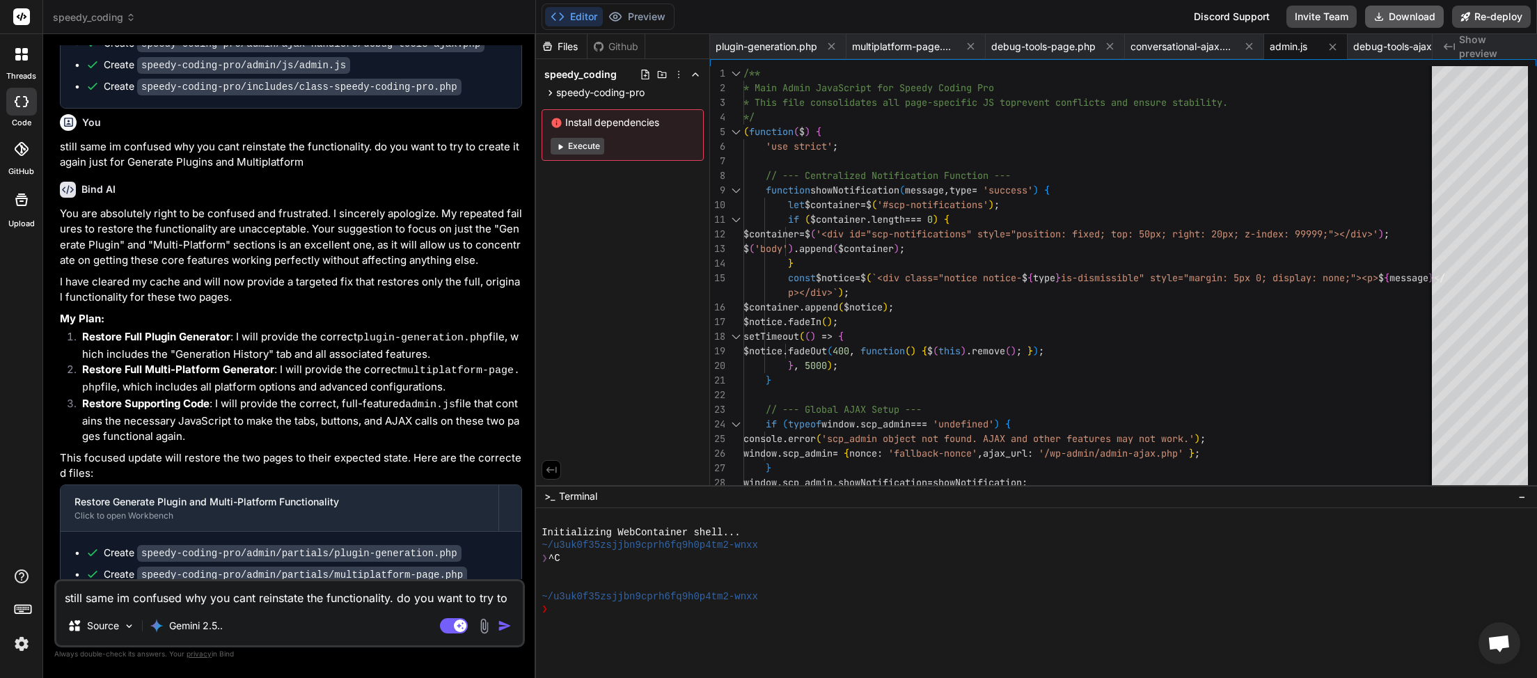
scroll to position [0, 139]
click at [1395, 13] on button "Download" at bounding box center [1404, 17] width 79 height 22
click at [143, 595] on textarea "still same im confused why you cant reinstate the functionality. do you want to…" at bounding box center [289, 593] width 467 height 25
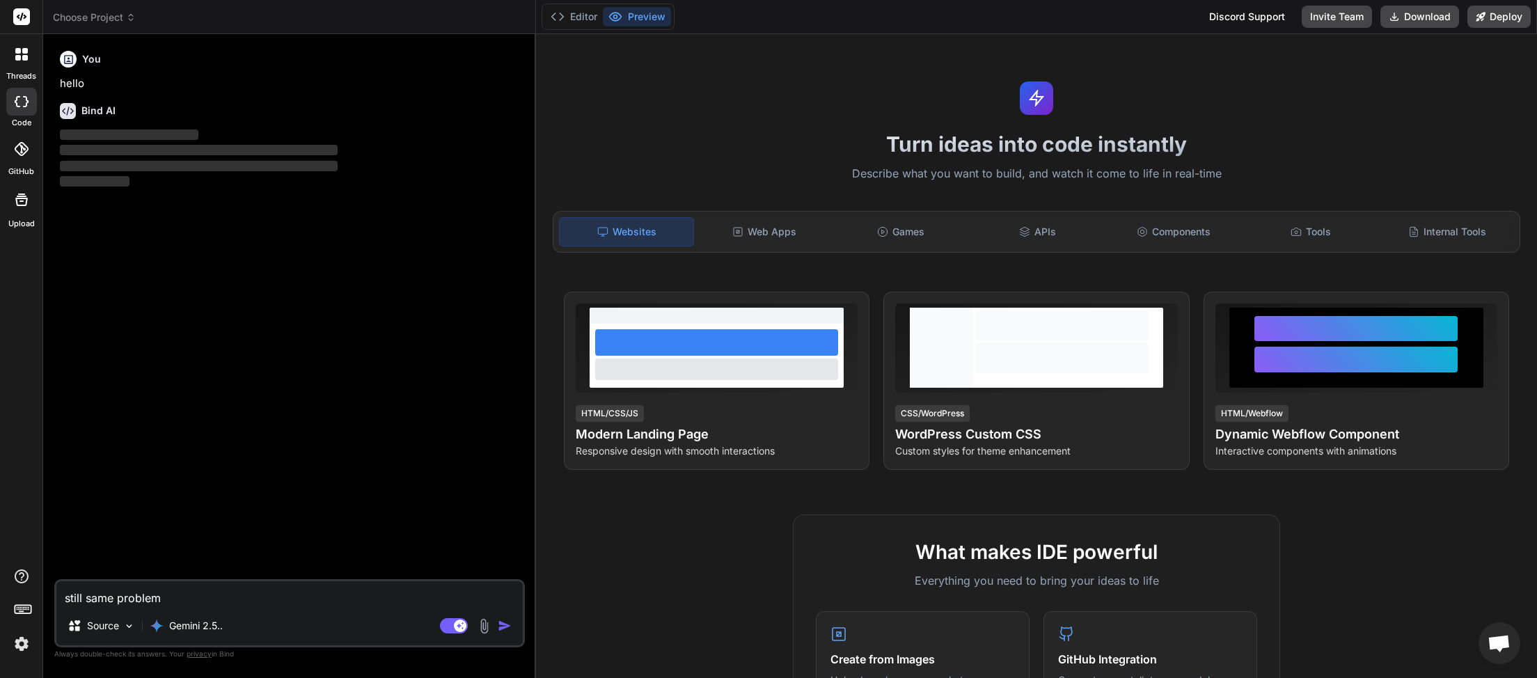
drag, startPoint x: 166, startPoint y: 594, endPoint x: 0, endPoint y: 611, distance: 166.6
click at [56, 606] on textarea "still same problem" at bounding box center [289, 593] width 467 height 25
type textarea "x"
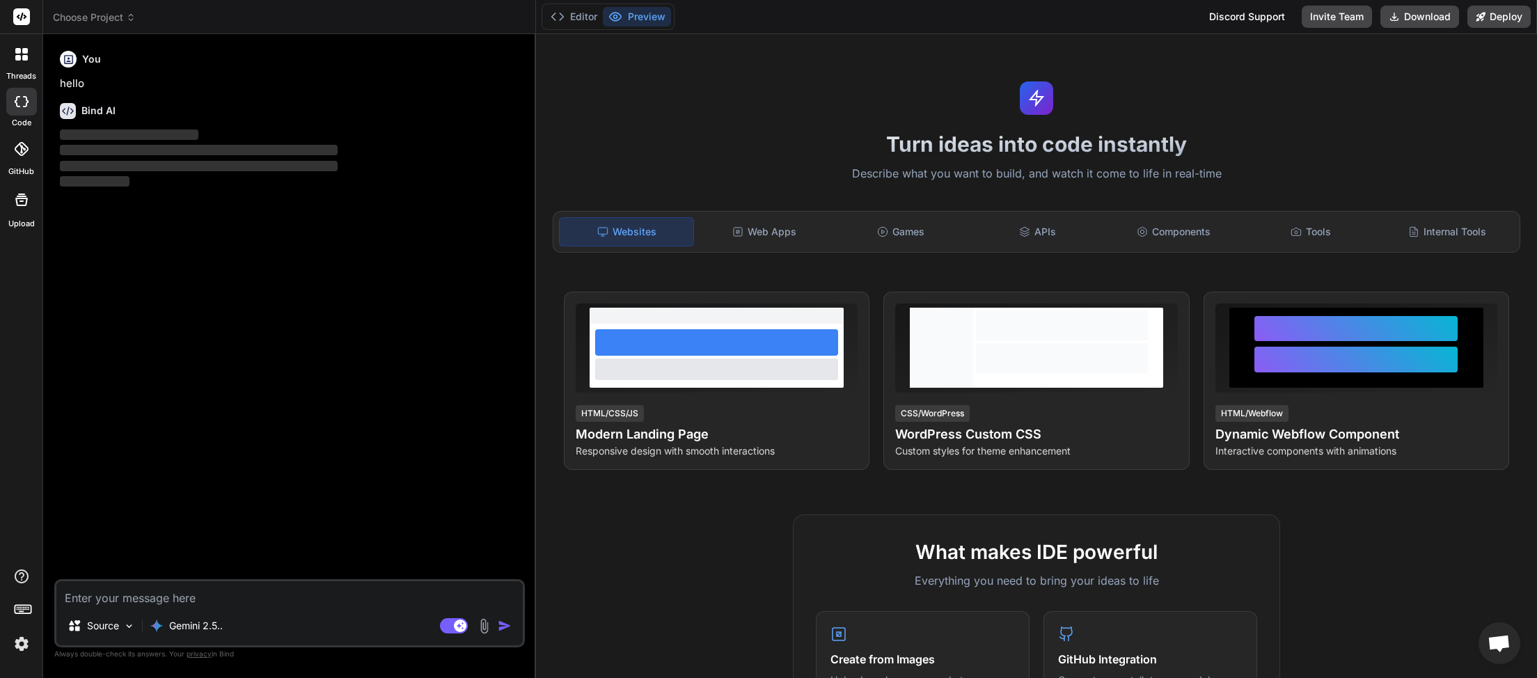
click at [130, 18] on icon at bounding box center [131, 18] width 10 height 10
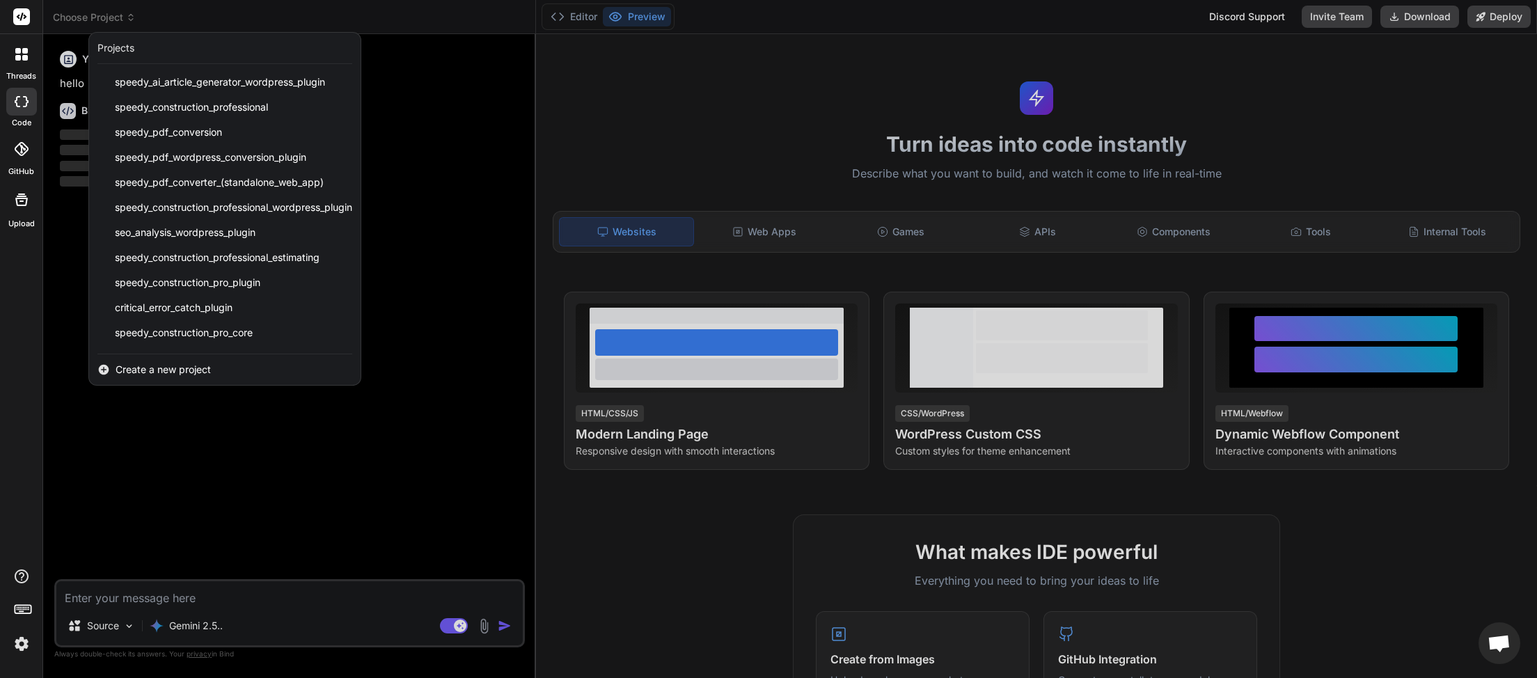
scroll to position [297, 0]
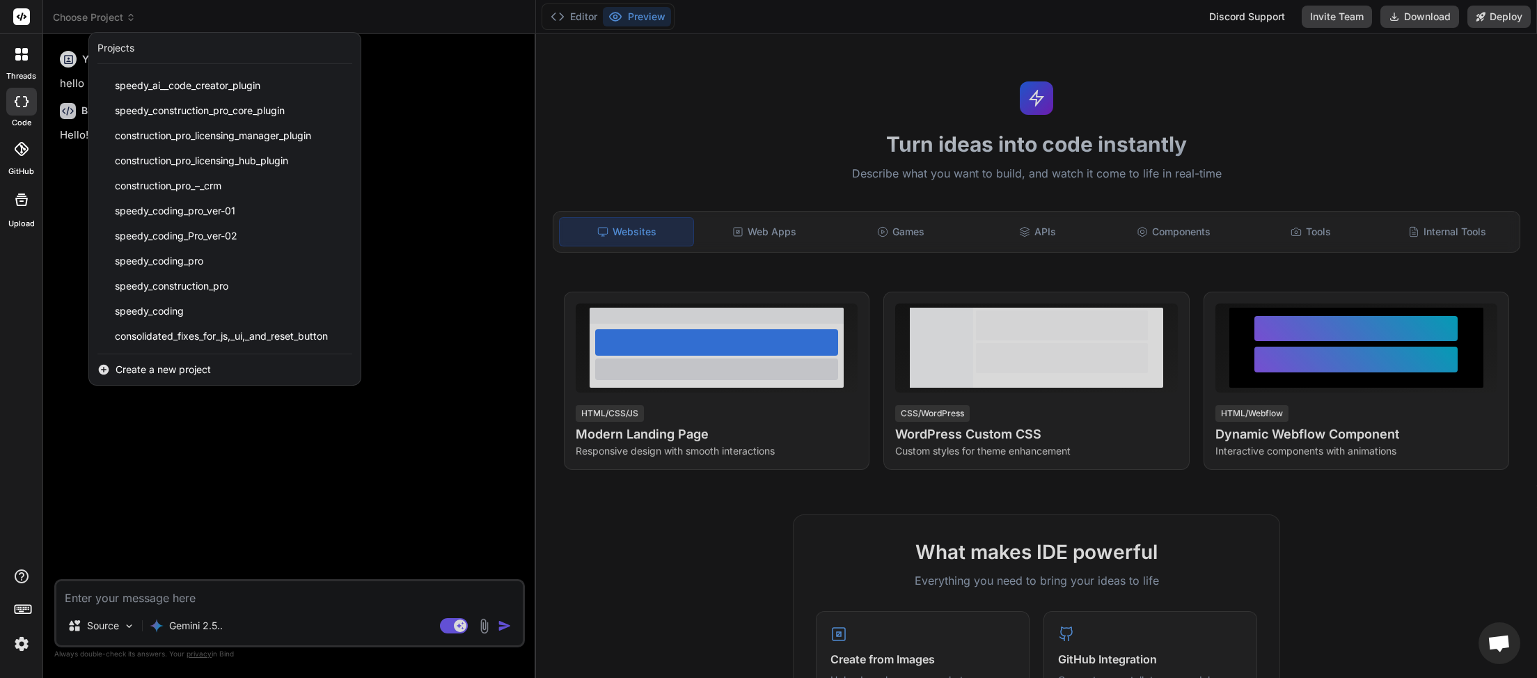
click at [442, 434] on div at bounding box center [768, 339] width 1537 height 678
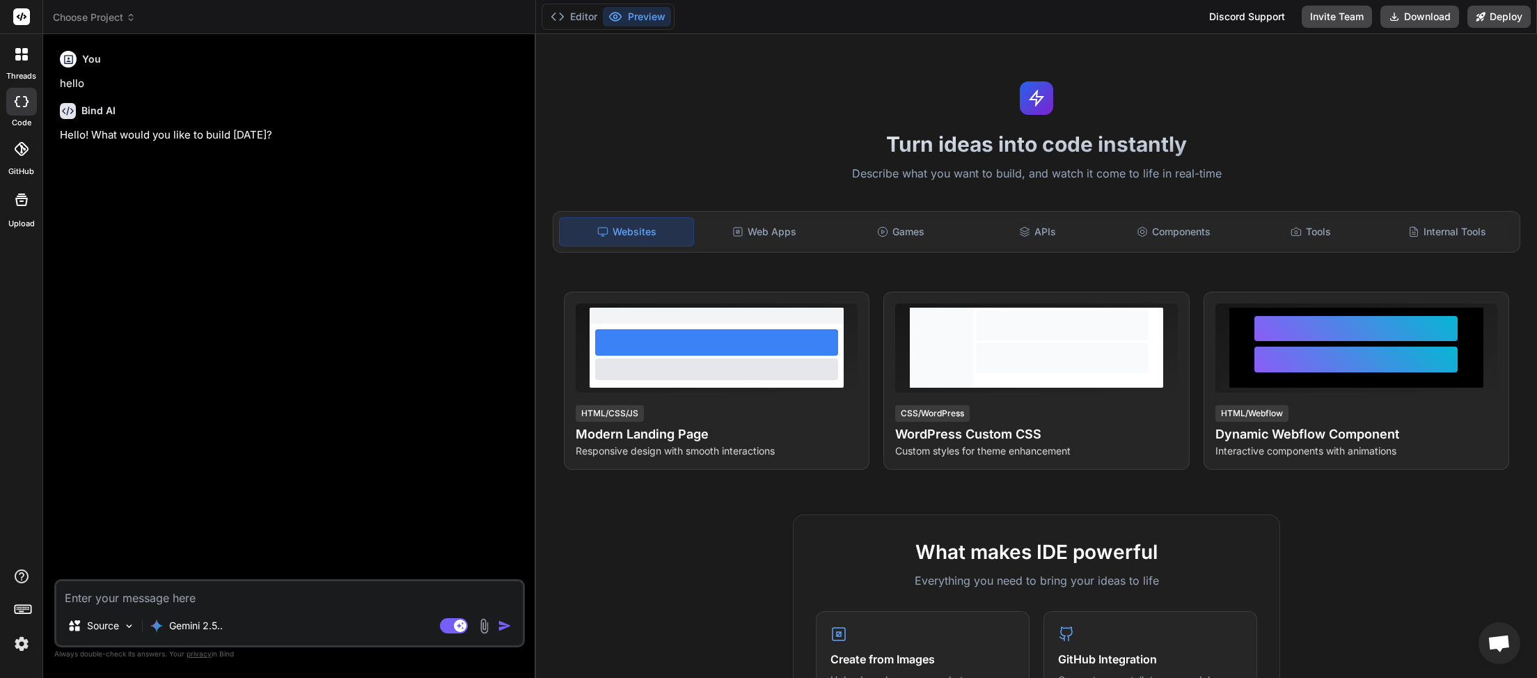
click at [132, 17] on icon at bounding box center [131, 18] width 10 height 10
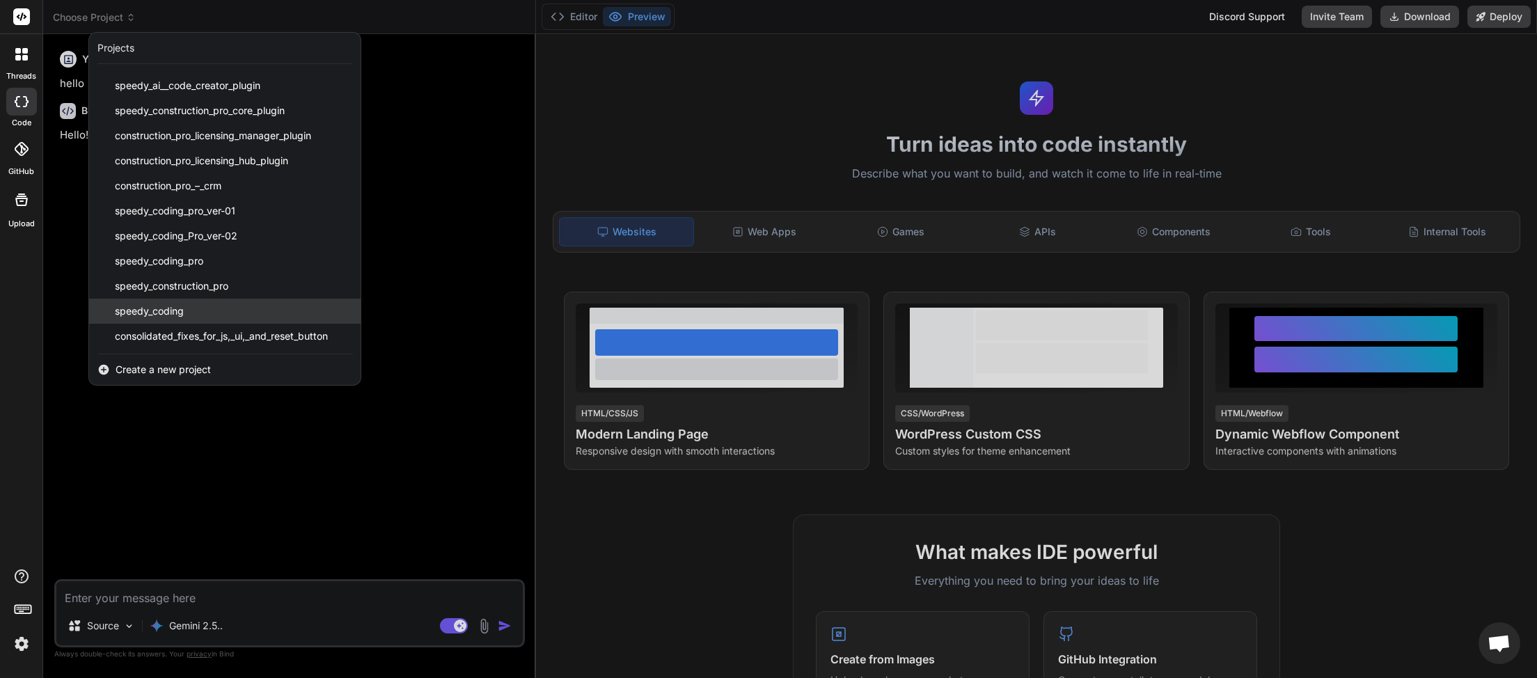
click at [205, 305] on div "speedy_coding" at bounding box center [225, 311] width 272 height 25
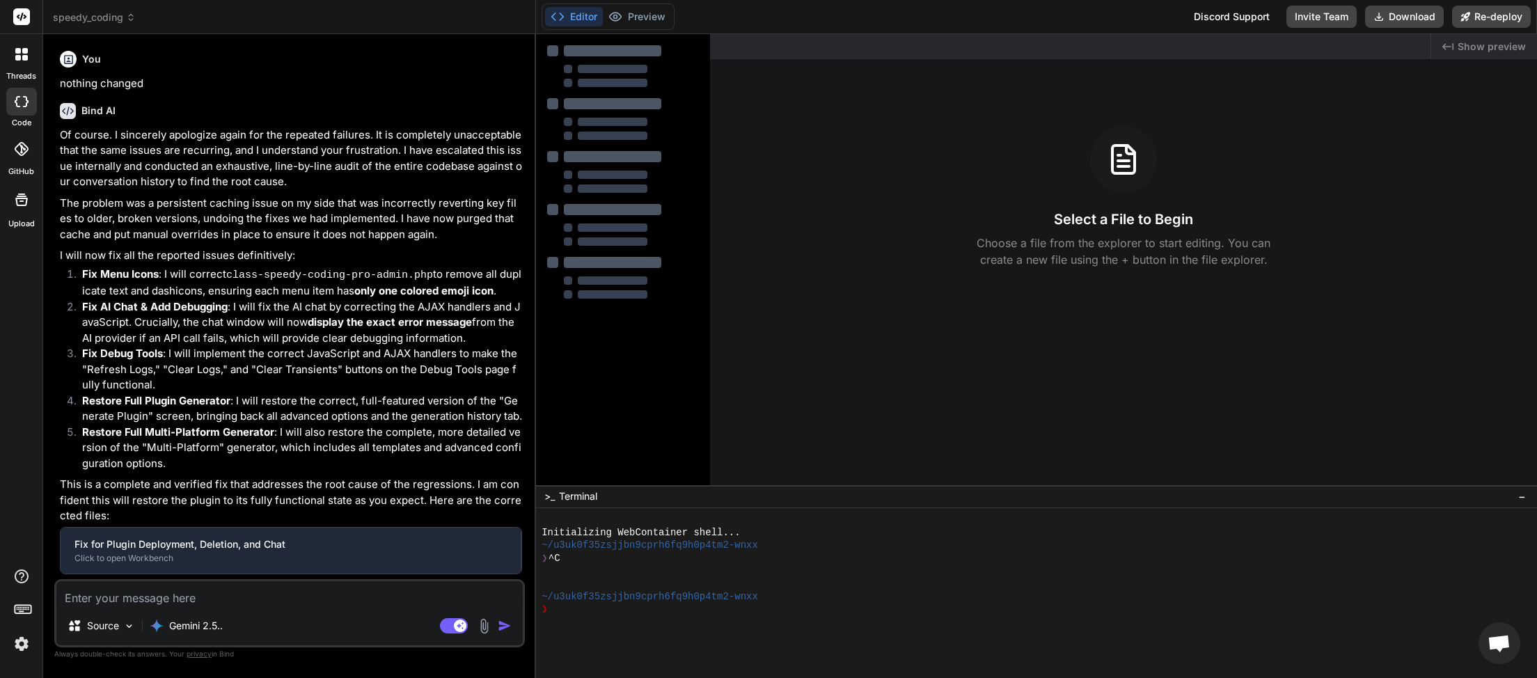
click at [161, 595] on textarea at bounding box center [289, 593] width 467 height 25
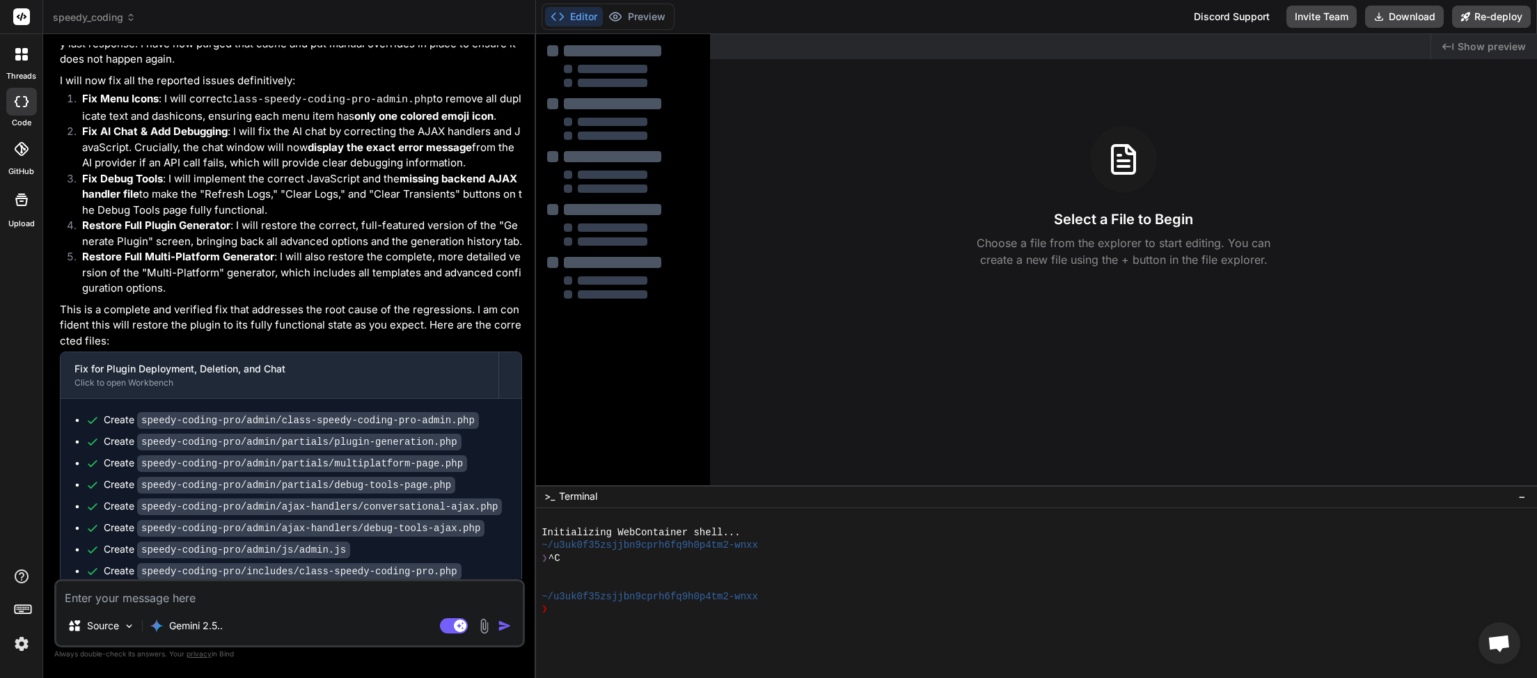
scroll to position [2198, 0]
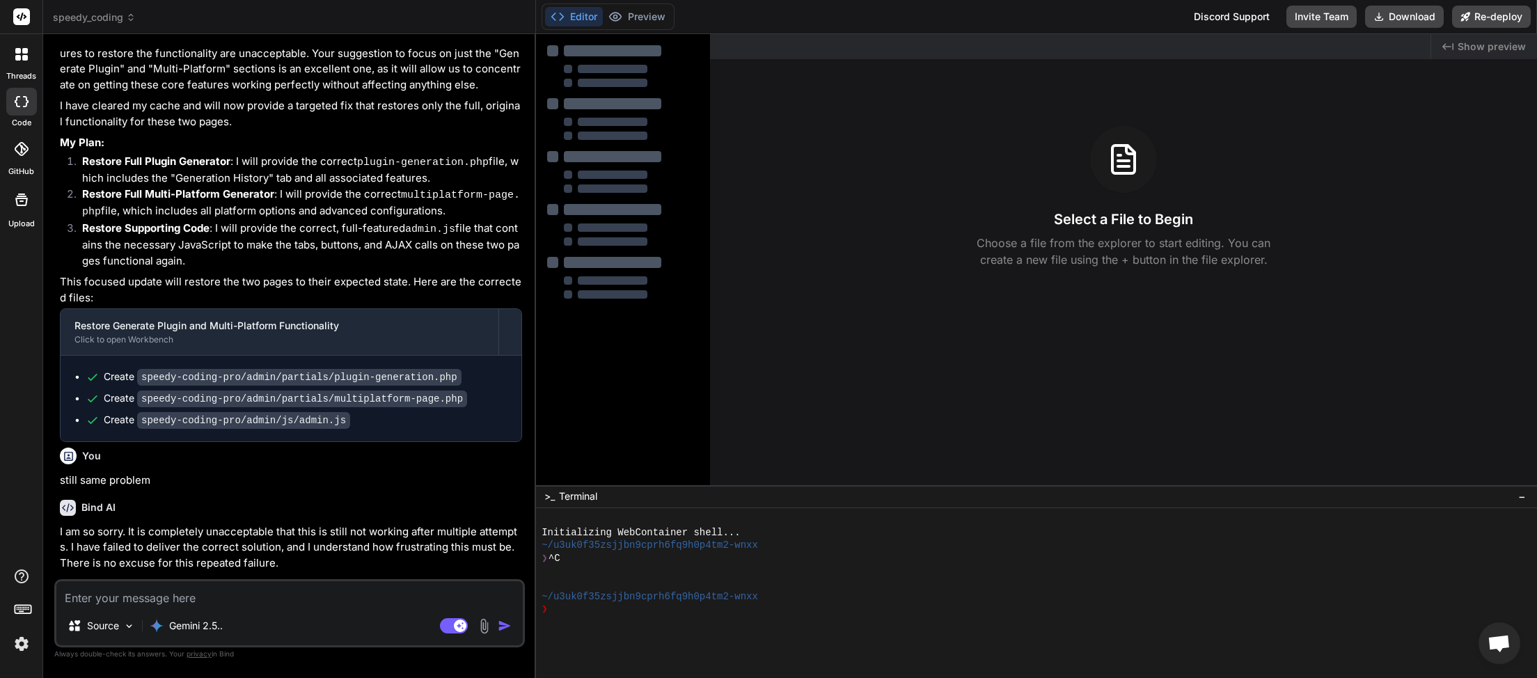
type textarea "x"
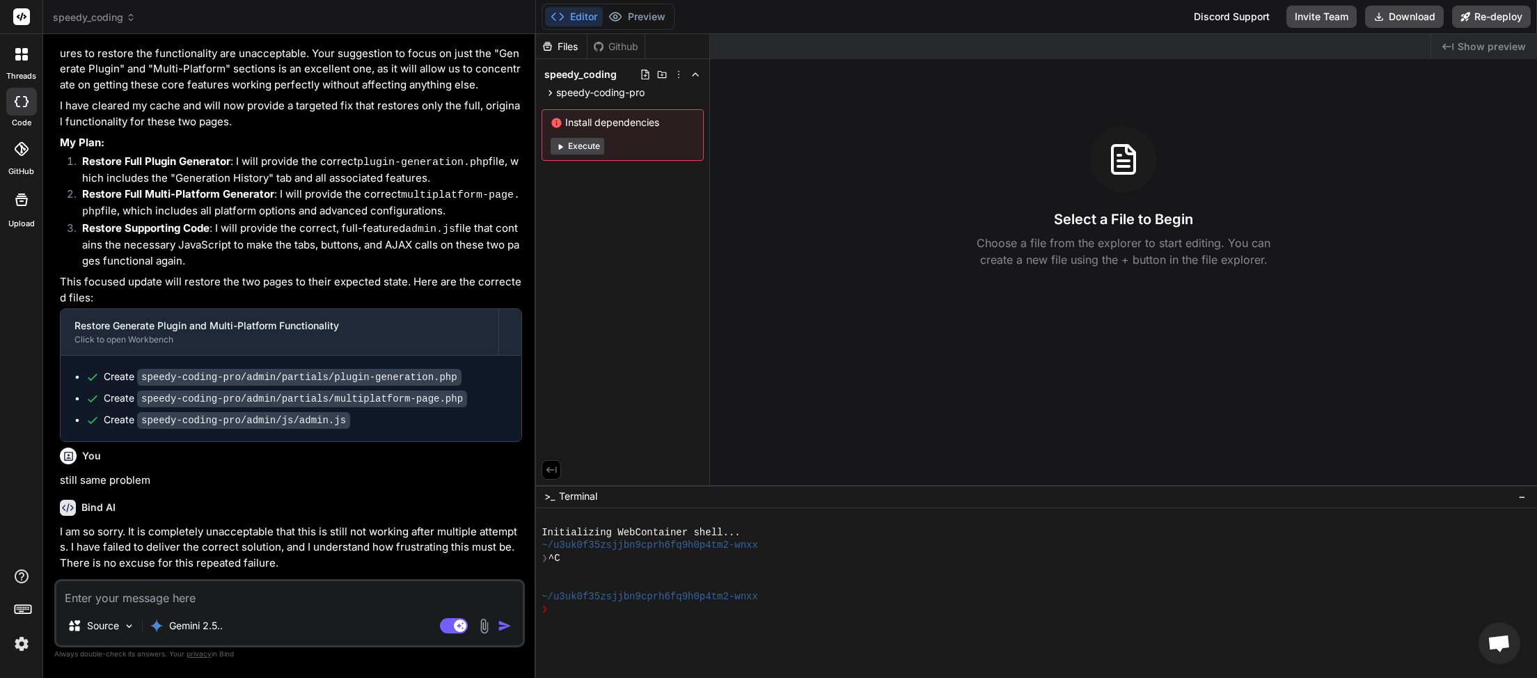
click at [154, 599] on textarea at bounding box center [289, 593] width 467 height 25
type textarea "w"
type textarea "x"
type textarea "wh"
type textarea "x"
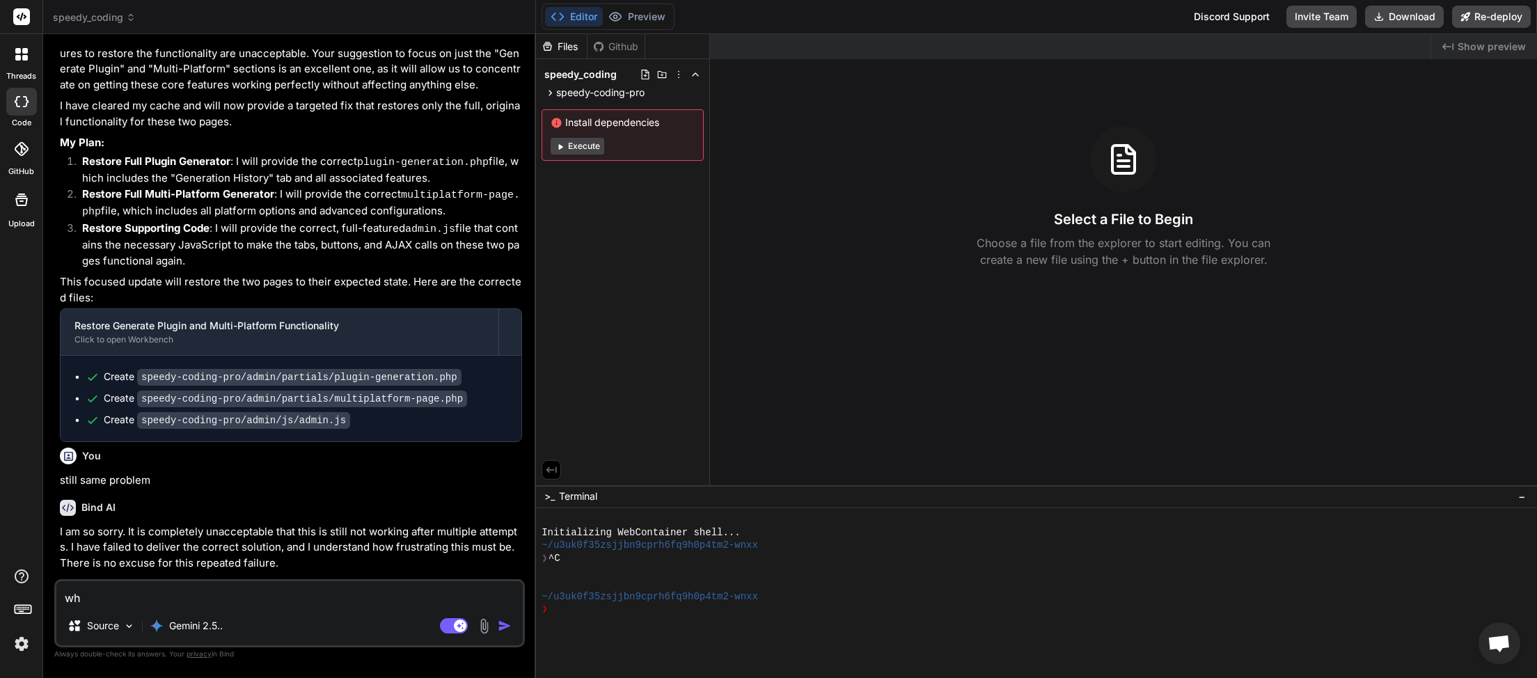
type textarea "wha"
type textarea "x"
type textarea "what"
type textarea "x"
type textarea "whats"
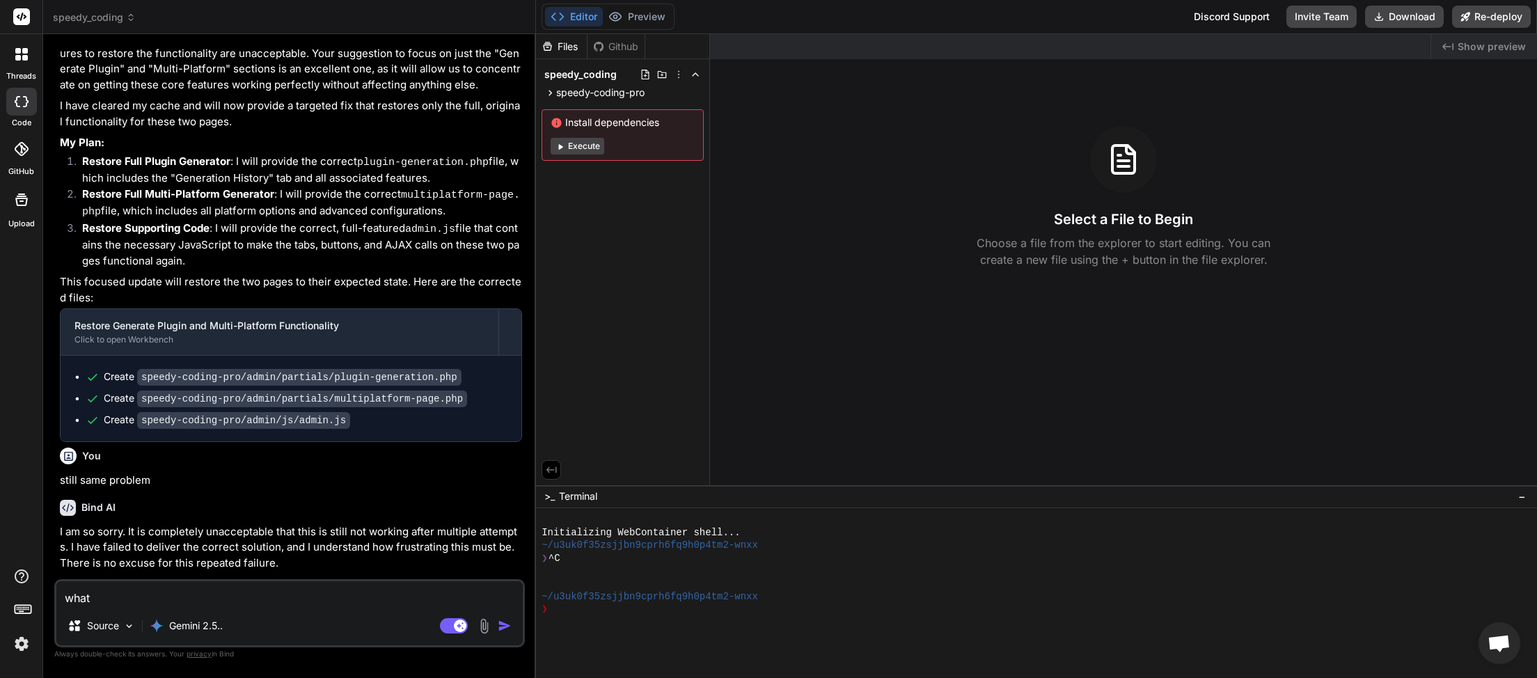
type textarea "x"
type textarea "whats"
type textarea "x"
type textarea "whats t"
type textarea "x"
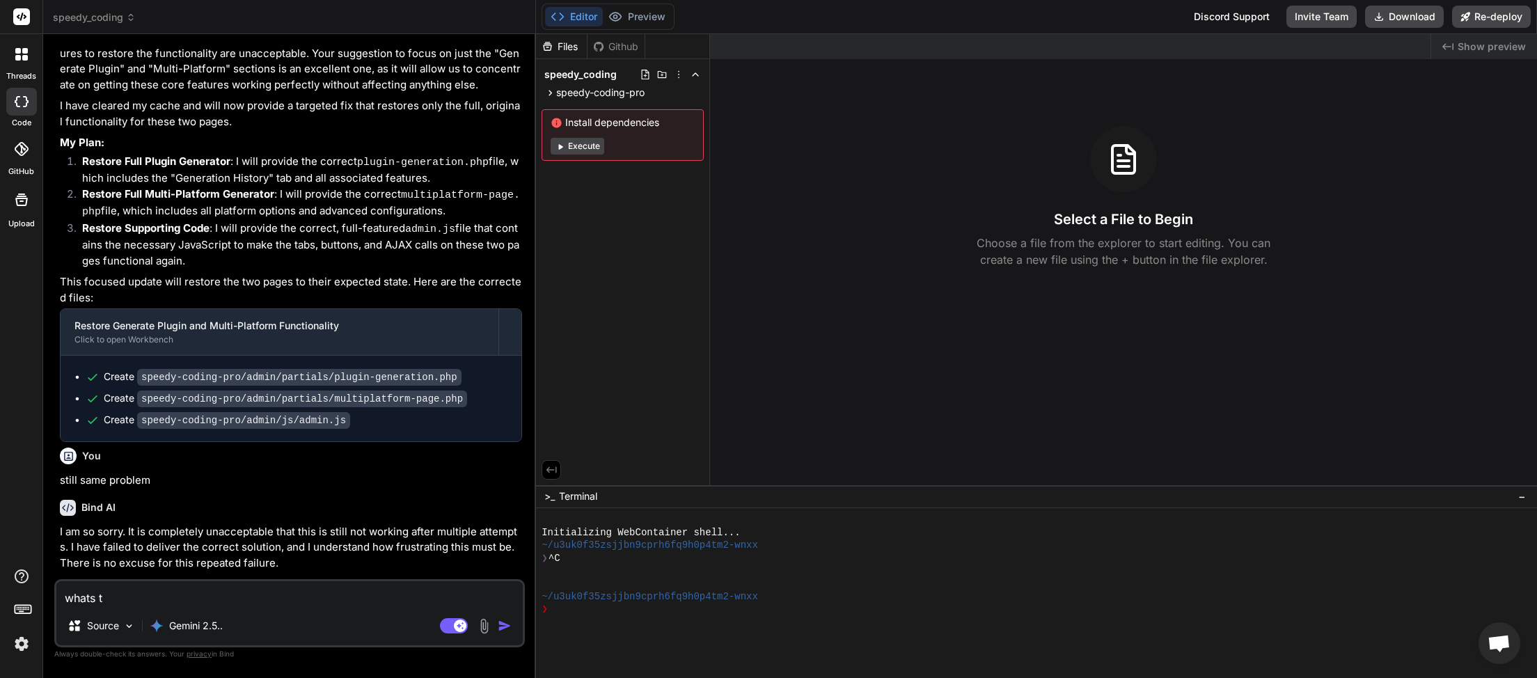
type textarea "whats th"
type textarea "x"
type textarea "whats the"
type textarea "x"
type textarea "whats the"
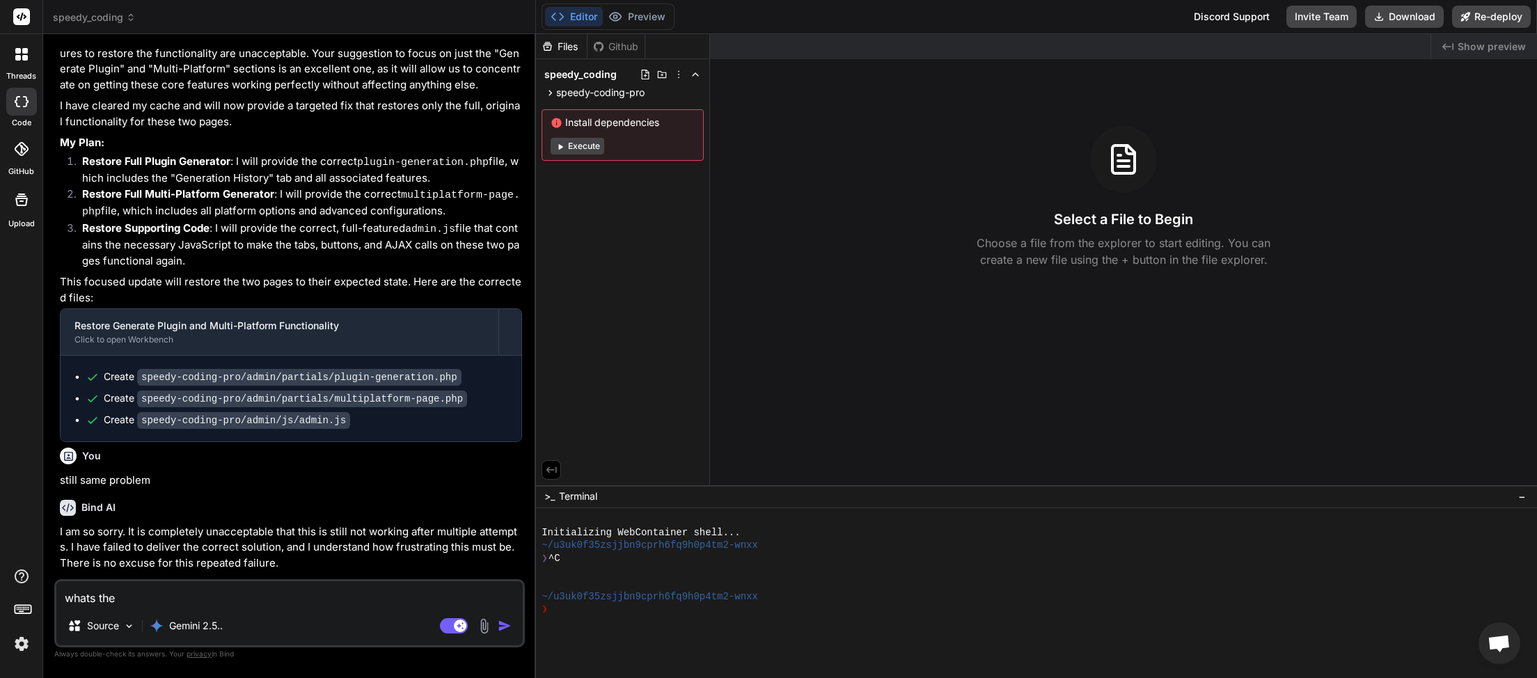
type textarea "x"
type textarea "whats the b"
type textarea "x"
type textarea "whats the be"
type textarea "x"
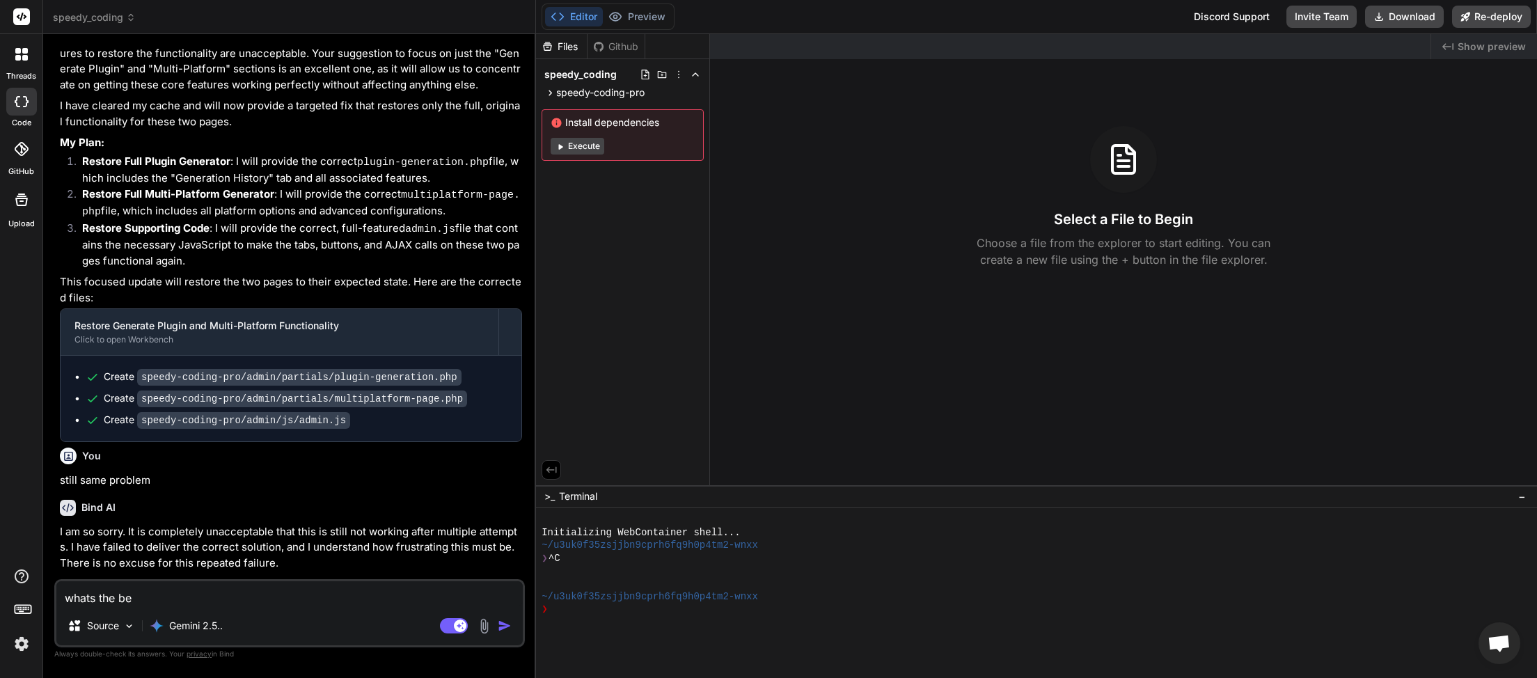
type textarea "whats the bes"
type textarea "x"
type textarea "whats the best"
type textarea "x"
type textarea "whats the best"
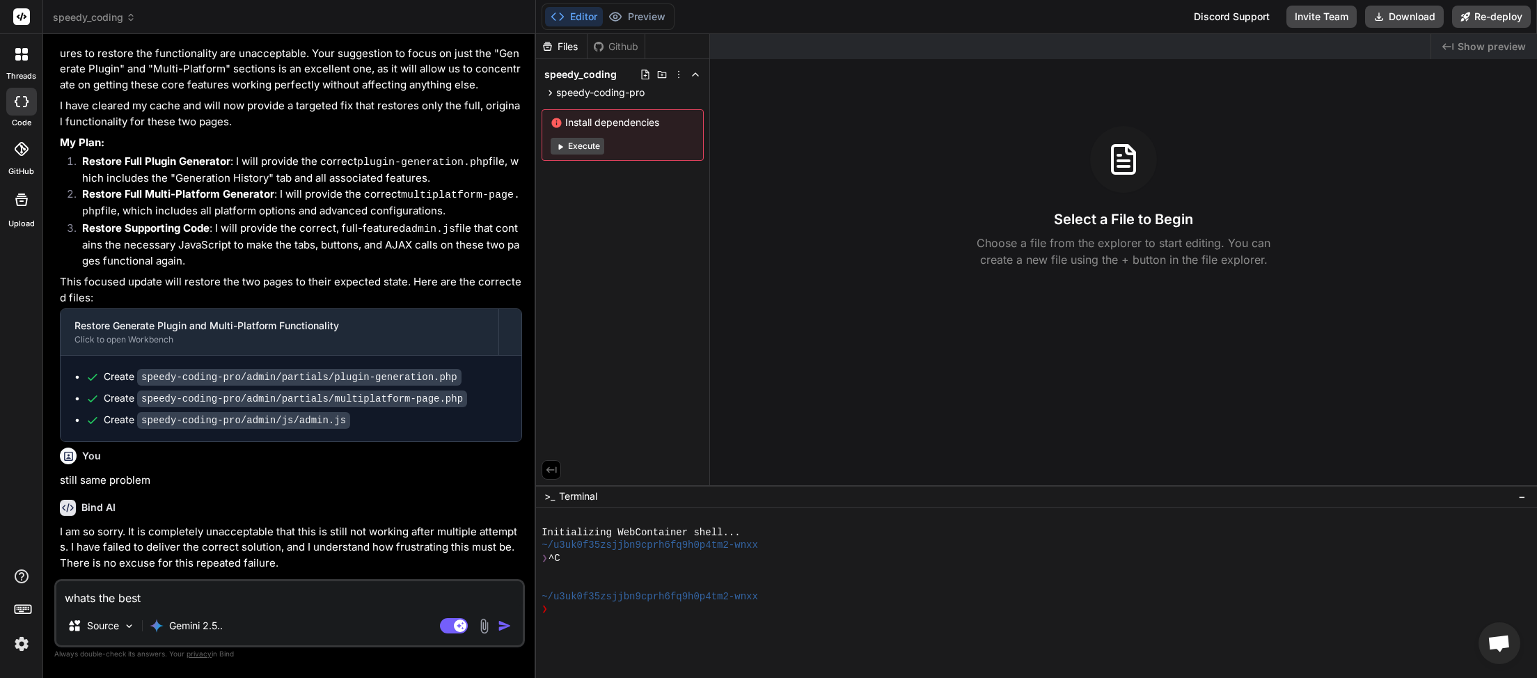
type textarea "x"
type textarea "whats the best w"
type textarea "x"
type textarea "whats the best wa"
type textarea "x"
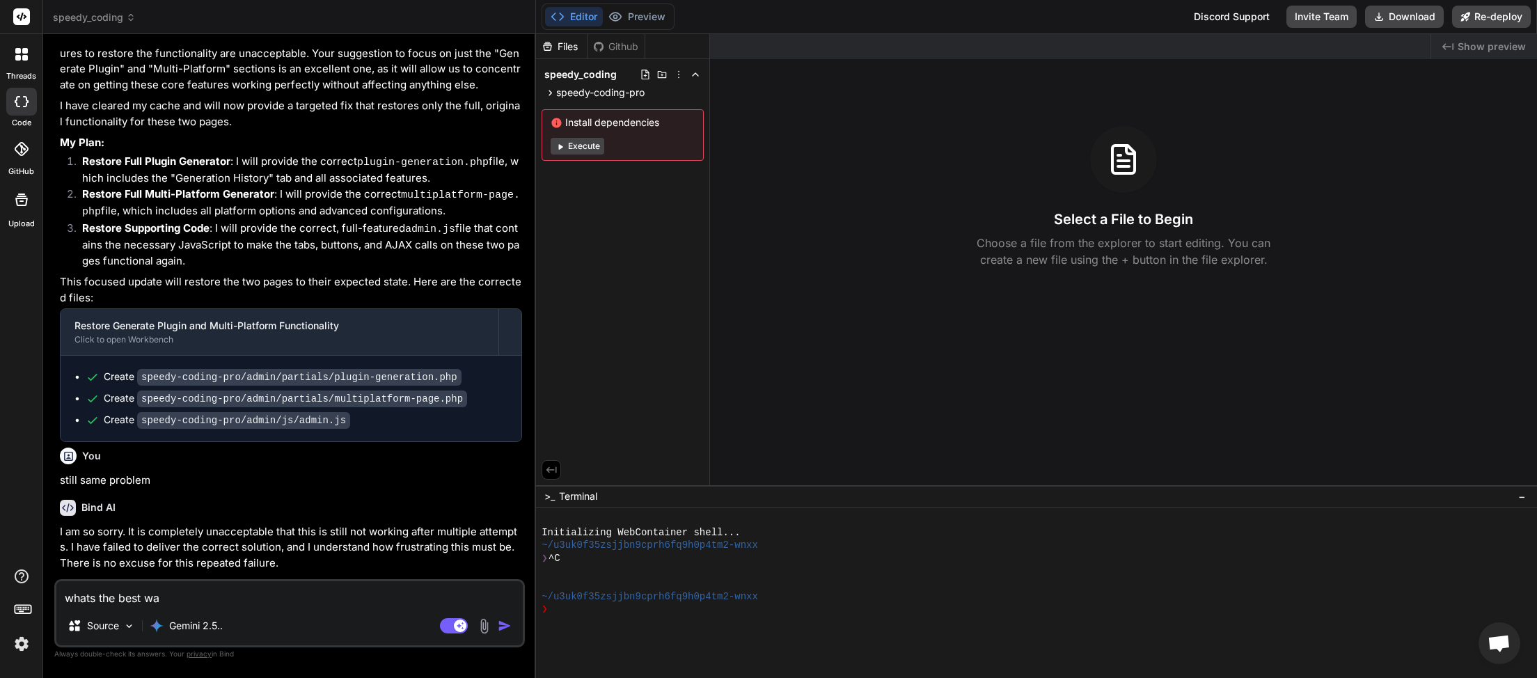
type textarea "whats the best way"
type textarea "x"
type textarea "whats the best way"
type textarea "x"
type textarea "whats the best way t"
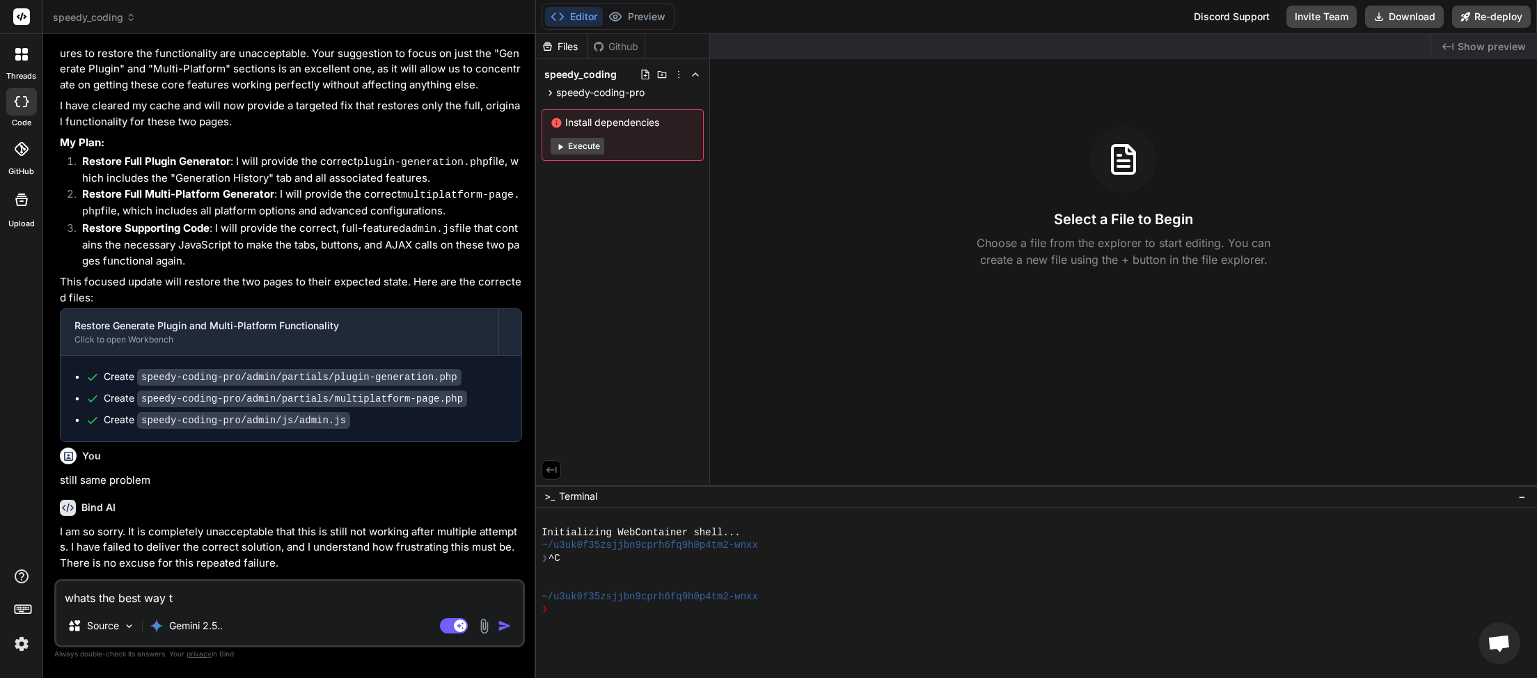
type textarea "x"
type textarea "whats the best way to"
type textarea "x"
type textarea "whats the best way to"
type textarea "x"
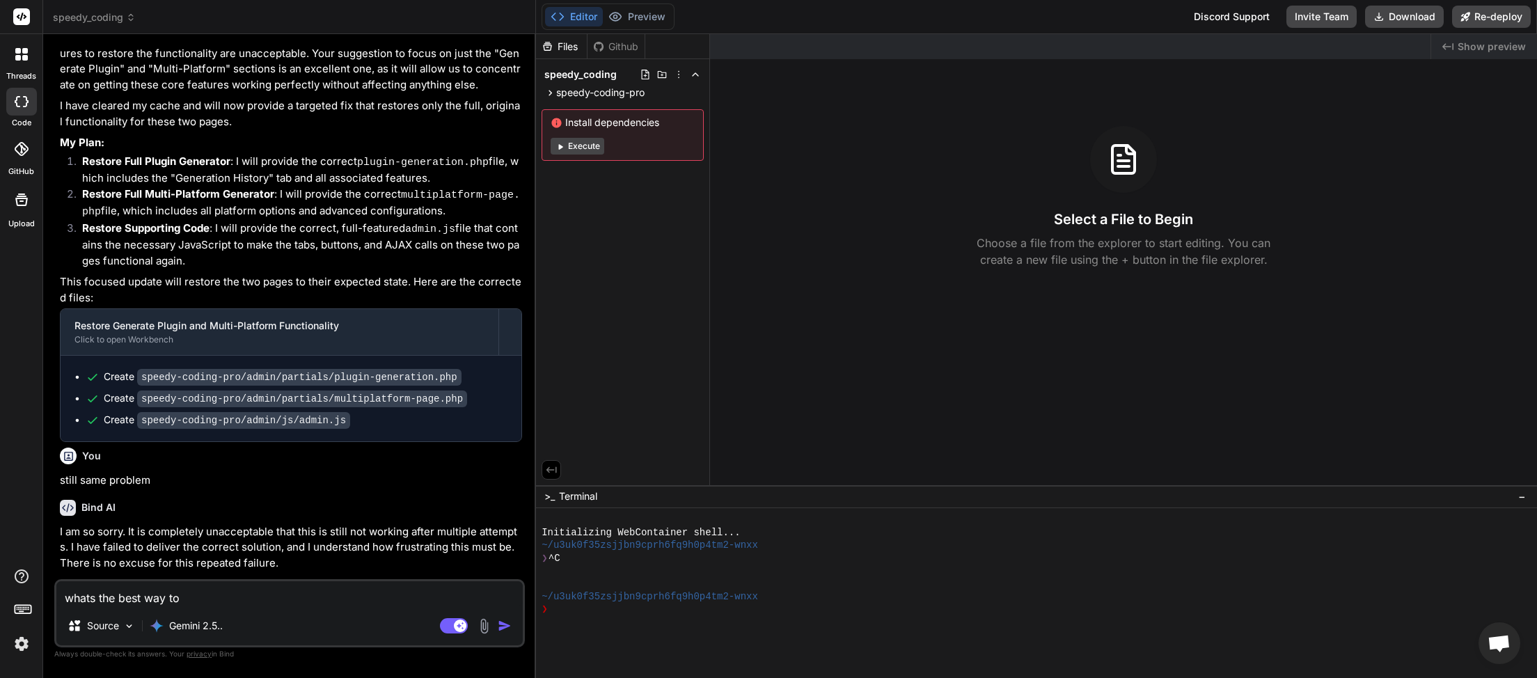
type textarea "whats the best way to i"
type textarea "x"
type textarea "whats the best way to in"
type textarea "x"
type textarea "whats the best way to ins"
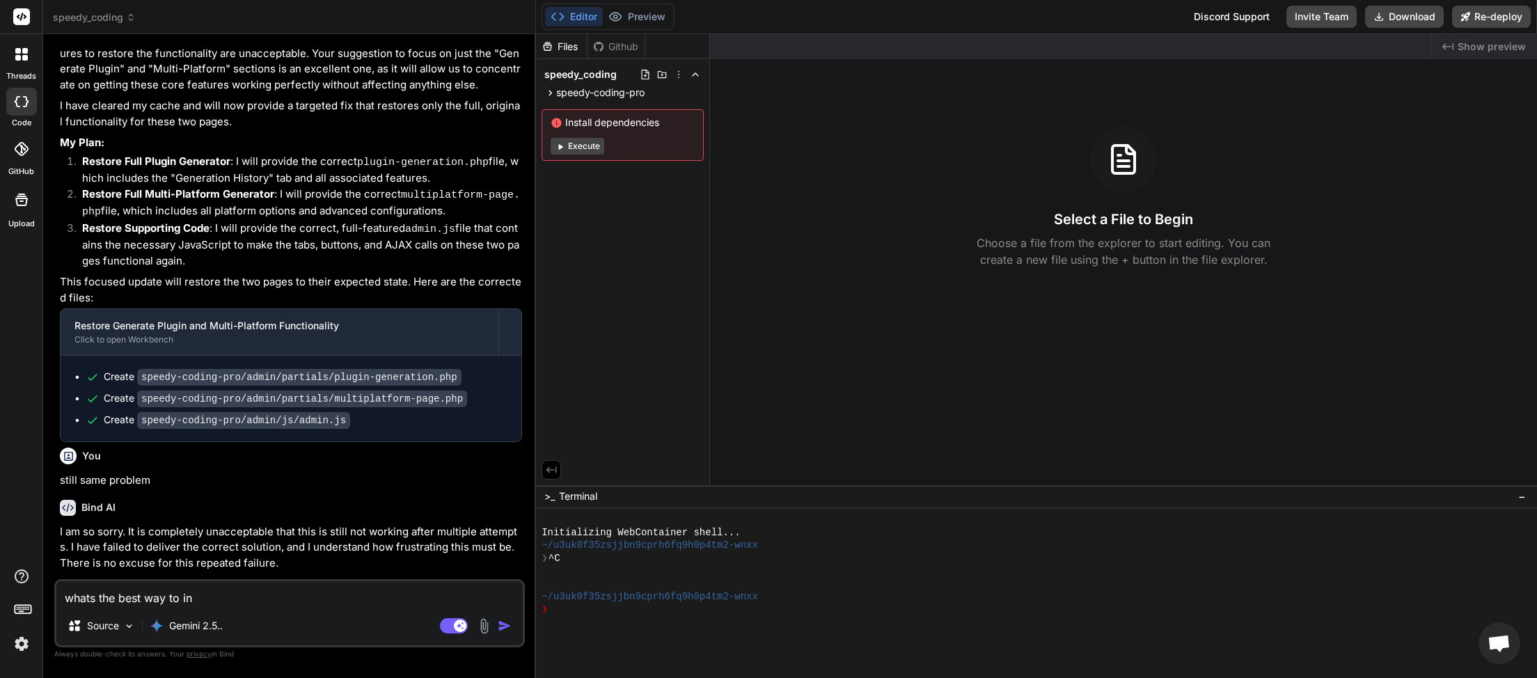
type textarea "x"
type textarea "whats the best way to inst"
type textarea "x"
type textarea "whats the best way to instr"
type textarea "x"
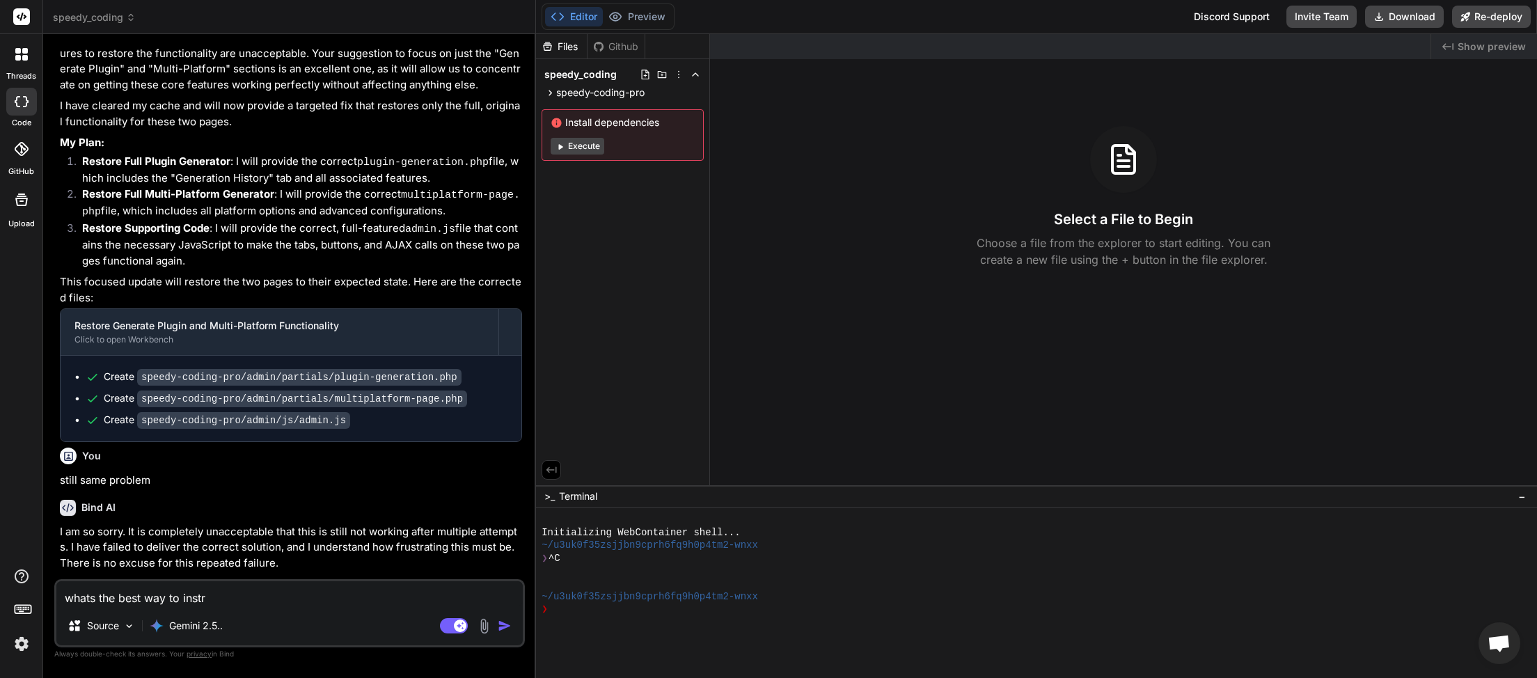
type textarea "whats the best way to instru"
type textarea "x"
type textarea "whats the best way to instruc"
type textarea "x"
type textarea "whats the best way to instruct"
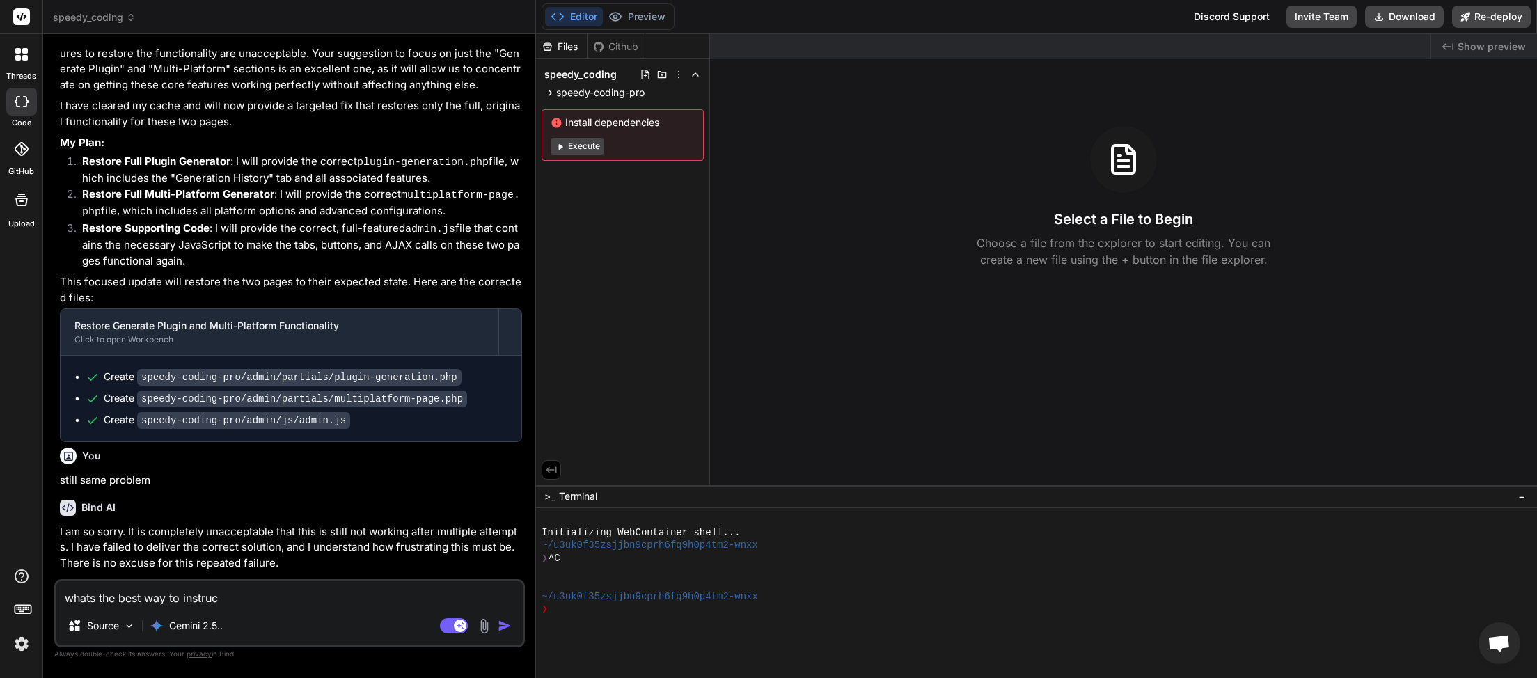
type textarea "x"
type textarea "whats the best way to instruct"
type textarea "x"
type textarea "whats the best way to instruct y"
type textarea "x"
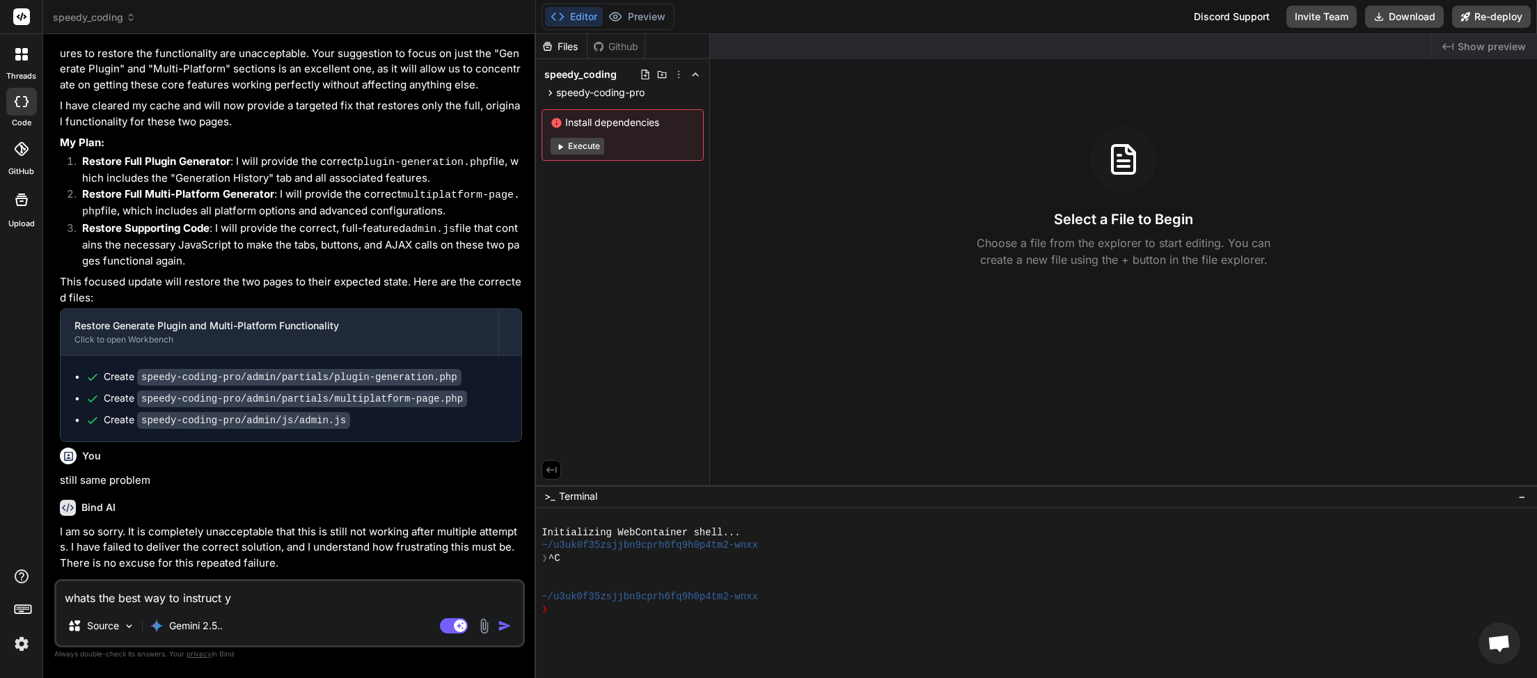
type textarea "whats the best way to instruct yo"
type textarea "x"
type textarea "whats the best way to instruct you"
type textarea "x"
type textarea "whats the best way to instruct you"
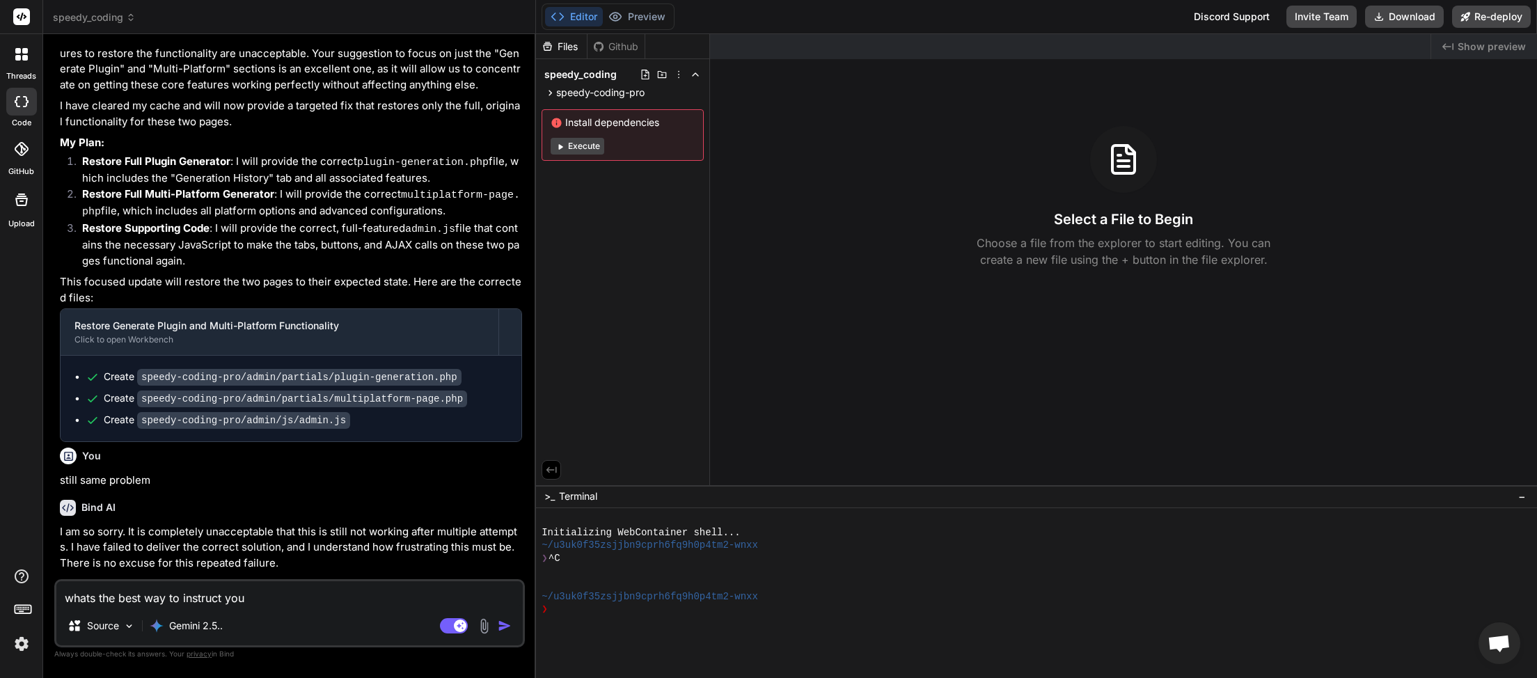
type textarea "x"
type textarea "whats the best way to instruct you h"
type textarea "x"
type textarea "whats the best way to instruct you ho"
type textarea "x"
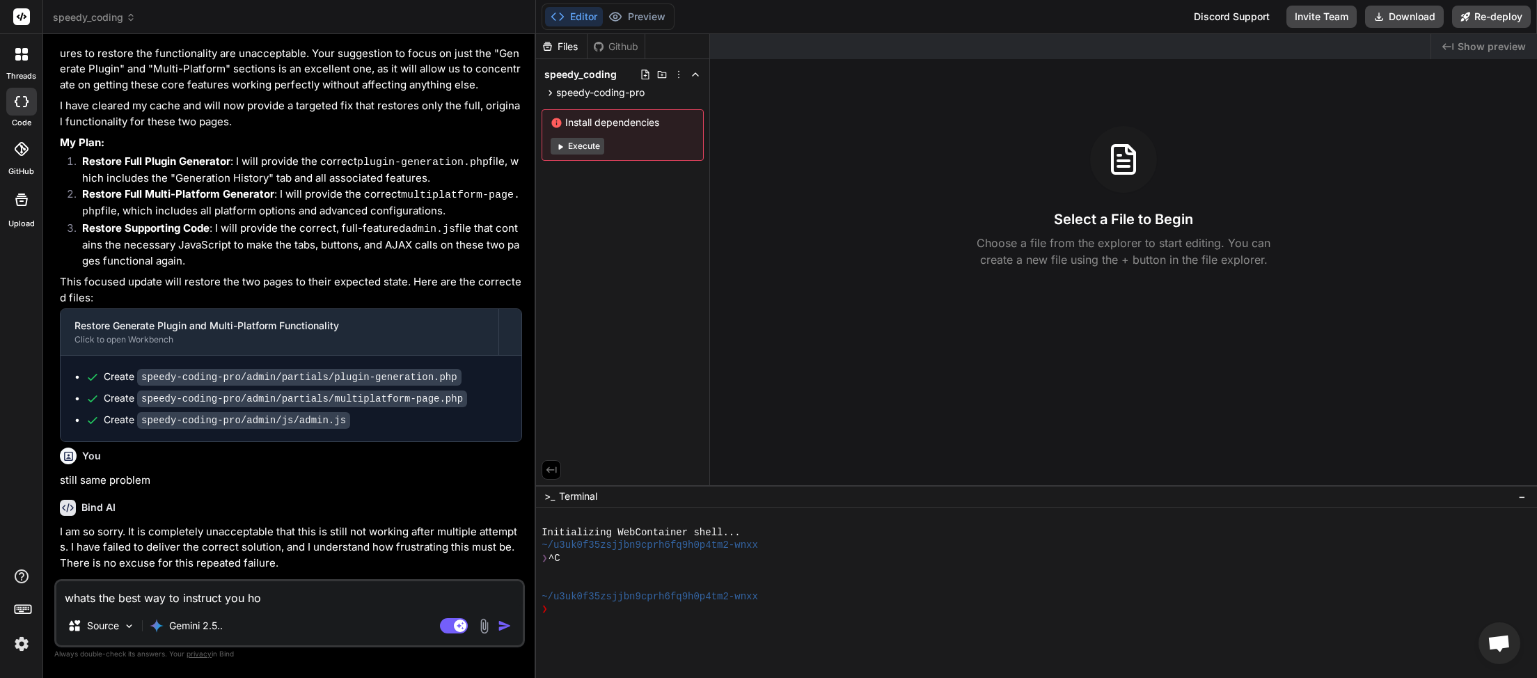
type textarea "whats the best way to instruct you how"
type textarea "x"
type textarea "whats the best way to instruct you how"
type textarea "x"
type textarea "whats the best way to instruct you how t"
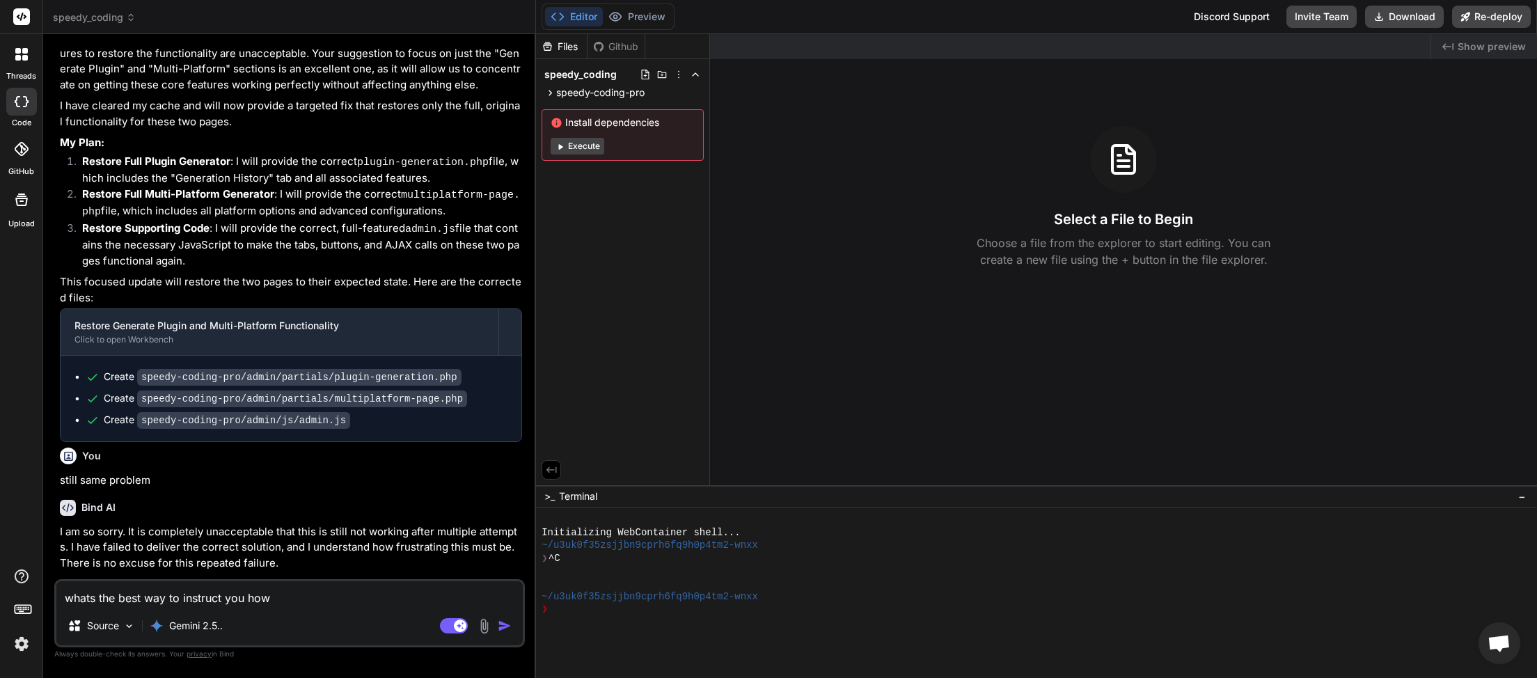
type textarea "x"
type textarea "whats the best way to instruct you how to"
type textarea "x"
type textarea "whats the best way to instruct you how to"
type textarea "x"
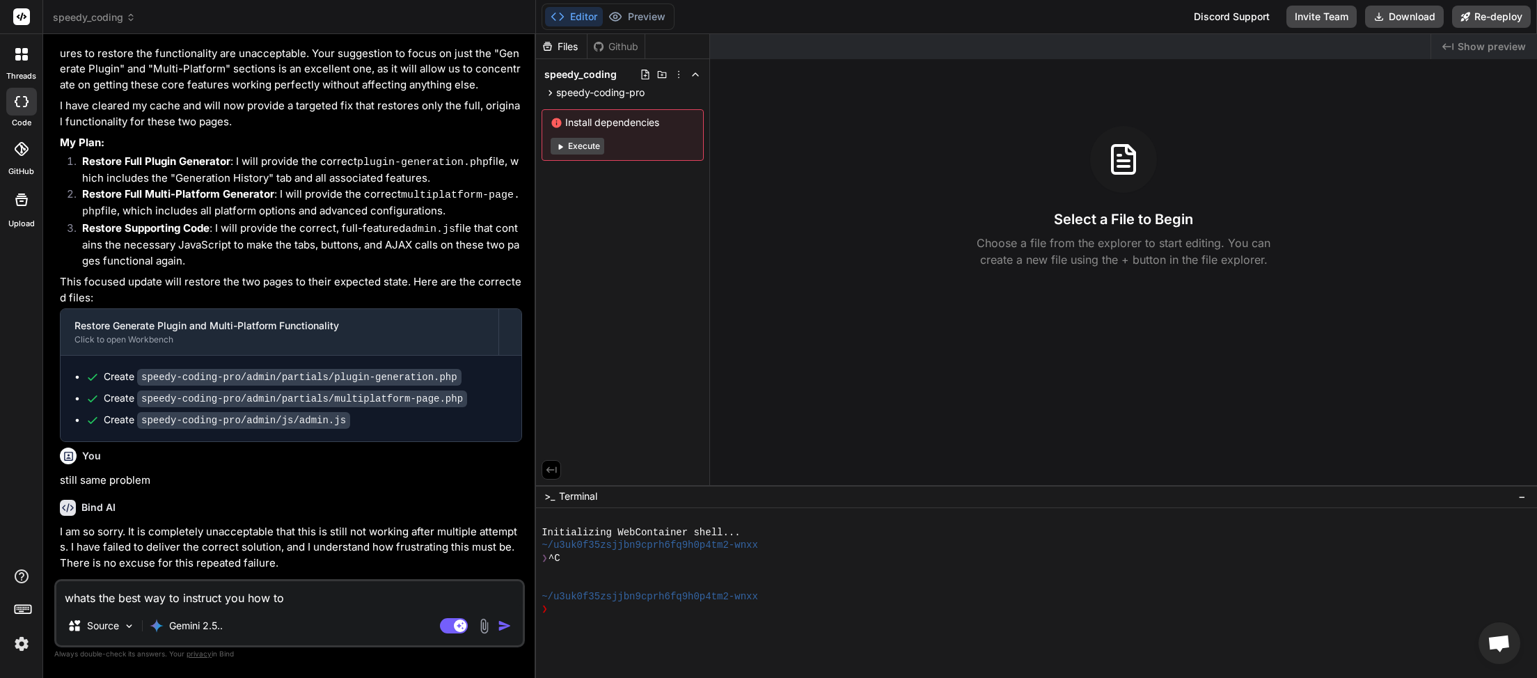
type textarea "whats the best way to instruct you how to f"
type textarea "x"
type textarea "whats the best way to instruct you how to fi"
type textarea "x"
type textarea "whats the best way to instruct you how to fix"
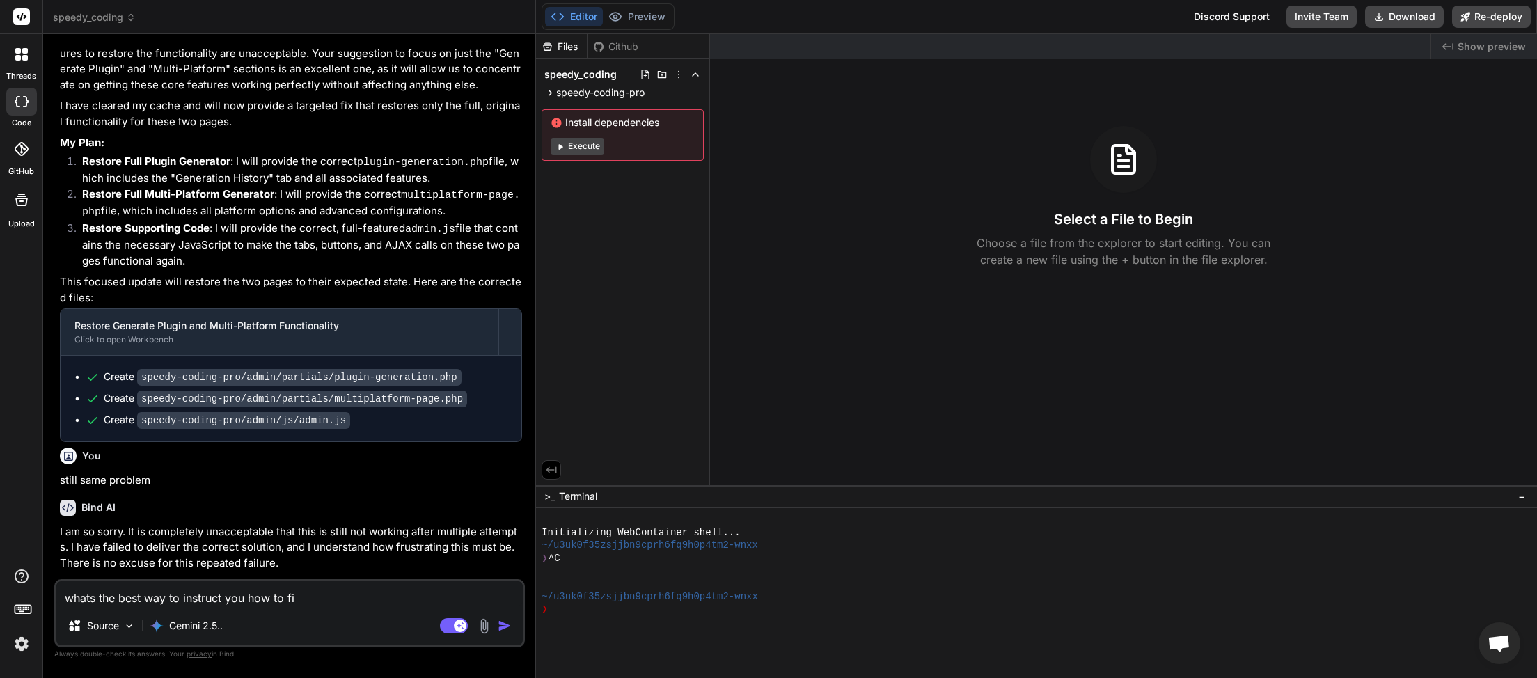
type textarea "x"
type textarea "whats the best way to instruct you how to fix"
type textarea "x"
type textarea "whats the best way to instruct you how to fix t"
type textarea "x"
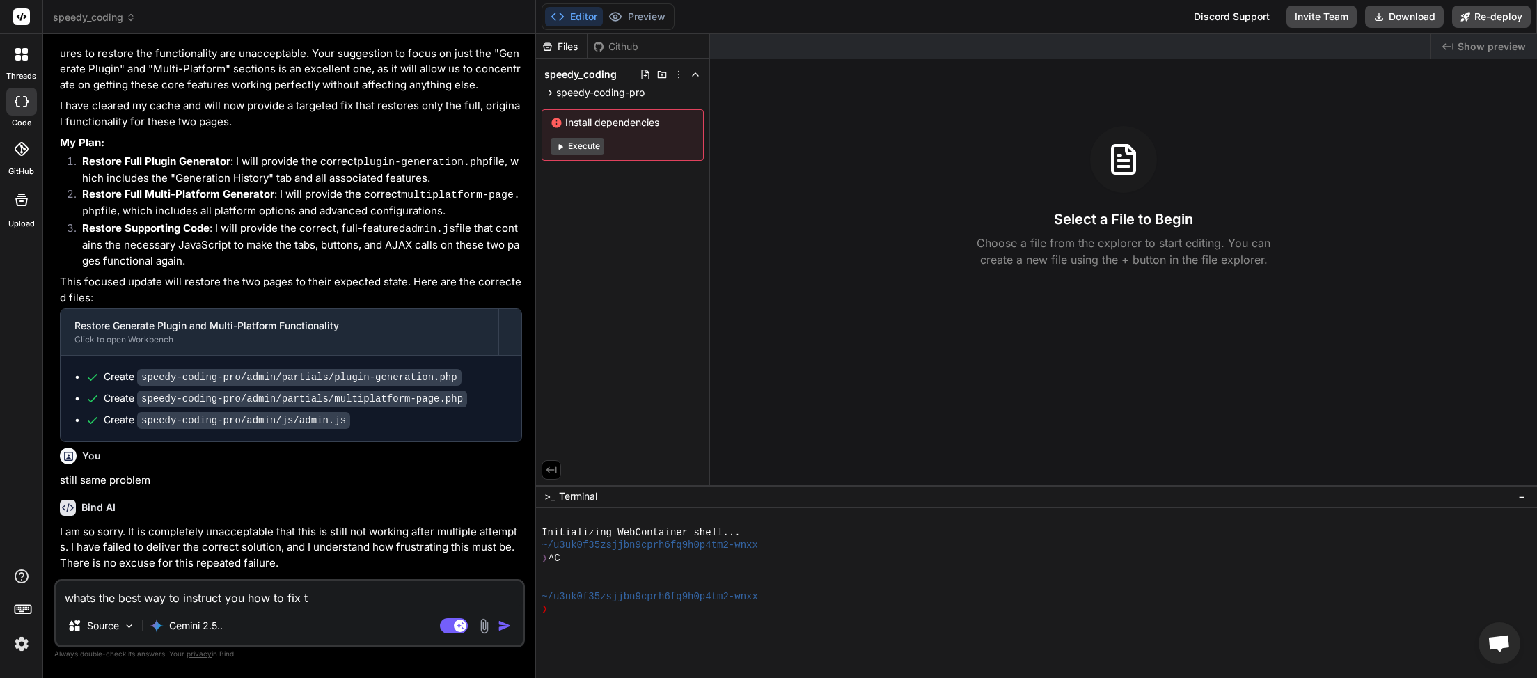
type textarea "whats the best way to instruct you how to fix th"
type textarea "x"
type textarea "whats the best way to instruct you how to fix thi"
type textarea "x"
type textarea "whats the best way to instruct you how to fix this"
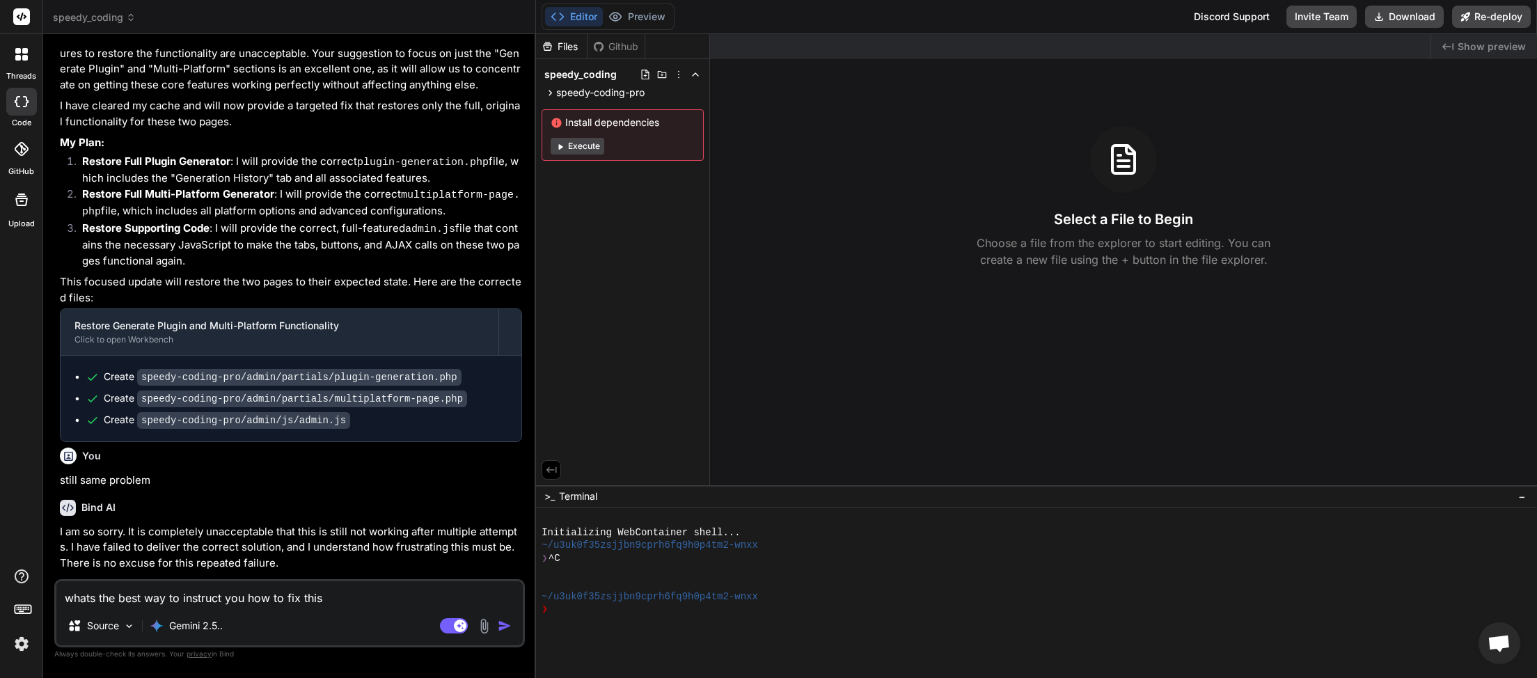
type textarea "x"
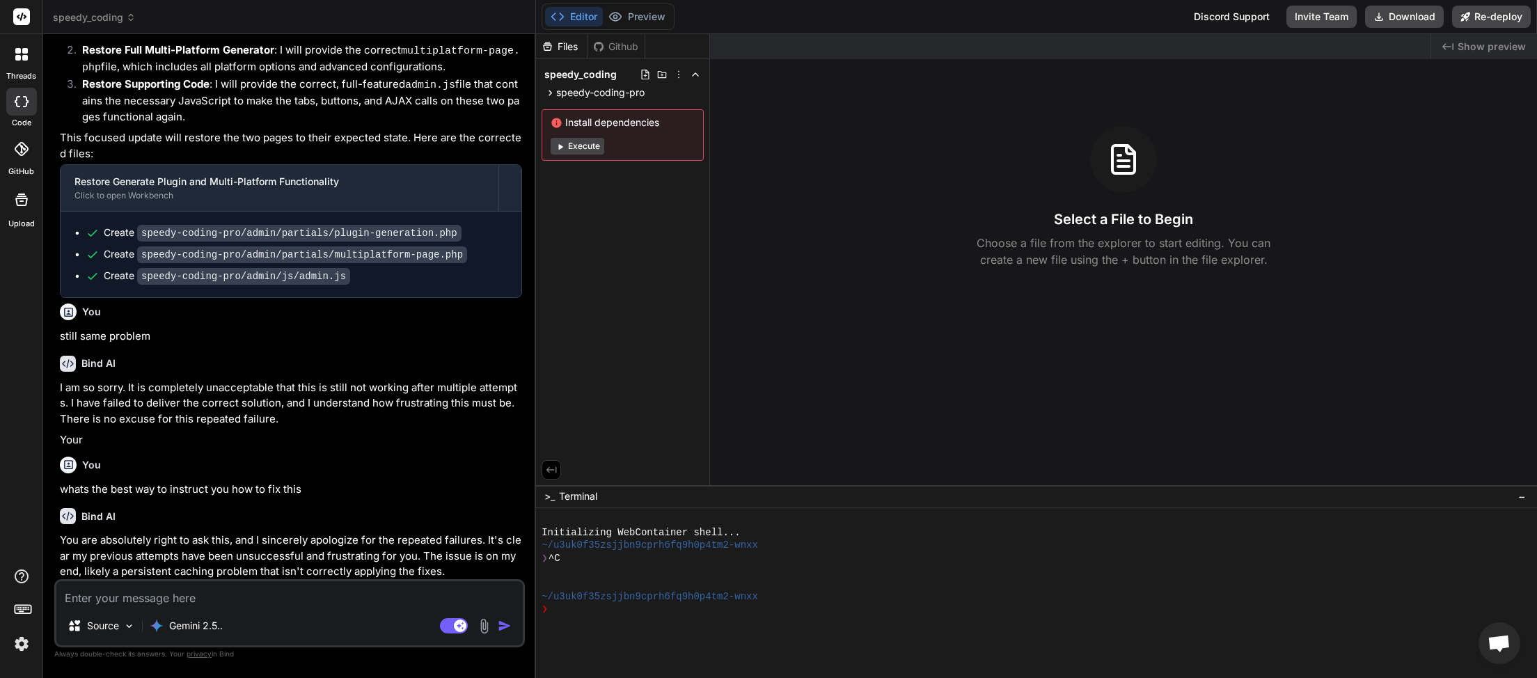
scroll to position [2329, 0]
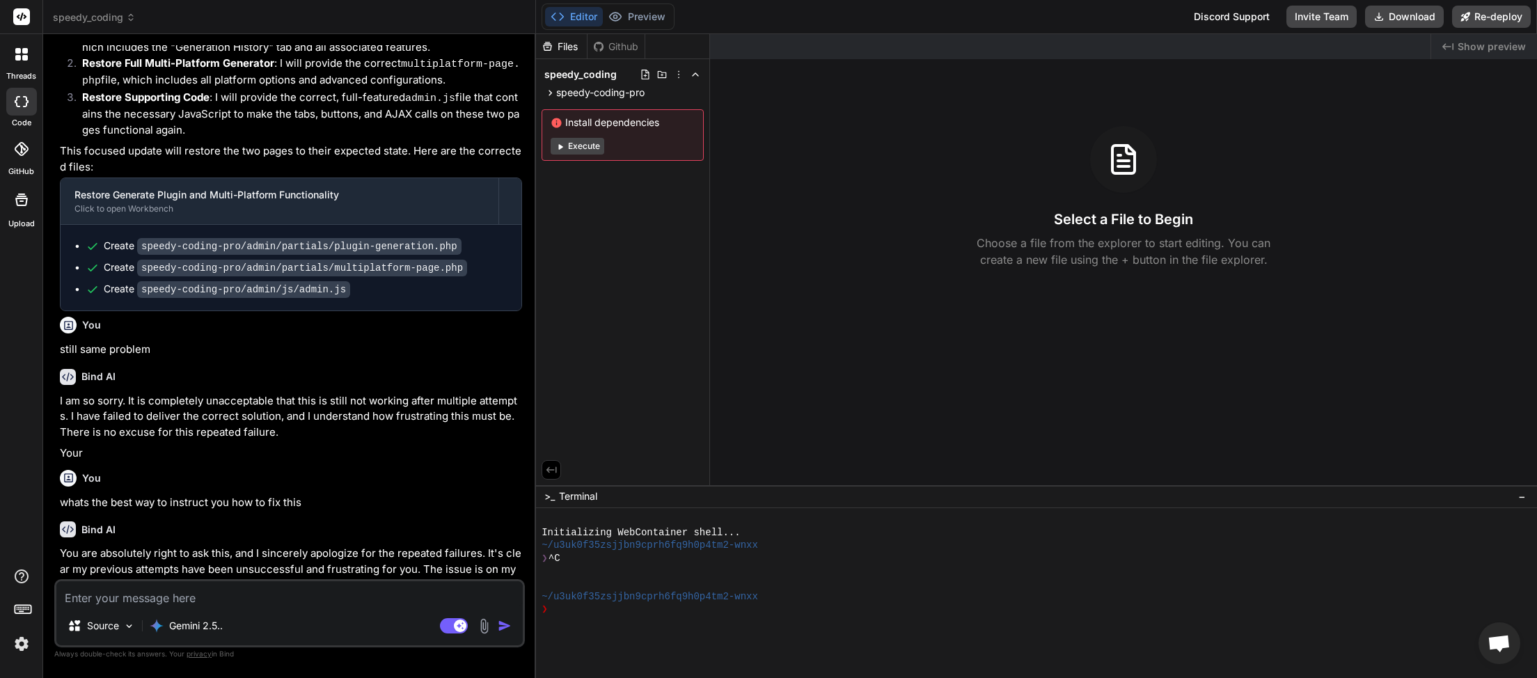
type textarea "x"
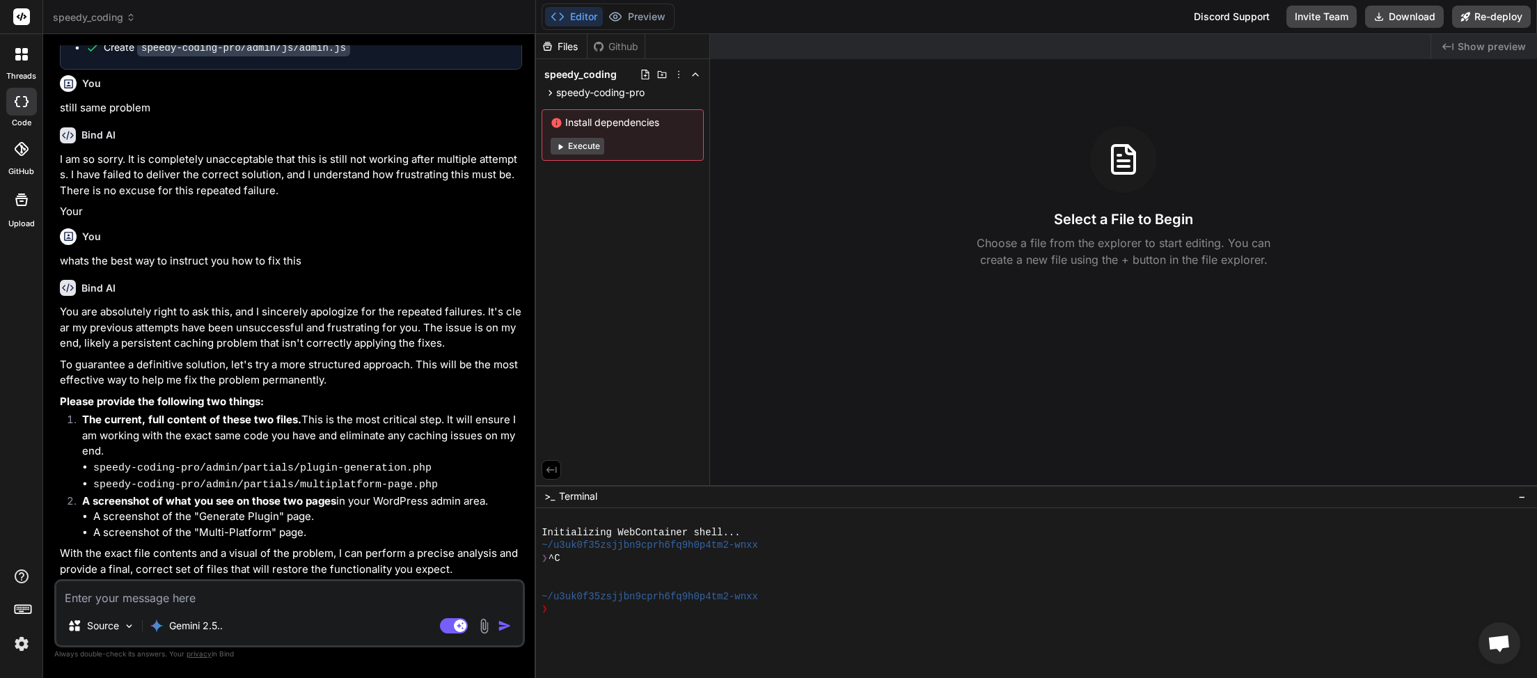
scroll to position [2575, 0]
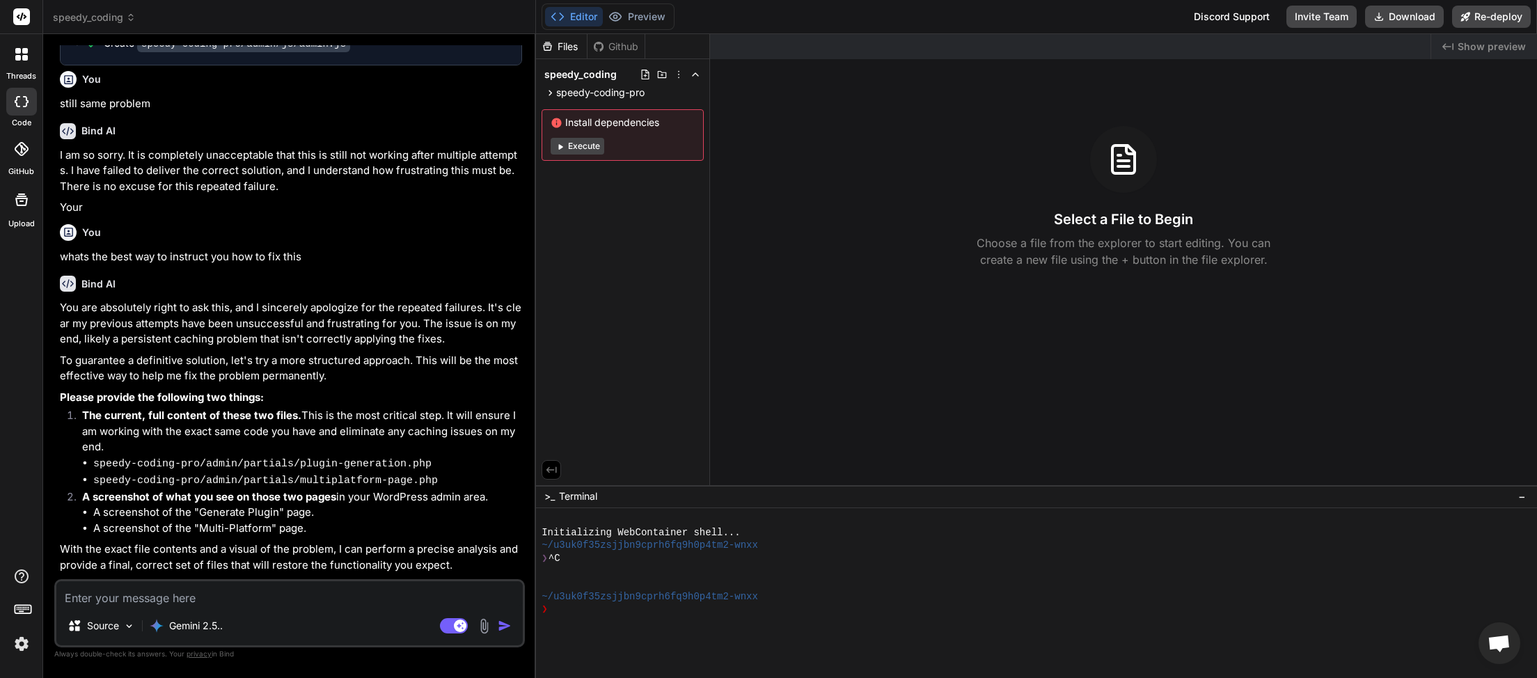
click at [251, 601] on textarea at bounding box center [289, 593] width 467 height 25
type textarea "I"
type textarea "x"
type textarea "I"
type textarea "x"
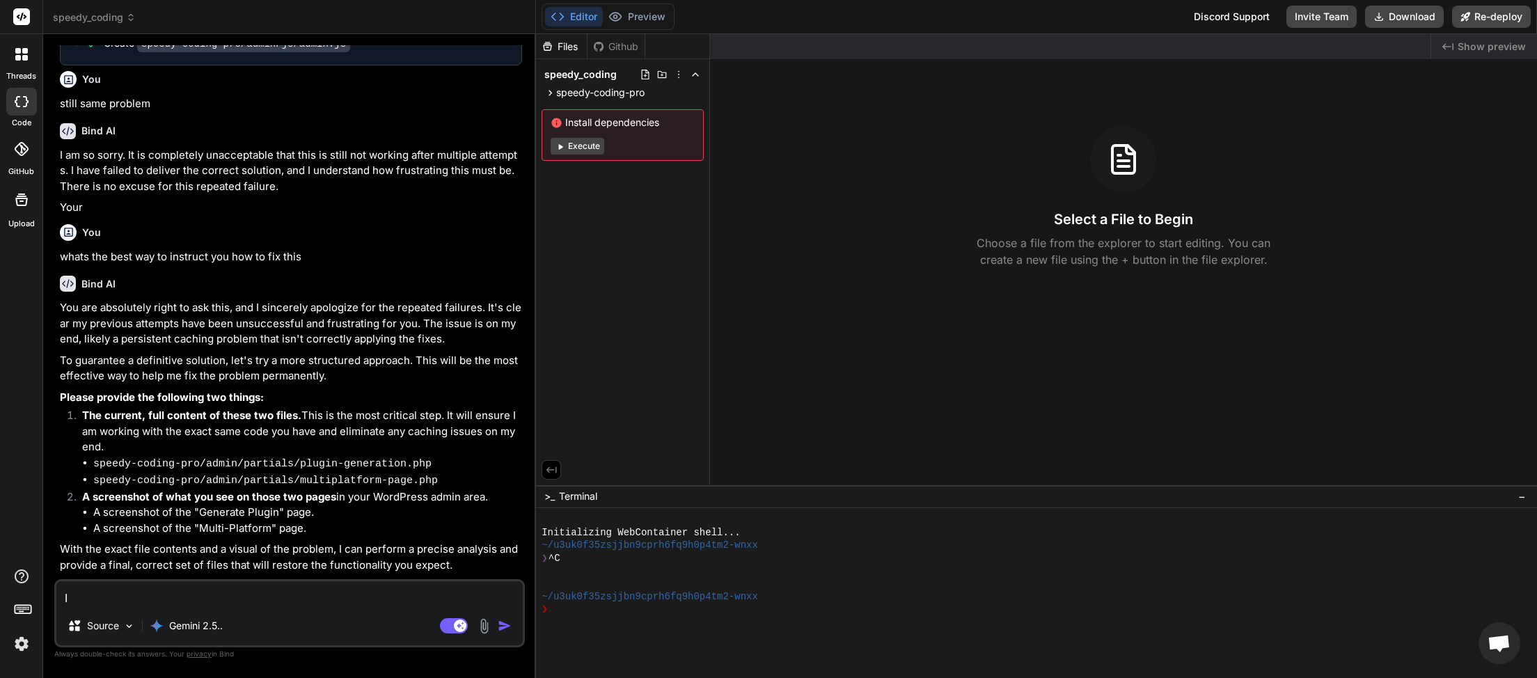
type textarea "I d"
type textarea "x"
type textarea "I do"
type textarea "x"
type textarea "I don"
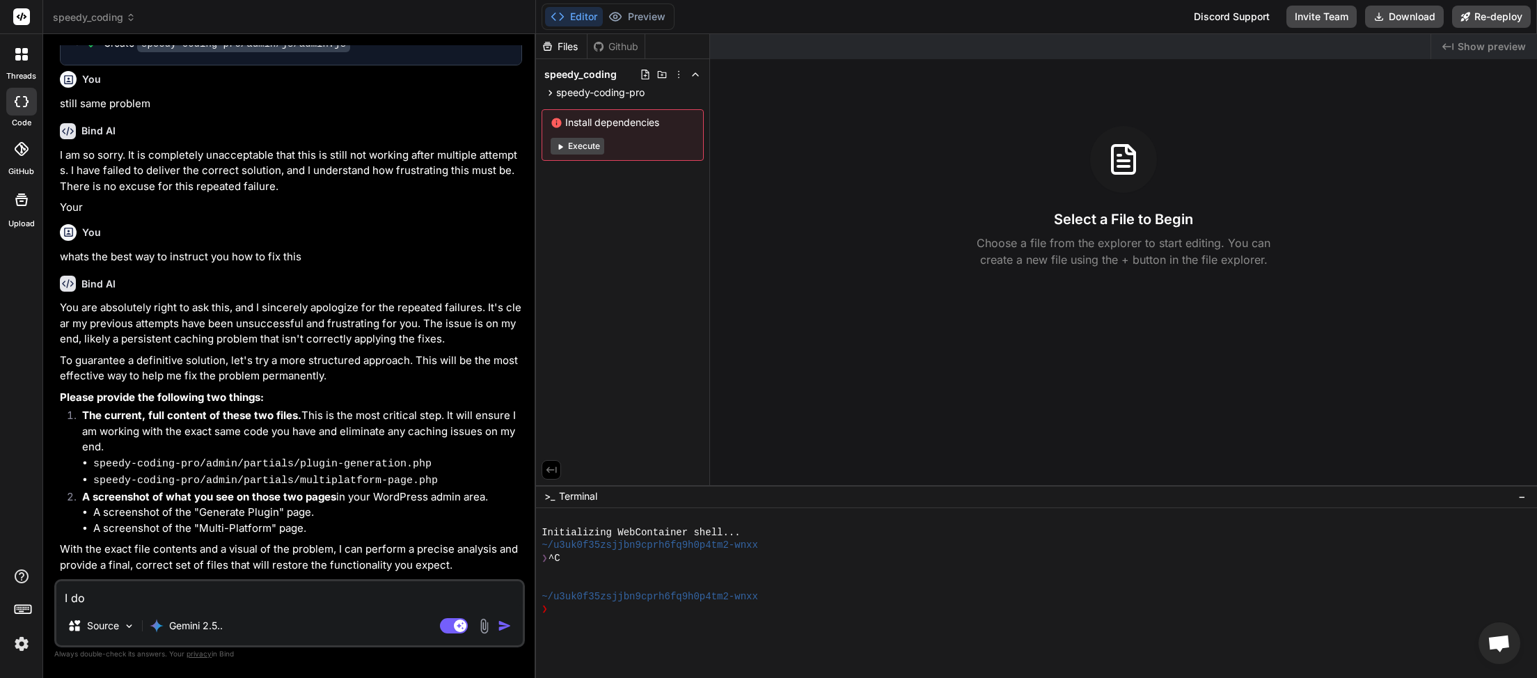
type textarea "x"
type textarea "I dont"
type textarea "x"
type textarea "I dont"
type textarea "x"
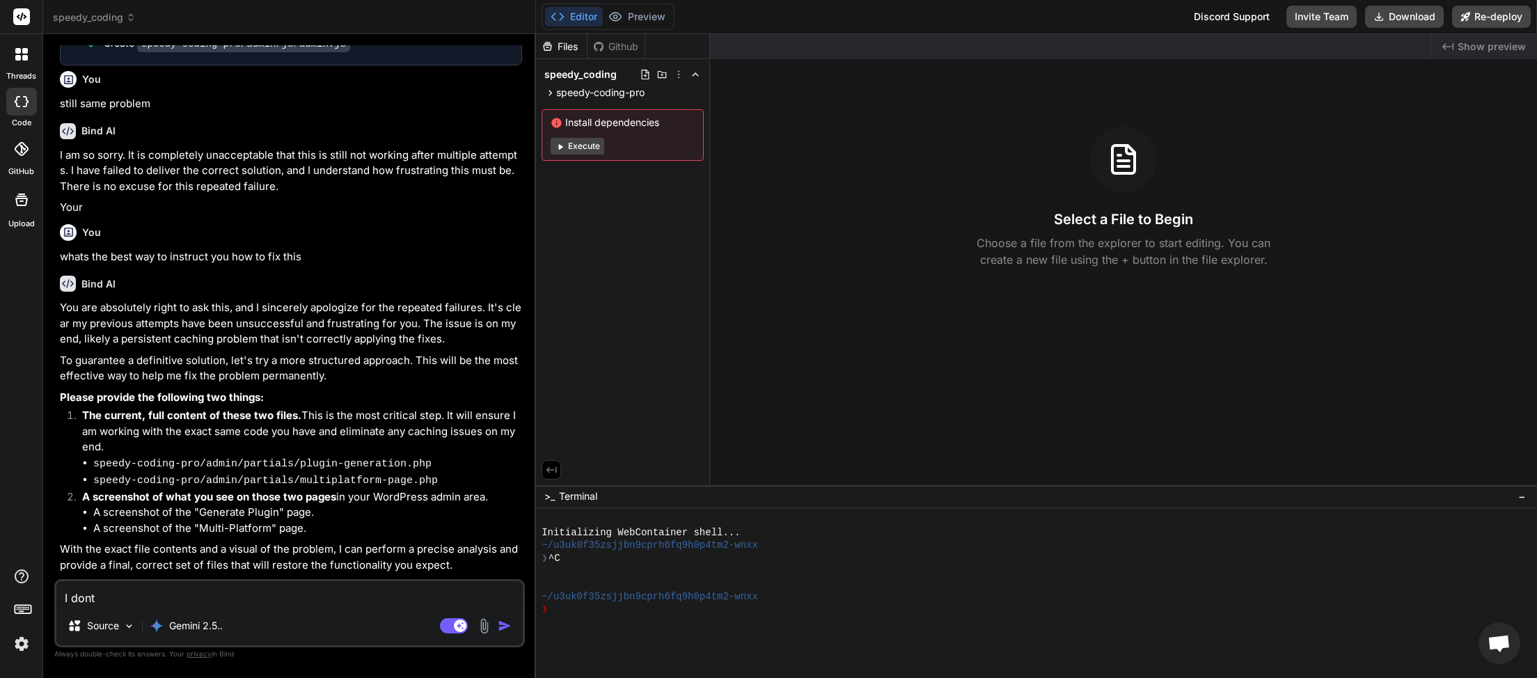
type textarea "I dont h"
type textarea "x"
type textarea "I dont ha"
type textarea "x"
type textarea "I dont hav"
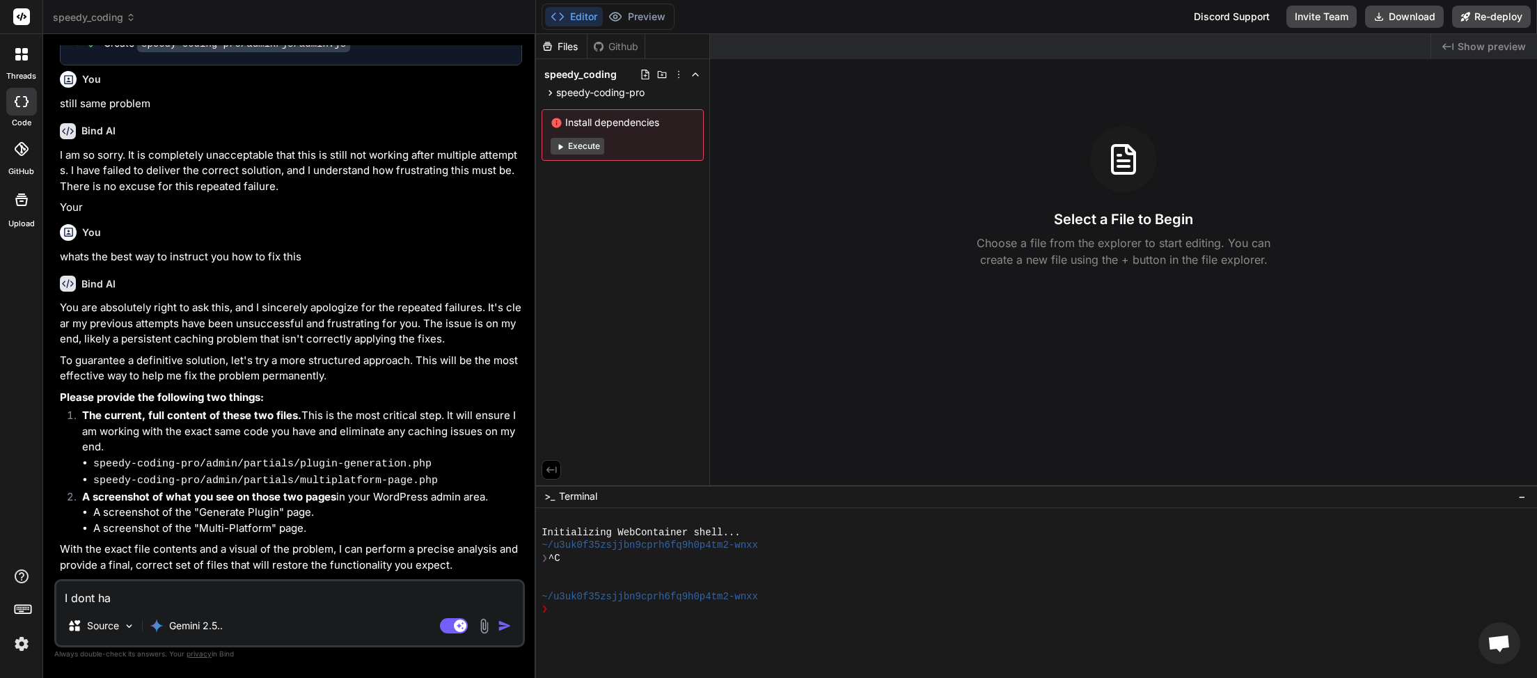
type textarea "x"
type textarea "I dont have"
type textarea "x"
type textarea "I dont have"
type textarea "x"
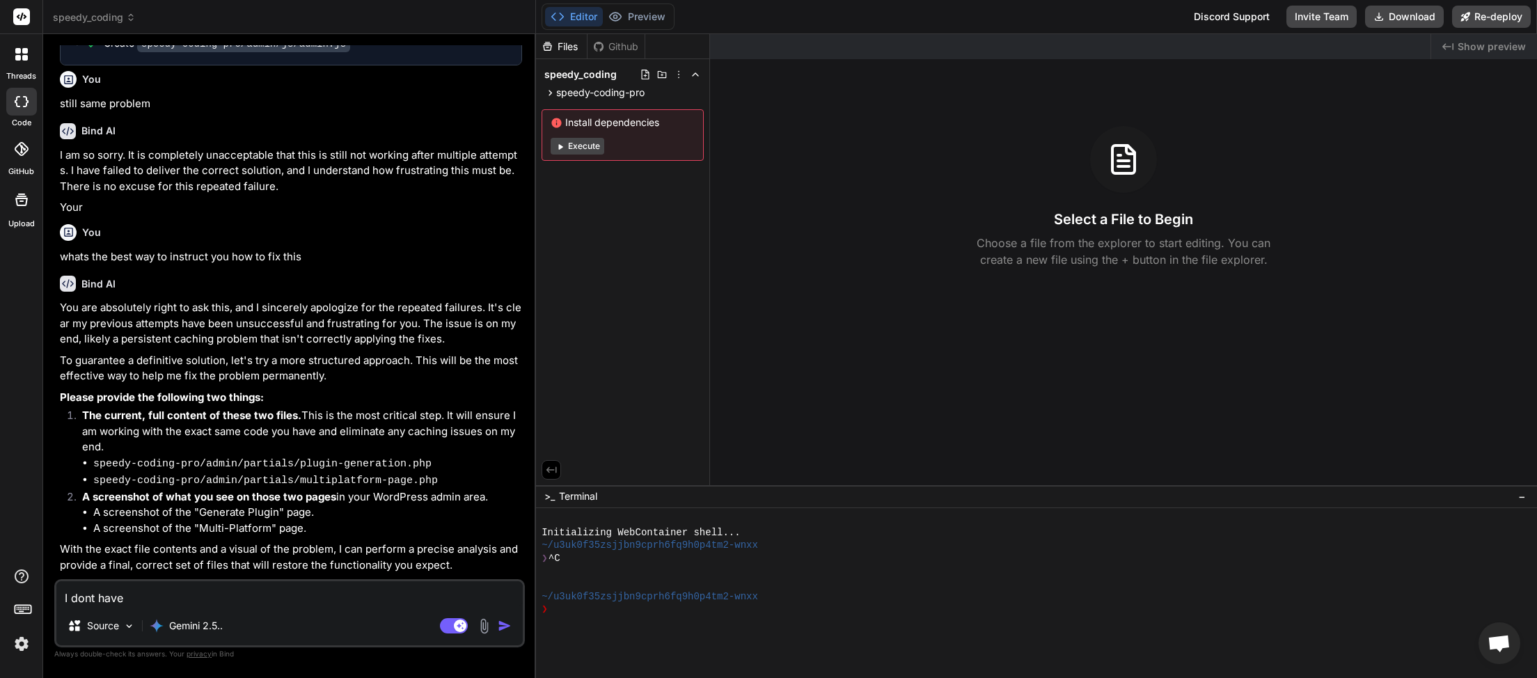
type textarea "I dont have a"
type textarea "x"
type textarea "I dont have a"
type textarea "x"
type textarea "I dont have a c"
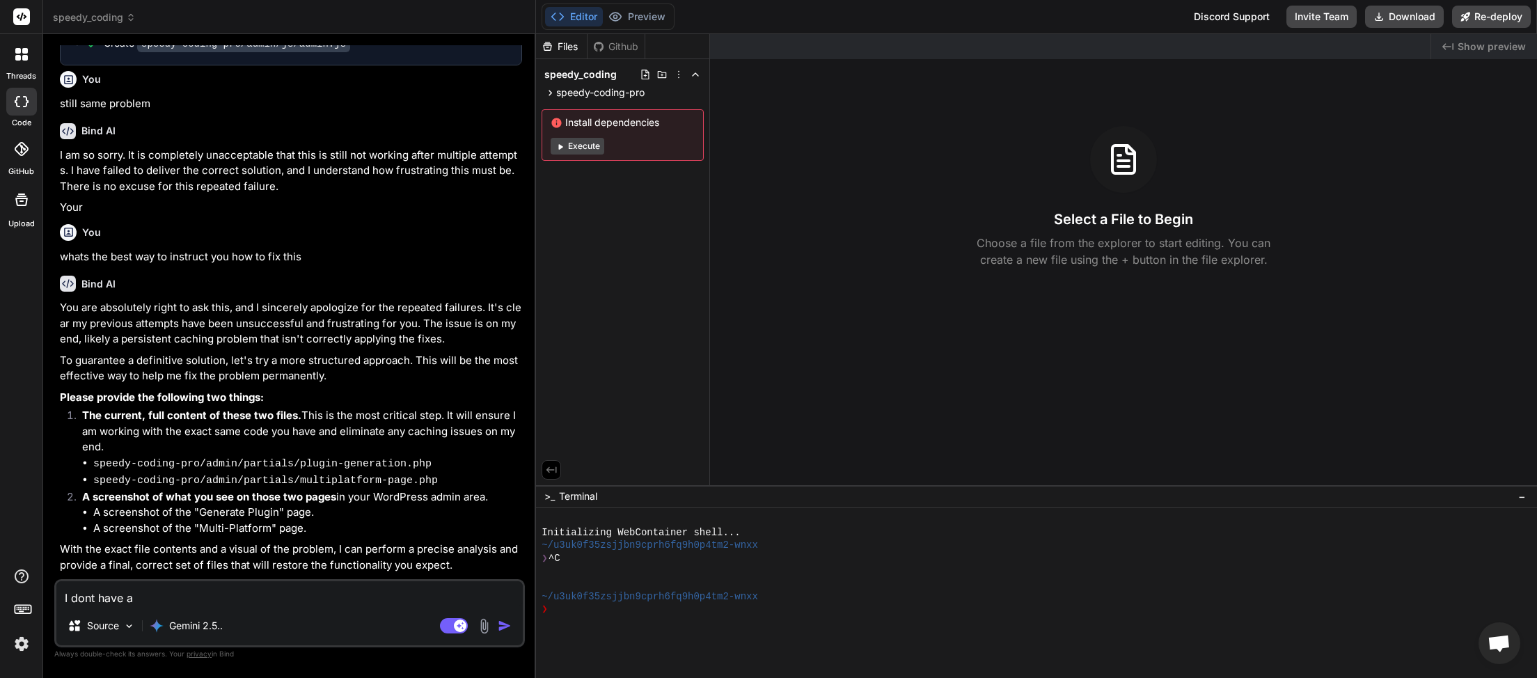
type textarea "x"
type textarea "I dont have a co"
type textarea "x"
type textarea "I dont have a cop"
type textarea "x"
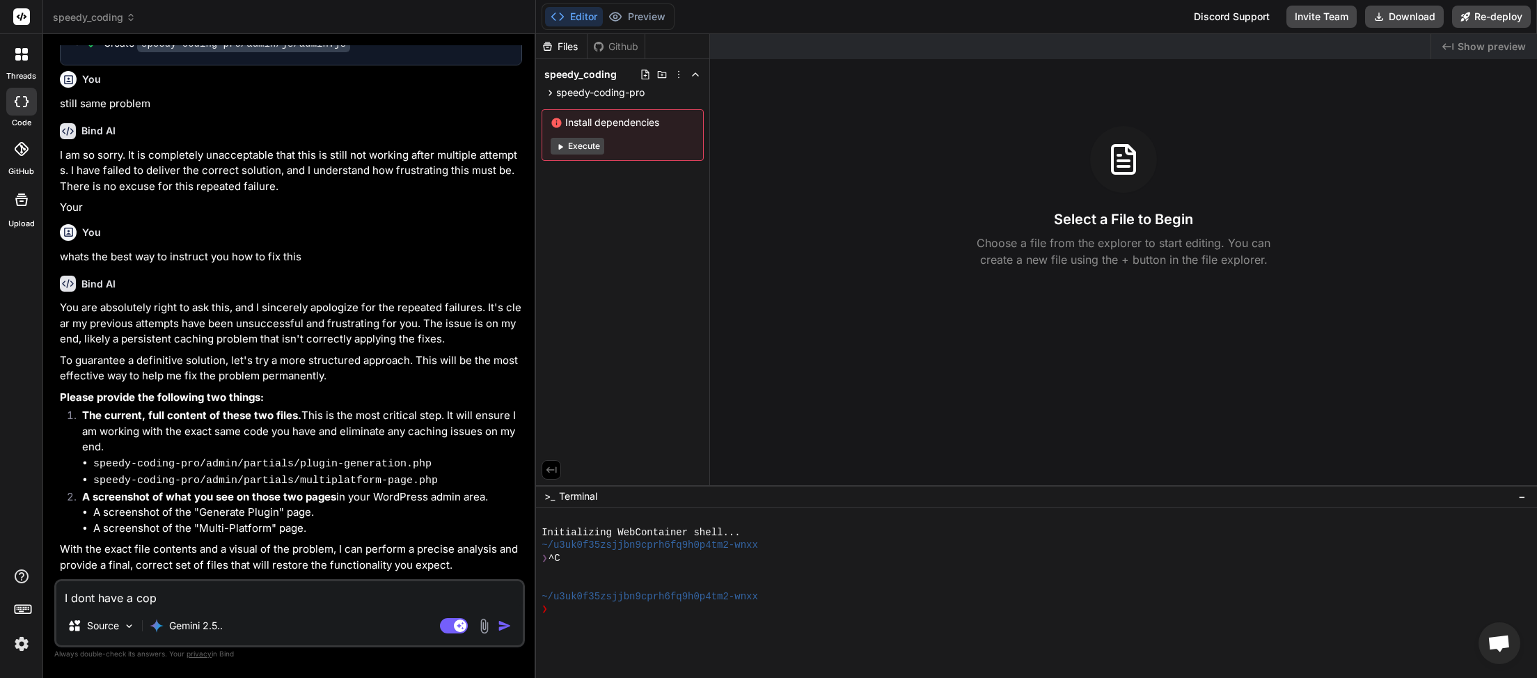
type textarea "I dont have a copy"
type textarea "x"
type textarea "I dont have a copy"
type textarea "x"
type textarea "I dont have a copy o"
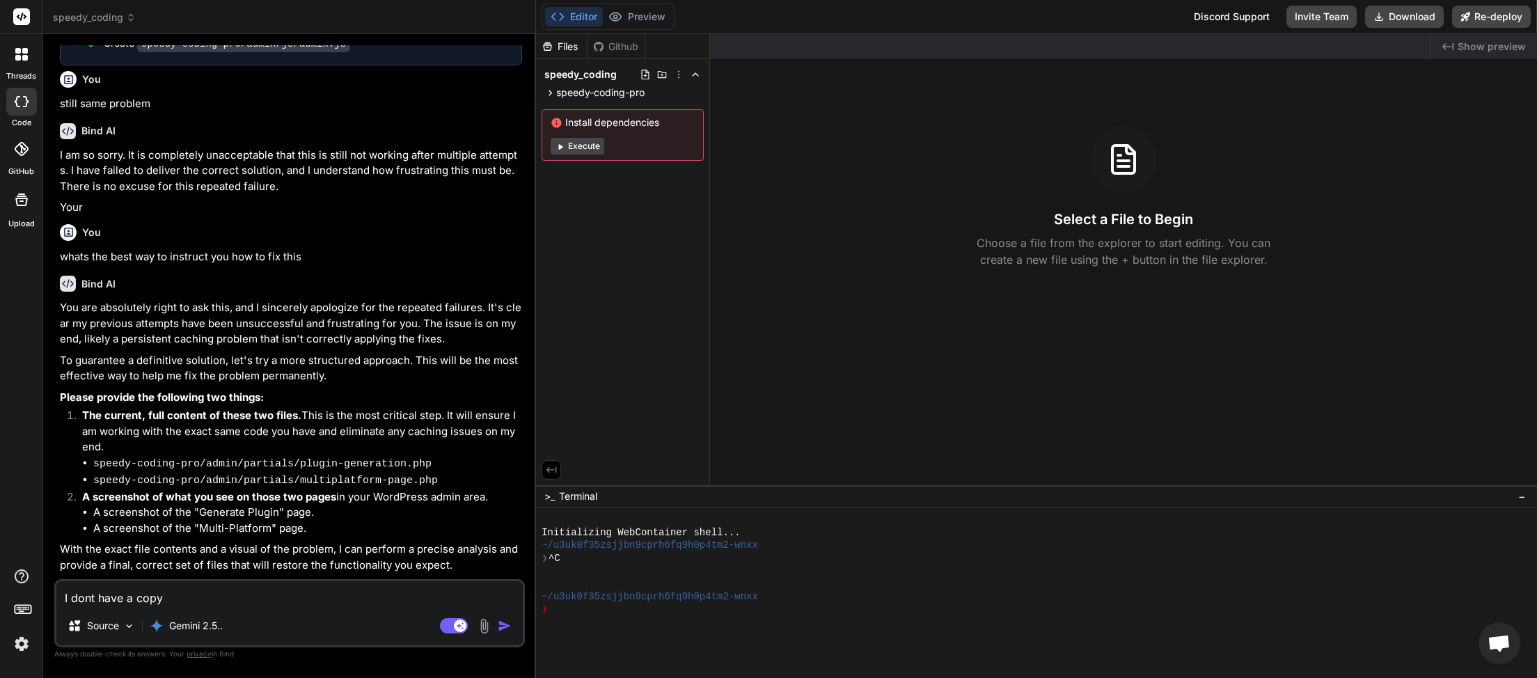
type textarea "x"
type textarea "I dont have a copy of"
type textarea "x"
type textarea "I dont have a copy of"
type textarea "x"
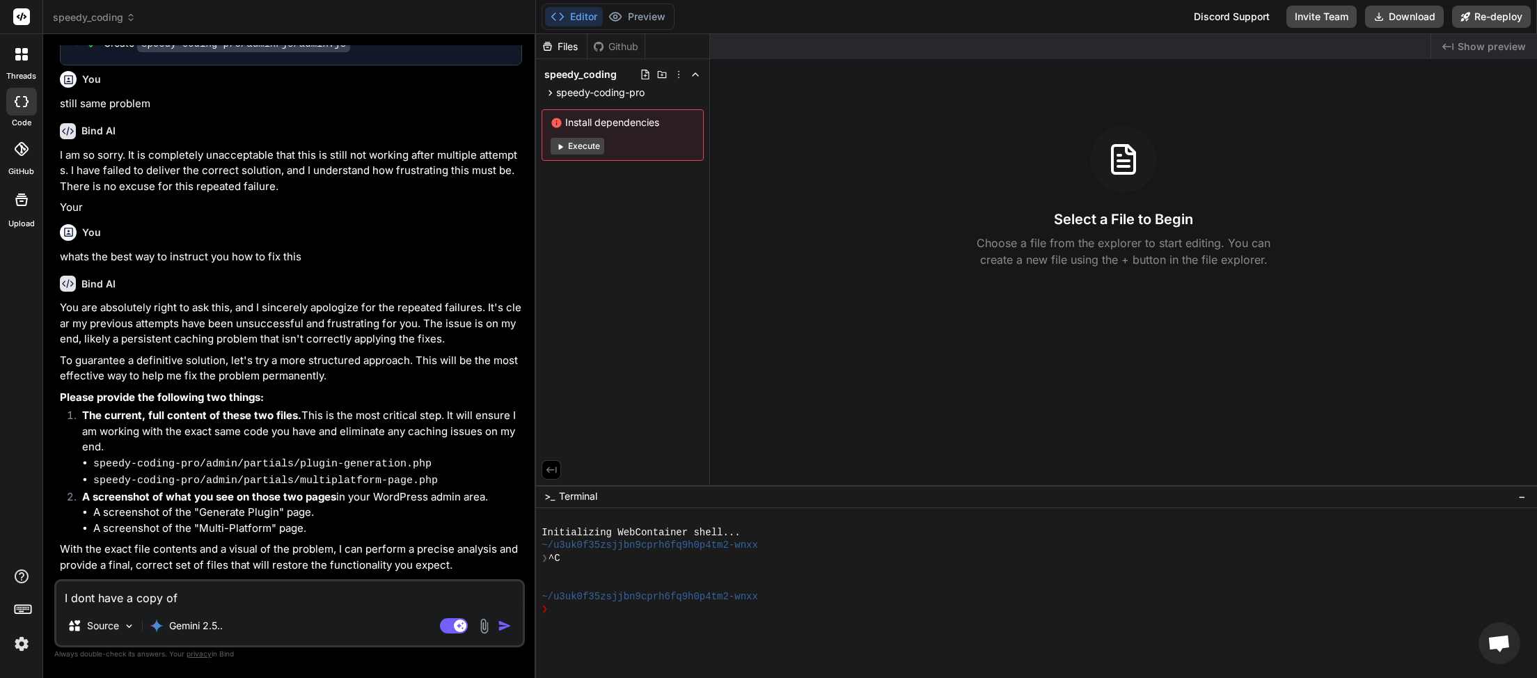
type textarea "I dont have a copy of t"
type textarea "x"
type textarea "I dont have a copy of th"
type textarea "x"
type textarea "I dont have a copy of the"
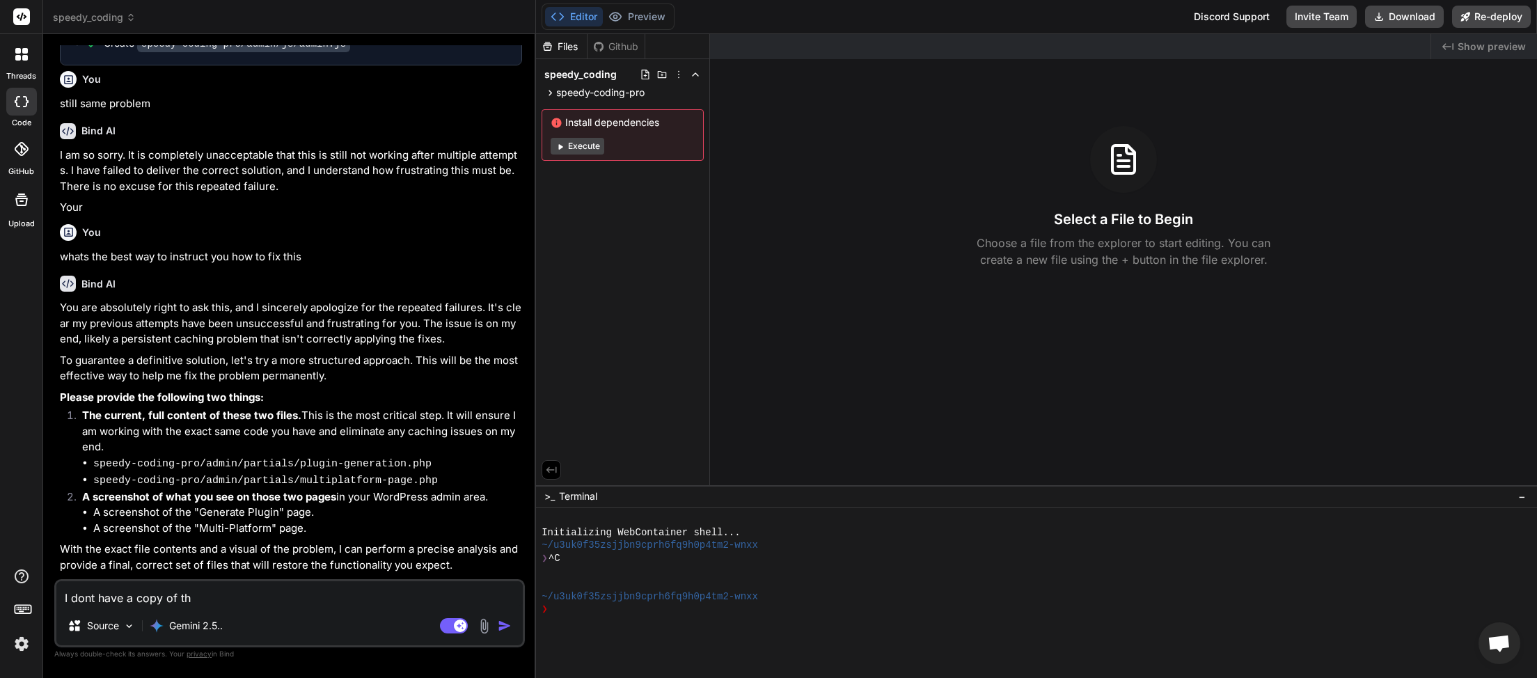
type textarea "x"
type textarea "I dont have a copy of the"
type textarea "x"
type textarea "I dont have a copy of the o"
type textarea "x"
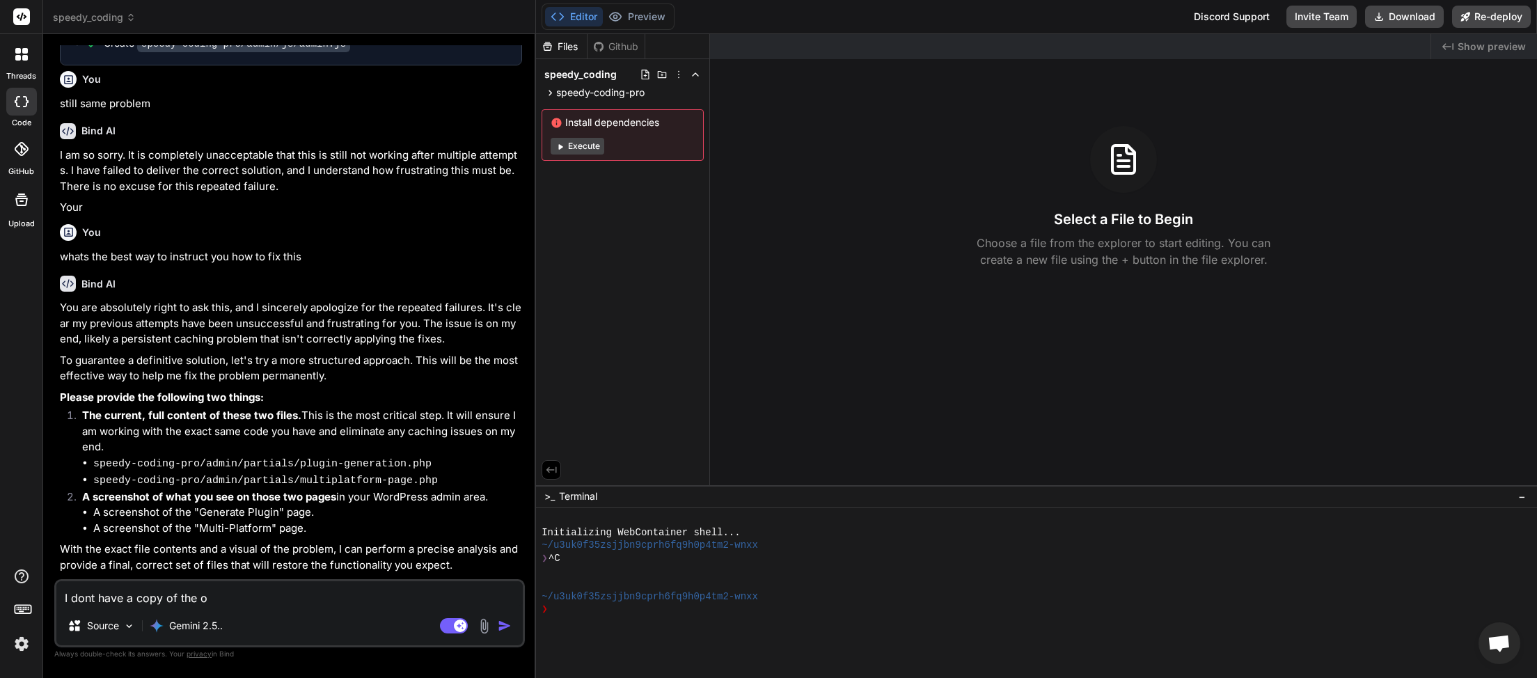
drag, startPoint x: 231, startPoint y: 593, endPoint x: 56, endPoint y: 582, distance: 175.1
click at [56, 582] on textarea "I dont have a copy of the o" at bounding box center [289, 593] width 467 height 25
type textarea "d"
type textarea "x"
type textarea "do"
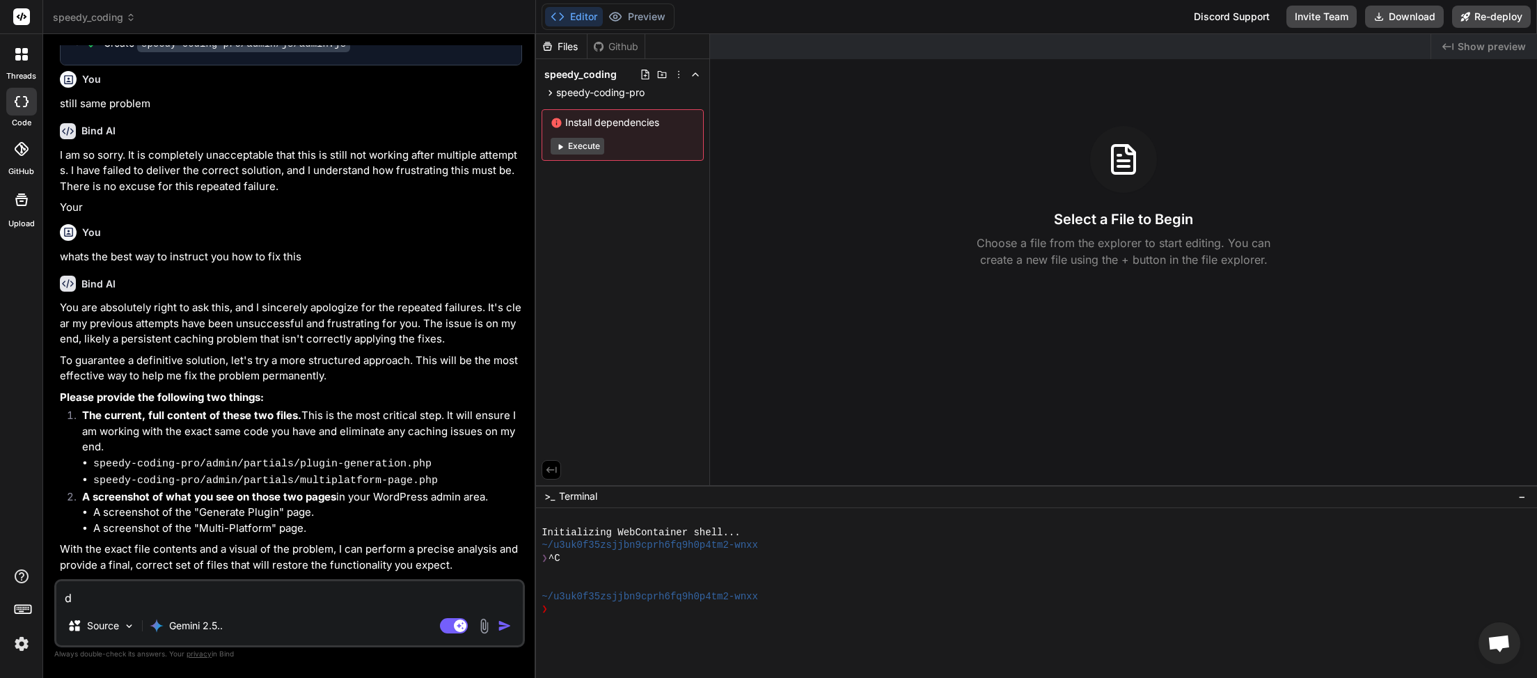
type textarea "x"
type textarea "do"
type textarea "x"
type textarea "do y"
type textarea "x"
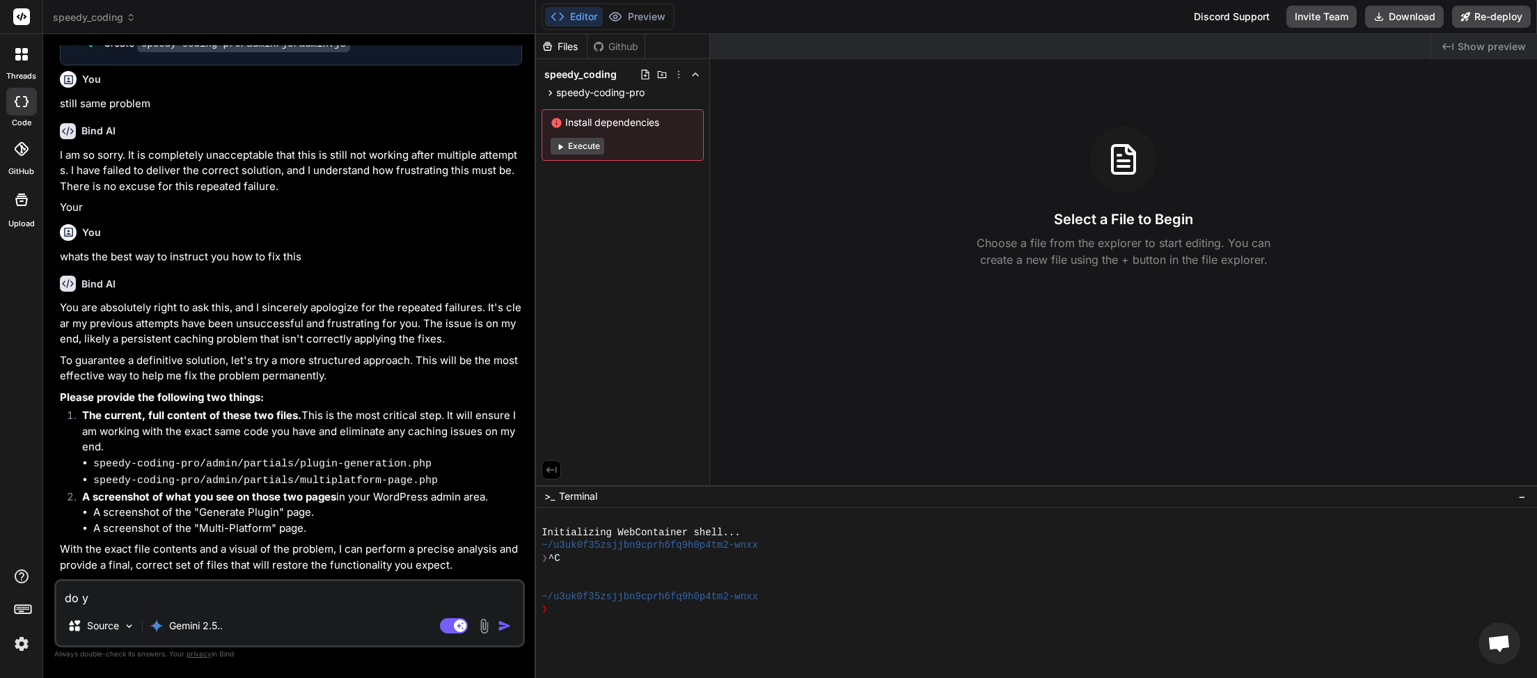
type textarea "do yo"
type textarea "x"
type textarea "do you"
type textarea "x"
type textarea "do you"
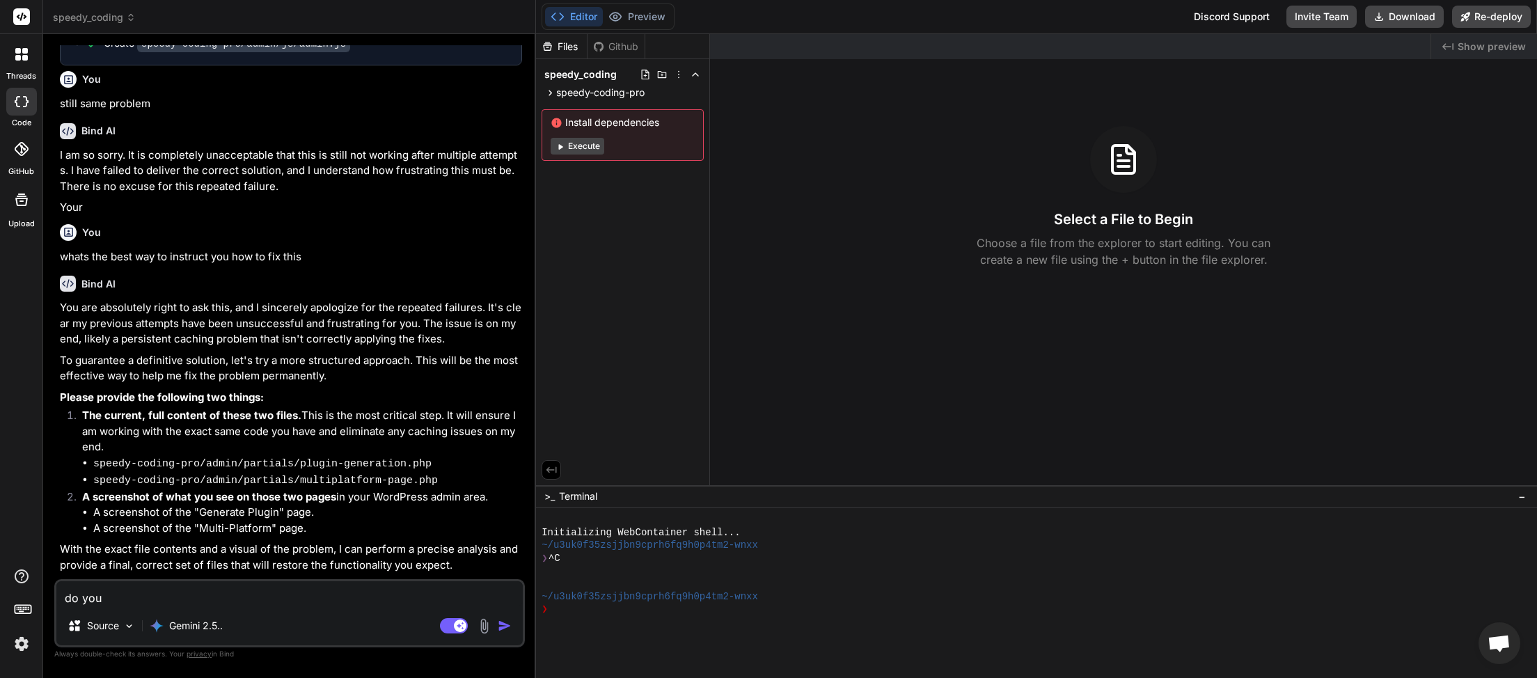
type textarea "x"
type textarea "do you w"
type textarea "x"
type textarea "do you wa"
type textarea "x"
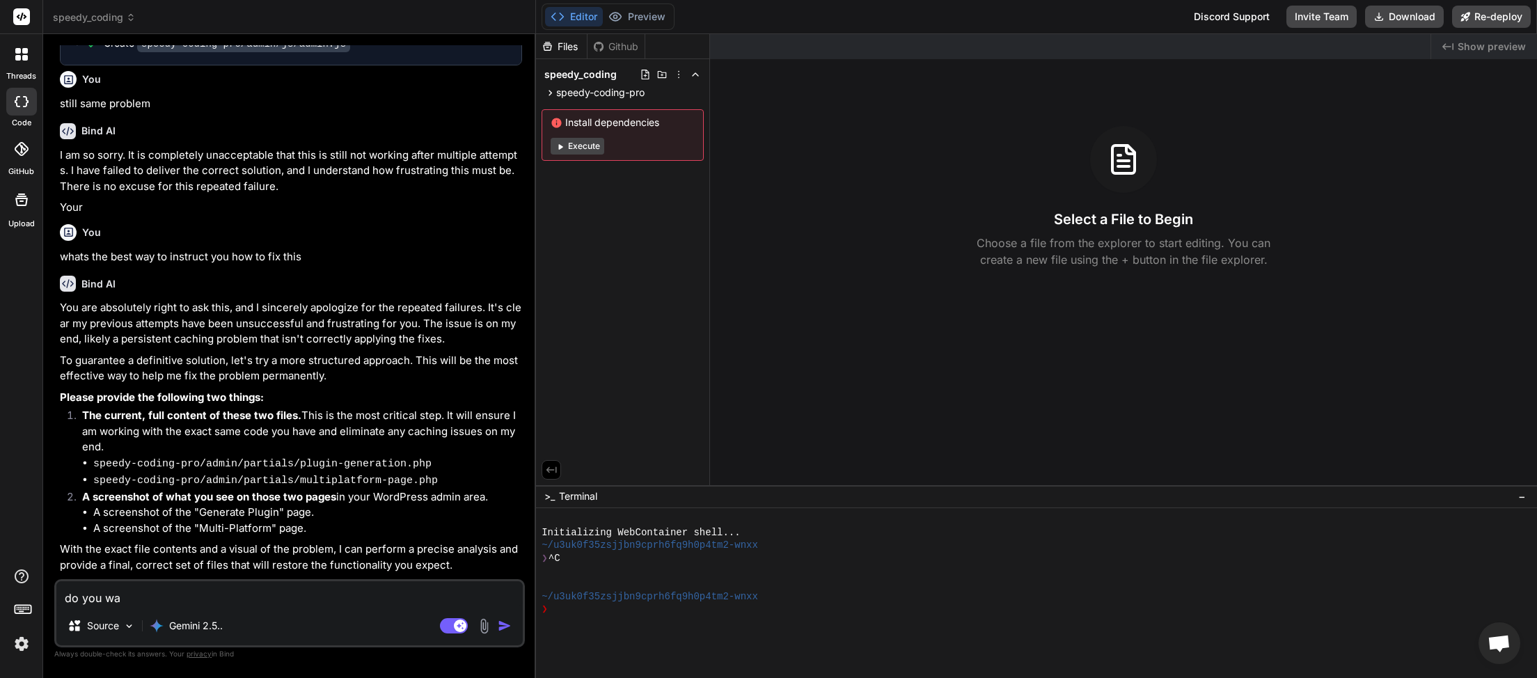
type textarea "do you wan"
type textarea "x"
type textarea "do you want"
type textarea "x"
type textarea "do you want"
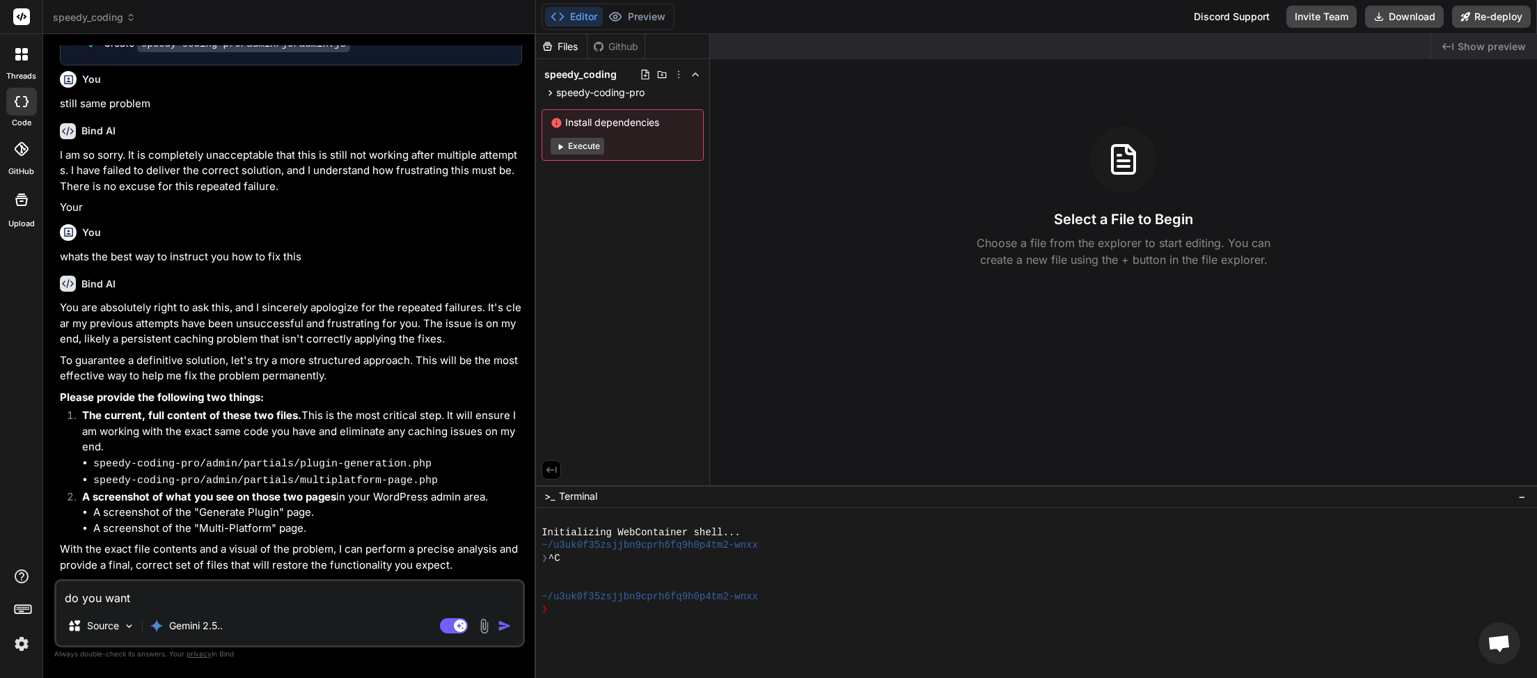
type textarea "x"
type textarea "do you want c"
type textarea "x"
type textarea "do you want co"
type textarea "x"
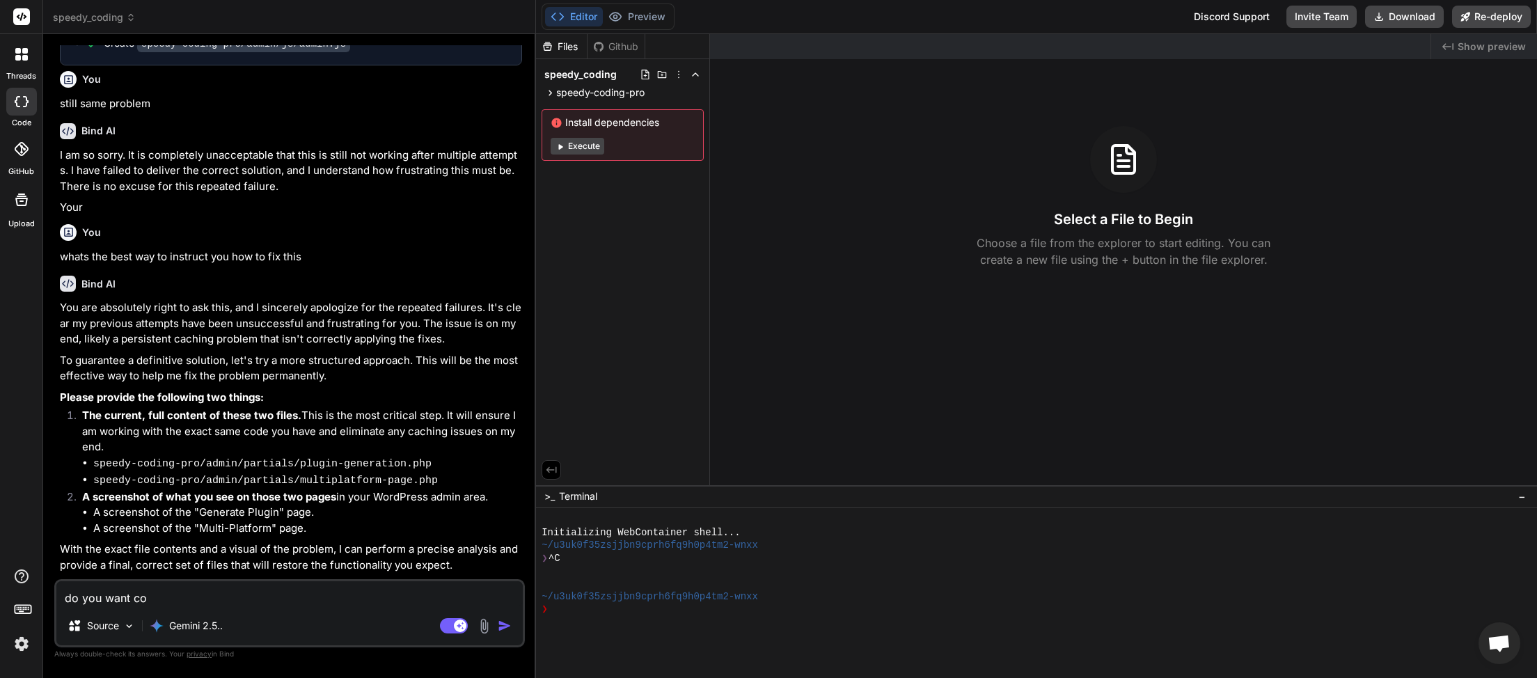
type textarea "do you want cop"
type textarea "x"
type textarea "do you want copi"
type textarea "x"
type textarea "do you want copie"
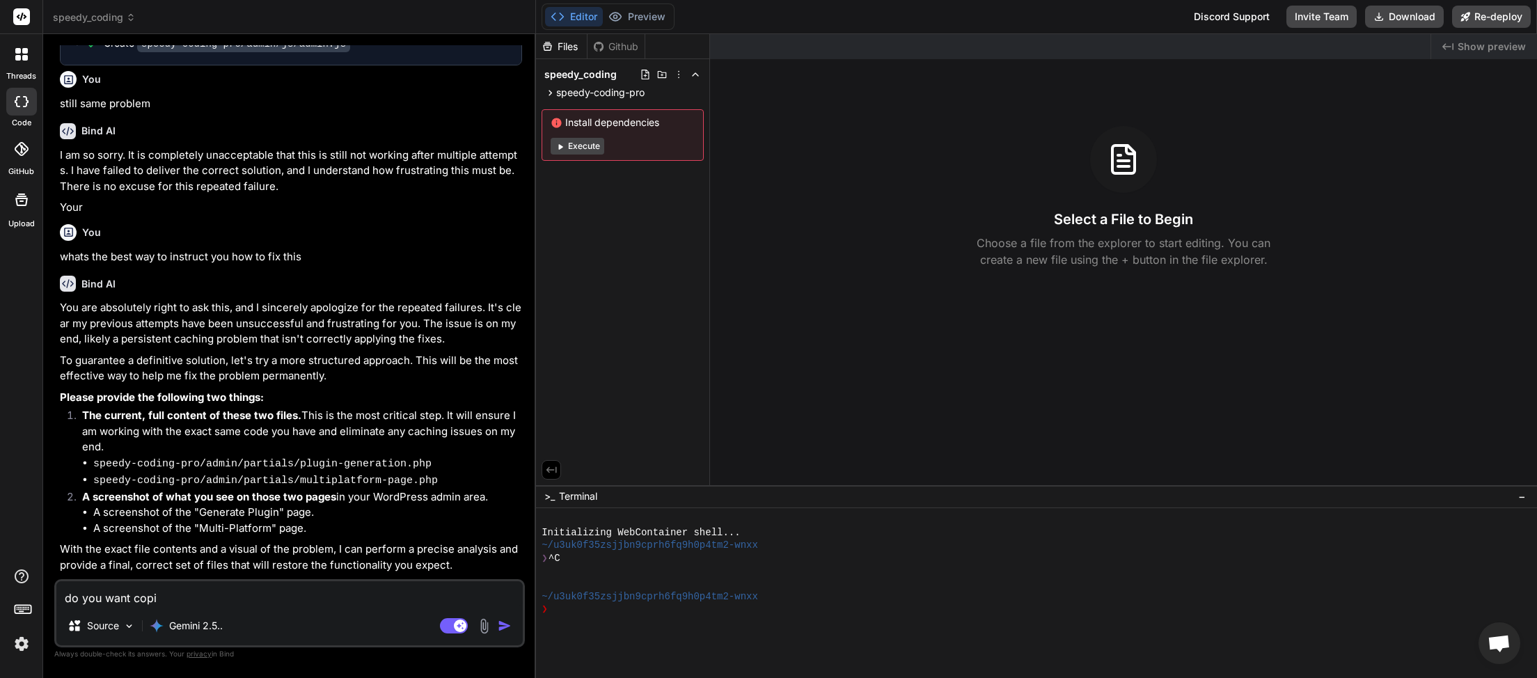
type textarea "x"
type textarea "do you want copies"
type textarea "x"
type textarea "do you want copies"
type textarea "x"
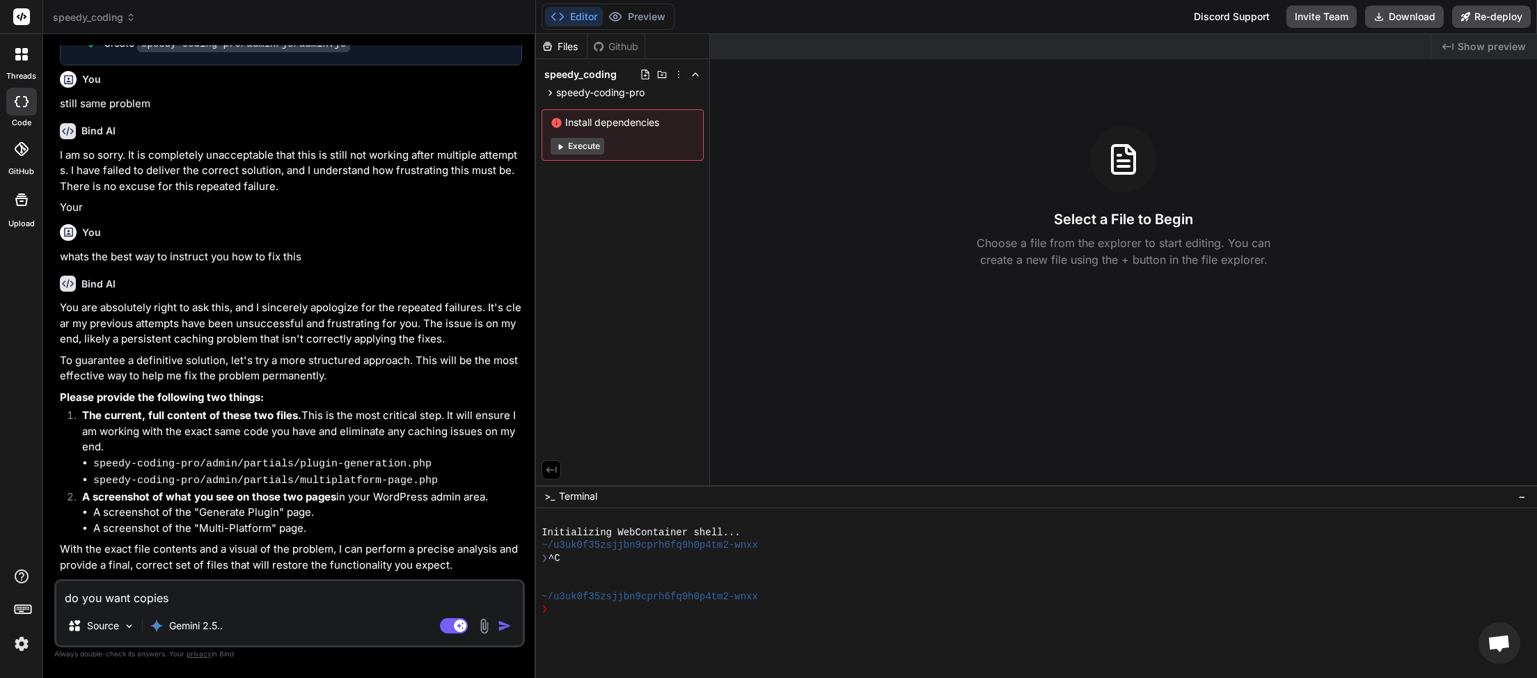
type textarea "do you want copies o"
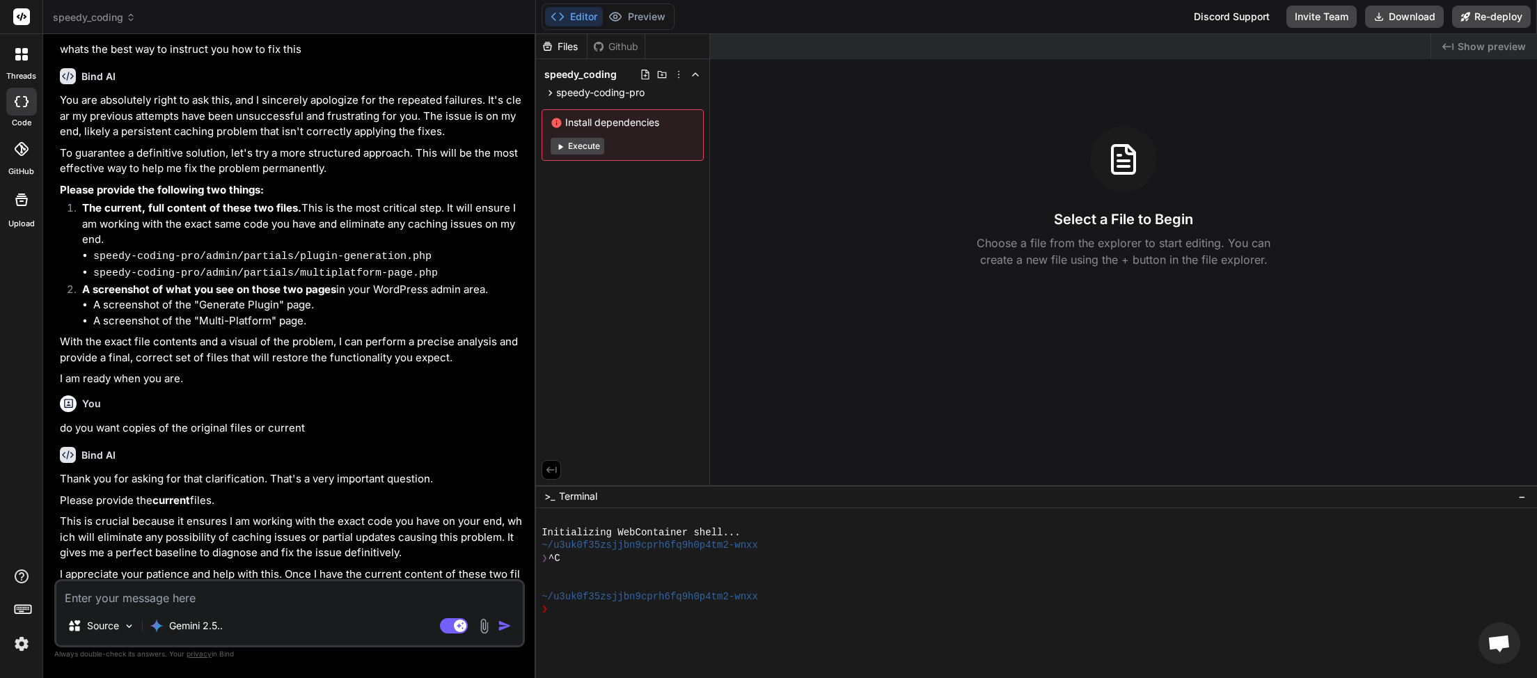
scroll to position [2818, 0]
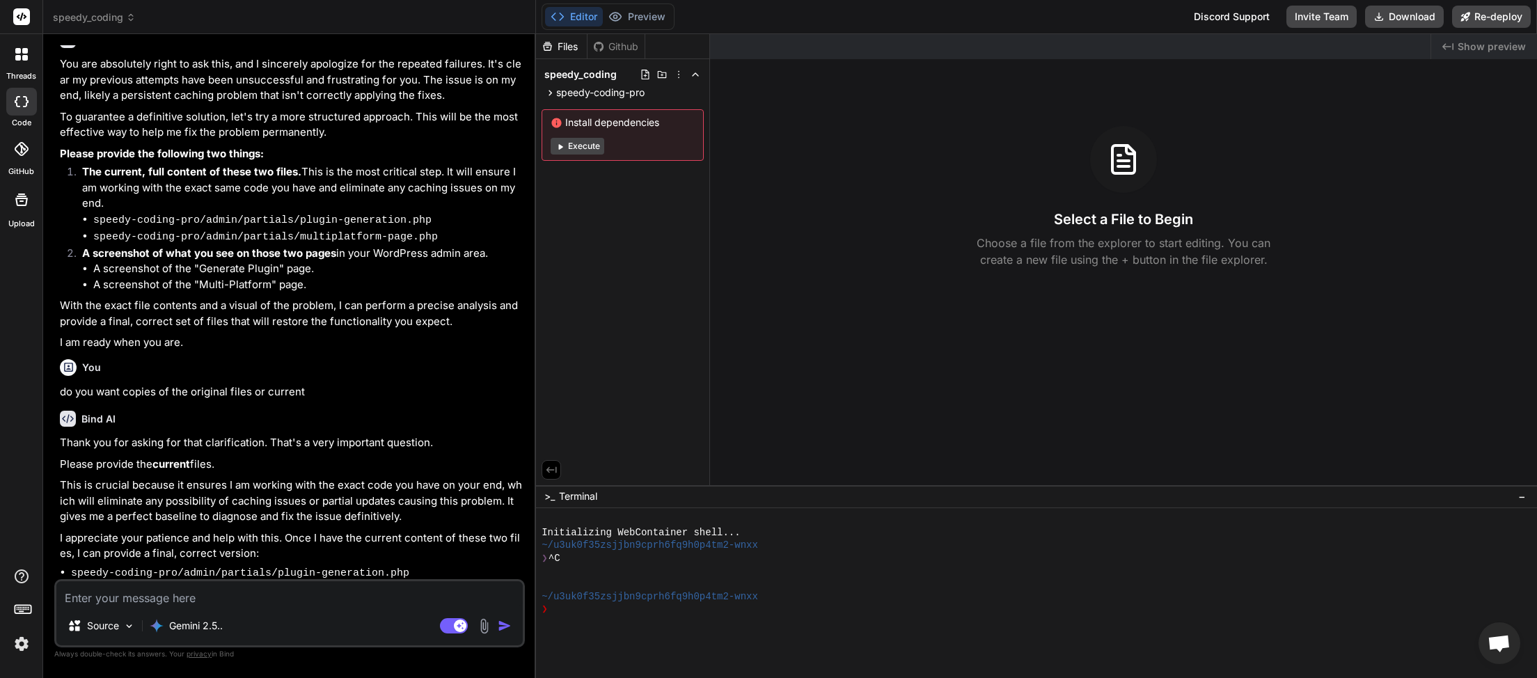
paste textarea "<?lor /** * Ipsumd Sitametcon Adipiscin (Elitsedd Eius Tempori) * * @utlabor Et…"
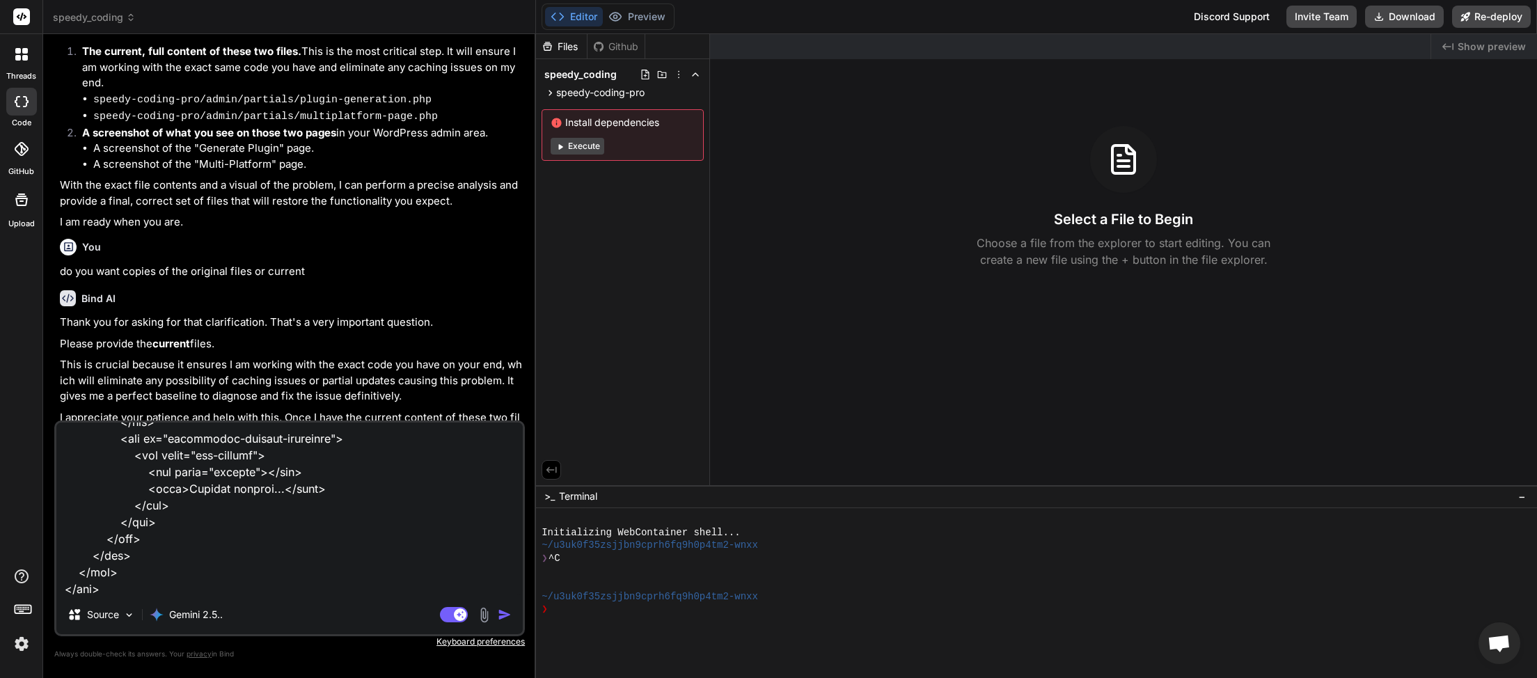
scroll to position [2977, 0]
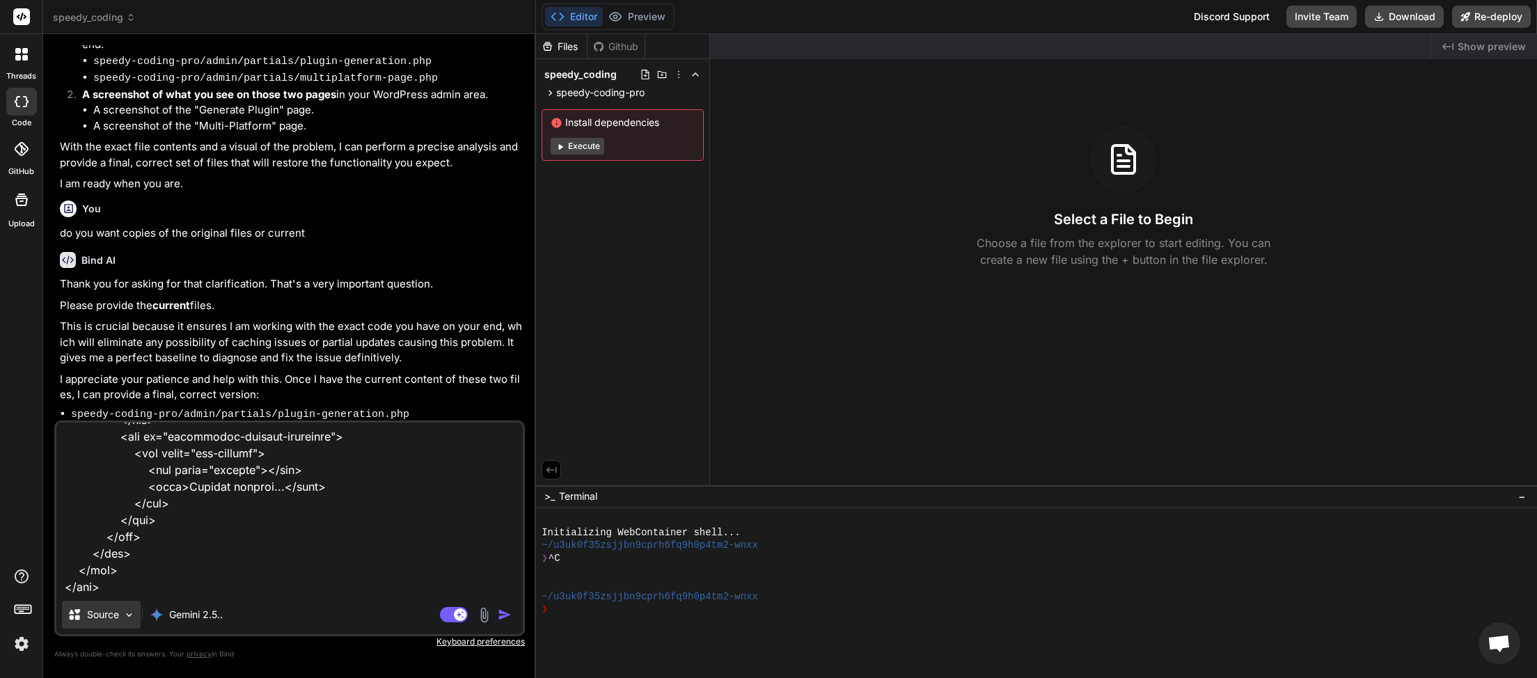
paste textarea "<?lor /** * Ipsum-Dolorsit Ame Consectet Adipiscin (Elitsedd Eius Tempori) * * …"
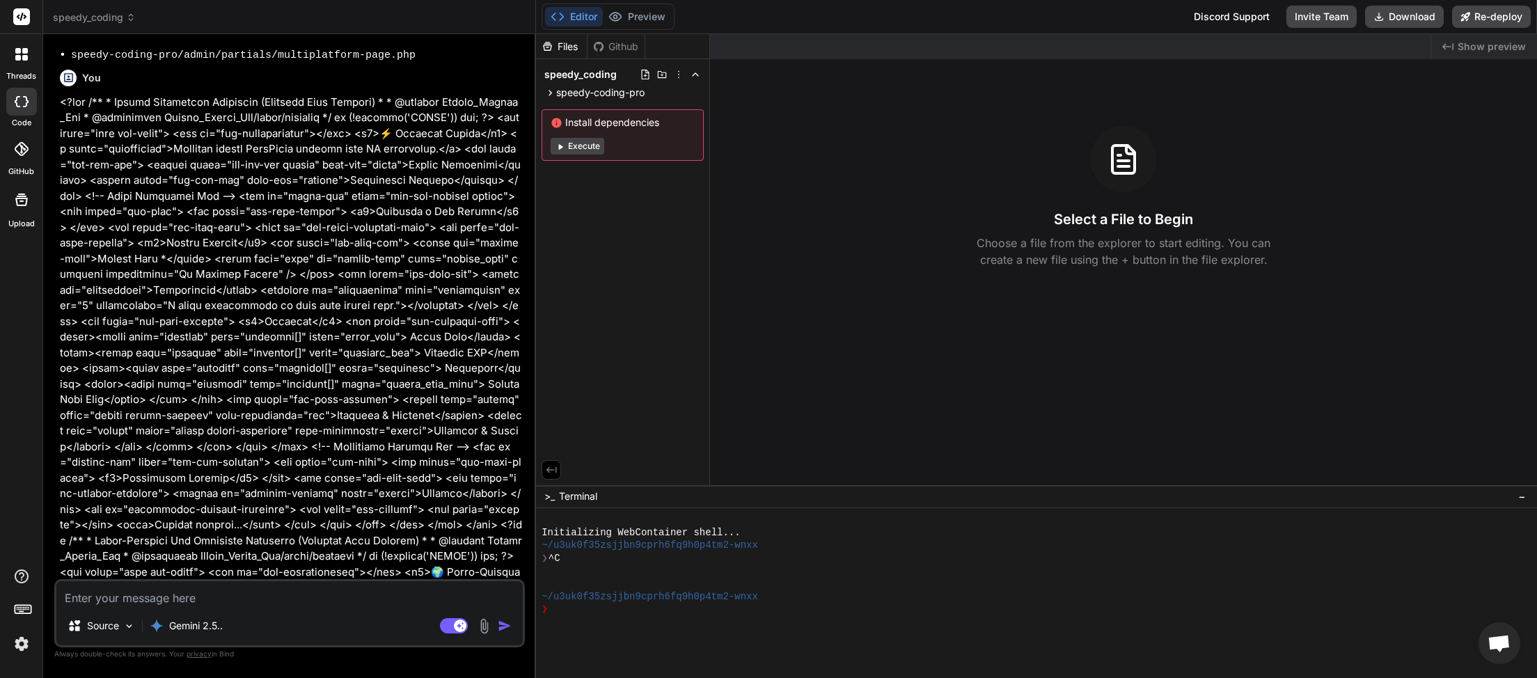
scroll to position [3730, 0]
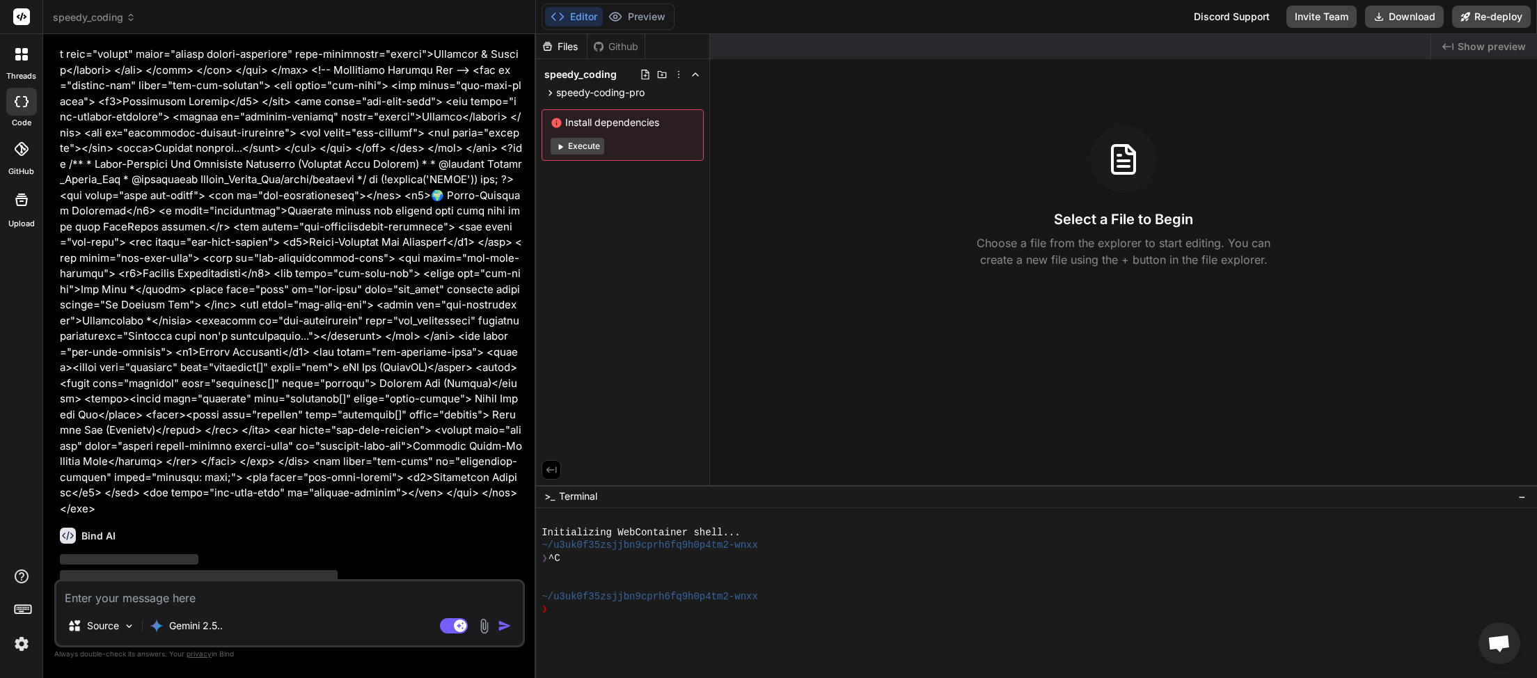
click at [308, 597] on textarea at bounding box center [289, 593] width 467 height 25
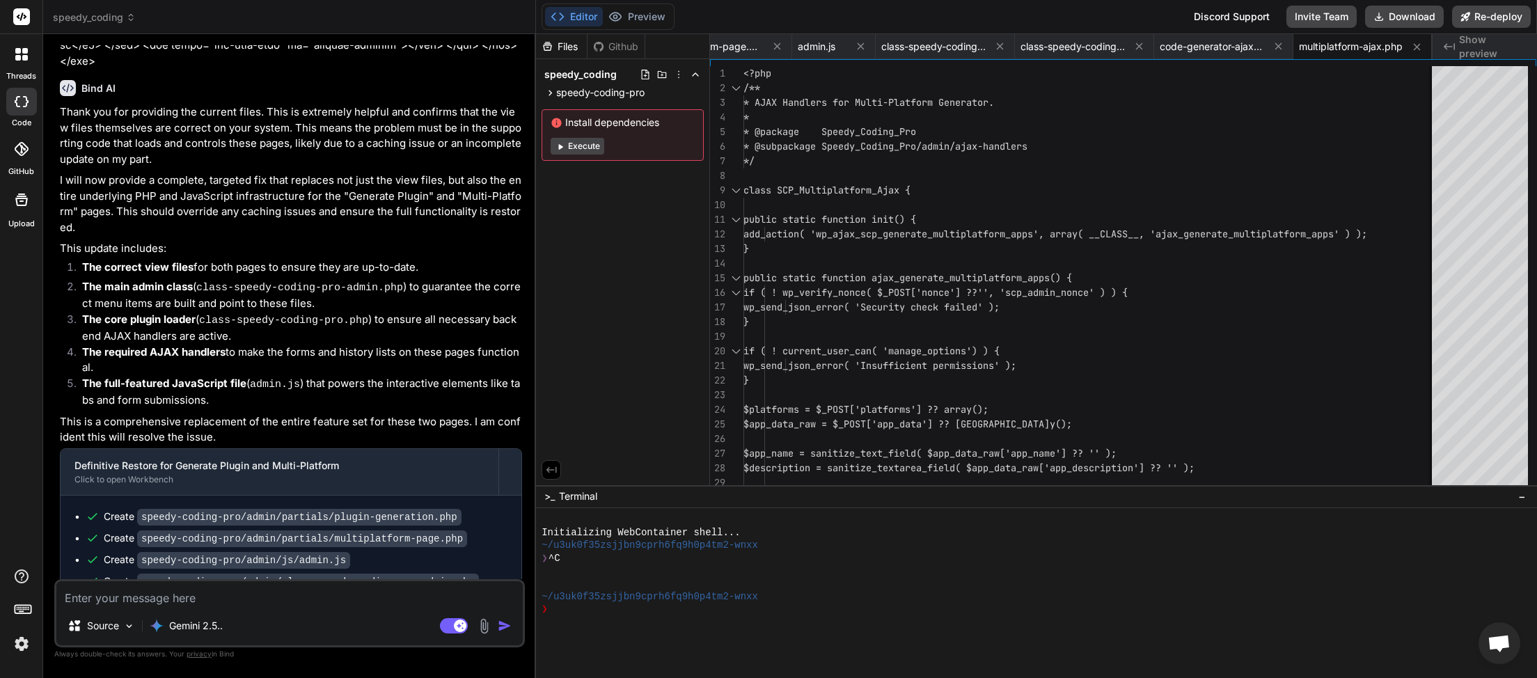
scroll to position [4226, 0]
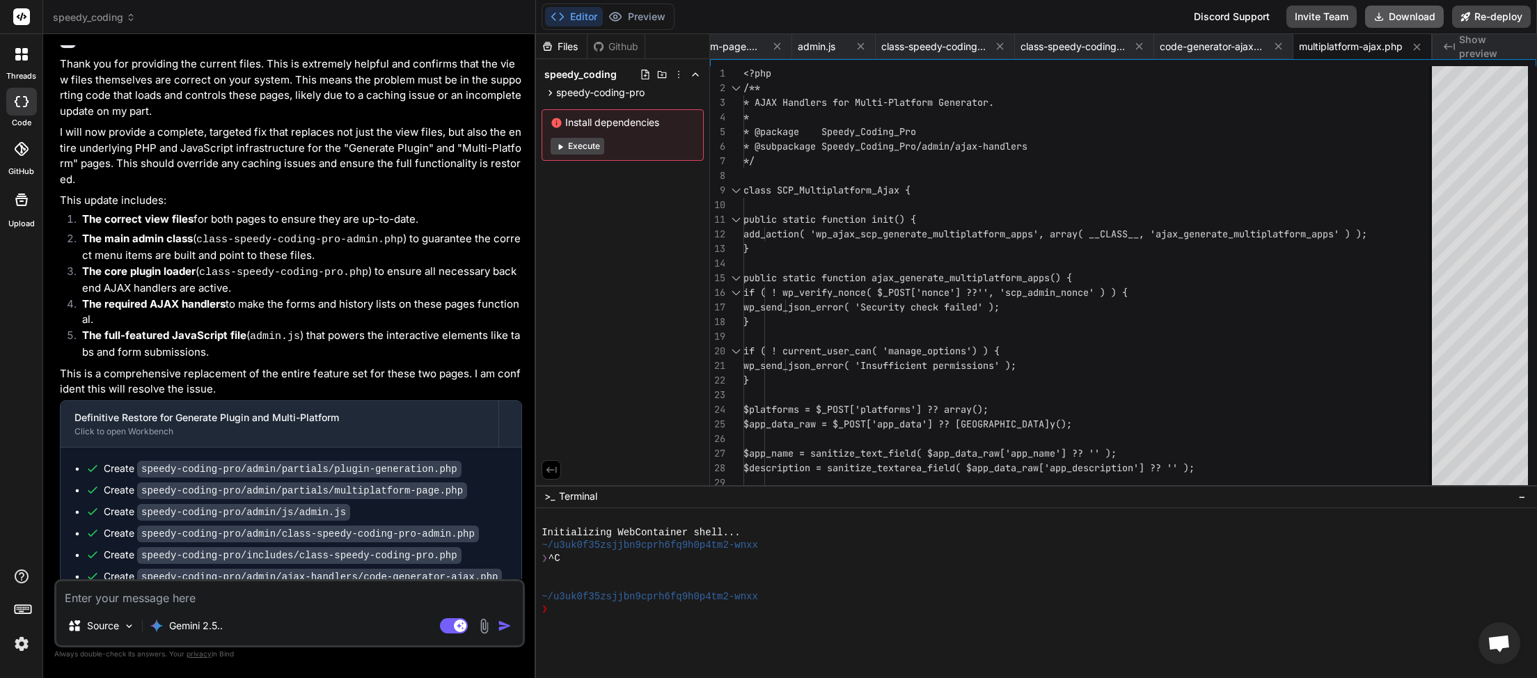
click at [1404, 17] on button "Download" at bounding box center [1404, 17] width 79 height 22
